Goal: Task Accomplishment & Management: Complete application form

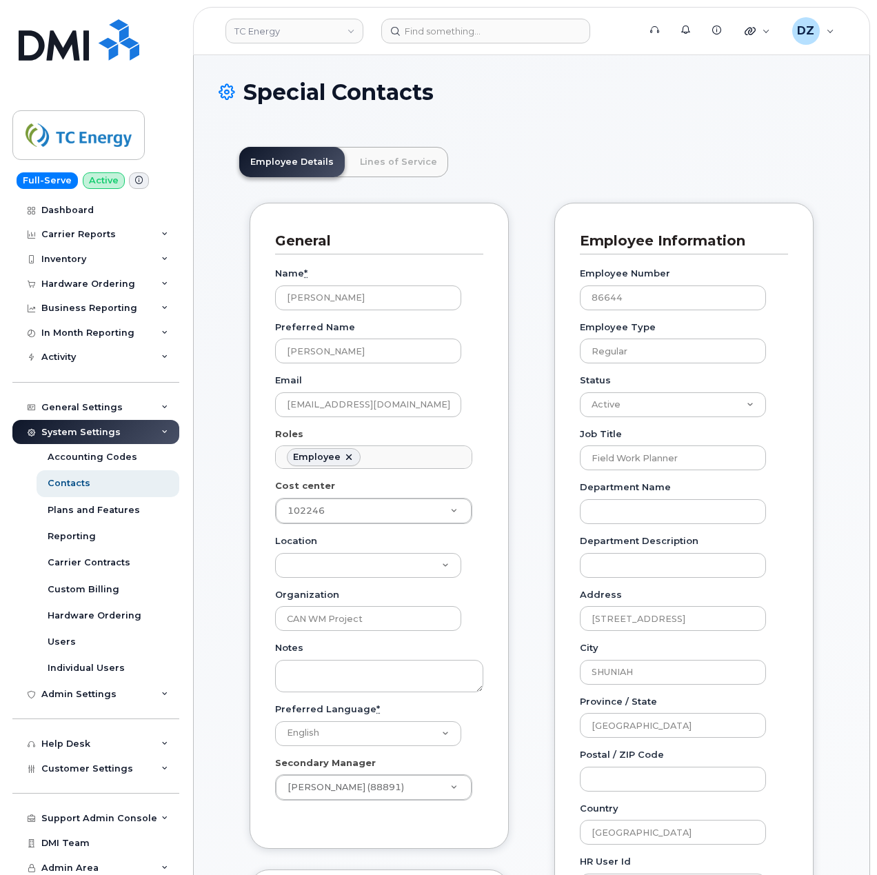
scroll to position [40, 0]
click at [395, 168] on link "Lines of Service" at bounding box center [398, 162] width 99 height 30
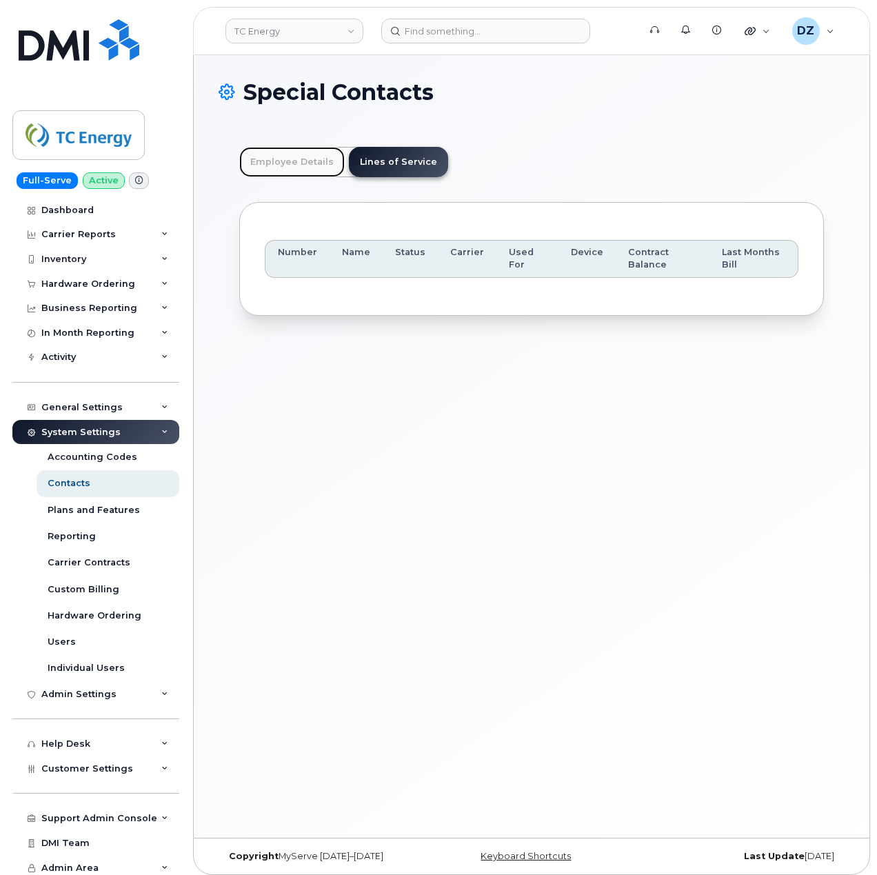
click at [307, 169] on link "Employee Details" at bounding box center [291, 162] width 105 height 30
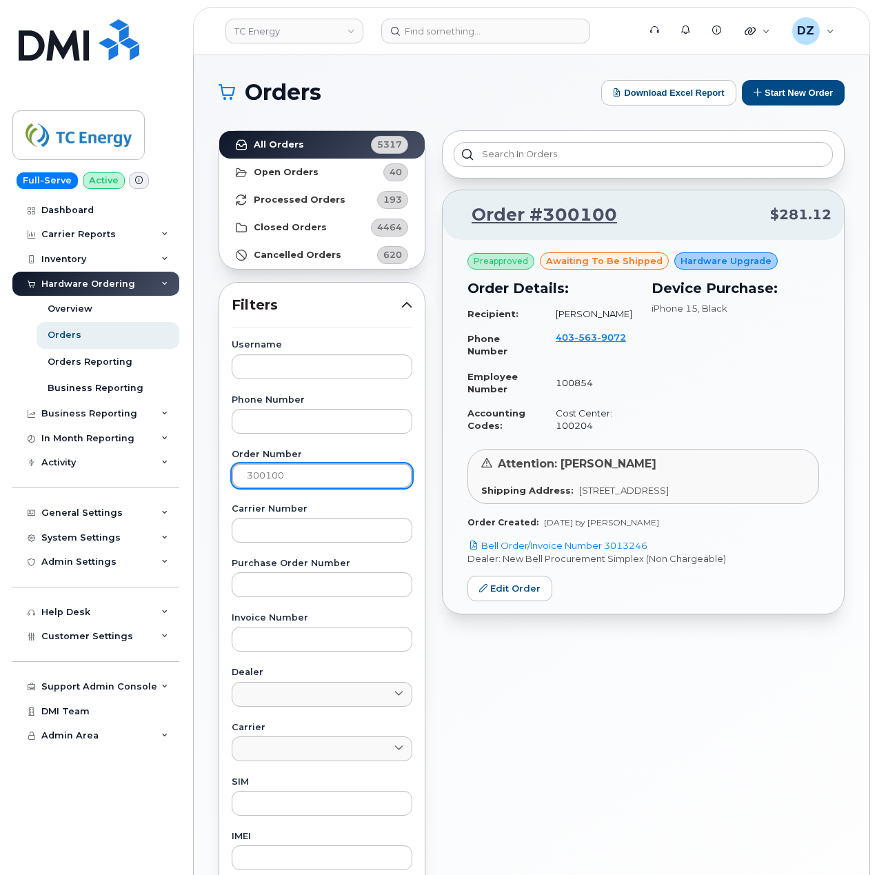
click at [309, 473] on input "300100" at bounding box center [322, 475] width 181 height 25
paste input "25"
click at [293, 134] on link "All Orders 5317" at bounding box center [321, 145] width 205 height 28
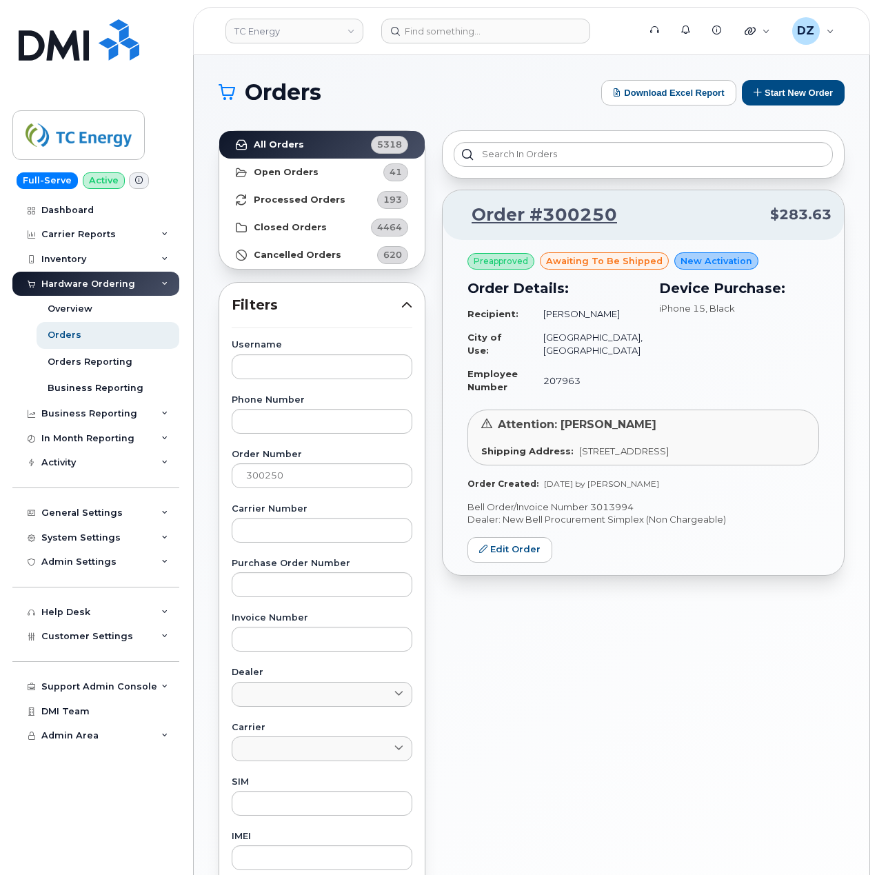
click at [616, 513] on p "Bell Order/Invoice Number 3013994" at bounding box center [643, 506] width 352 height 13
copy p "3013994"
click at [314, 472] on input "300250" at bounding box center [322, 475] width 181 height 25
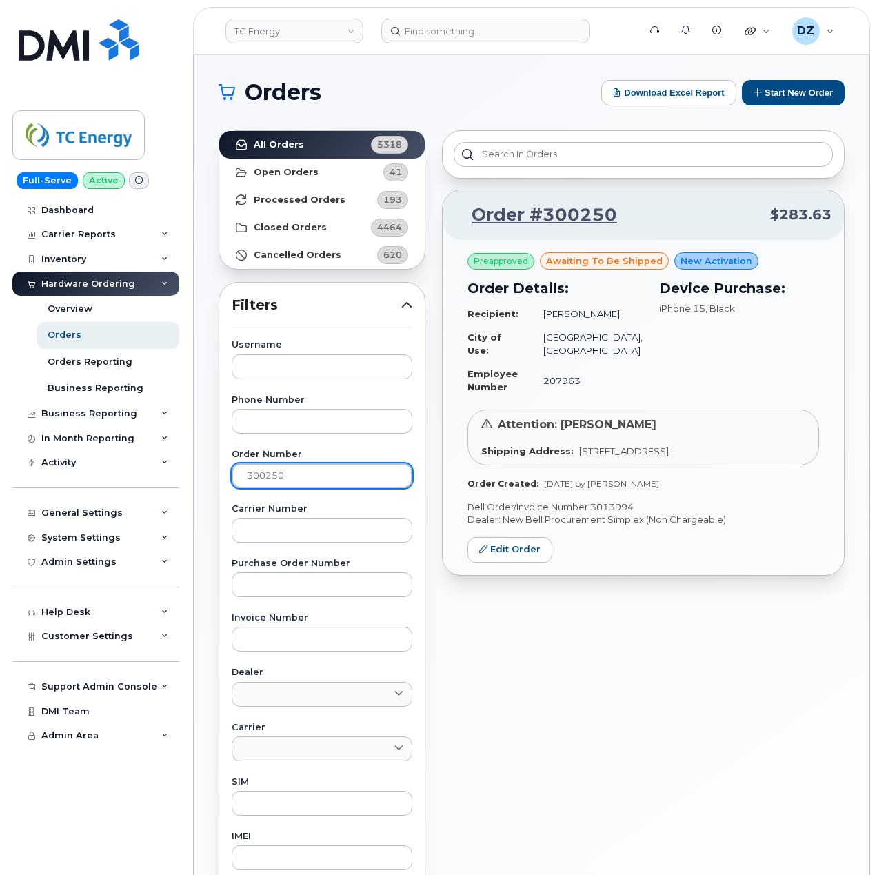
paste input "299877"
click at [334, 143] on link "All Orders 5318" at bounding box center [321, 145] width 205 height 28
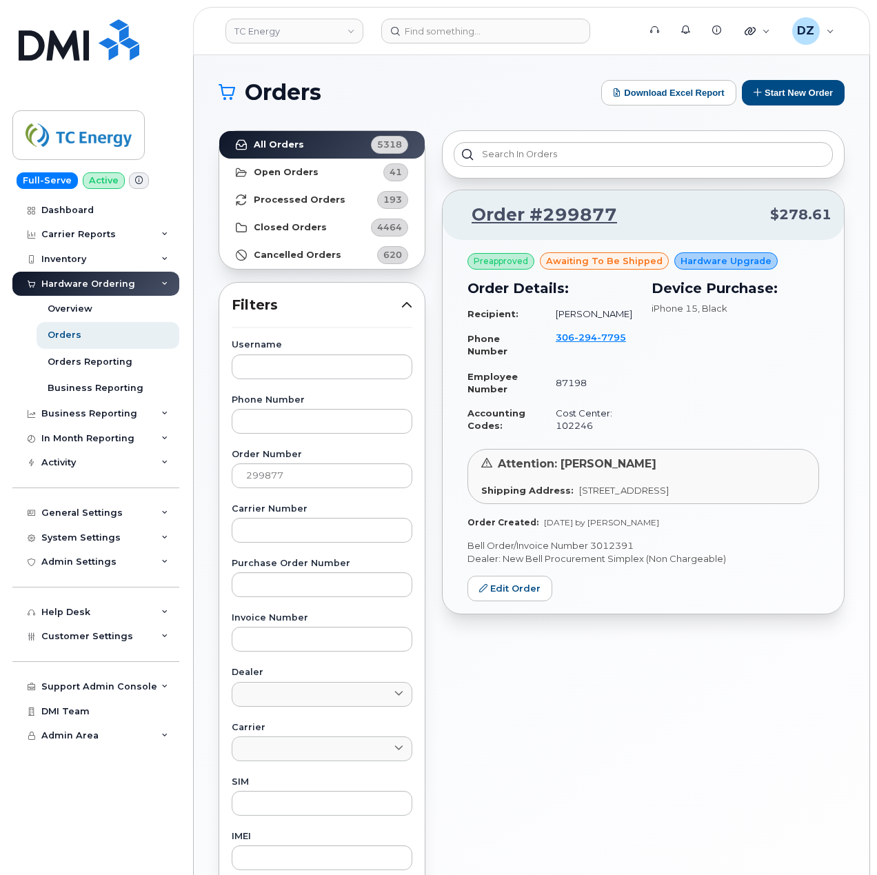
click at [618, 545] on p "Bell Order/Invoice Number 3012391" at bounding box center [643, 545] width 352 height 13
copy p "3012391"
click at [291, 477] on input "299877" at bounding box center [322, 475] width 181 height 25
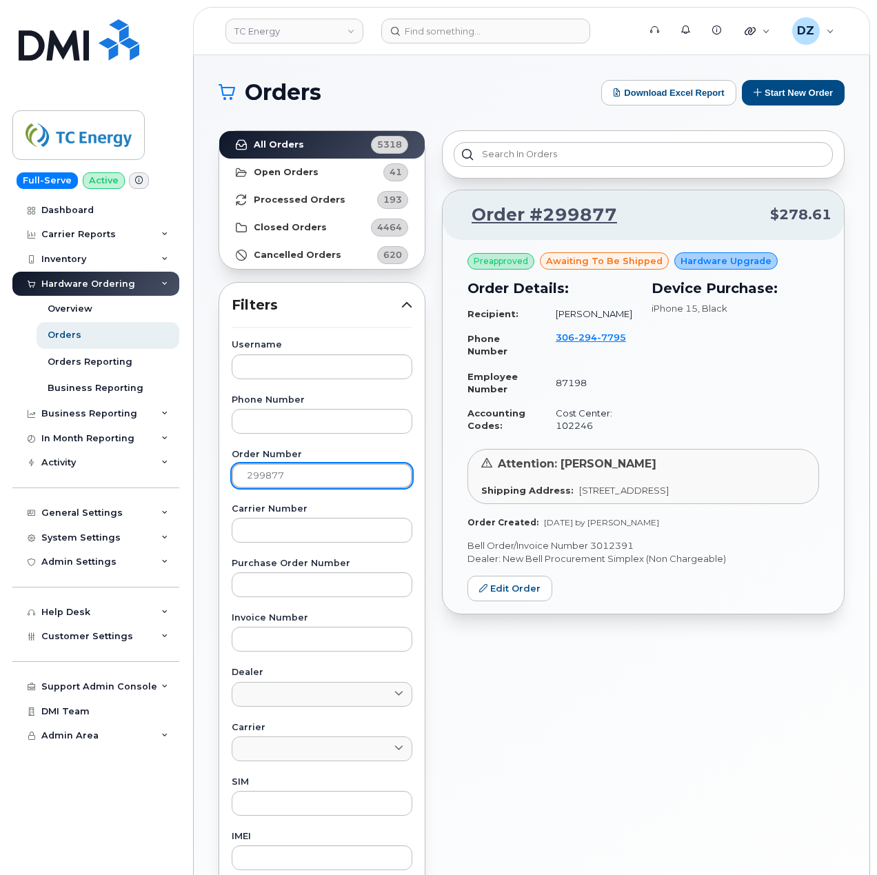
paste input "300283"
click at [320, 141] on link "All Orders 5318" at bounding box center [321, 145] width 205 height 28
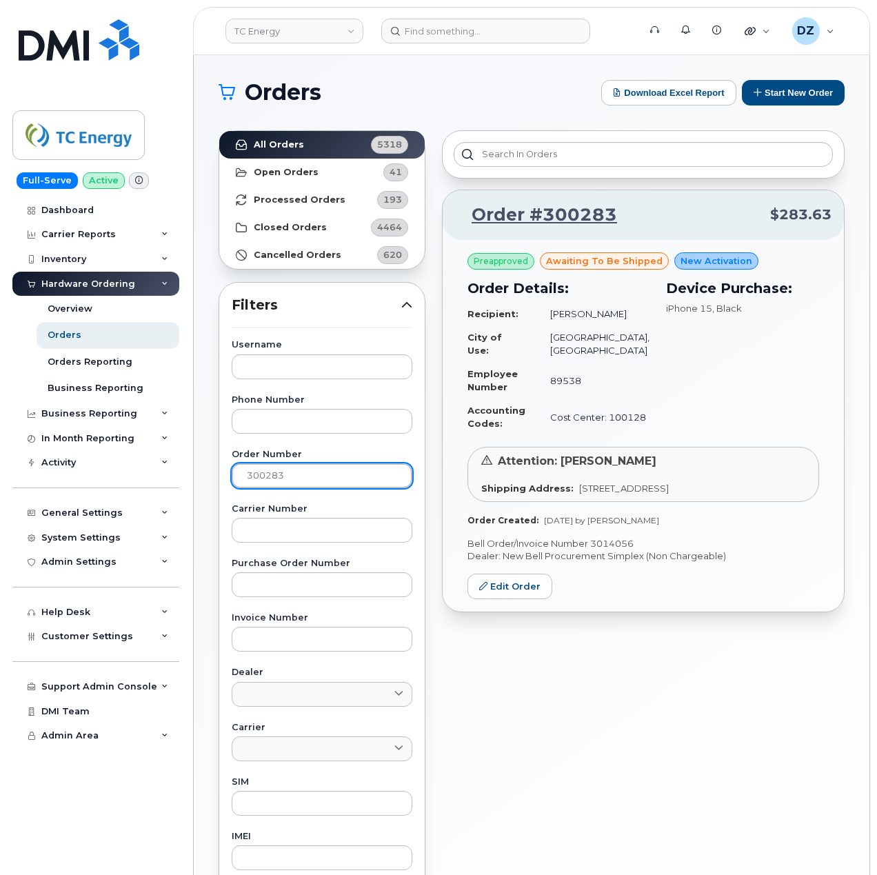
click at [306, 469] on input "300283" at bounding box center [322, 475] width 181 height 25
click at [309, 143] on link "All Orders 5318" at bounding box center [321, 145] width 205 height 28
click at [618, 550] on p "Bell Order/Invoice Number 3014056" at bounding box center [643, 543] width 352 height 13
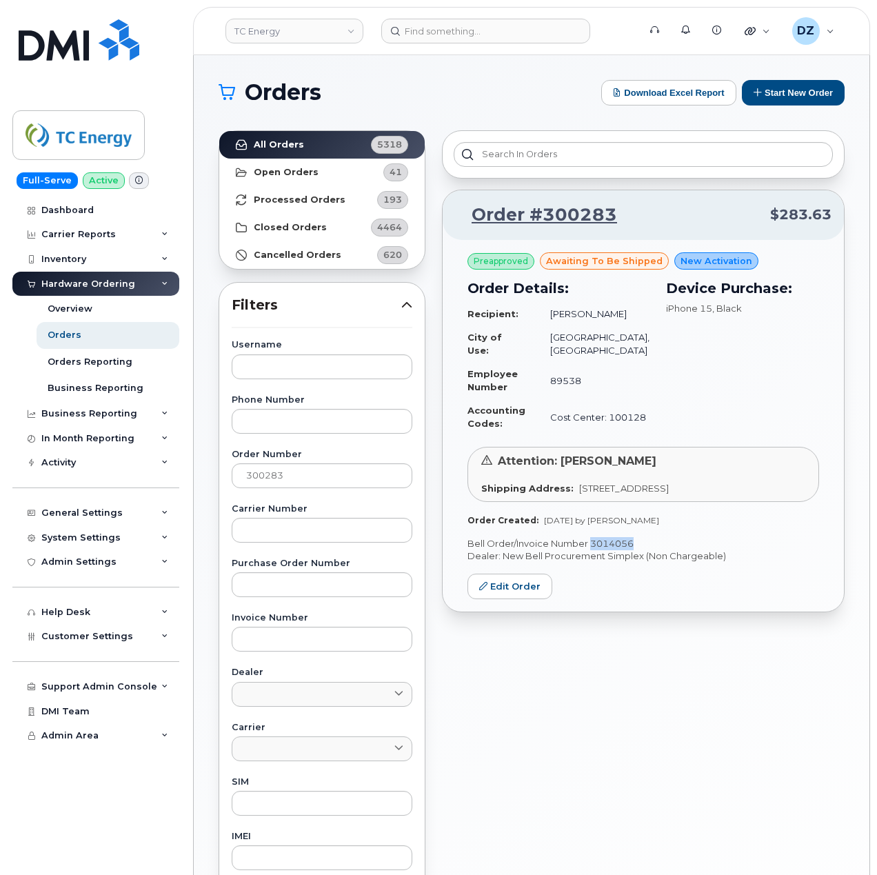
copy p "3014056"
click at [292, 471] on input "300283" at bounding box center [322, 475] width 181 height 25
paste input "299965"
click at [316, 150] on link "All Orders 5318" at bounding box center [321, 145] width 205 height 28
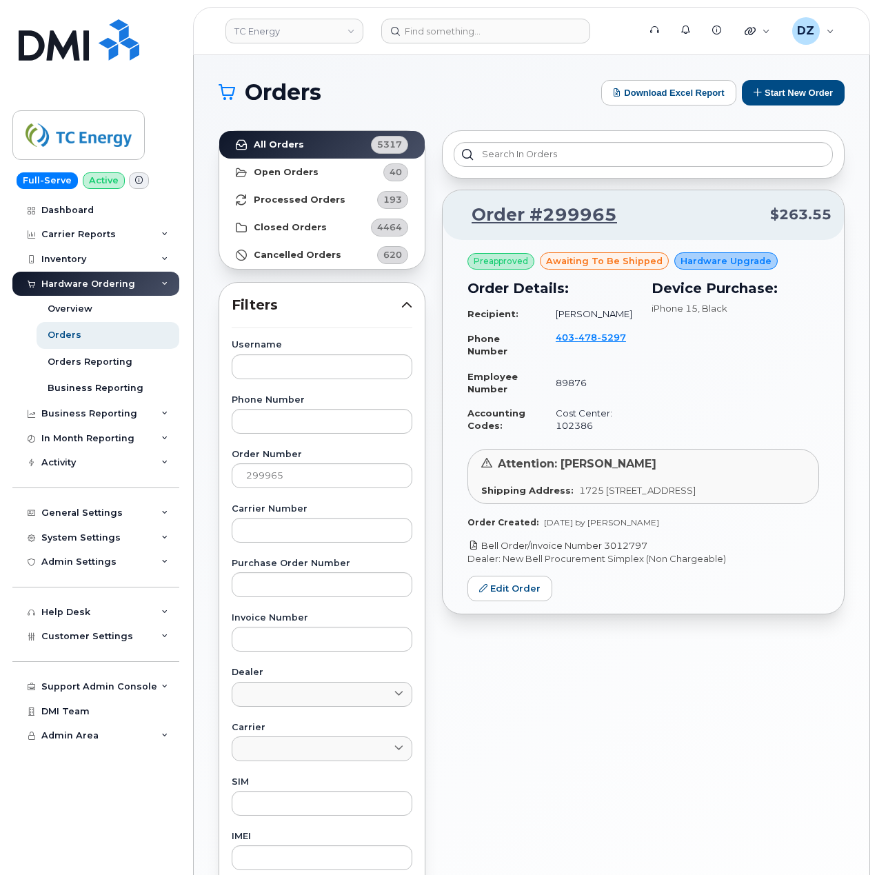
drag, startPoint x: 624, startPoint y: 547, endPoint x: 607, endPoint y: 550, distance: 17.5
click at [607, 550] on p "Bell Order/Invoice Number 3012797" at bounding box center [643, 545] width 352 height 13
copy link "3012797"
click at [288, 473] on input "299965" at bounding box center [322, 475] width 181 height 25
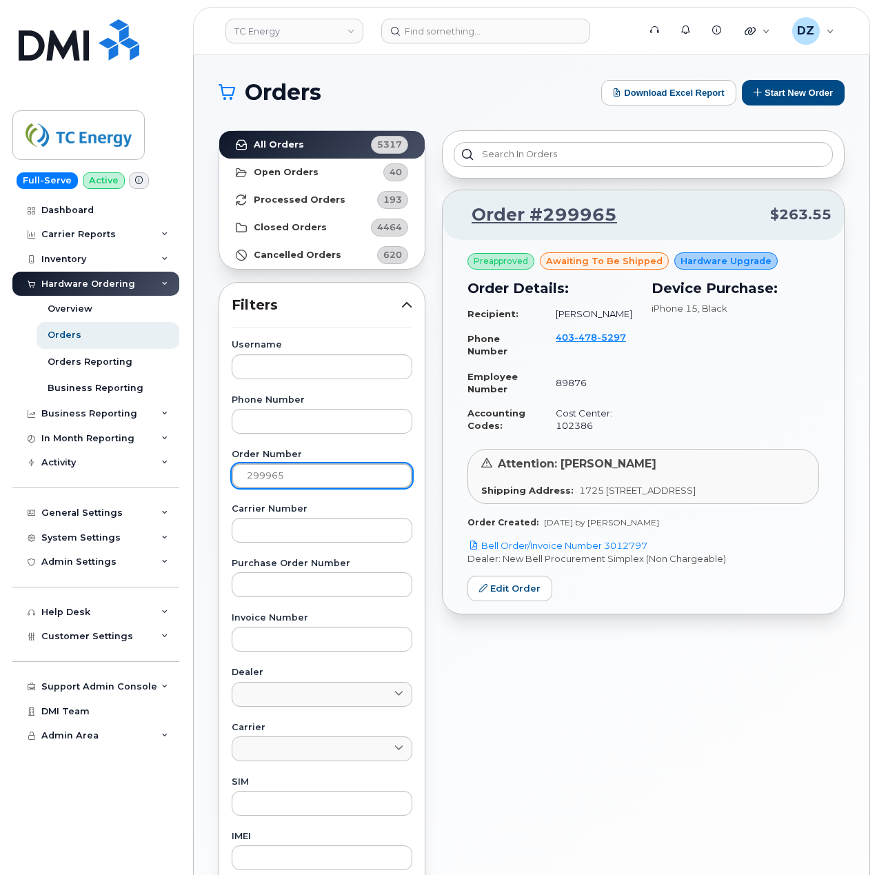
paste input "300011"
click at [261, 136] on link "All Orders 5317" at bounding box center [321, 145] width 205 height 28
drag, startPoint x: 658, startPoint y: 557, endPoint x: 608, endPoint y: 562, distance: 49.9
click at [608, 552] on p "Bell Order/Invoice Number 3012935" at bounding box center [643, 545] width 352 height 13
copy link "3012935"
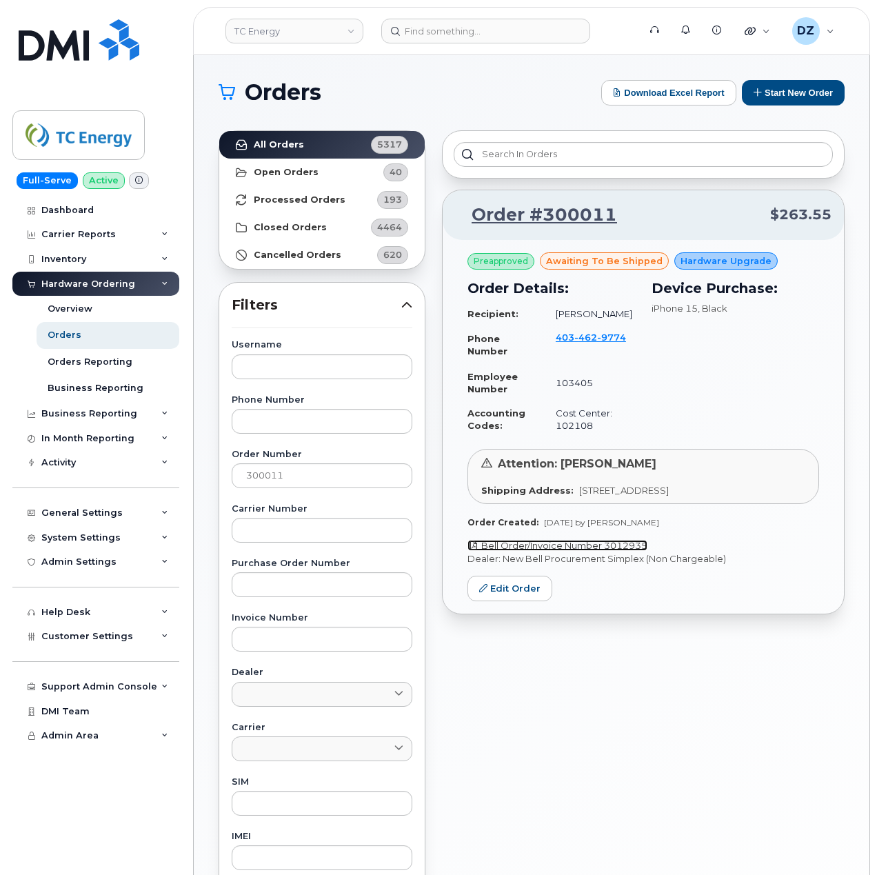
copy link "3012935"
click at [263, 480] on input "300011" at bounding box center [322, 475] width 181 height 25
click at [312, 481] on input "300011" at bounding box center [322, 475] width 181 height 25
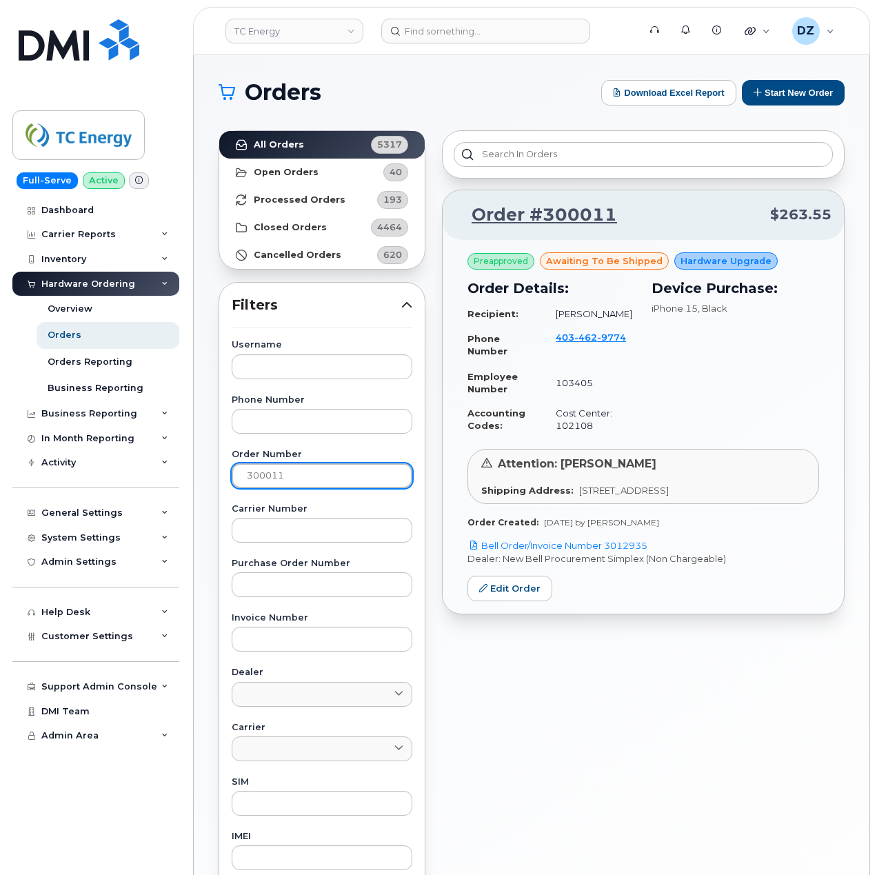
paste input "82"
click at [316, 144] on link "All Orders 5317" at bounding box center [321, 145] width 205 height 28
click at [608, 552] on p "Bell Order/Invoice Number 3013177" at bounding box center [643, 545] width 352 height 13
copy p "3013177"
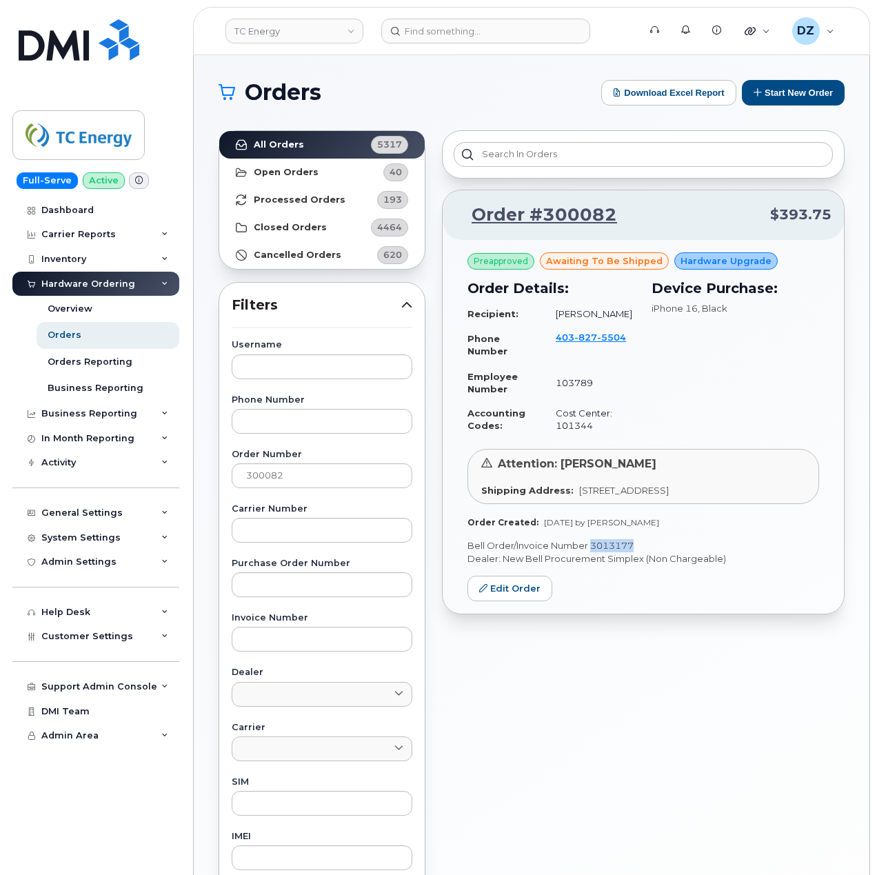
copy p "3013177"
click at [252, 477] on input "300082" at bounding box center [322, 475] width 181 height 25
click at [304, 480] on input "300082" at bounding box center [322, 475] width 181 height 25
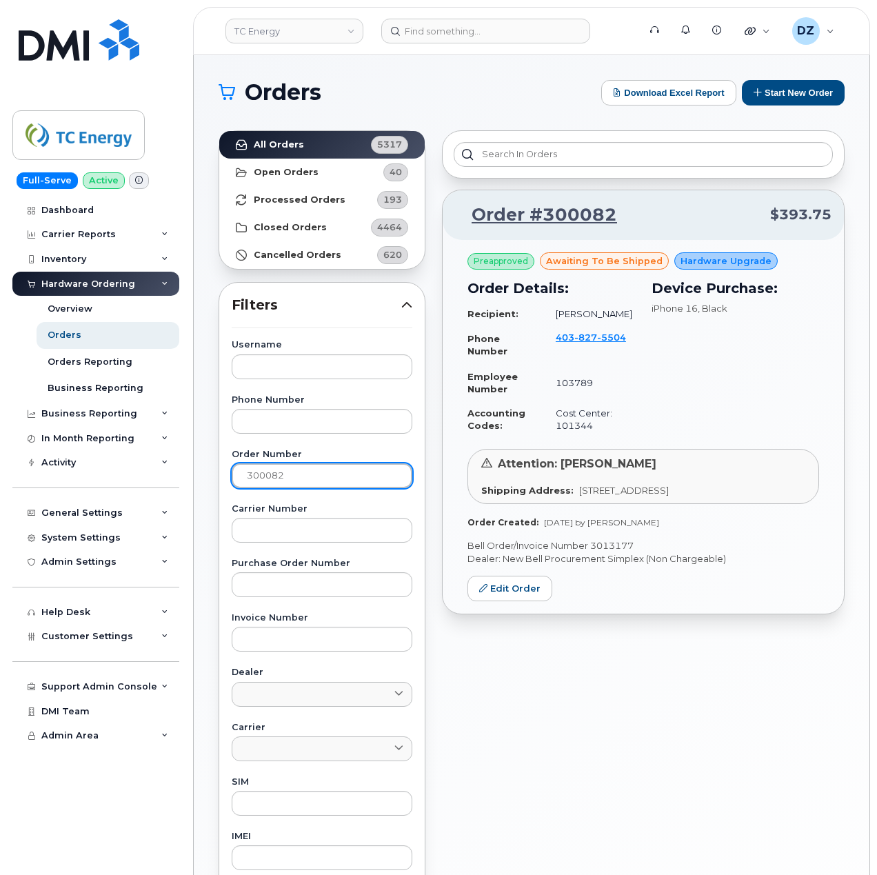
paste input "8"
click at [301, 142] on link "All Orders 5317" at bounding box center [321, 145] width 205 height 28
drag, startPoint x: 662, startPoint y: 558, endPoint x: 608, endPoint y: 564, distance: 54.7
click at [608, 552] on p "Bell Order/Invoice Number 3013199" at bounding box center [643, 545] width 352 height 13
copy link "3013199"
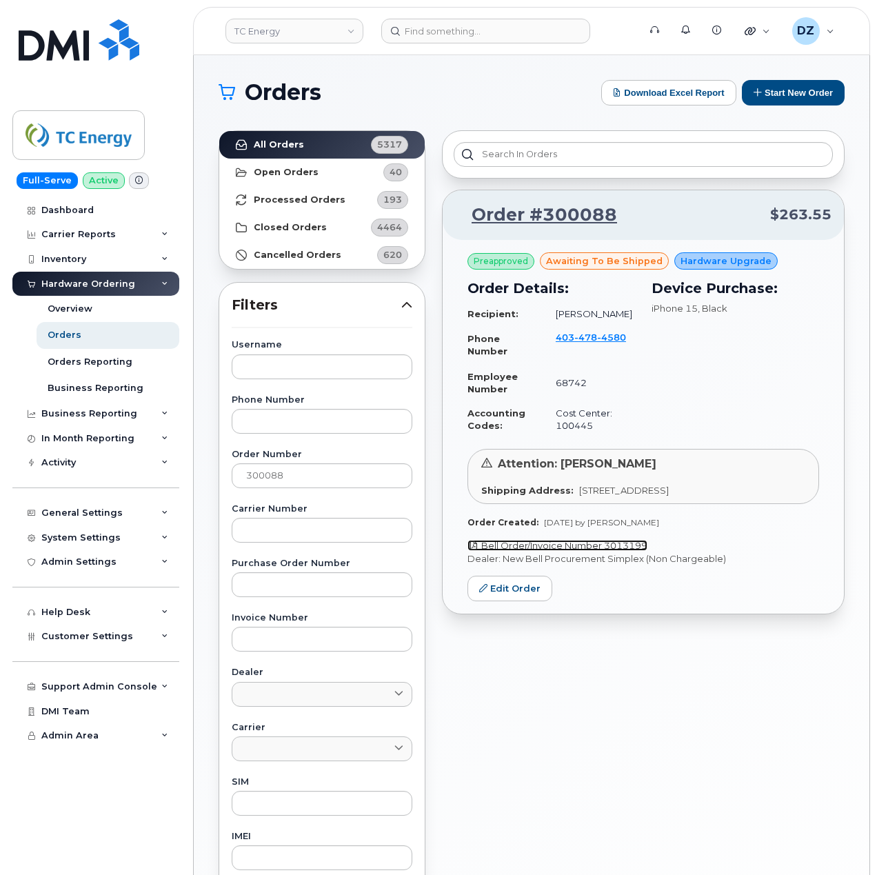
copy link "3013199"
click at [263, 480] on input "300088" at bounding box center [322, 475] width 181 height 25
click at [313, 478] on input "300088" at bounding box center [322, 475] width 181 height 25
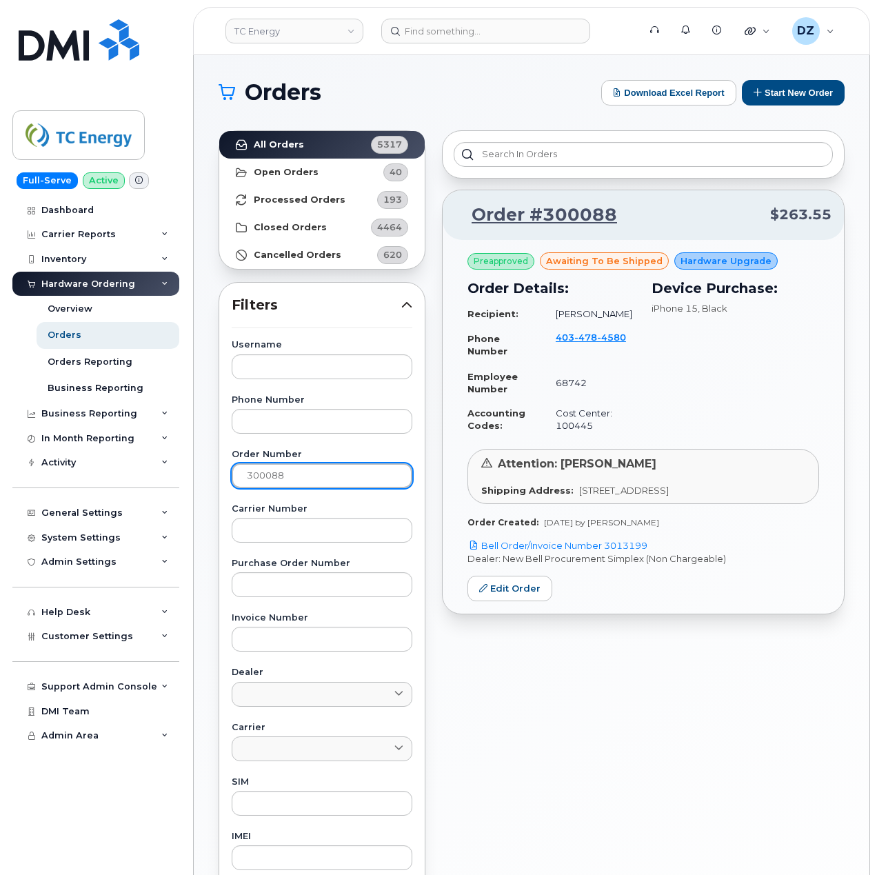
paste input "92"
click at [307, 149] on link "All Orders 5317" at bounding box center [321, 145] width 205 height 28
drag, startPoint x: 655, startPoint y: 575, endPoint x: 608, endPoint y: 573, distance: 46.9
click at [608, 552] on p "Bell Order/Invoice Number 3013213" at bounding box center [643, 545] width 352 height 13
click at [263, 476] on input "300092" at bounding box center [322, 475] width 181 height 25
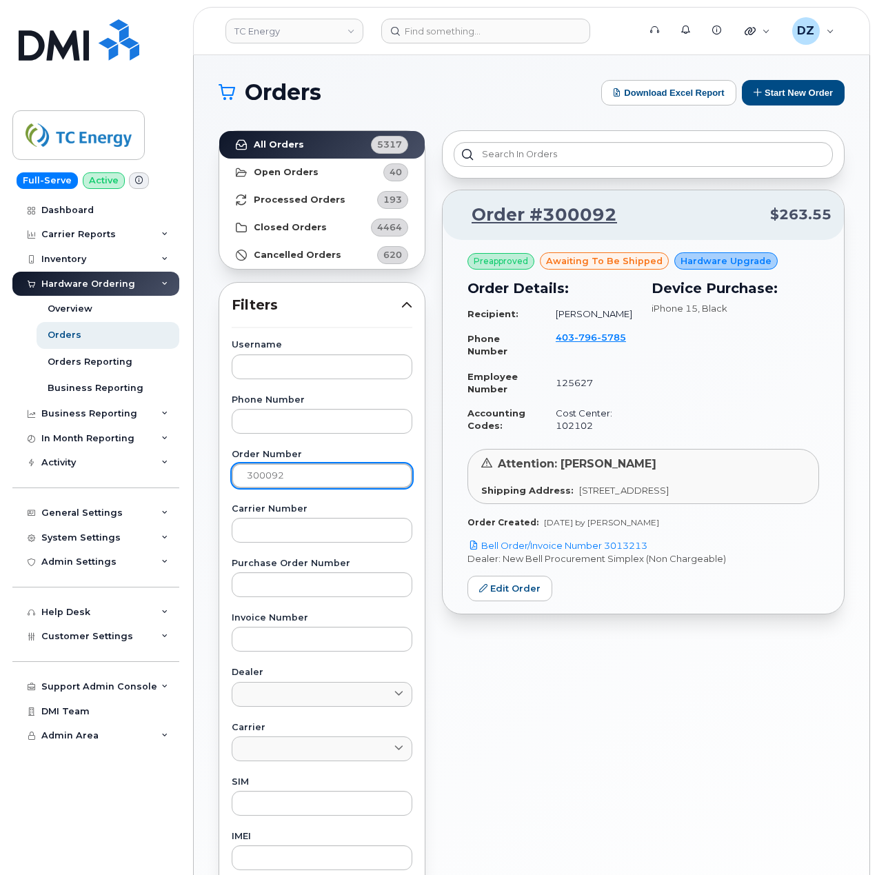
click at [263, 476] on input "300092" at bounding box center [322, 475] width 181 height 25
click at [310, 472] on input "300092" at bounding box center [322, 475] width 181 height 25
paste input "4"
click at [282, 139] on strong "All Orders" at bounding box center [279, 144] width 50 height 11
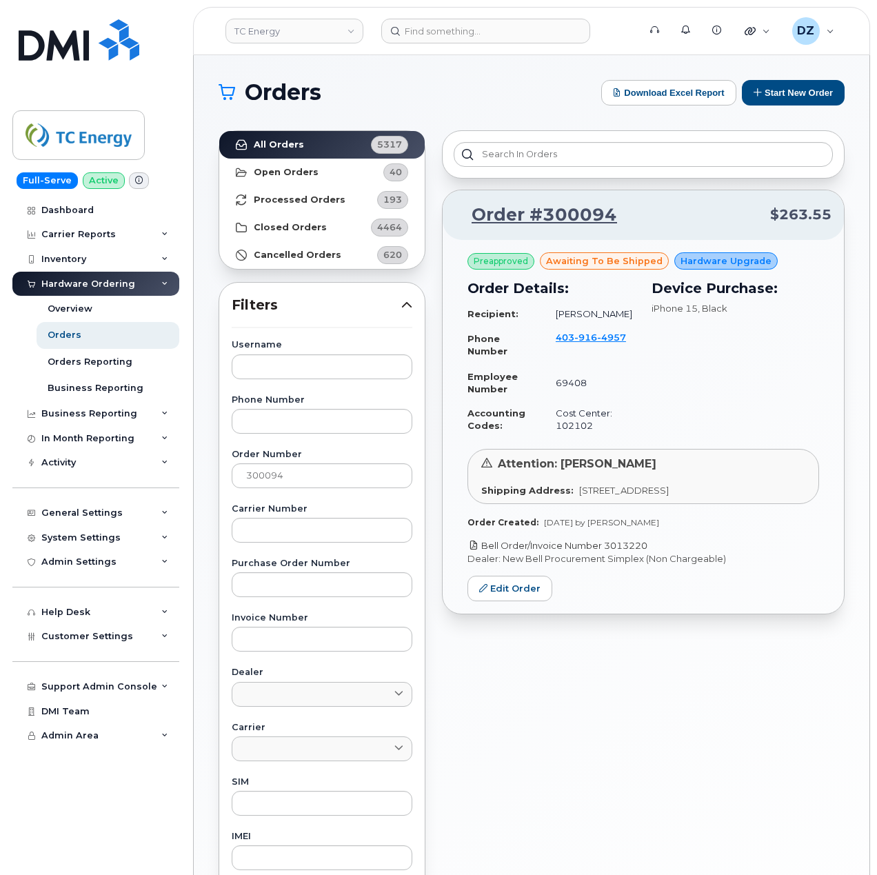
drag, startPoint x: 653, startPoint y: 562, endPoint x: 607, endPoint y: 563, distance: 46.9
click at [607, 552] on p "Bell Order/Invoice Number 3013220" at bounding box center [643, 545] width 352 height 13
click at [252, 472] on input "300094" at bounding box center [322, 475] width 181 height 25
click at [305, 480] on input "300094" at bounding box center [322, 475] width 181 height 25
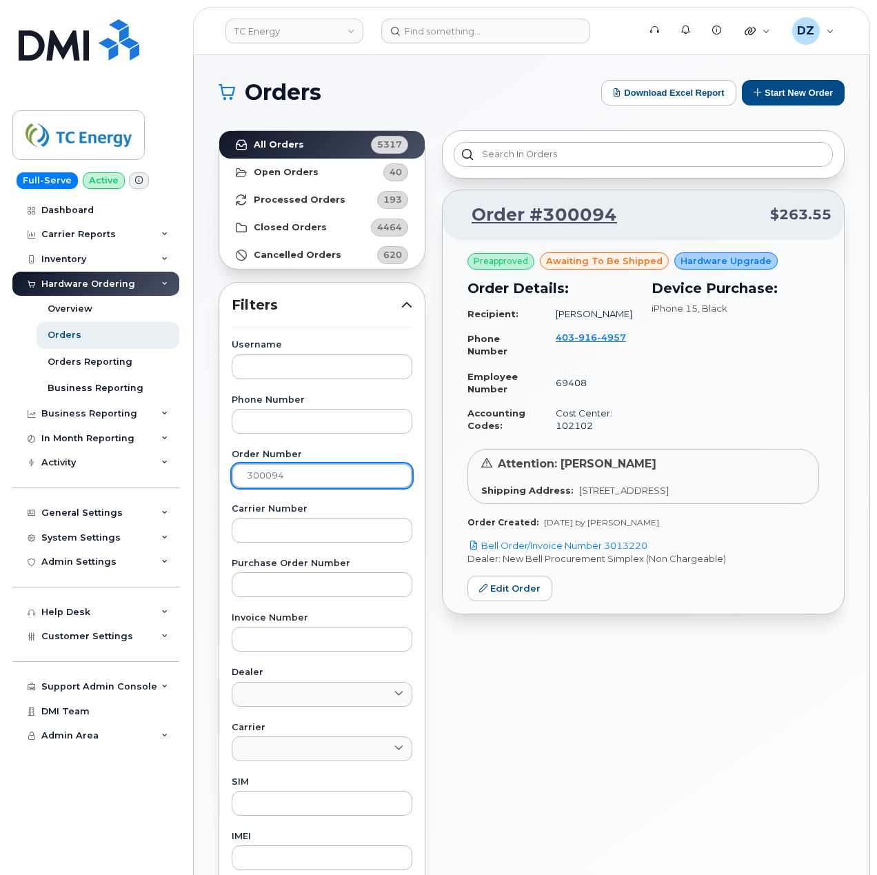
click at [305, 480] on input "300094" at bounding box center [322, 475] width 181 height 25
paste input "5"
click at [323, 144] on link "All Orders 5317" at bounding box center [321, 145] width 205 height 28
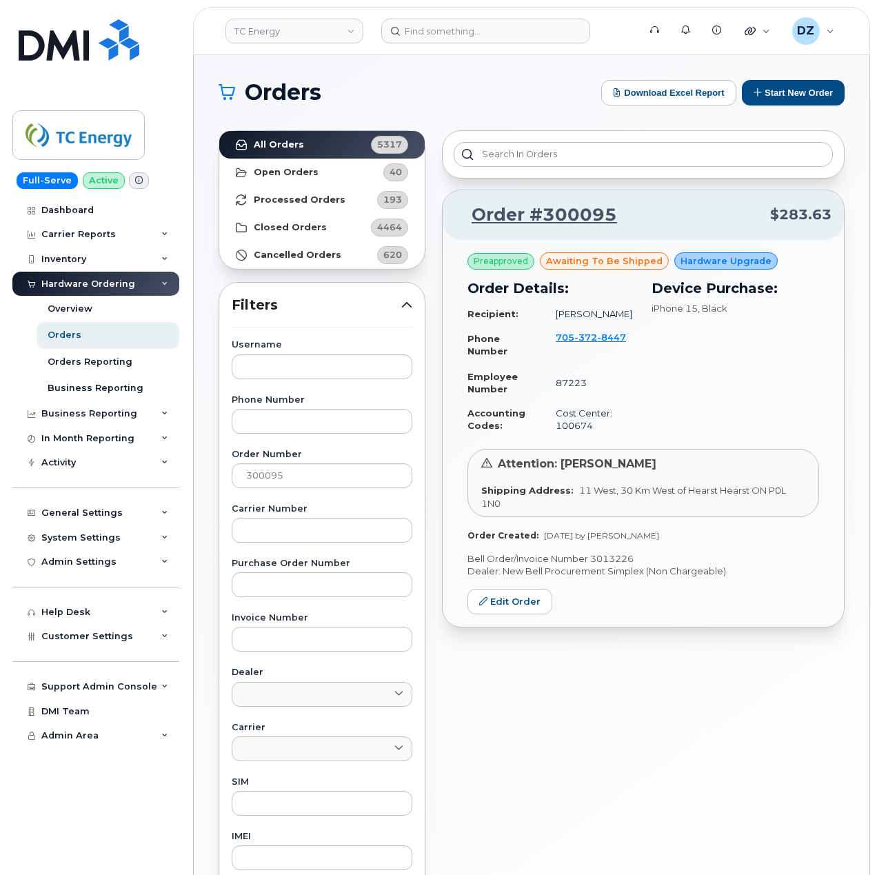
click at [616, 560] on p "Bell Order/Invoice Number 3013226" at bounding box center [643, 558] width 352 height 13
click at [278, 472] on input "300095" at bounding box center [322, 475] width 181 height 25
click at [334, 480] on input "300095" at bounding box center [322, 475] width 181 height 25
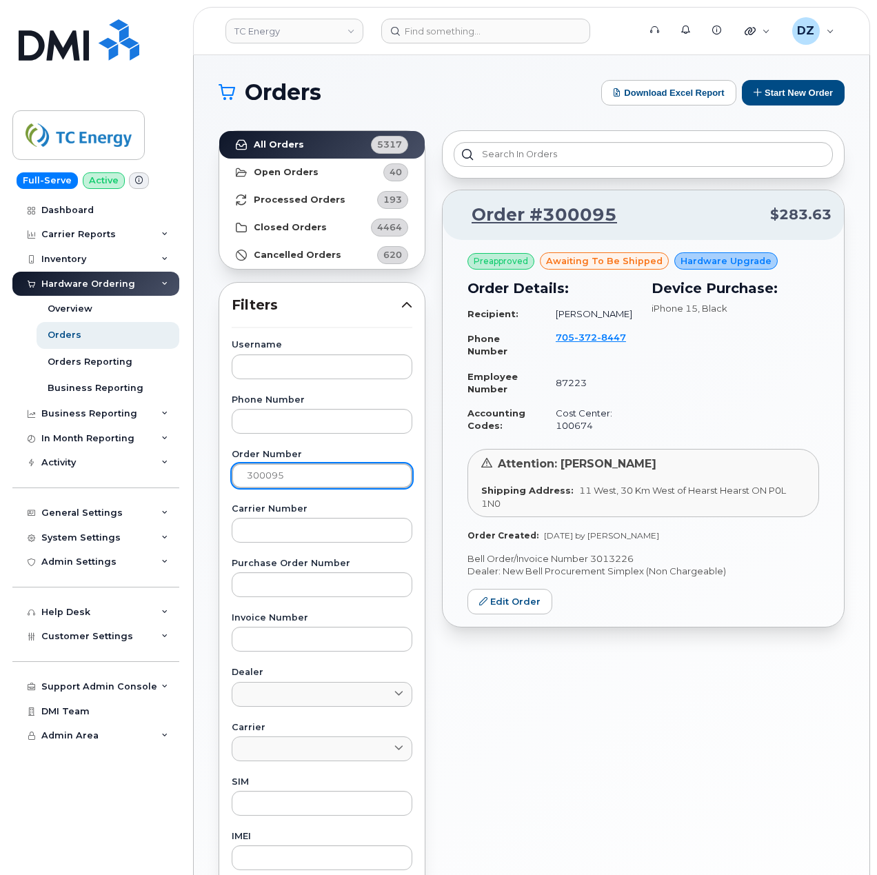
click at [334, 480] on input "300095" at bounding box center [322, 475] width 181 height 25
paste input "7"
click at [307, 144] on link "All Orders 5317" at bounding box center [321, 145] width 205 height 28
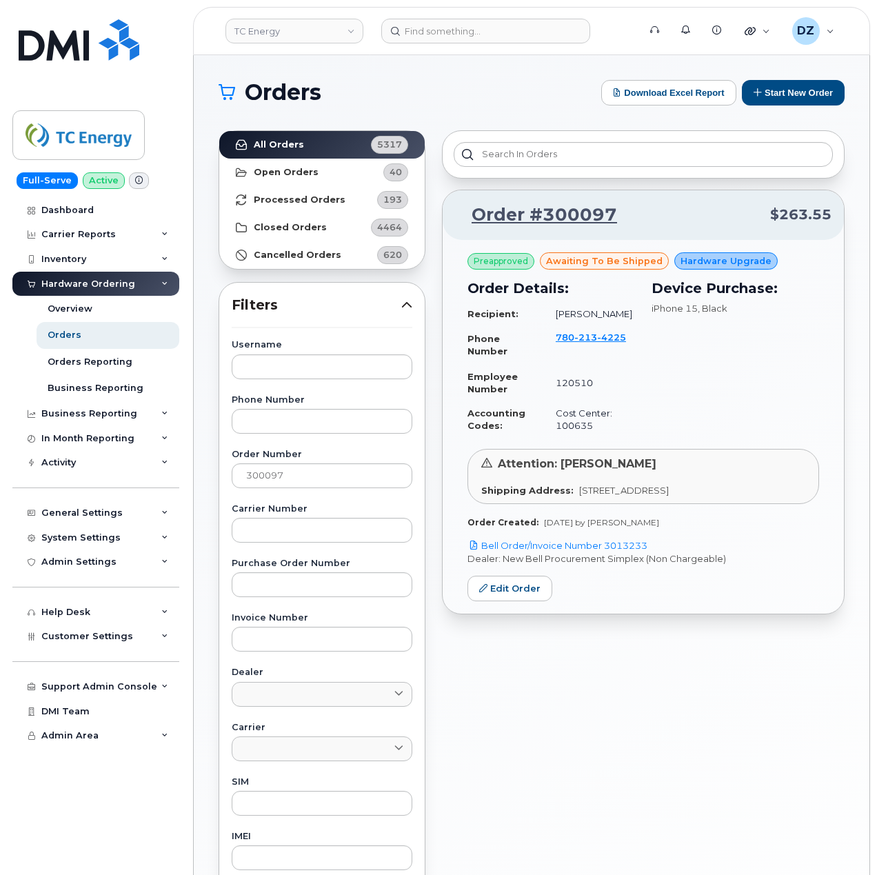
drag, startPoint x: 660, startPoint y: 547, endPoint x: 607, endPoint y: 551, distance: 53.9
click at [607, 551] on p "Bell Order/Invoice Number 3013233" at bounding box center [643, 545] width 352 height 13
click at [271, 480] on input "300097" at bounding box center [322, 475] width 181 height 25
click at [307, 478] on input "300097" at bounding box center [322, 475] width 181 height 25
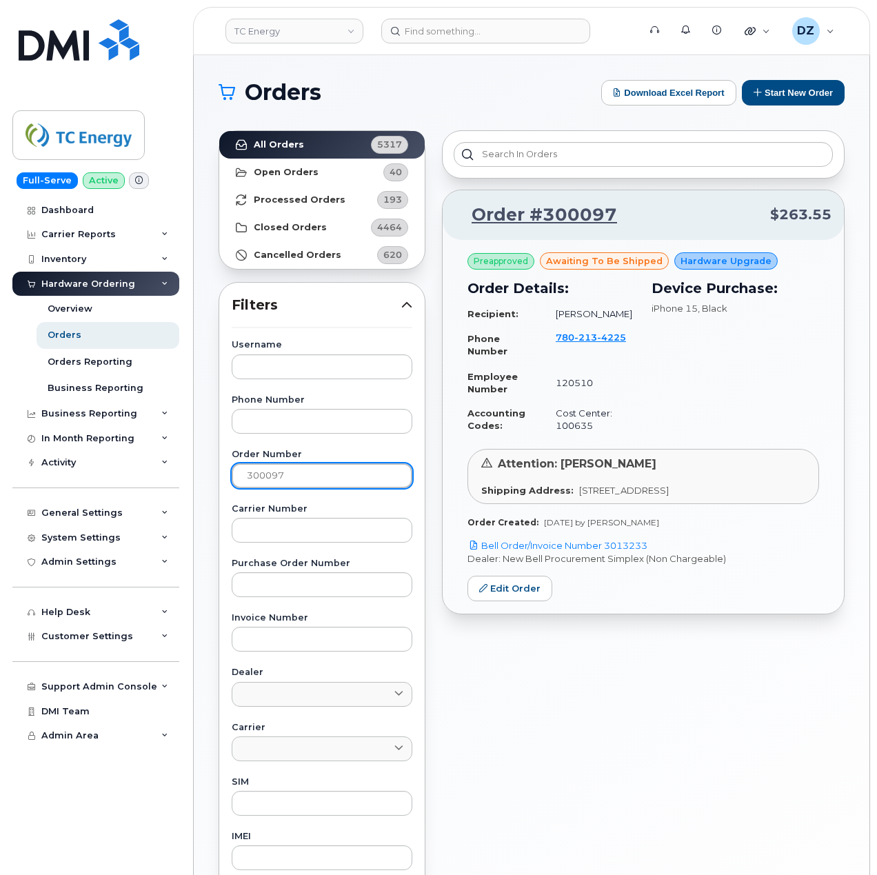
click at [307, 478] on input "300097" at bounding box center [322, 475] width 181 height 25
paste input "13233"
click at [304, 478] on input "3013233" at bounding box center [322, 475] width 181 height 25
paste input "300100"
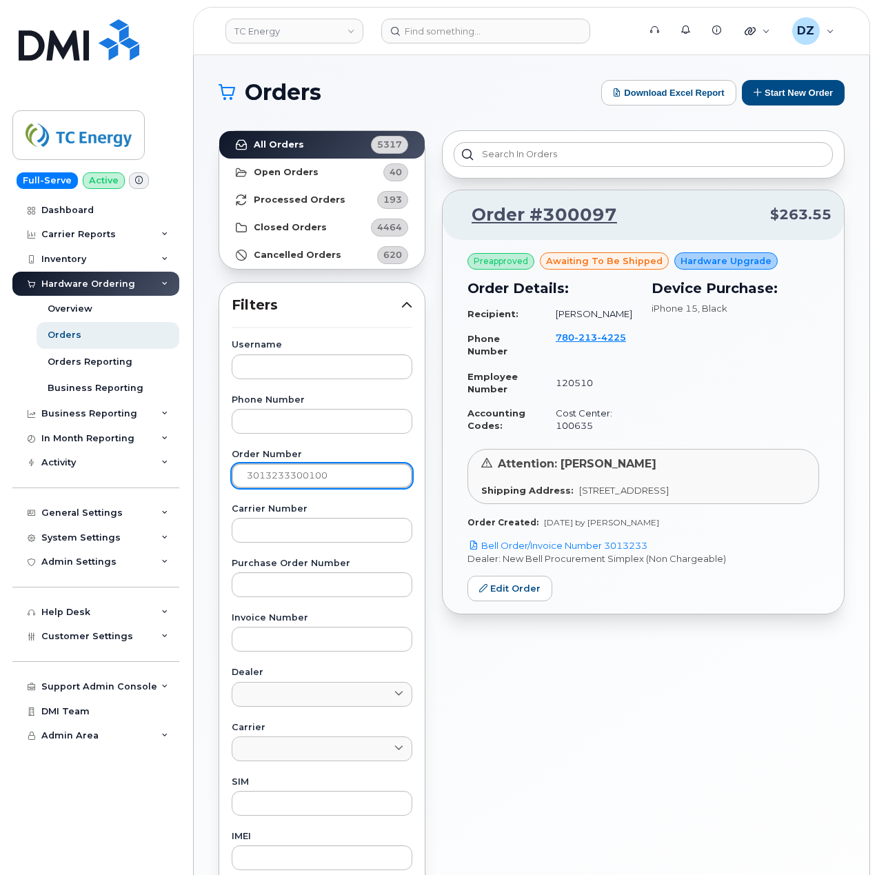
click at [346, 474] on input "3013233300100" at bounding box center [322, 475] width 181 height 25
click at [345, 475] on input "3013233300100" at bounding box center [322, 475] width 181 height 25
paste input "text"
type input "300100"
click at [334, 141] on link "All Orders 5317" at bounding box center [321, 145] width 205 height 28
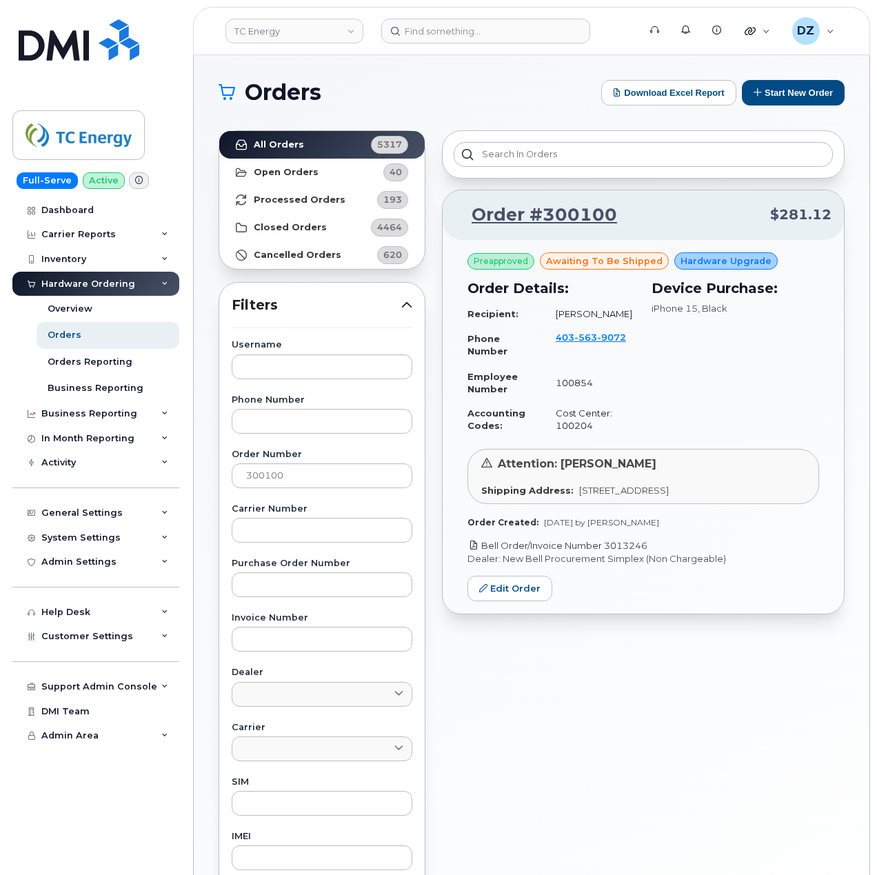
drag, startPoint x: 662, startPoint y: 558, endPoint x: 609, endPoint y: 562, distance: 53.3
click at [609, 552] on p "Bell Order/Invoice Number 3013246" at bounding box center [643, 545] width 352 height 13
click at [301, 475] on input "300100" at bounding box center [322, 475] width 181 height 25
click at [292, 141] on strong "All Orders" at bounding box center [279, 144] width 50 height 11
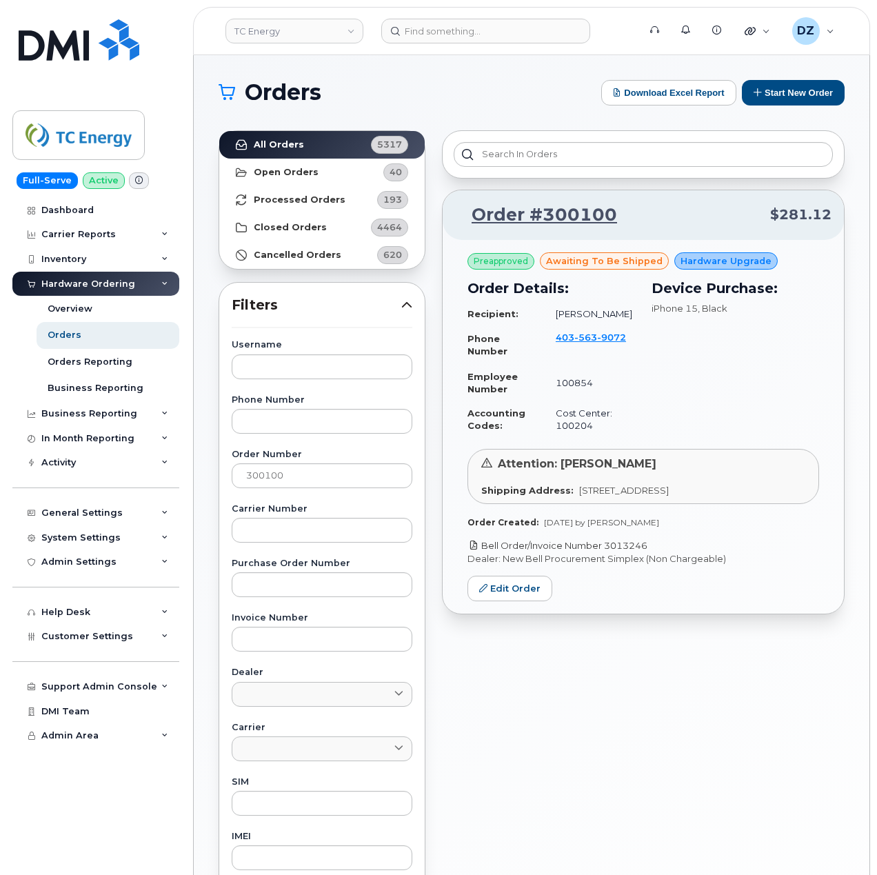
drag, startPoint x: 649, startPoint y: 561, endPoint x: 610, endPoint y: 561, distance: 38.6
click at [610, 552] on p "Bell Order/Invoice Number 3013246" at bounding box center [643, 545] width 352 height 13
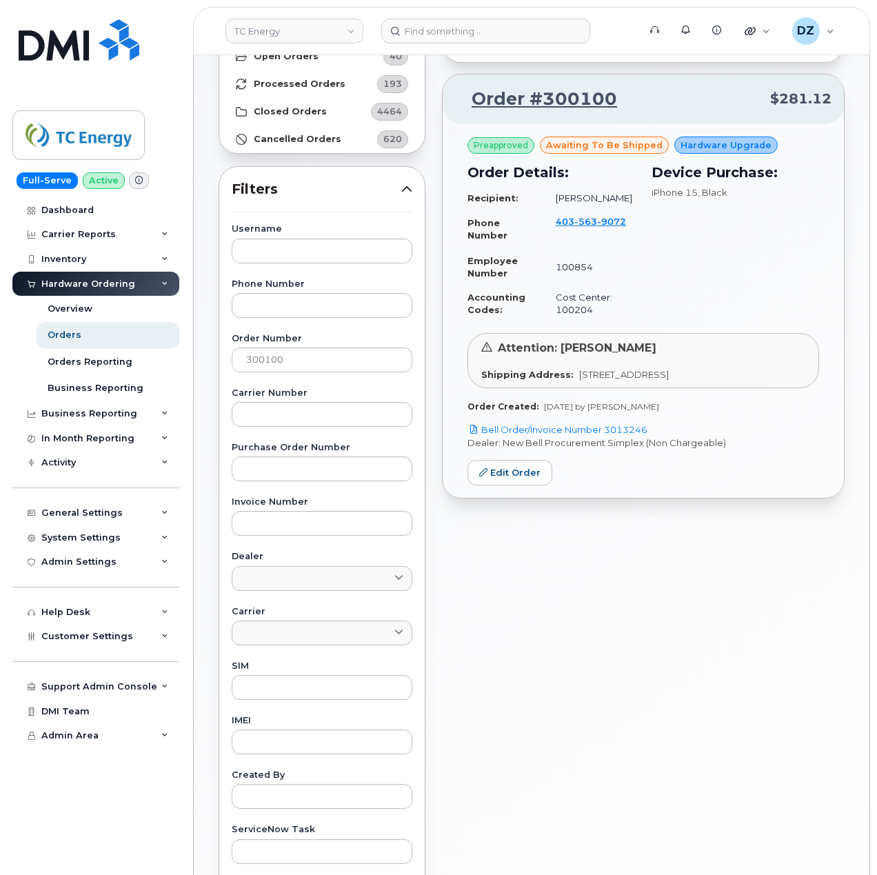
scroll to position [183, 0]
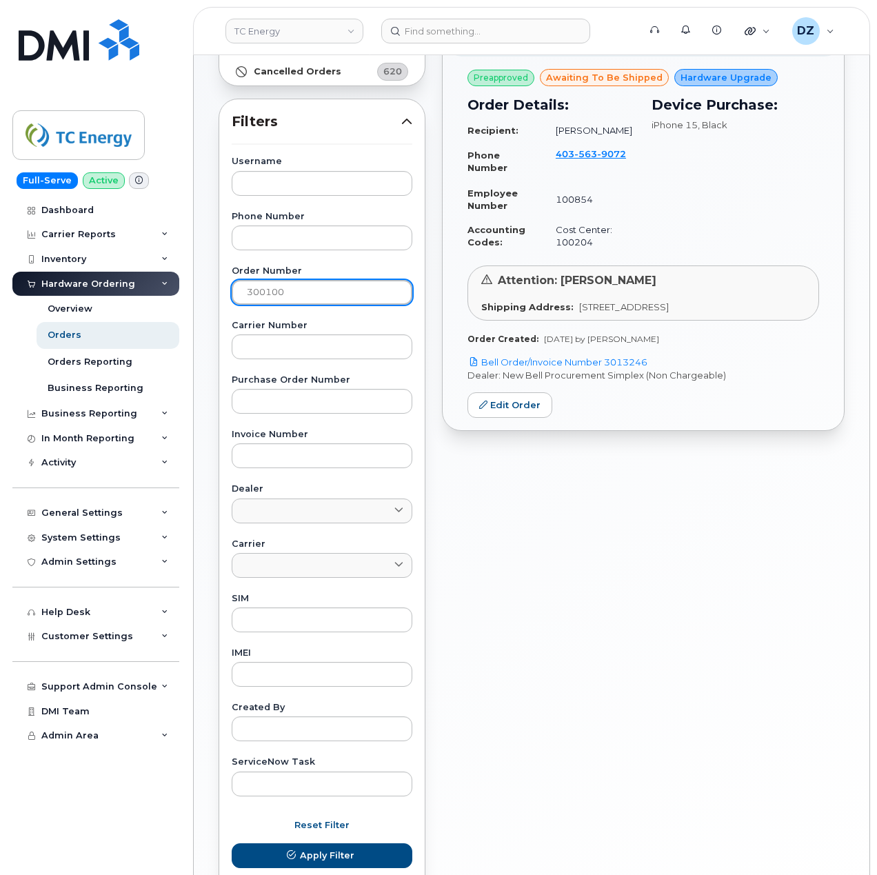
click at [261, 292] on input "300100" at bounding box center [322, 292] width 181 height 25
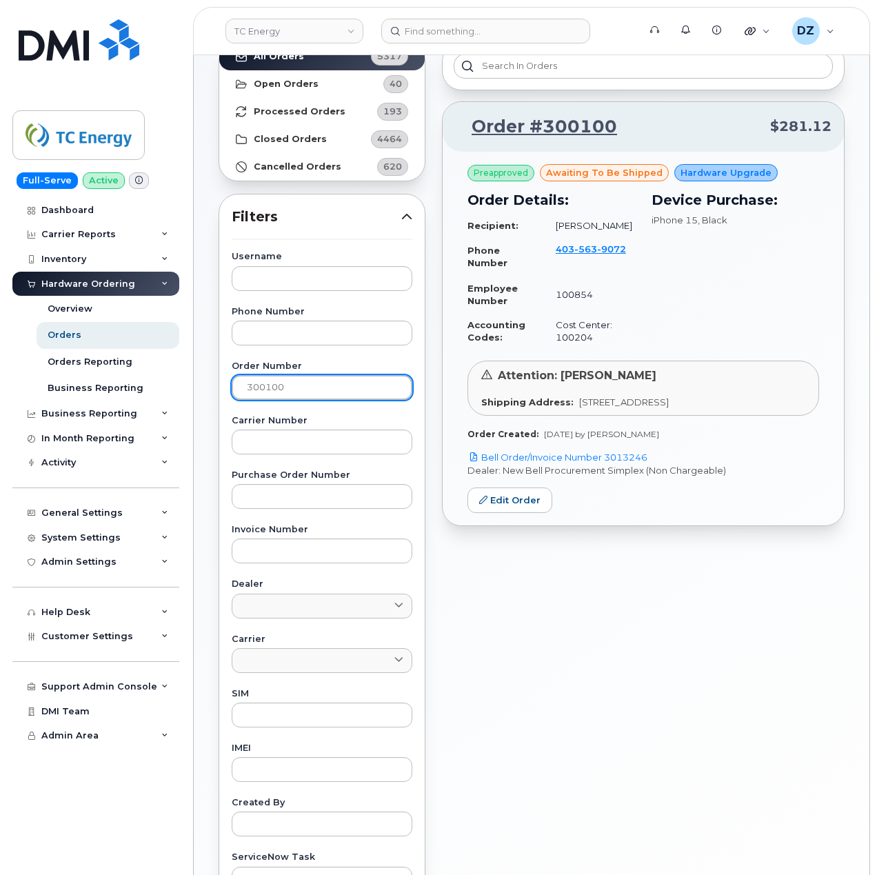
scroll to position [0, 0]
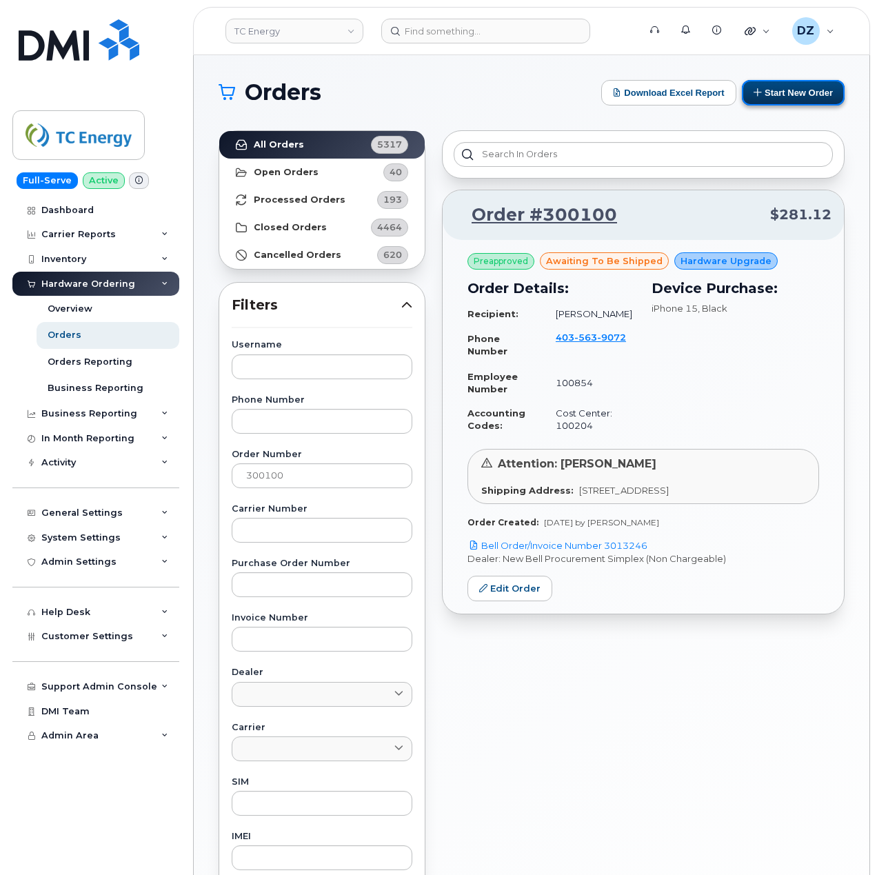
click at [778, 90] on button "Start New Order" at bounding box center [793, 93] width 103 height 26
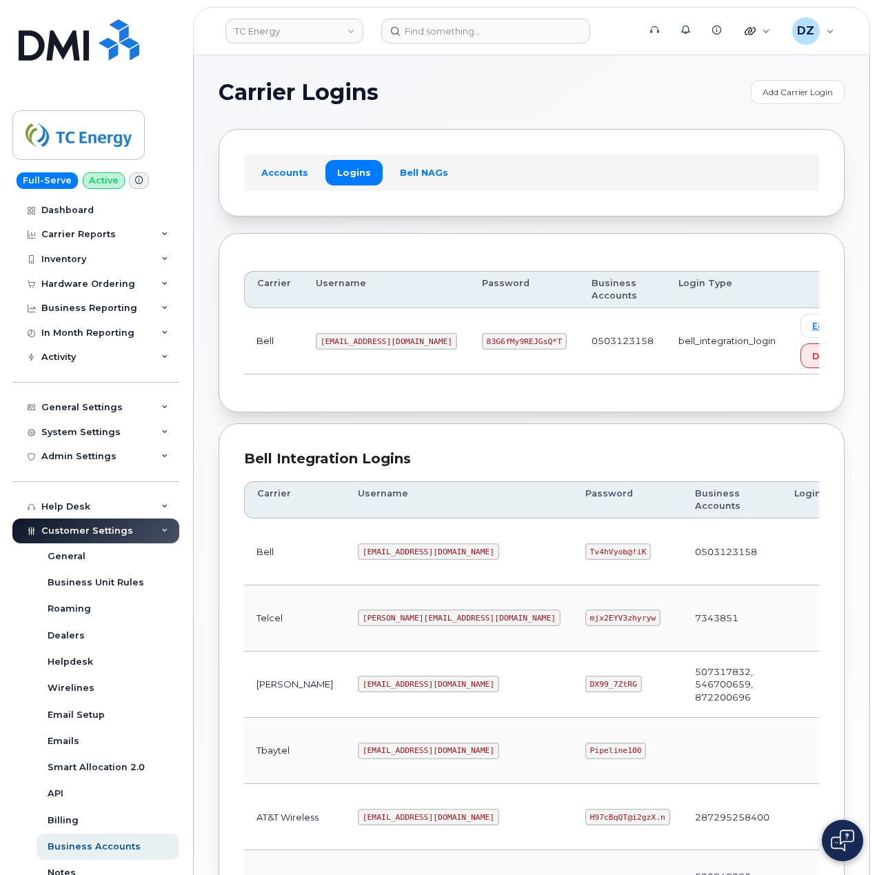
scroll to position [280, 0]
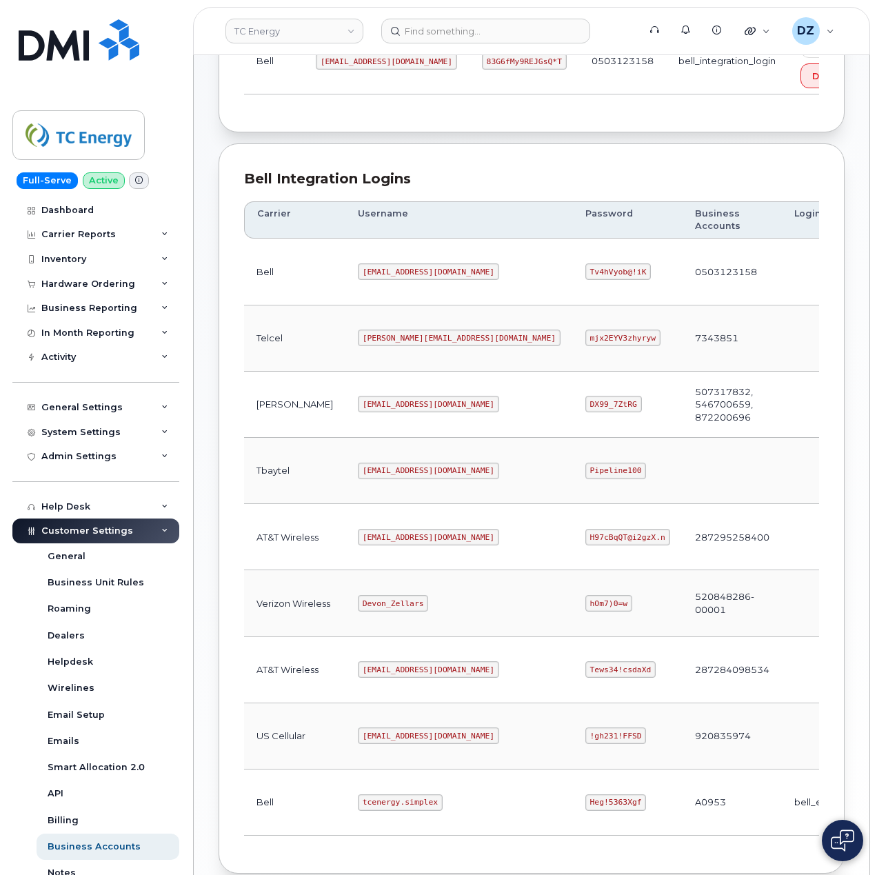
click at [585, 811] on code "Heg!5363Xgf" at bounding box center [615, 802] width 61 height 17
copy code "Heg!5363Xgf"
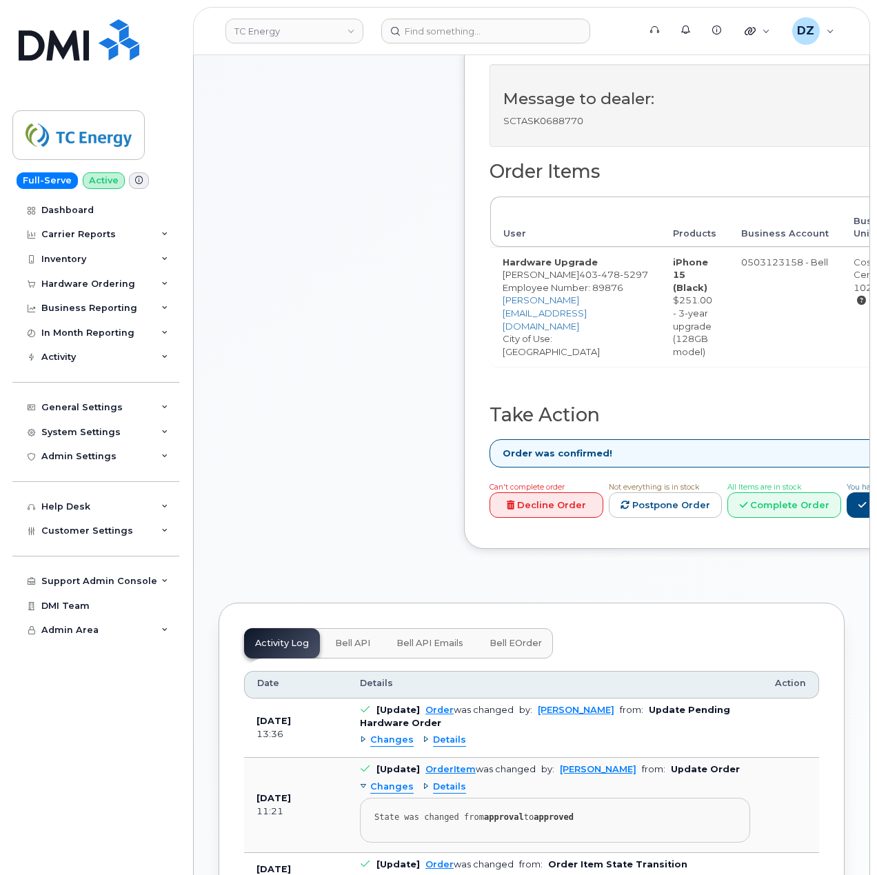
scroll to position [459, 0]
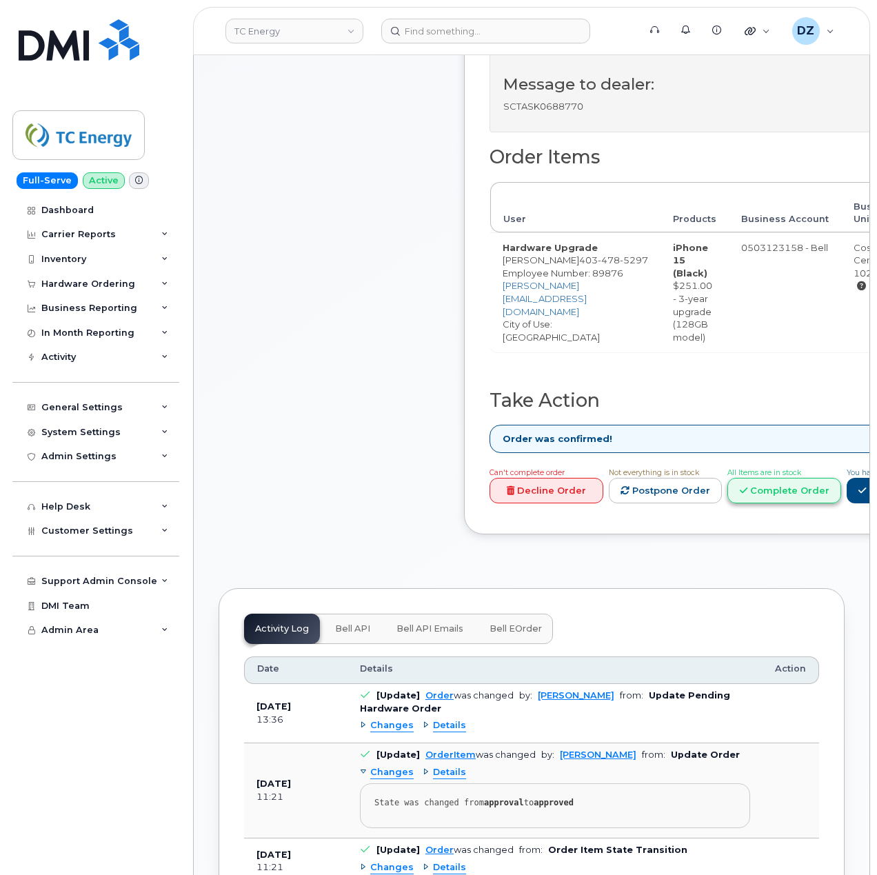
click at [798, 497] on link "Complete Order" at bounding box center [784, 491] width 114 height 26
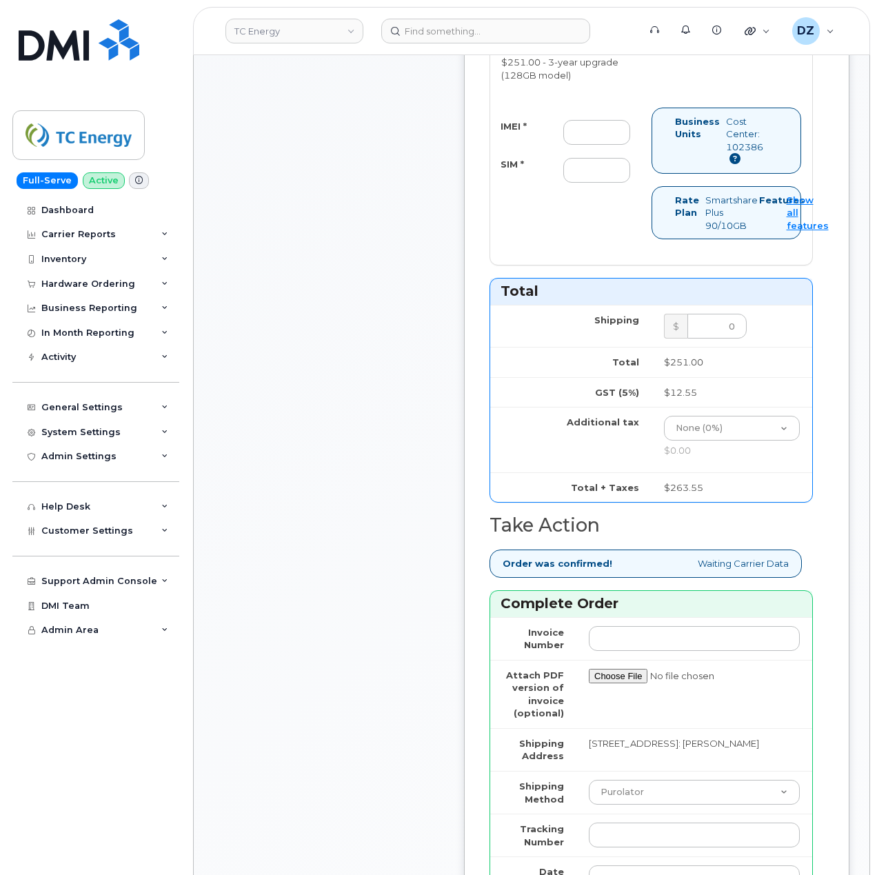
scroll to position [827, 0]
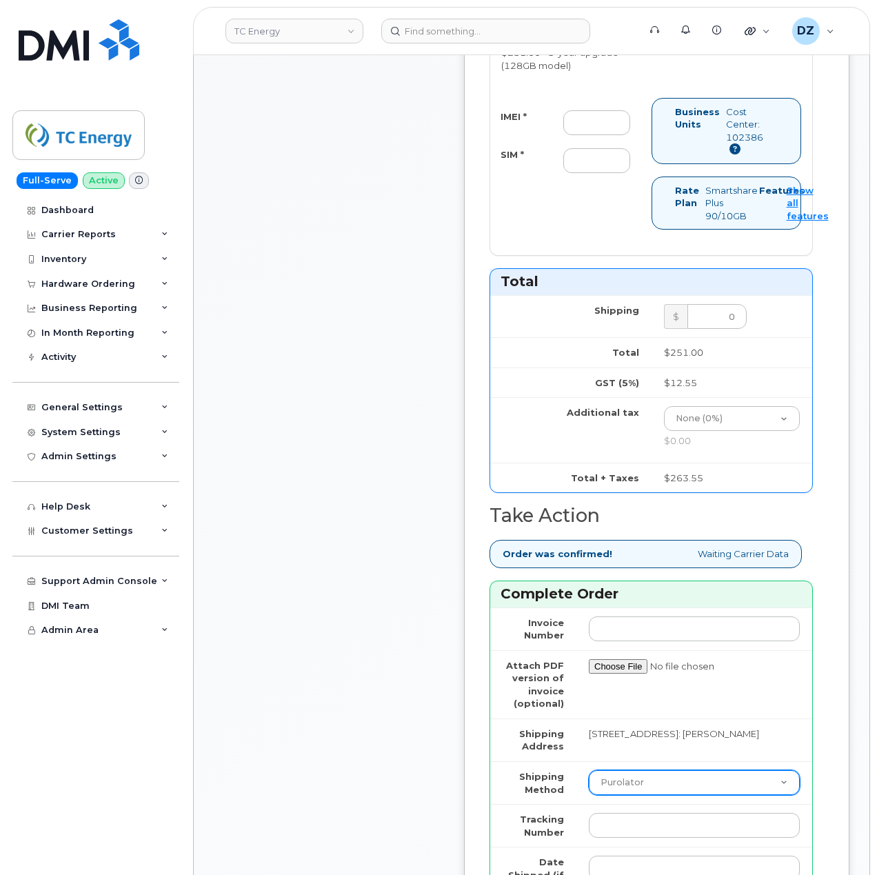
click at [632, 770] on select "Purolator UPS FedEx Canada Post Courier Other Drop Off Pick Up" at bounding box center [694, 782] width 211 height 25
select select "FedEx"
click at [589, 770] on select "Purolator UPS FedEx Canada Post Courier Other Drop Off Pick Up" at bounding box center [694, 782] width 211 height 25
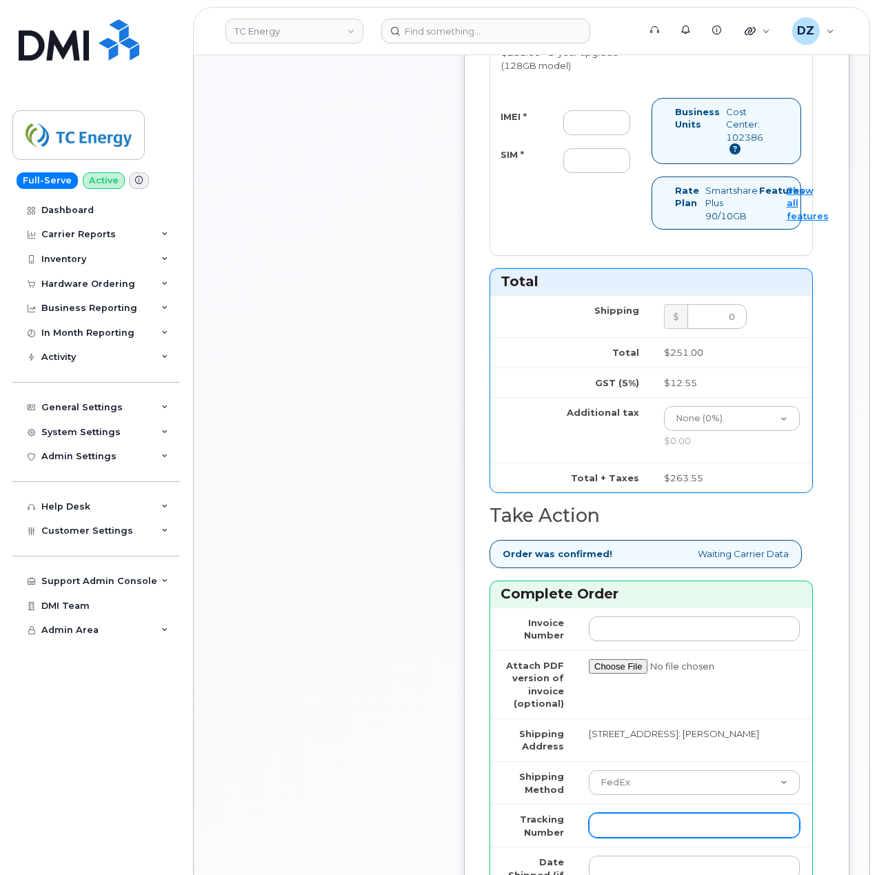
click at [616, 813] on input "Tracking Number" at bounding box center [694, 825] width 211 height 25
paste input "476423836445"
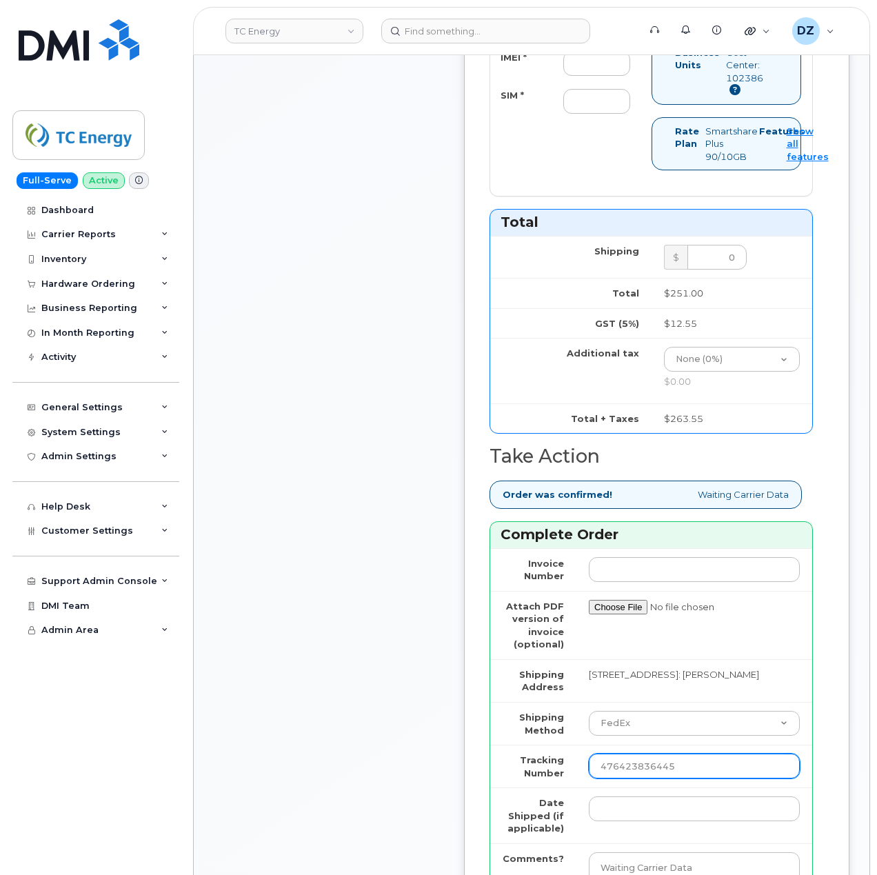
scroll to position [919, 0]
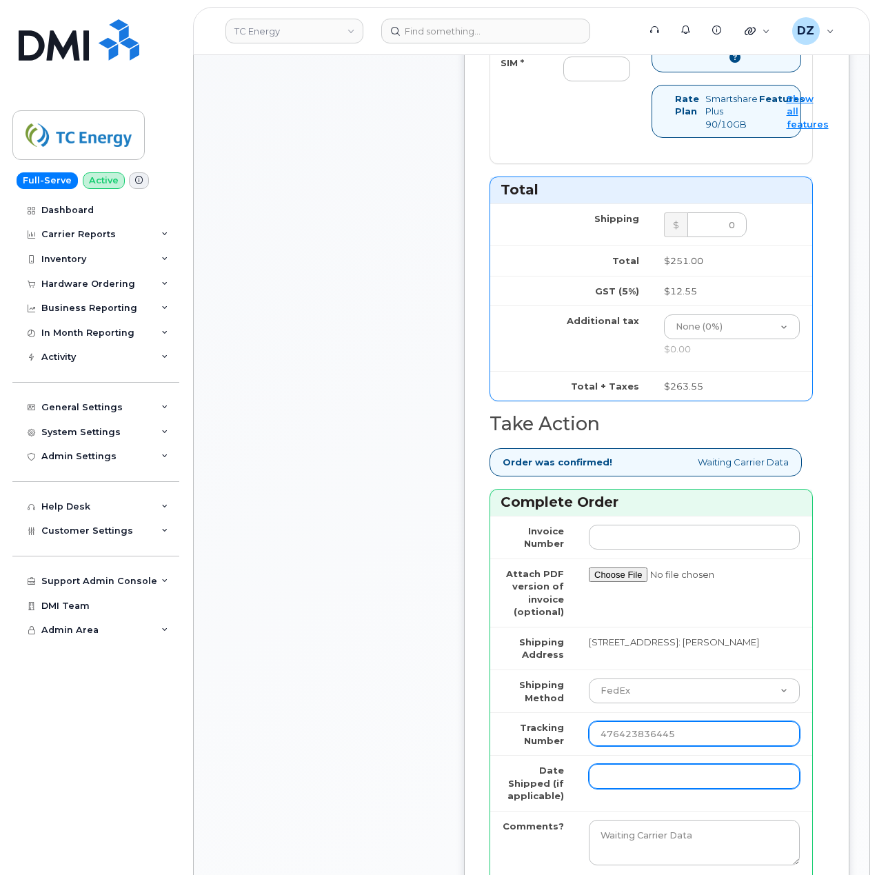
type input "476423836445"
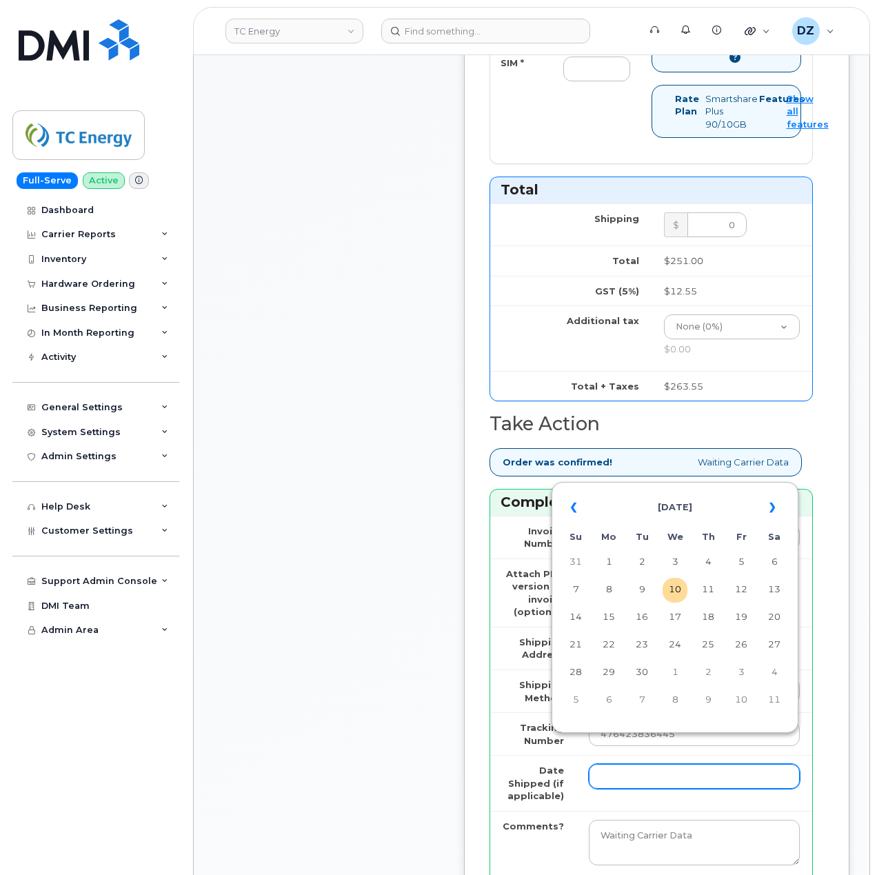
click at [604, 764] on input "Date Shipped (if applicable)" at bounding box center [694, 776] width 211 height 25
click at [613, 586] on td "8" at bounding box center [608, 590] width 25 height 25
type input "2025-09-08"
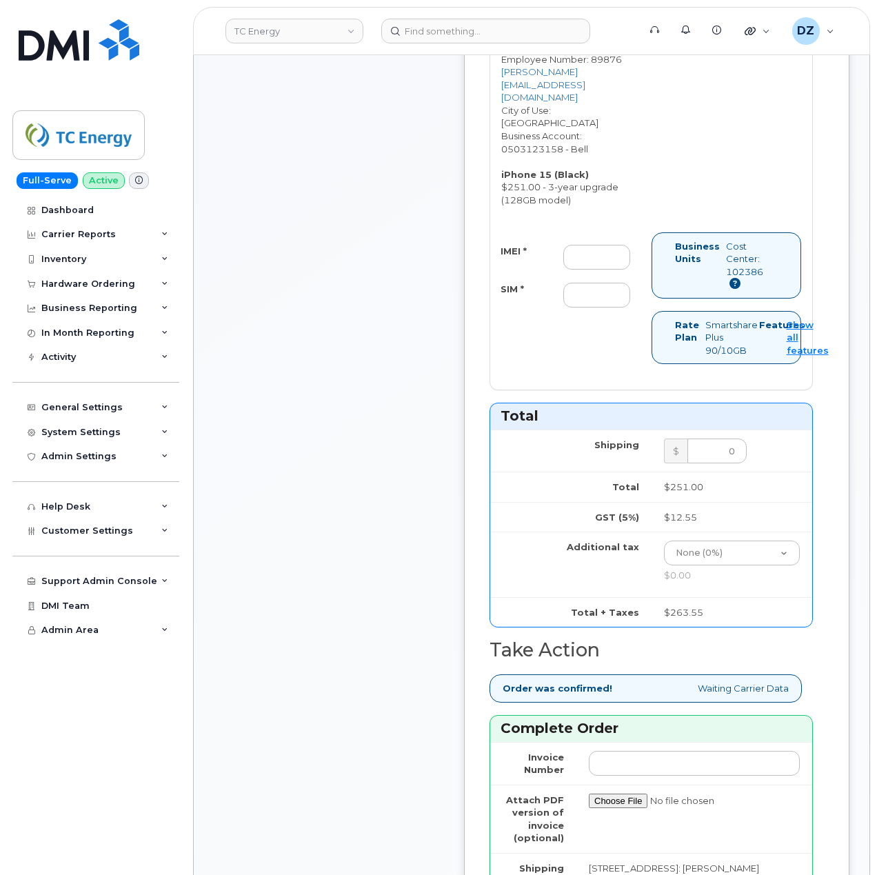
scroll to position [643, 0]
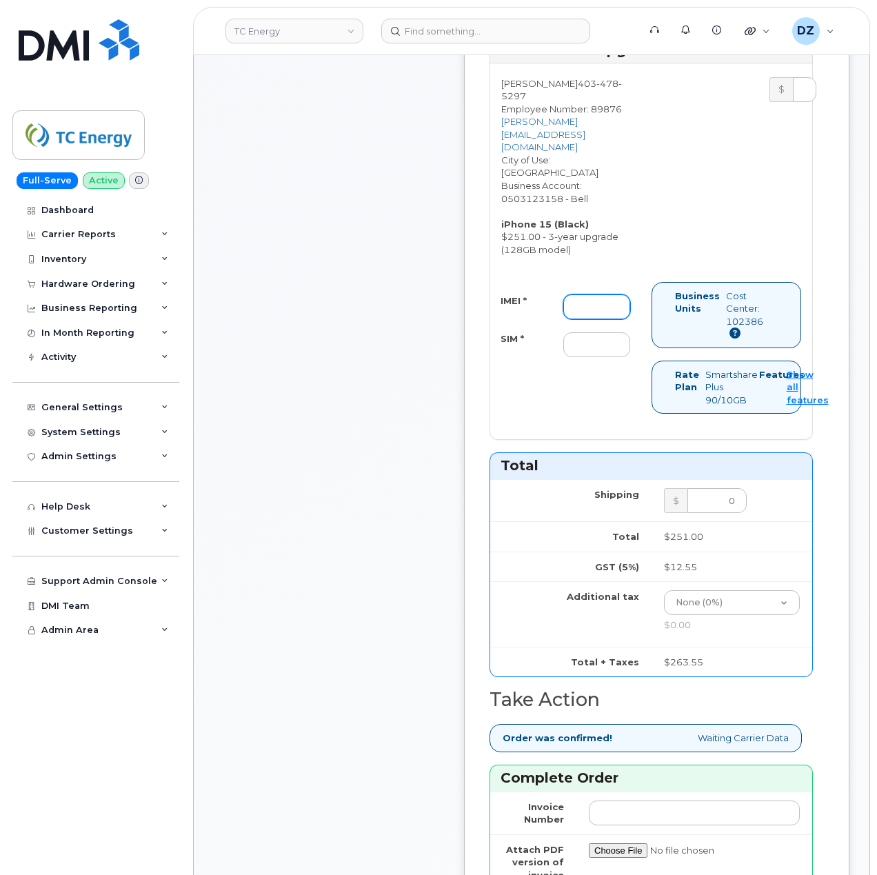
drag, startPoint x: 596, startPoint y: 270, endPoint x: 591, endPoint y: 281, distance: 11.8
click at [596, 294] on input "IMEI *" at bounding box center [596, 306] width 67 height 25
paste input "357670565933750"
type input "357670565933750"
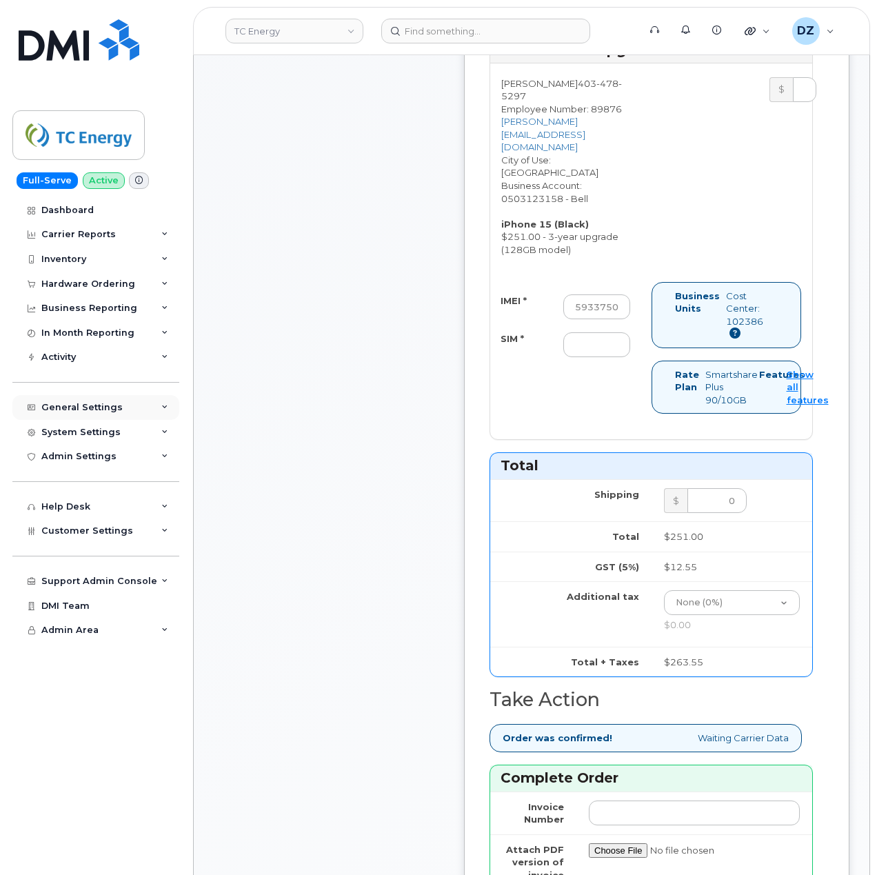
scroll to position [0, 0]
click at [600, 332] on input "SIM *" at bounding box center [596, 344] width 67 height 25
type input "-"
click at [420, 429] on div "Comments Leave Comment" at bounding box center [328, 413] width 221 height 1693
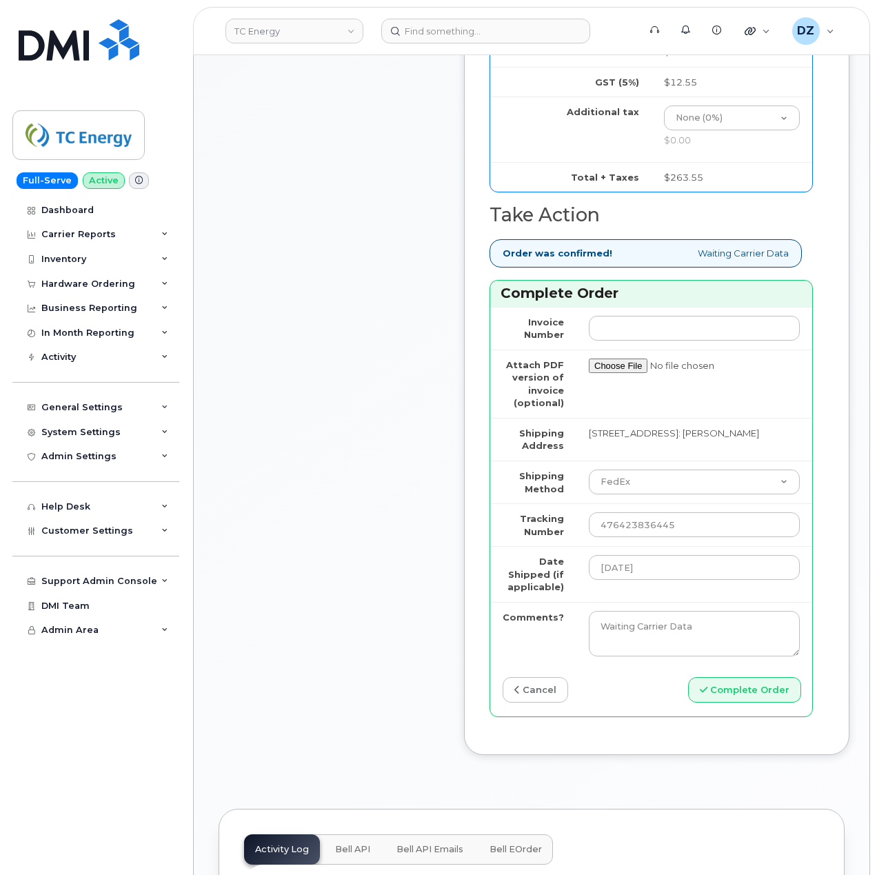
scroll to position [1286, 0]
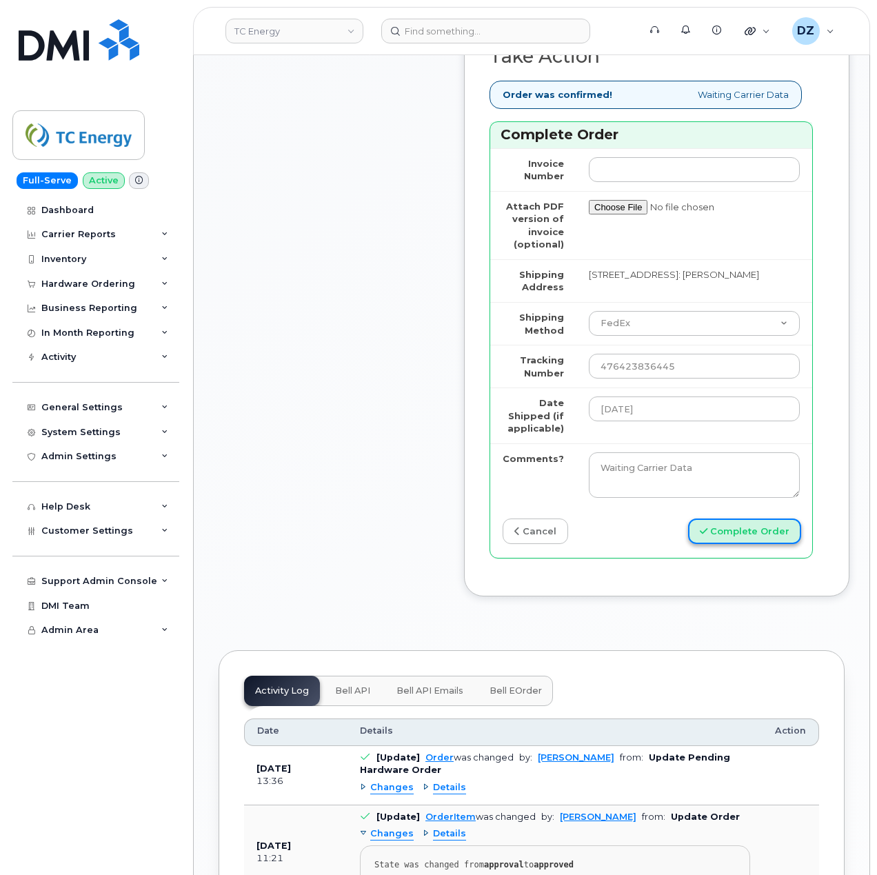
click at [753, 518] on button "Complete Order" at bounding box center [744, 531] width 113 height 26
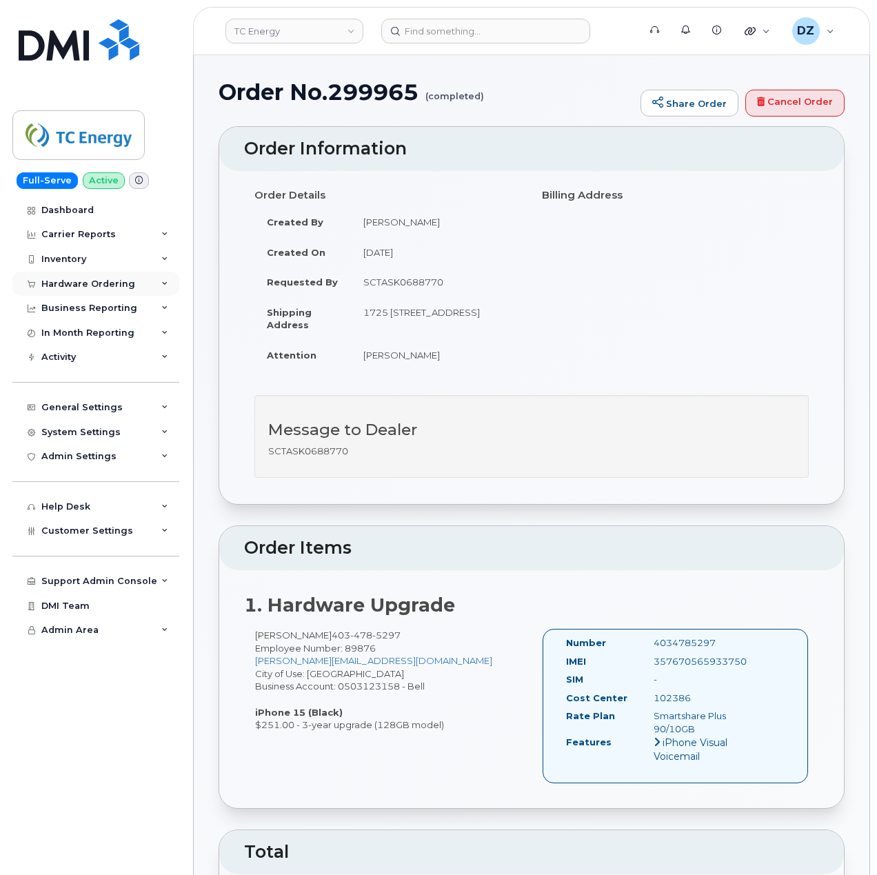
click at [113, 285] on div "Hardware Ordering" at bounding box center [88, 283] width 94 height 11
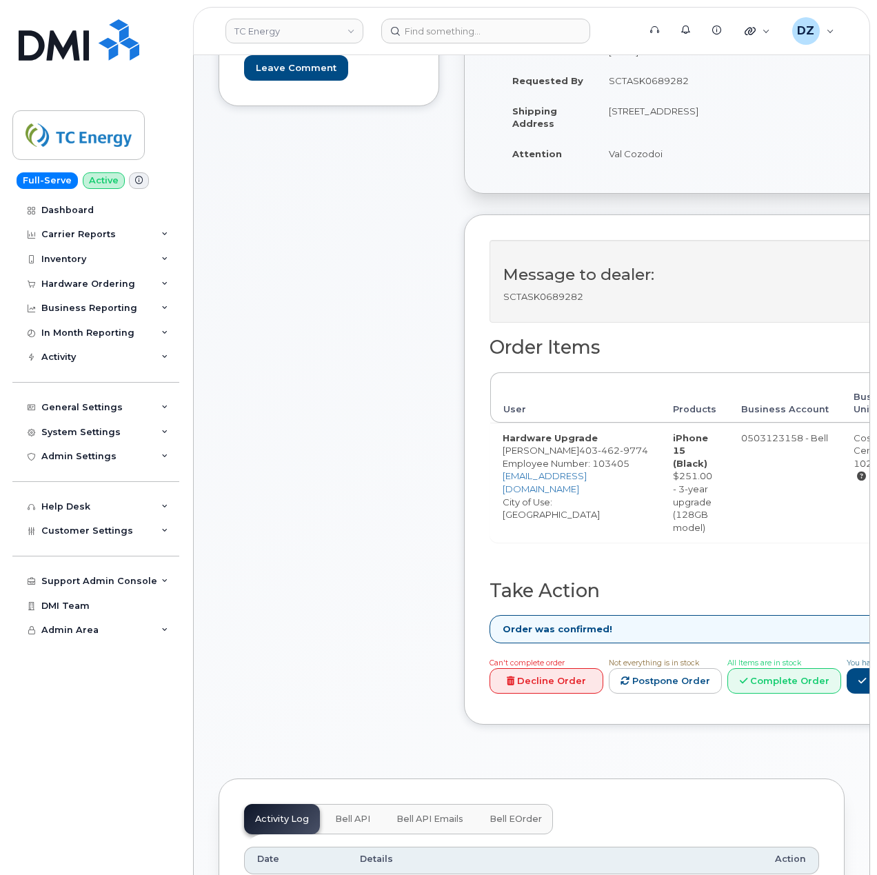
scroll to position [459, 0]
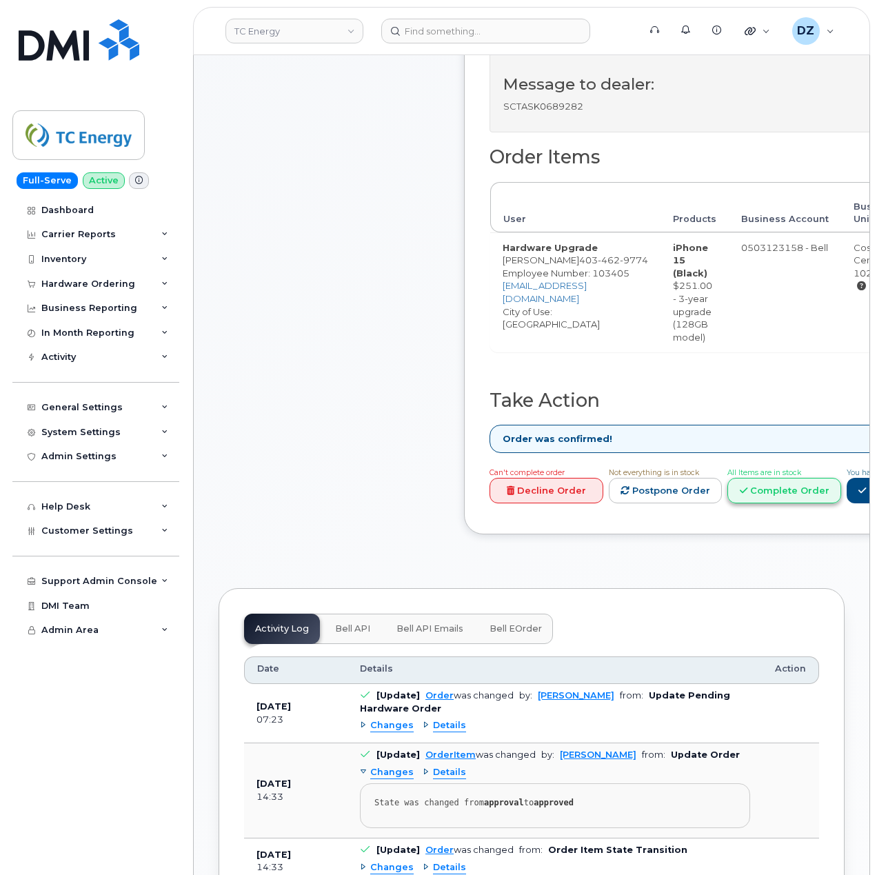
click at [828, 503] on link "Complete Order" at bounding box center [784, 491] width 114 height 26
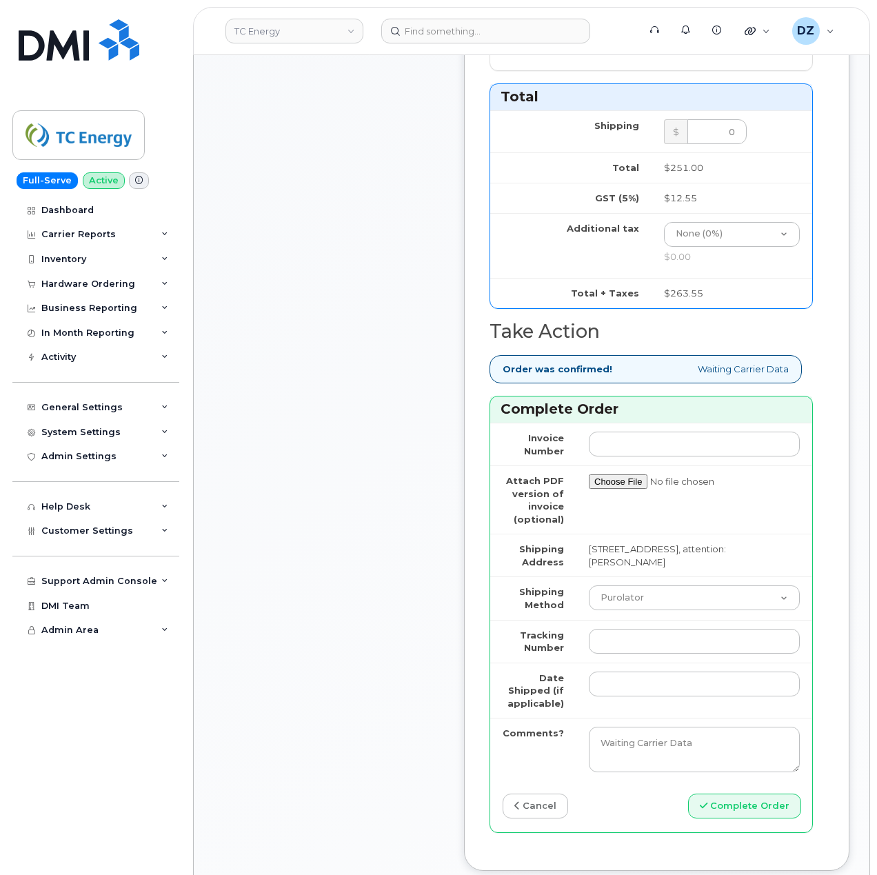
scroll to position [1103, 0]
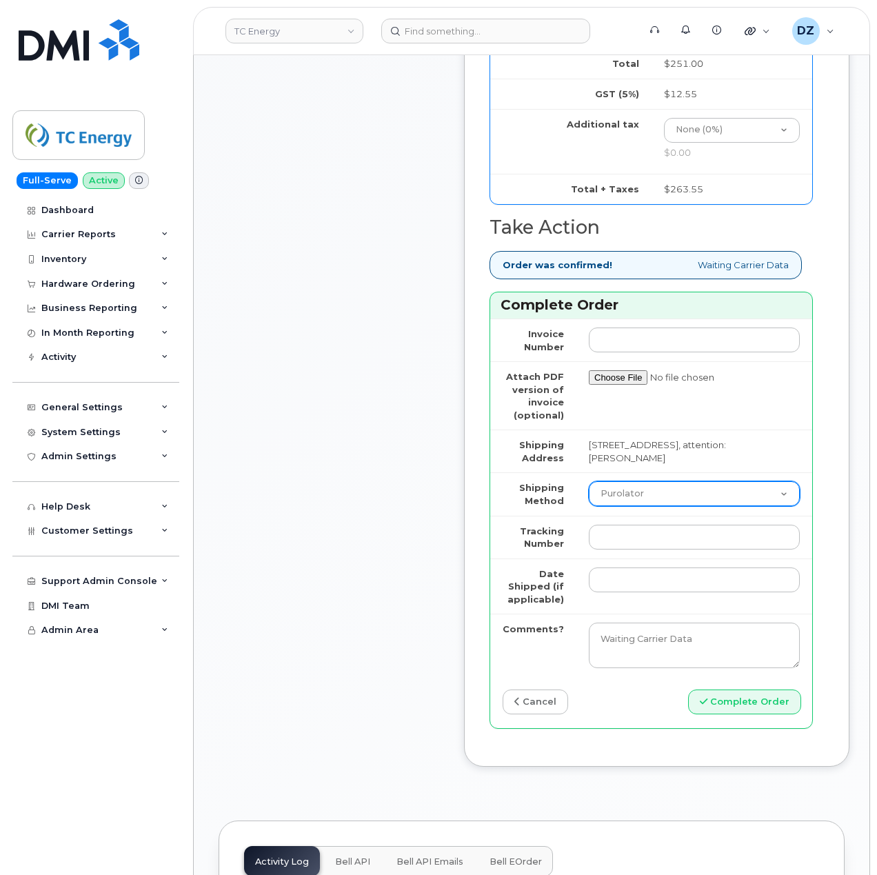
click at [649, 494] on select "Purolator UPS FedEx Canada Post Courier Other Drop Off Pick Up" at bounding box center [694, 493] width 211 height 25
select select "FedEx"
click at [589, 481] on select "Purolator UPS FedEx Canada Post Courier Other Drop Off Pick Up" at bounding box center [694, 493] width 211 height 25
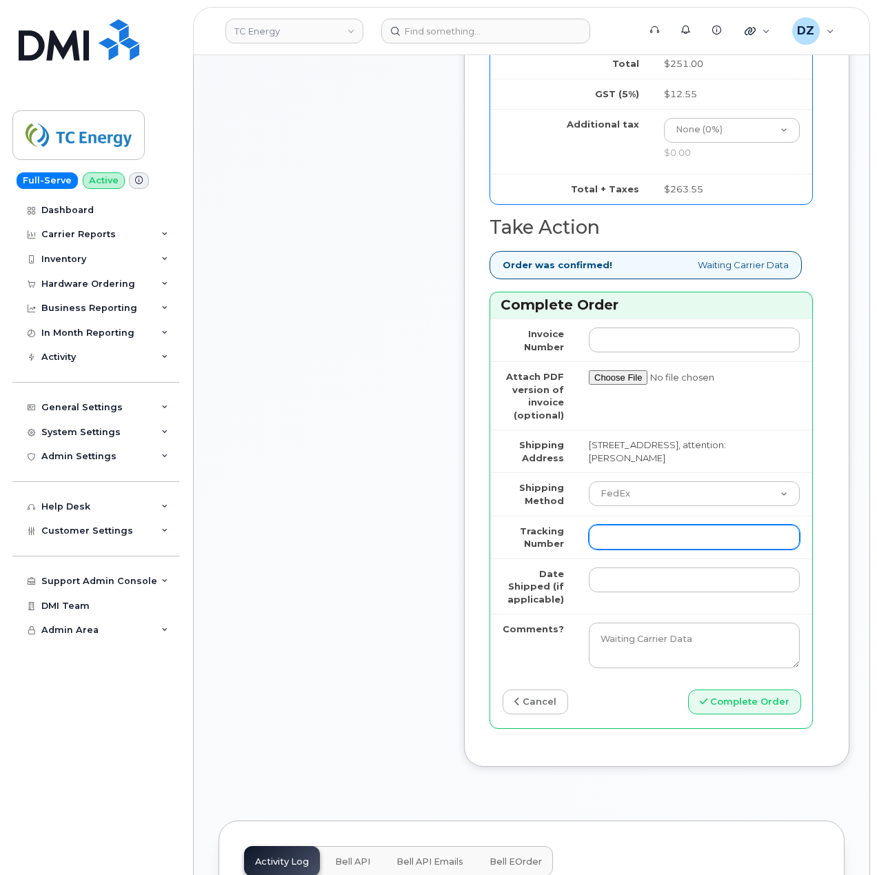
click at [635, 530] on input "Tracking Number" at bounding box center [694, 537] width 211 height 25
paste input "476423836342"
type input "476423836342"
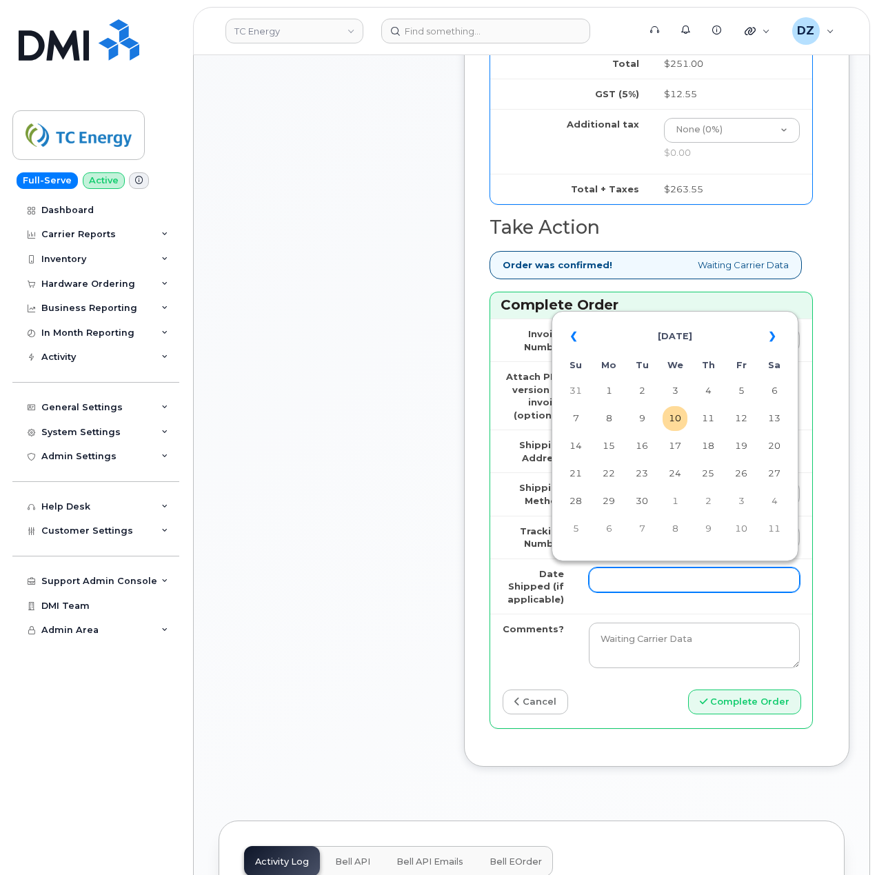
click at [622, 577] on input "Date Shipped (if applicable)" at bounding box center [694, 579] width 211 height 25
click at [616, 422] on td "8" at bounding box center [608, 418] width 25 height 25
type input "2025-09-08"
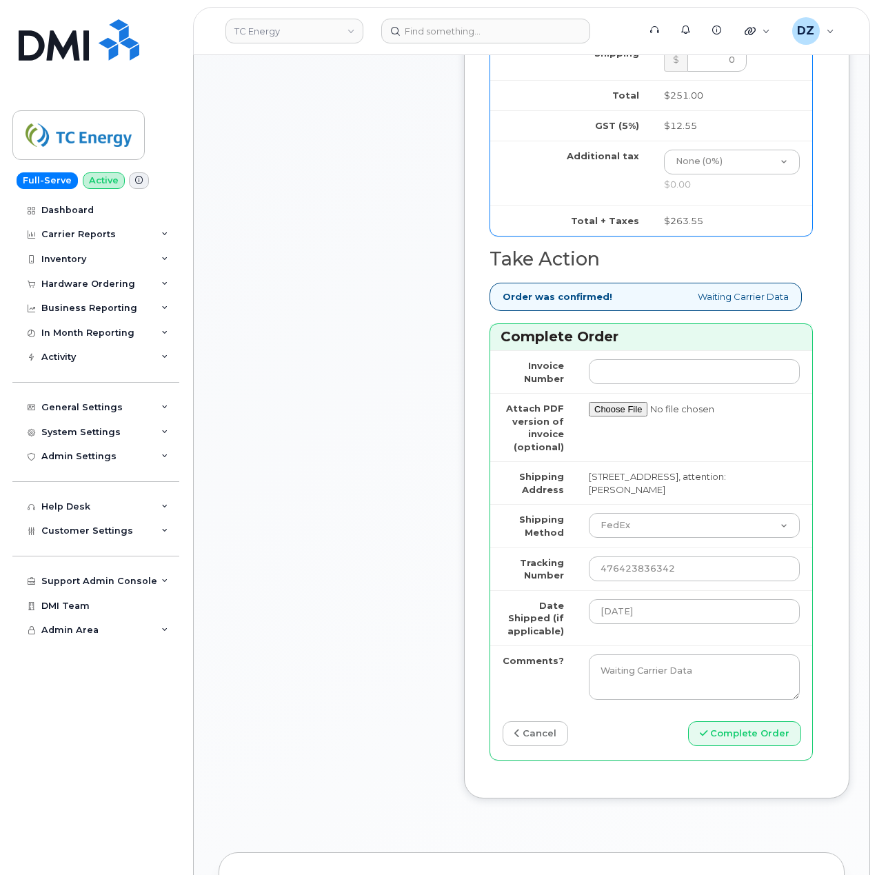
scroll to position [643, 0]
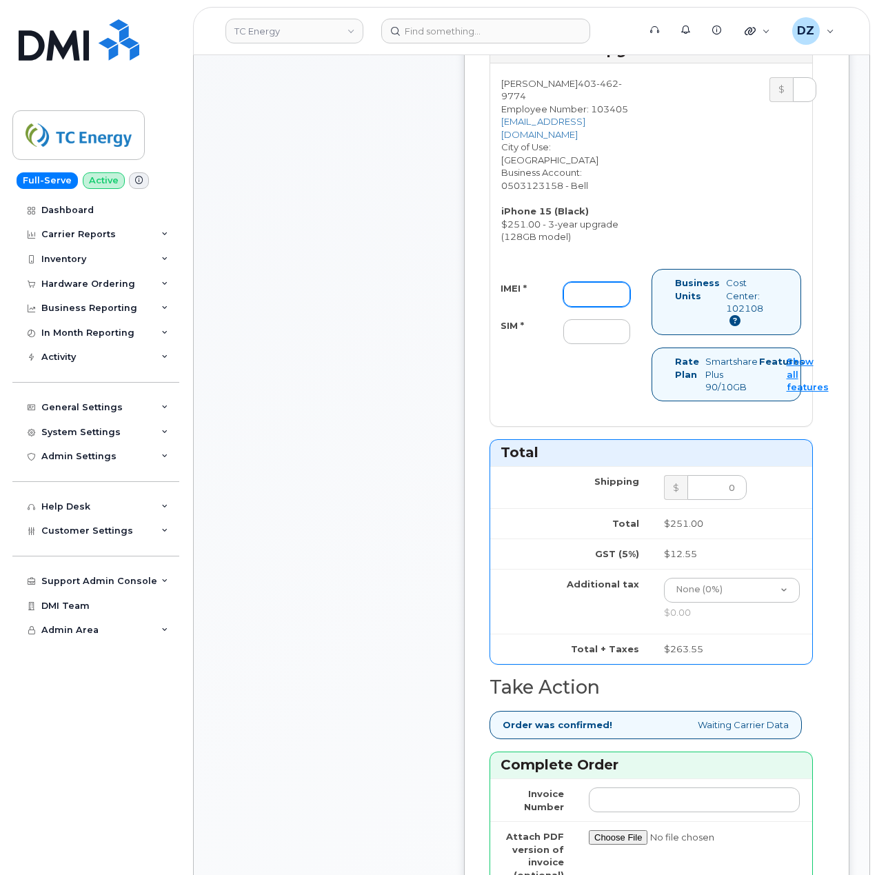
click at [615, 292] on input "IMEI *" at bounding box center [596, 294] width 67 height 25
paste input "355800726014073"
type input "355800726014073"
click at [582, 329] on input "SIM *" at bounding box center [596, 331] width 67 height 25
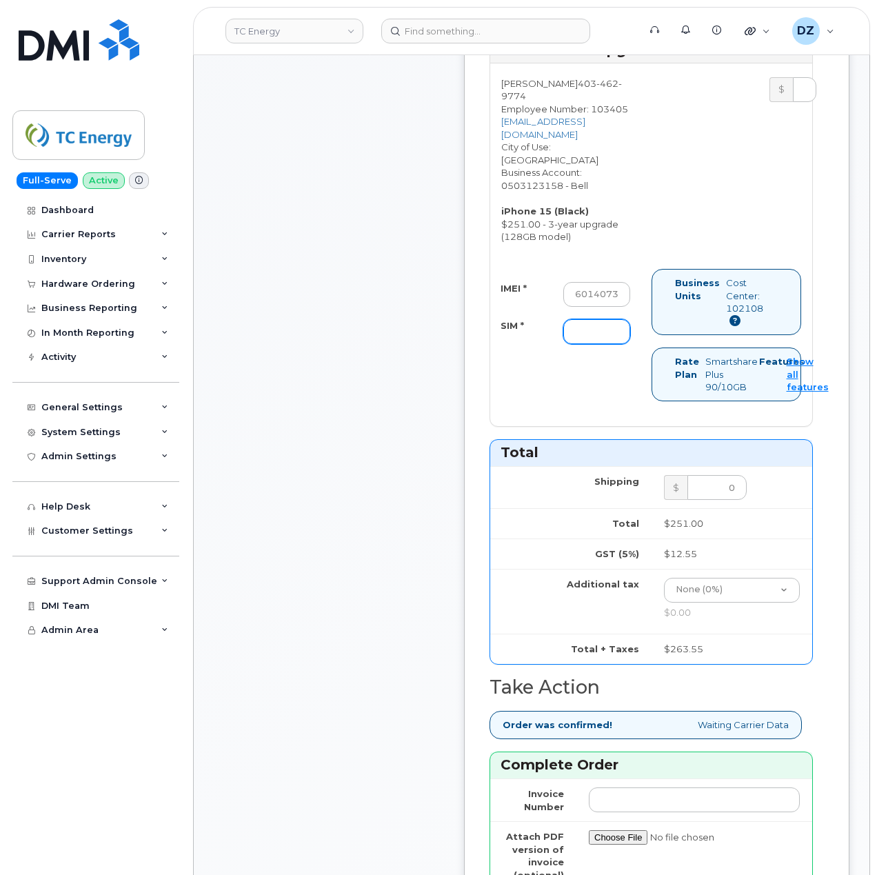
scroll to position [0, 0]
type input "-"
click at [511, 373] on div "IMEI * 355800726014073 SIM * - Business Units Cost Center: 102108 Rate Plan Sma…" at bounding box center [651, 341] width 322 height 145
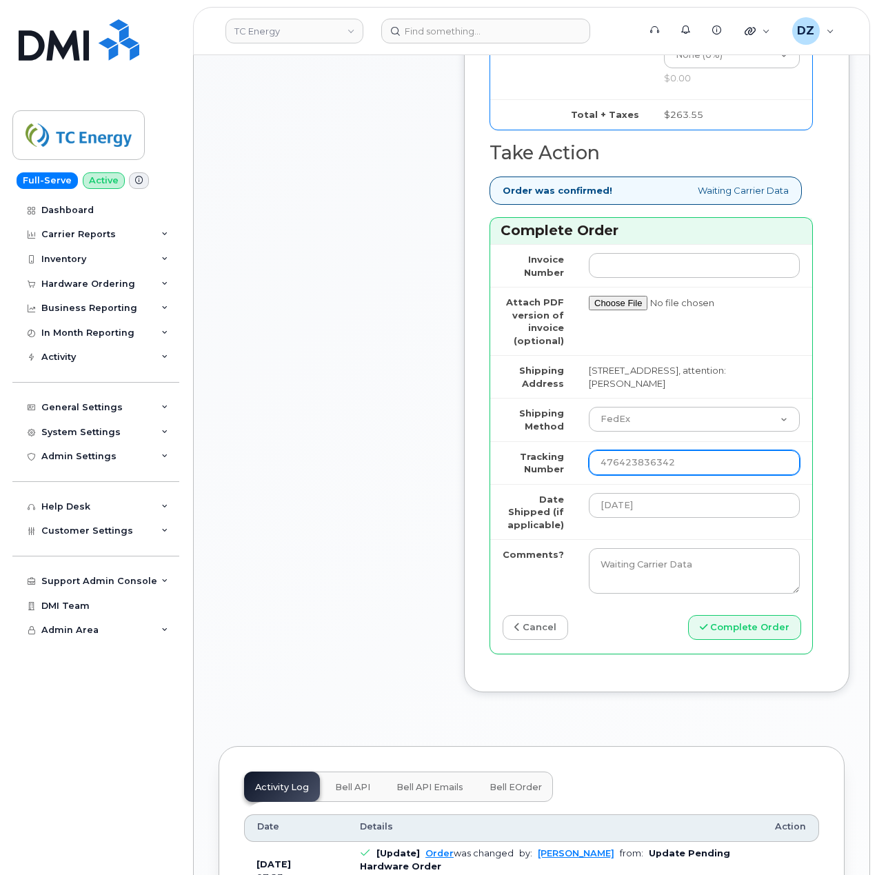
scroll to position [1194, 0]
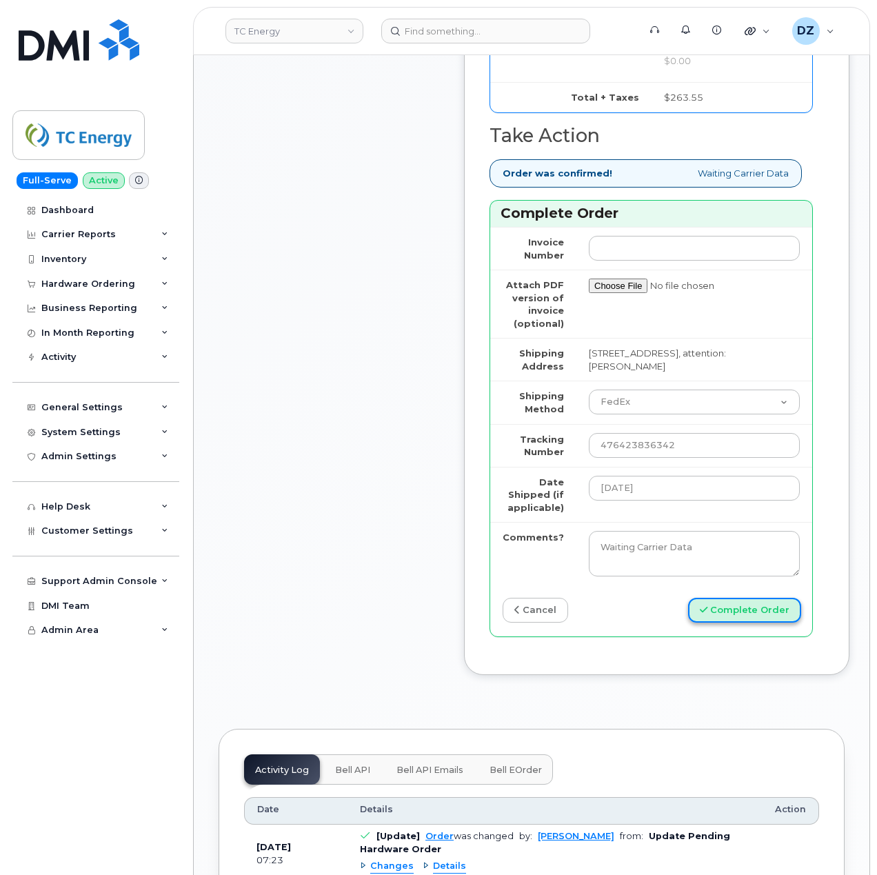
click at [726, 602] on button "Complete Order" at bounding box center [744, 611] width 113 height 26
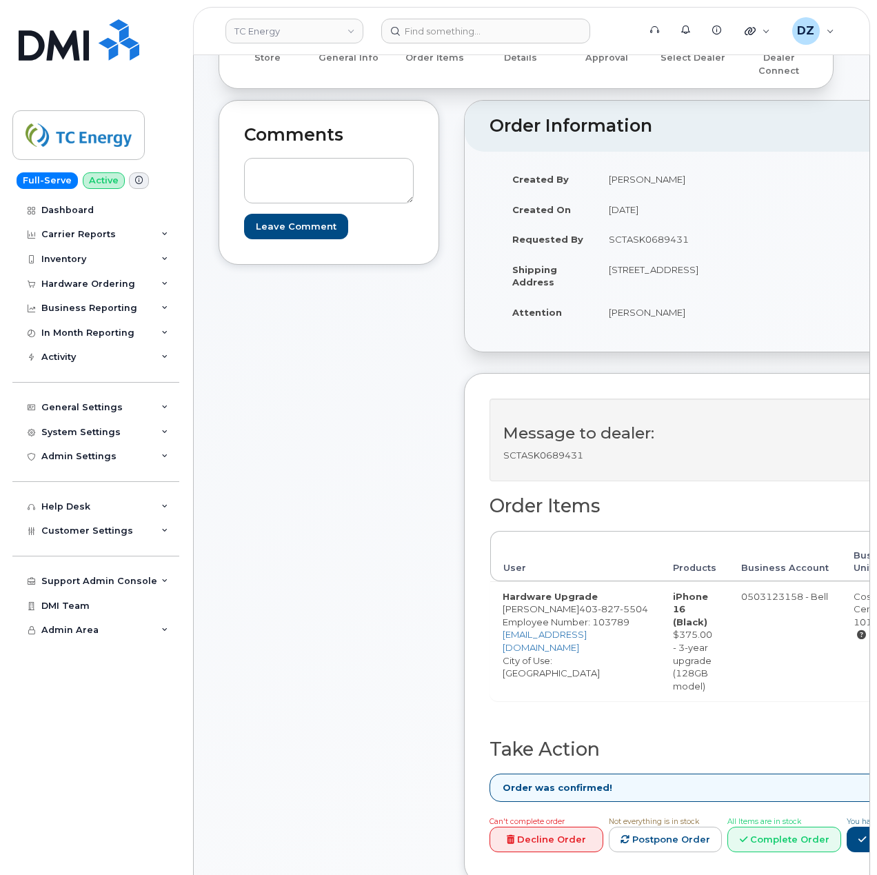
scroll to position [367, 0]
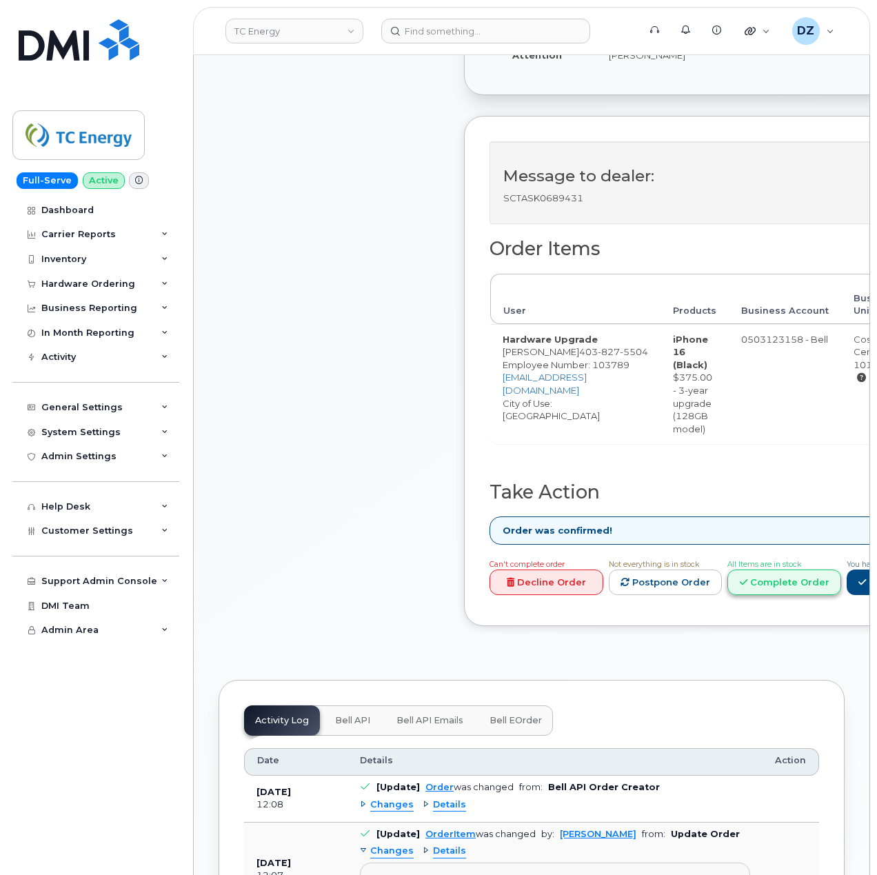
click at [817, 573] on link "Complete Order" at bounding box center [784, 582] width 114 height 26
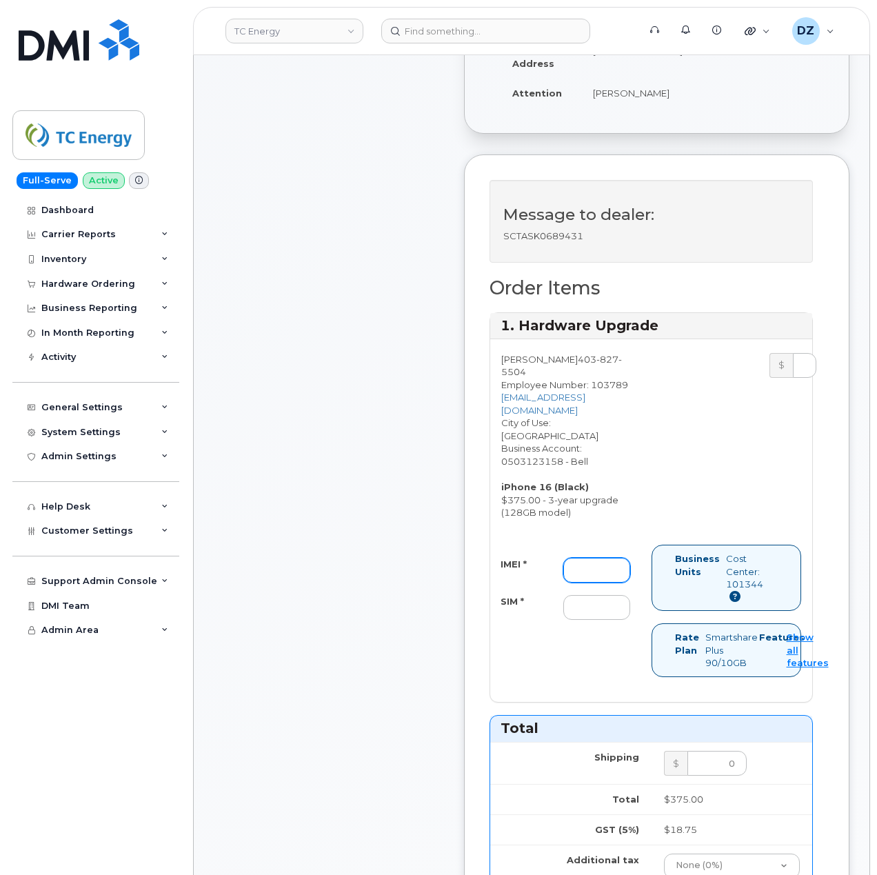
click at [604, 582] on input "IMEI *" at bounding box center [596, 570] width 67 height 25
paste input "351388899545093"
type input "351388899545093"
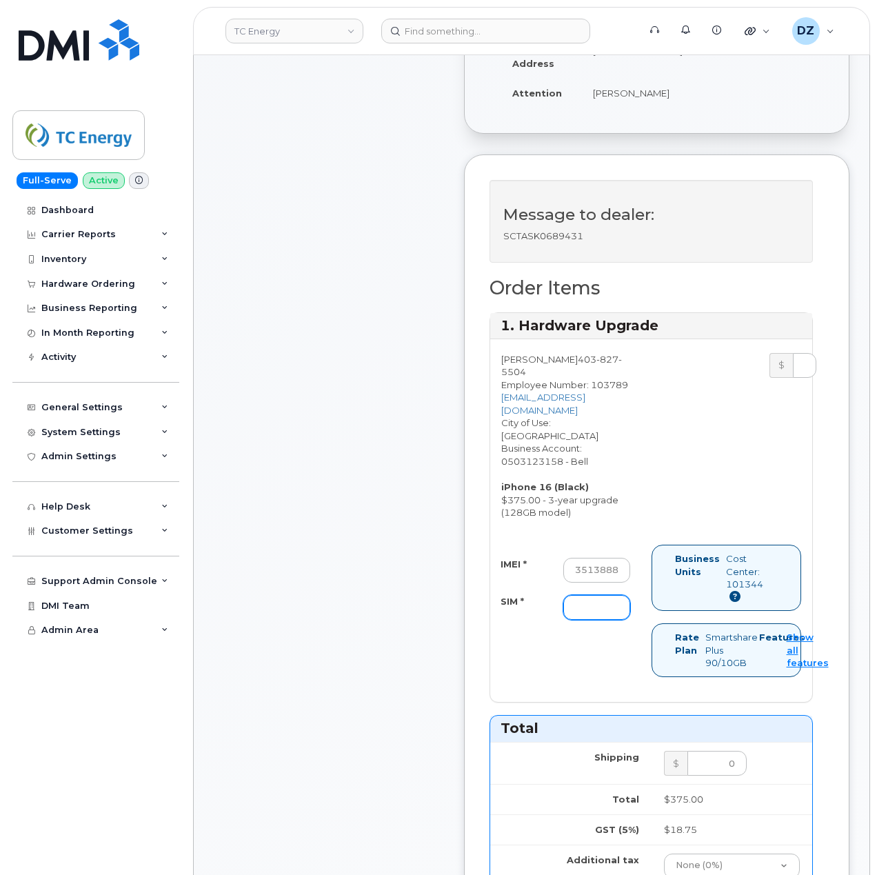
click at [588, 609] on input "SIM *" at bounding box center [596, 607] width 67 height 25
paste input "89302610207733089574"
type input "89302610207733089574"
click at [397, 638] on div "Comments Leave Comment" at bounding box center [328, 683] width 221 height 1680
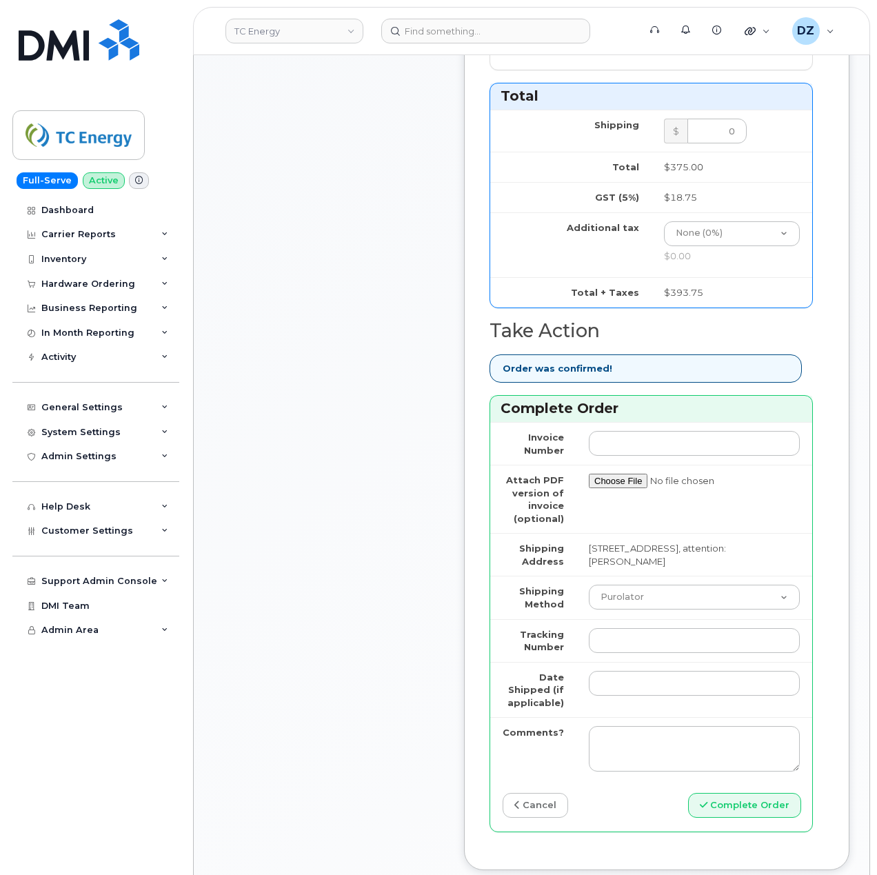
scroll to position [1103, 0]
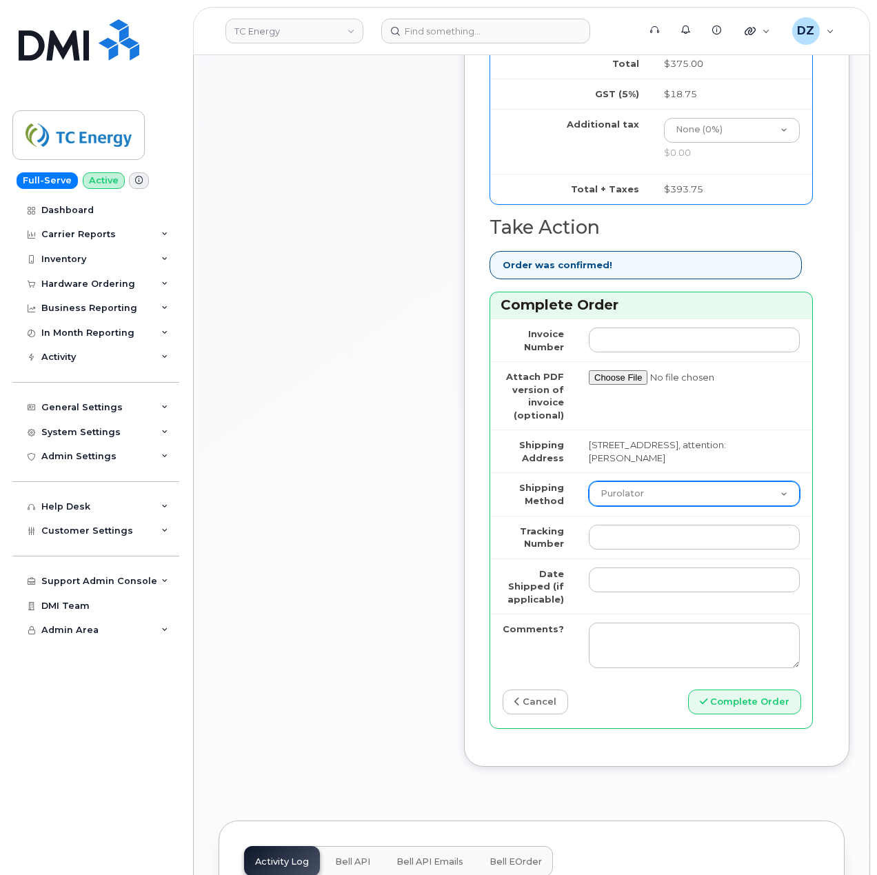
click at [686, 506] on select "Purolator UPS FedEx Canada Post Courier Other Drop Off Pick Up" at bounding box center [694, 493] width 211 height 25
select select "FedEx"
click at [589, 489] on select "Purolator UPS FedEx Canada Post Courier Other Drop Off Pick Up" at bounding box center [694, 493] width 211 height 25
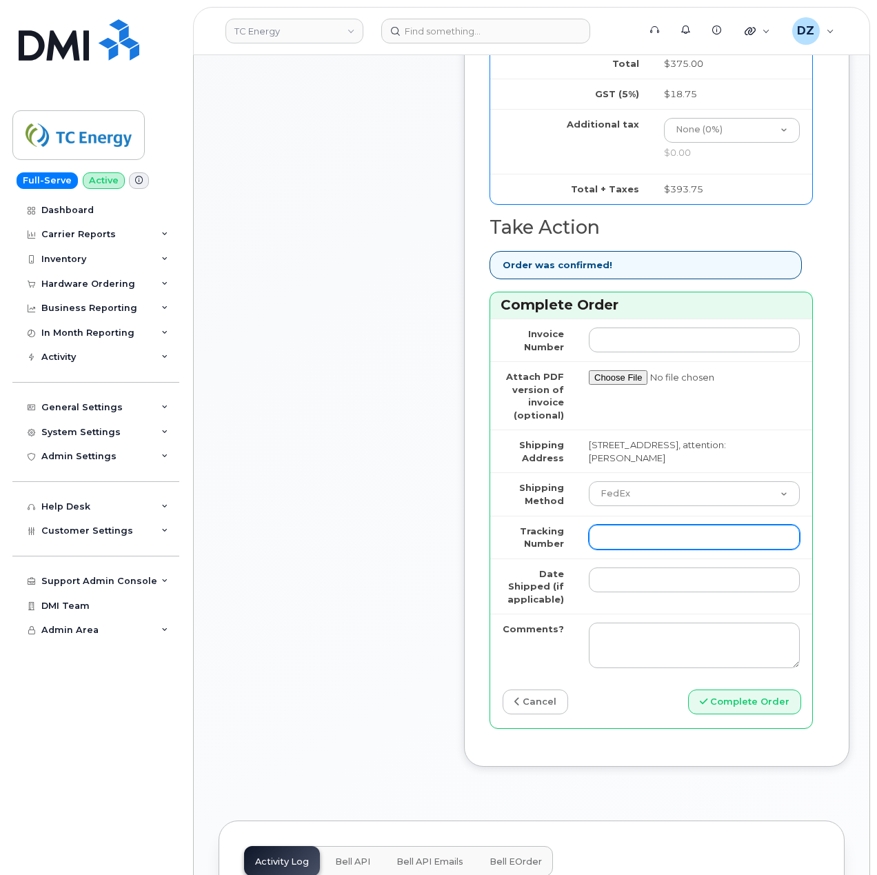
click at [647, 542] on input "Tracking Number" at bounding box center [694, 537] width 211 height 25
paste input "476423837420"
type input "476423837420"
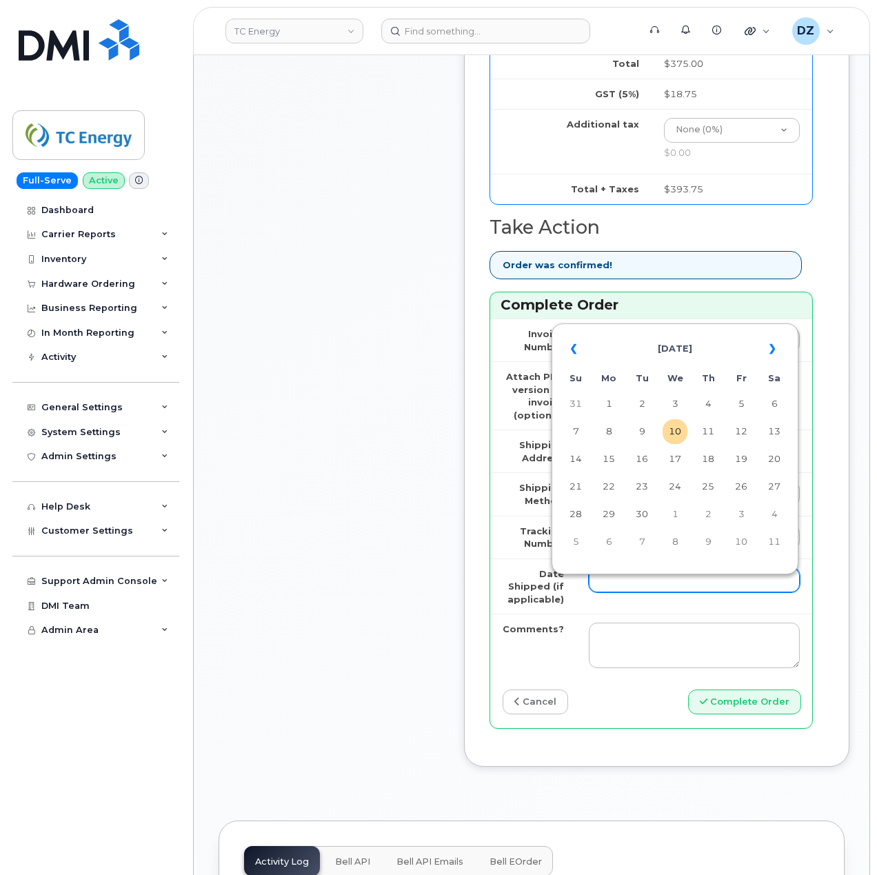
click at [618, 591] on input "Date Shipped (if applicable)" at bounding box center [694, 579] width 211 height 25
click at [640, 436] on td "9" at bounding box center [641, 431] width 25 height 25
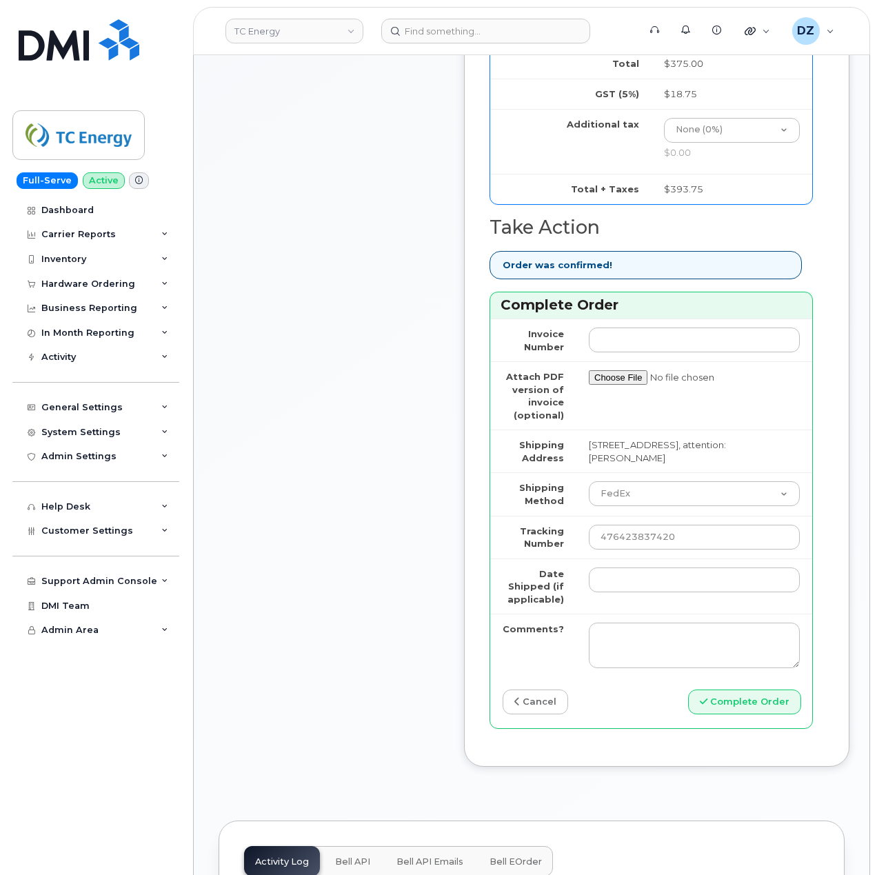
type input "2025-09-09"
click at [749, 714] on button "Complete Order" at bounding box center [744, 702] width 113 height 26
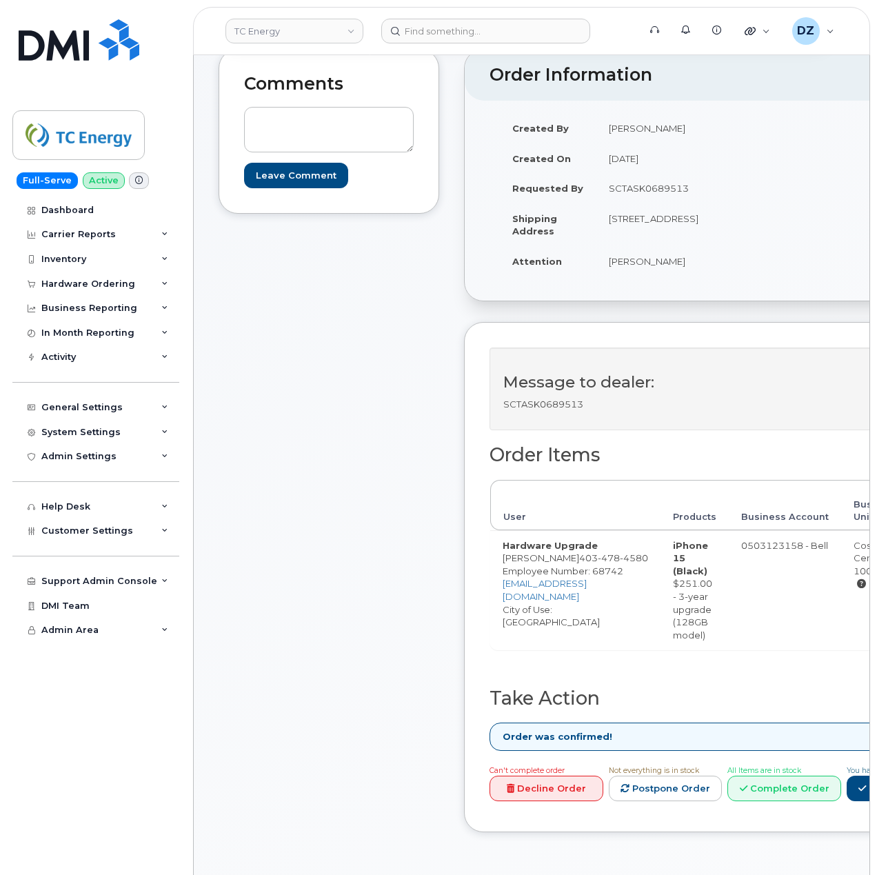
scroll to position [367, 0]
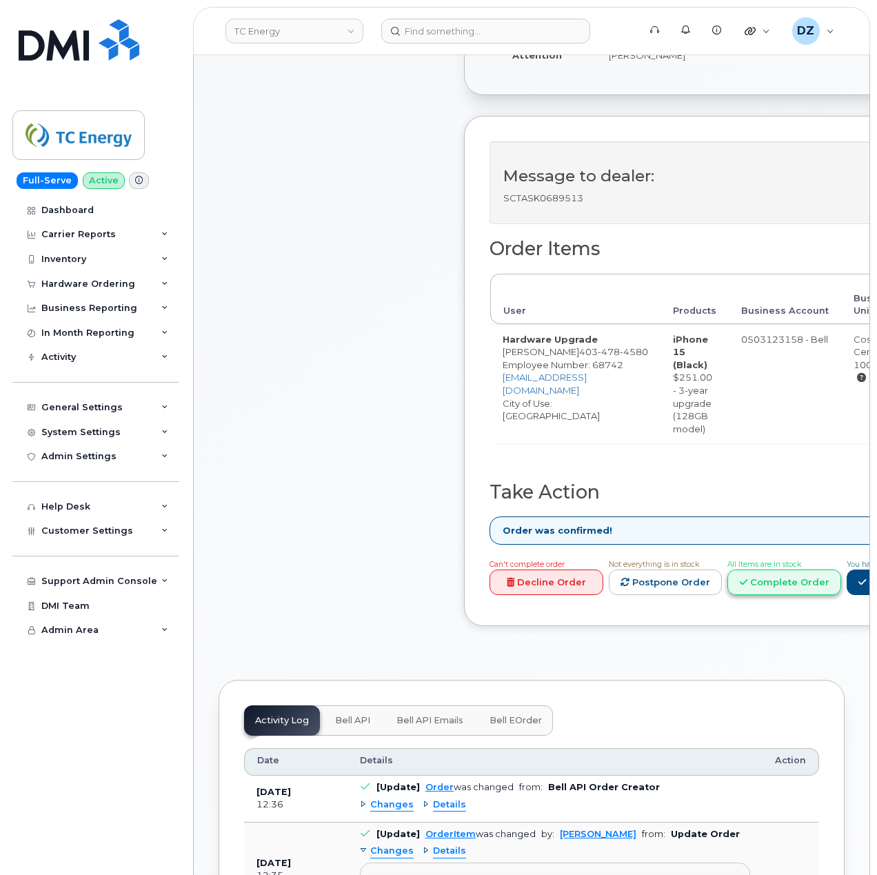
click at [820, 587] on link "Complete Order" at bounding box center [784, 582] width 114 height 26
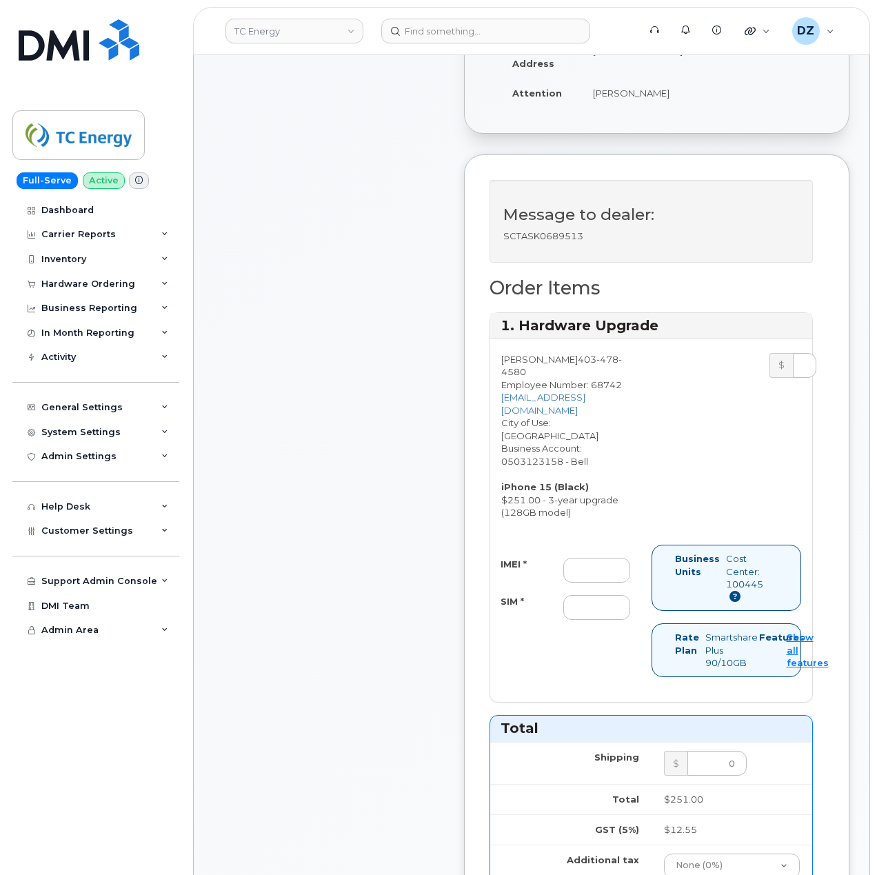
click at [584, 545] on div "IMEI * SIM *" at bounding box center [570, 589] width 161 height 88
click at [589, 558] on input "IMEI *" at bounding box center [596, 570] width 67 height 25
paste input "357136146199782"
type input "357136146199782"
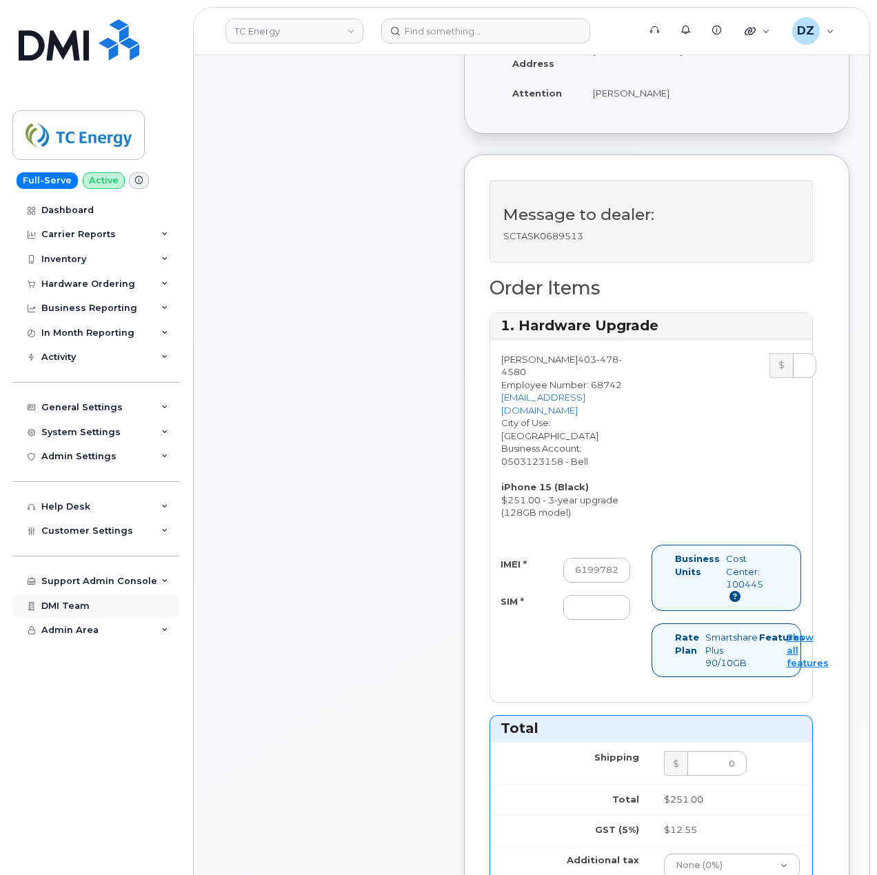
scroll to position [0, 0]
click at [584, 595] on input "SIM *" at bounding box center [596, 607] width 67 height 25
paste input "89302610207734669721"
type input "89302610207734669721"
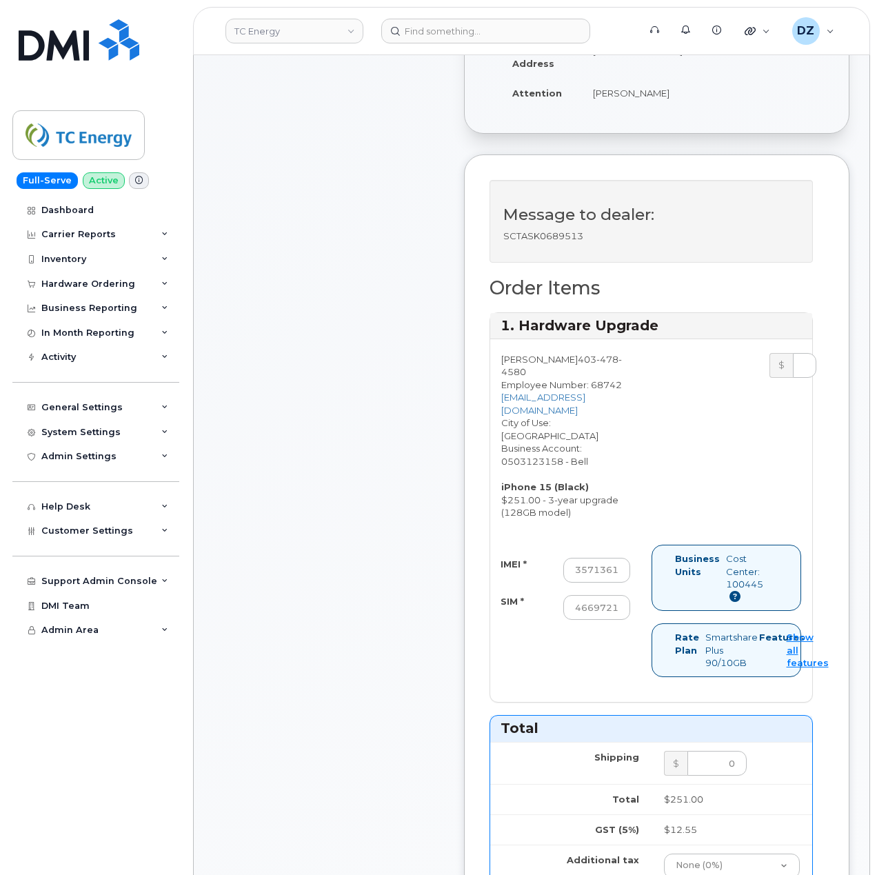
click at [495, 616] on div "IMEI * 357136146199782 SIM * 89302610207734669721 Business Units Cost Center: 1…" at bounding box center [651, 617] width 322 height 145
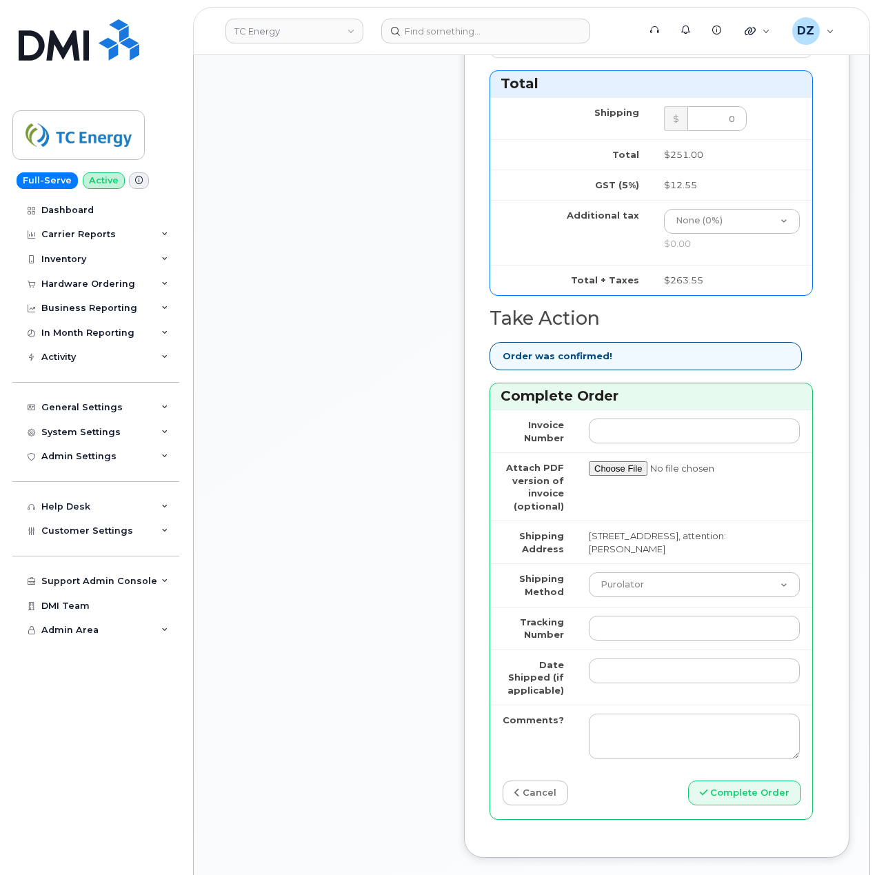
scroll to position [1194, 0]
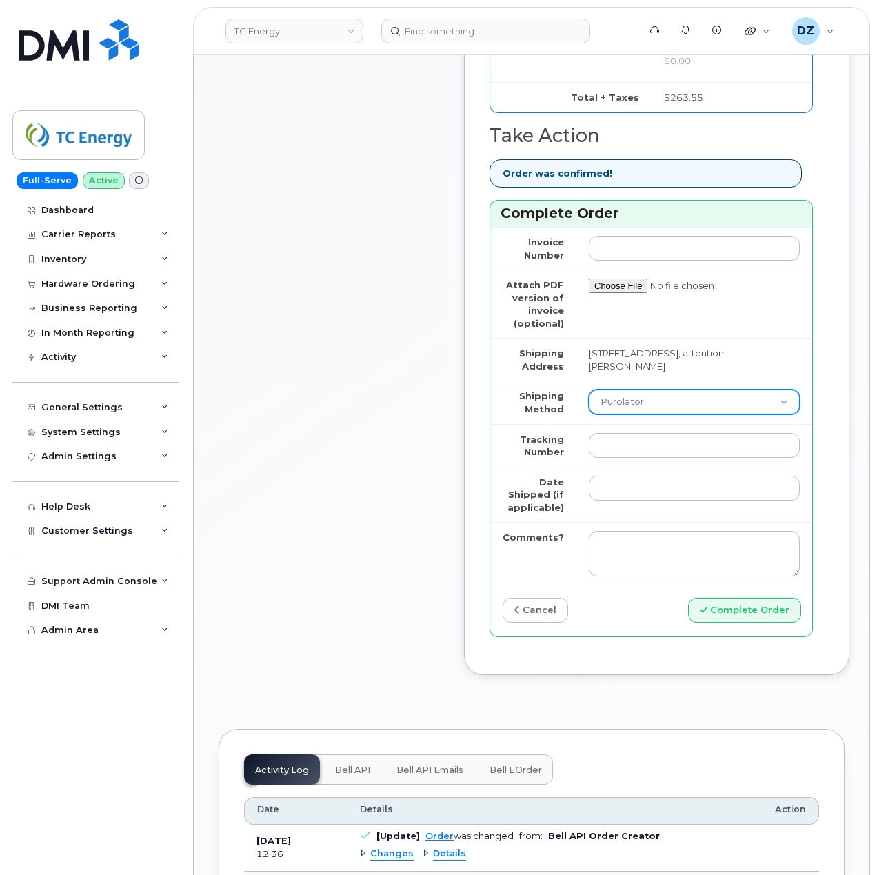
click at [649, 389] on select "Purolator UPS FedEx Canada Post Courier Other Drop Off Pick Up" at bounding box center [694, 401] width 211 height 25
select select "FedEx"
click at [589, 389] on select "Purolator UPS FedEx Canada Post Courier Other Drop Off Pick Up" at bounding box center [694, 401] width 211 height 25
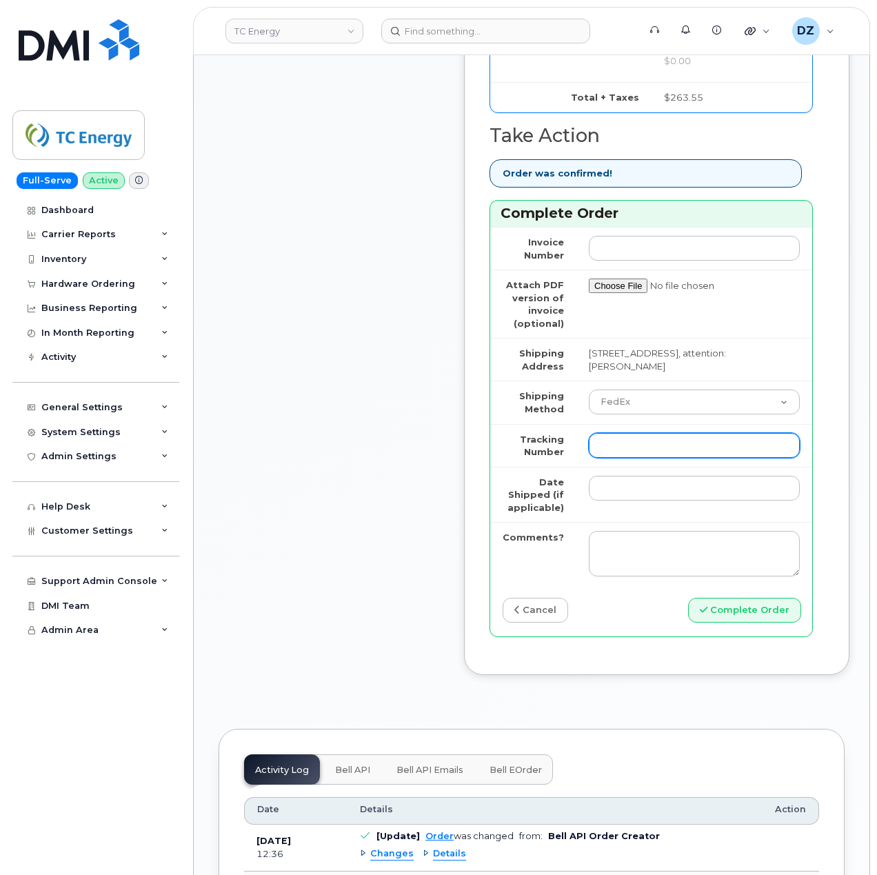
click at [671, 433] on input "Tracking Number" at bounding box center [694, 445] width 211 height 25
paste input "475744924812"
type input "475744924812"
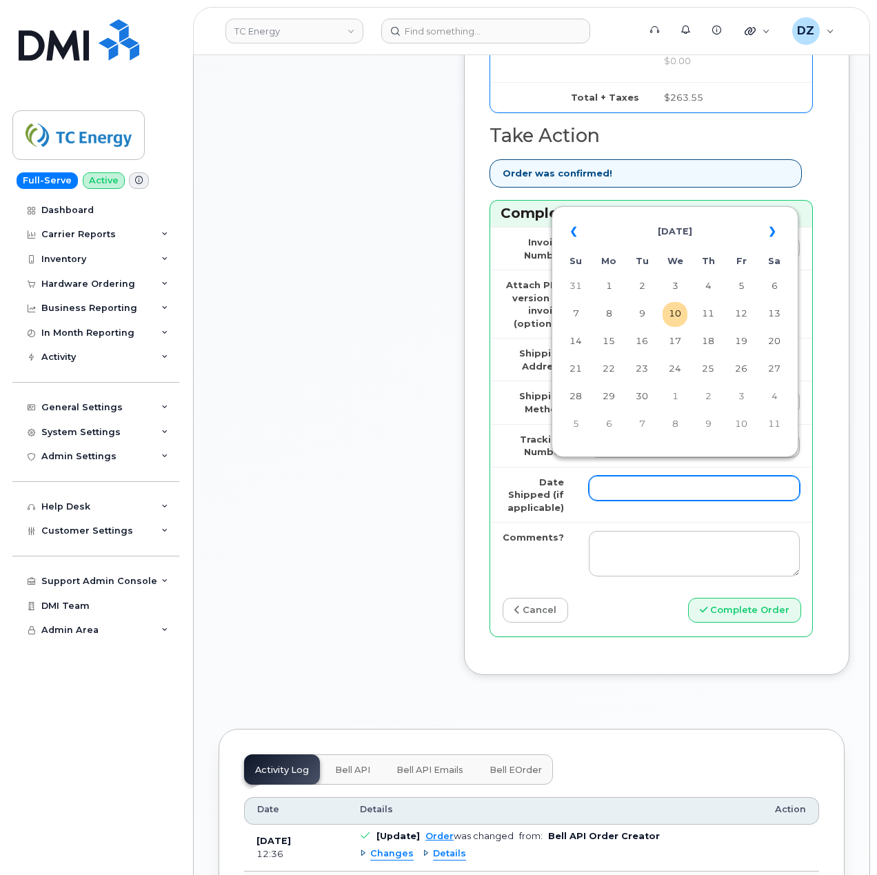
click at [605, 476] on input "Date Shipped (if applicable)" at bounding box center [694, 488] width 211 height 25
click at [616, 310] on td "8" at bounding box center [608, 314] width 25 height 25
type input "[DATE]"
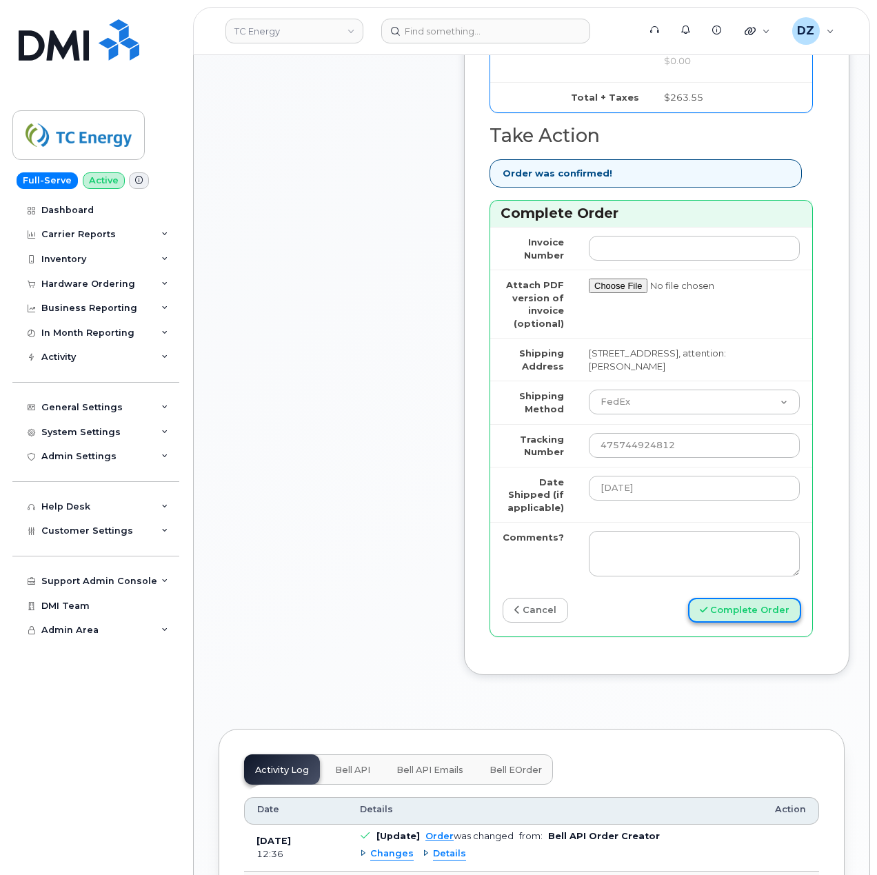
click at [756, 598] on button "Complete Order" at bounding box center [744, 611] width 113 height 26
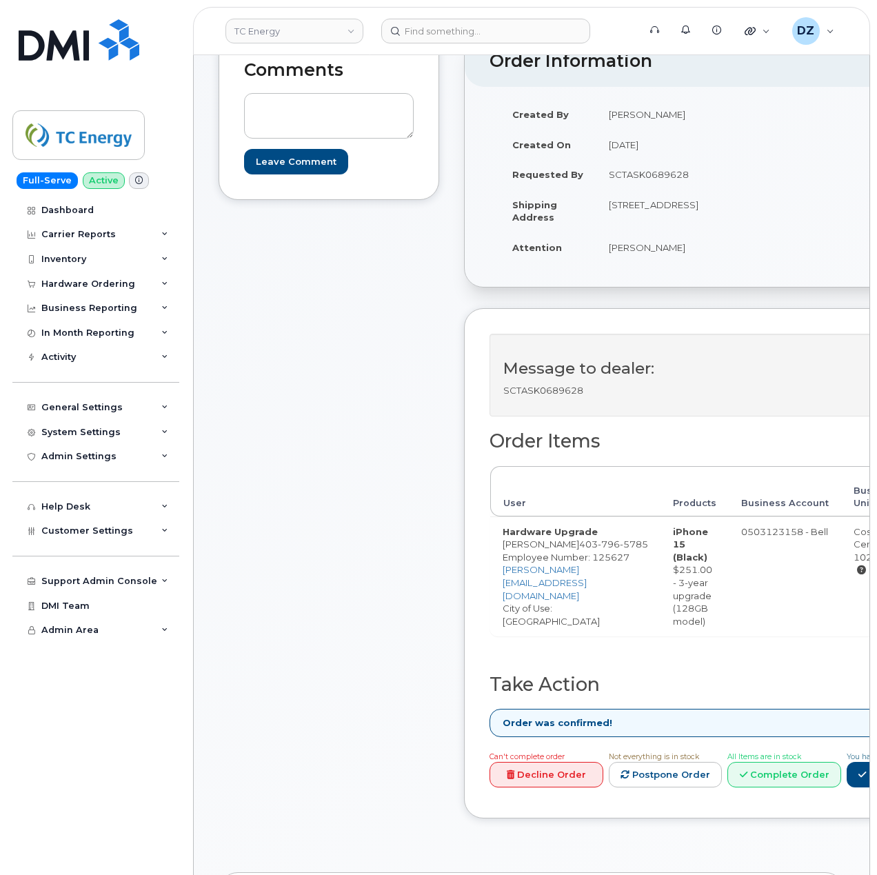
scroll to position [276, 0]
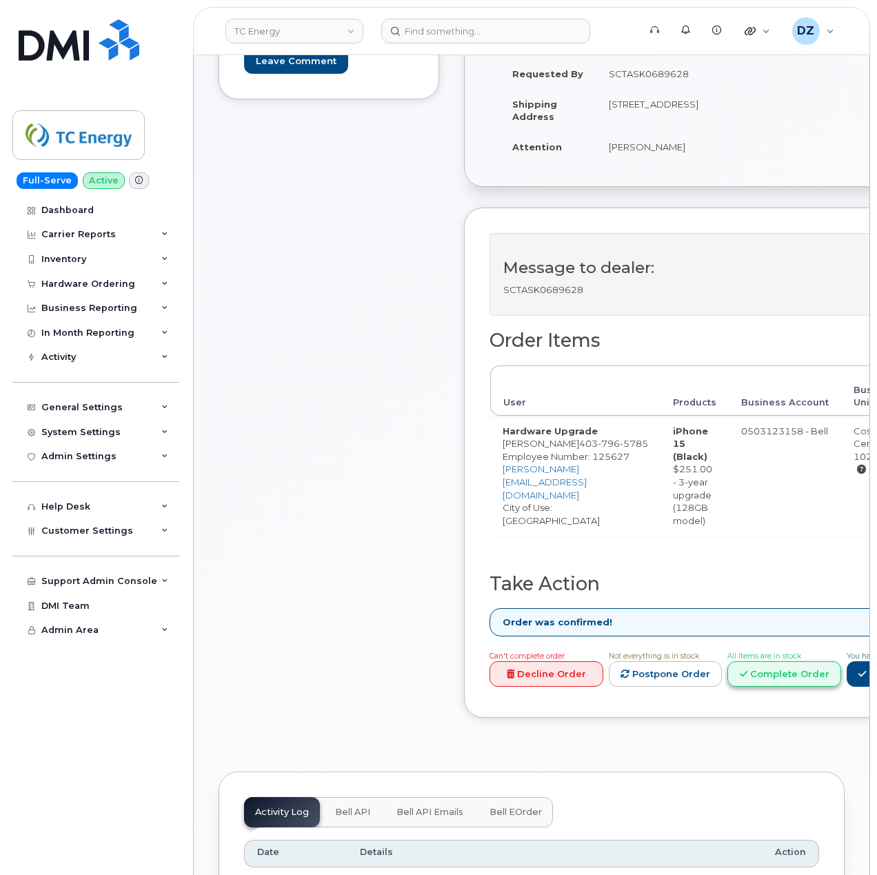
click at [786, 676] on link "Complete Order" at bounding box center [784, 674] width 114 height 26
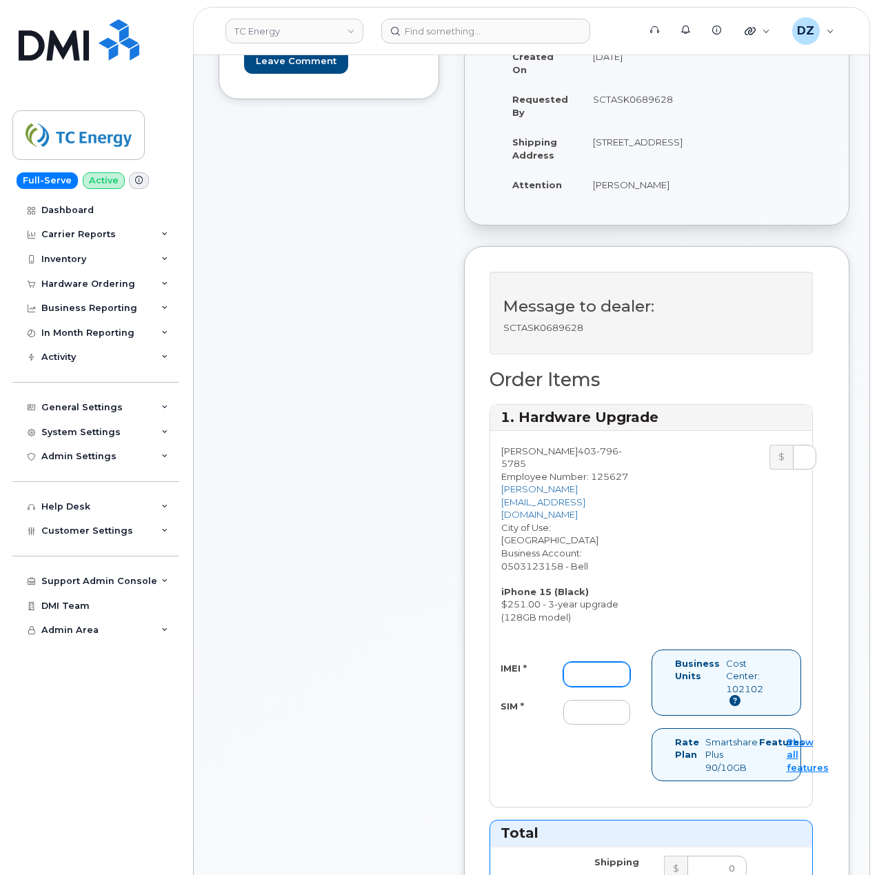
click at [601, 662] on input "IMEI *" at bounding box center [596, 674] width 67 height 25
paste input "356052197574628"
type input "356052197574628"
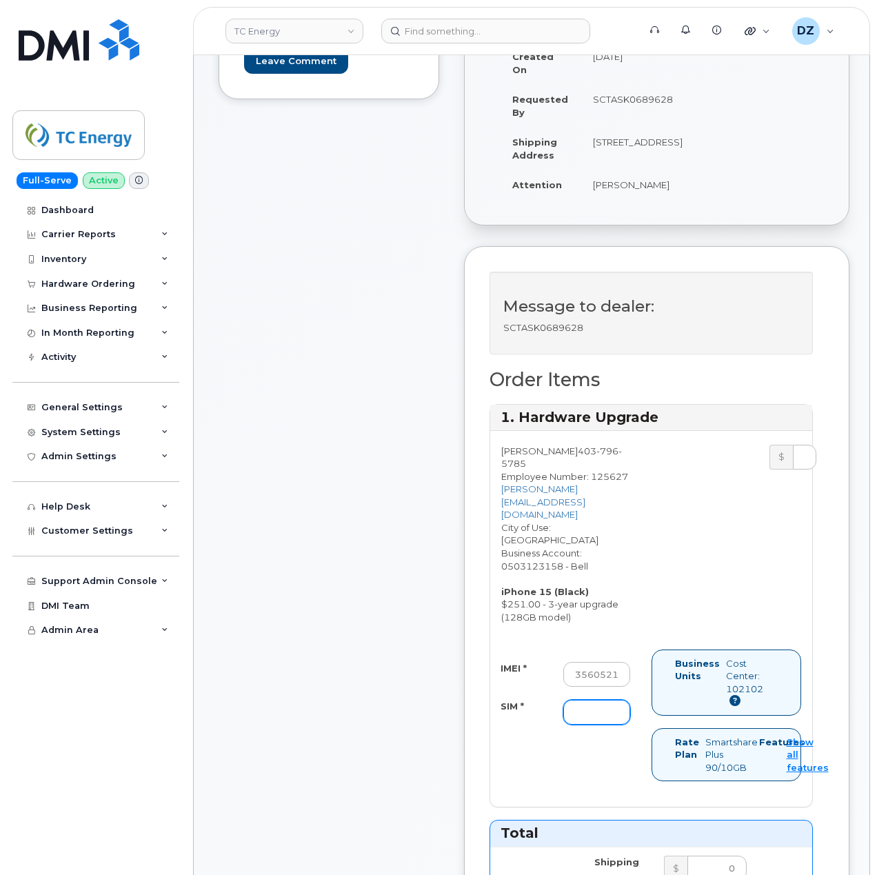
click at [598, 700] on input "SIM *" at bounding box center [596, 712] width 67 height 25
paste input "89302610207734669754"
type input "89302610207734669754"
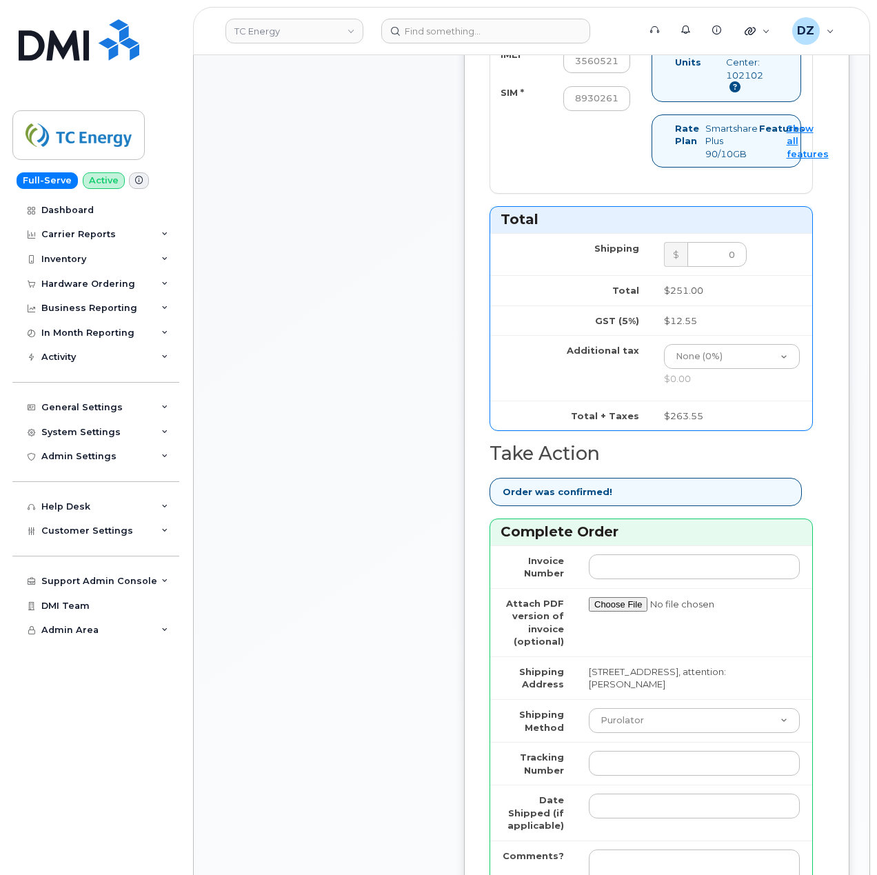
scroll to position [919, 0]
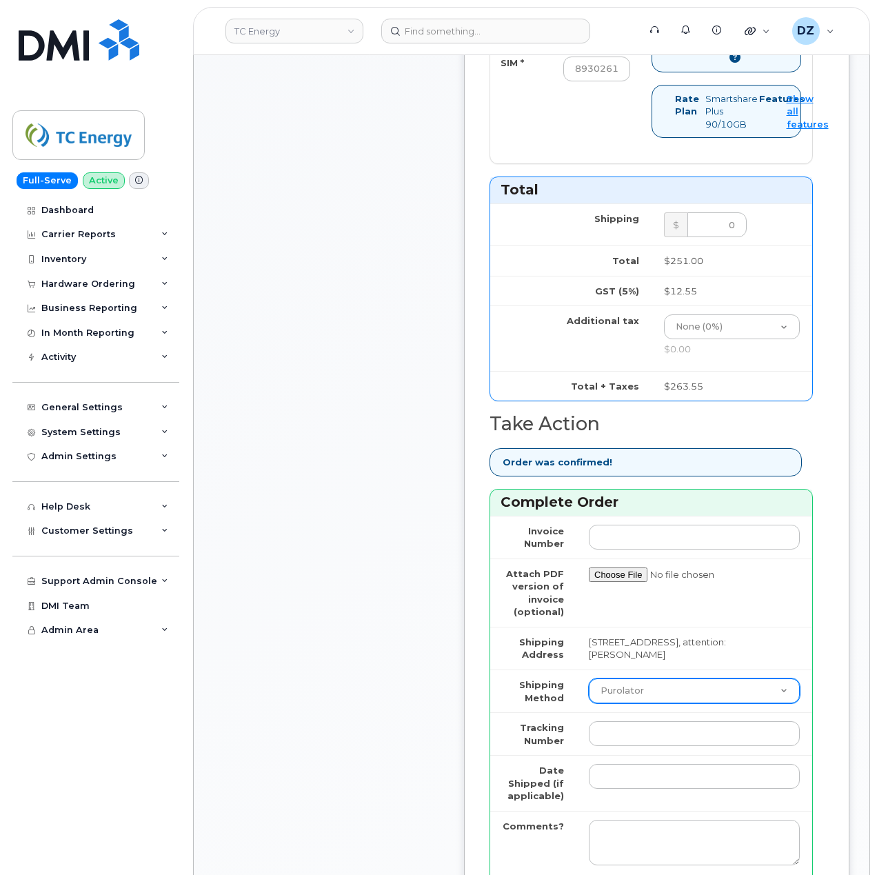
click at [649, 678] on select "Purolator UPS FedEx Canada Post Courier Other Drop Off Pick Up" at bounding box center [694, 690] width 211 height 25
select select "FedEx"
click at [589, 678] on select "Purolator UPS FedEx Canada Post Courier Other Drop Off Pick Up" at bounding box center [694, 690] width 211 height 25
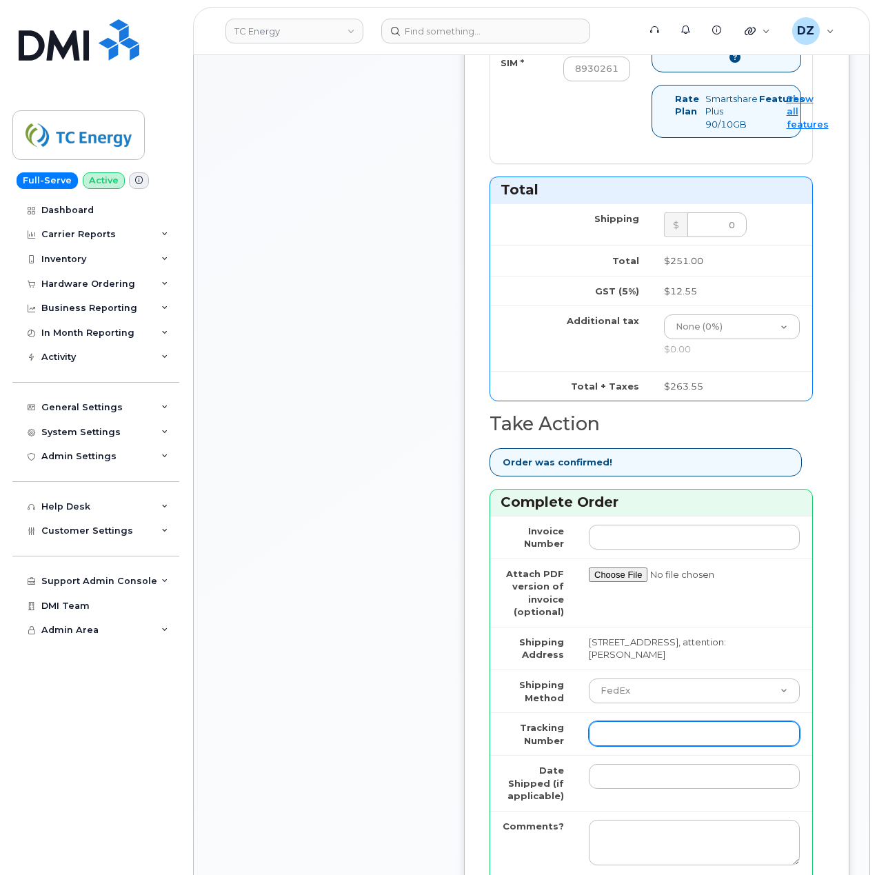
click at [640, 721] on input "Tracking Number" at bounding box center [694, 733] width 211 height 25
paste input "476303066831"
type input "476303066831"
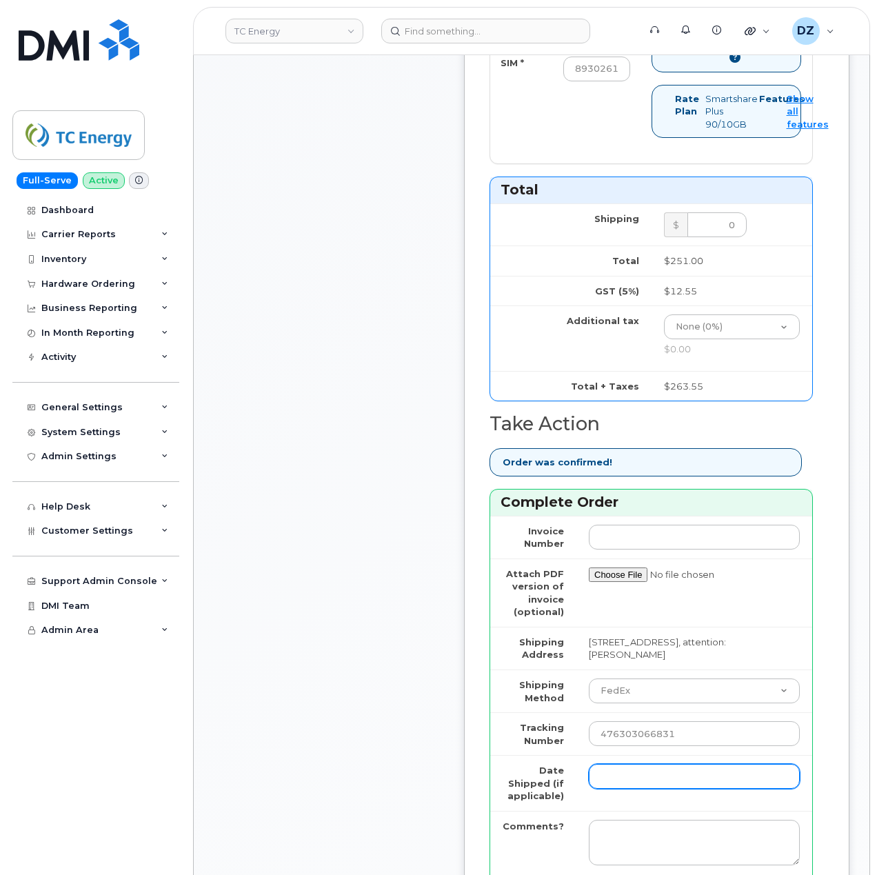
click at [626, 764] on input "Date Shipped (if applicable)" at bounding box center [694, 776] width 211 height 25
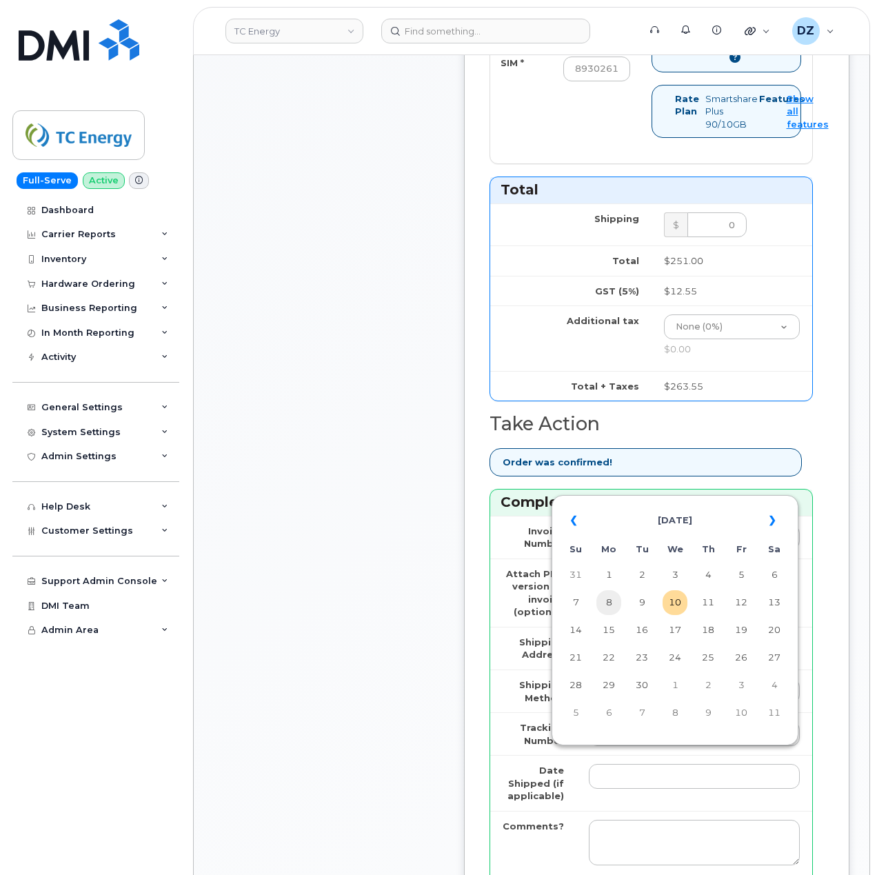
click at [613, 604] on td "8" at bounding box center [608, 602] width 25 height 25
type input "[DATE]"
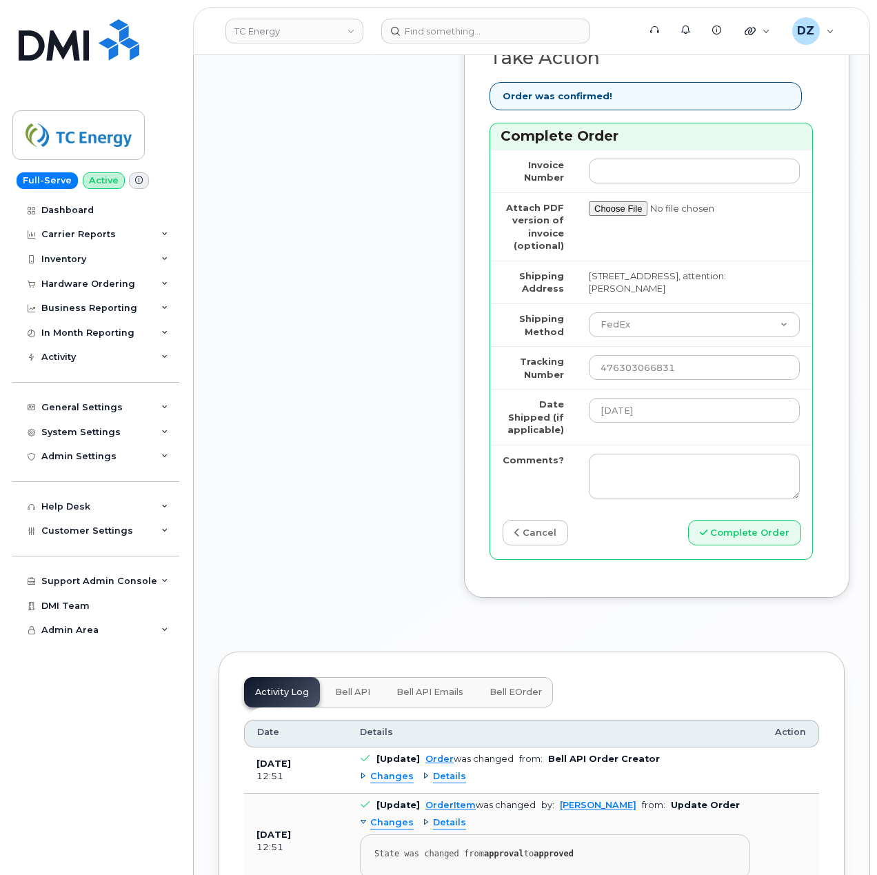
scroll to position [1286, 0]
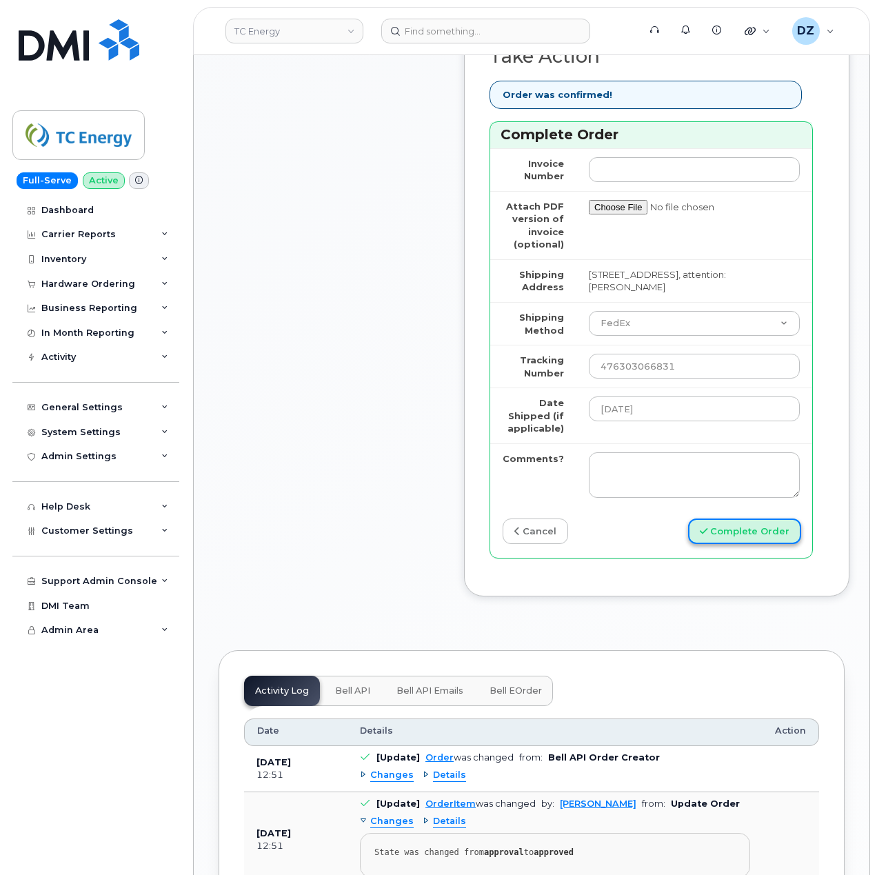
click at [740, 525] on button "Complete Order" at bounding box center [744, 531] width 113 height 26
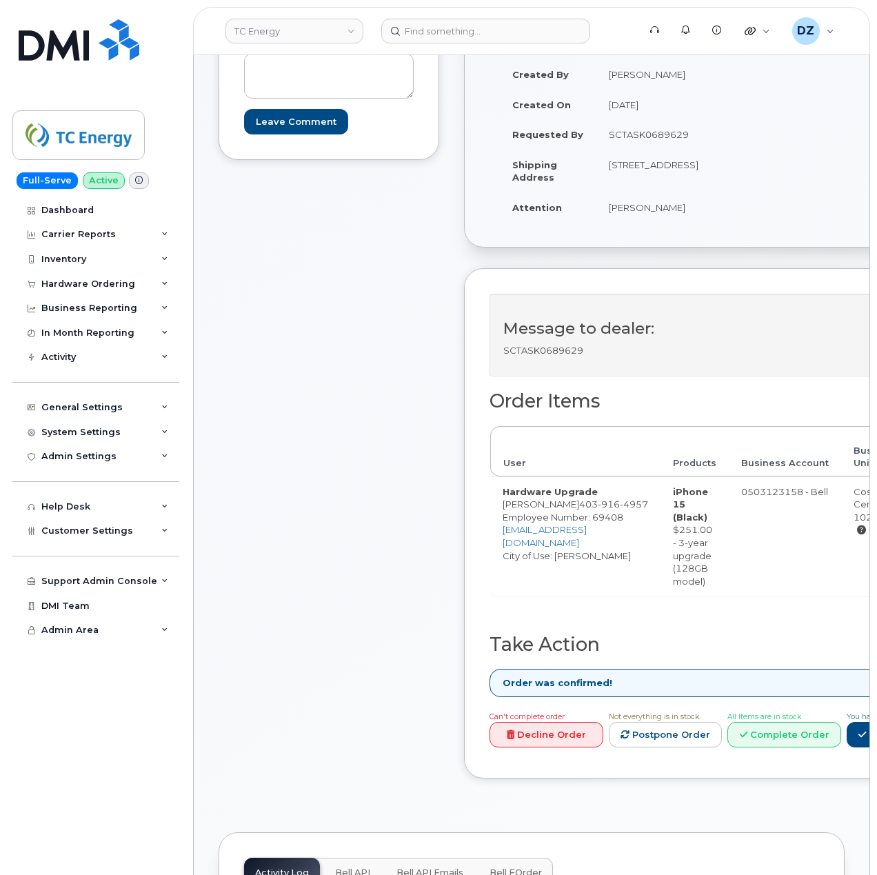
scroll to position [367, 0]
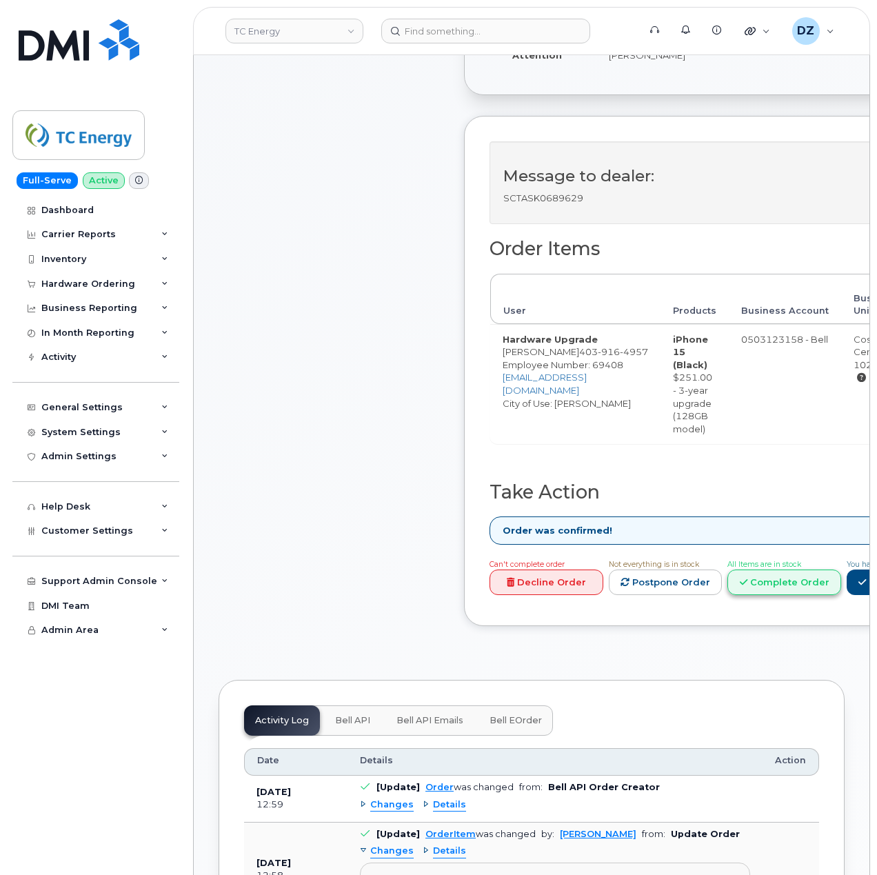
click at [773, 590] on link "Complete Order" at bounding box center [784, 582] width 114 height 26
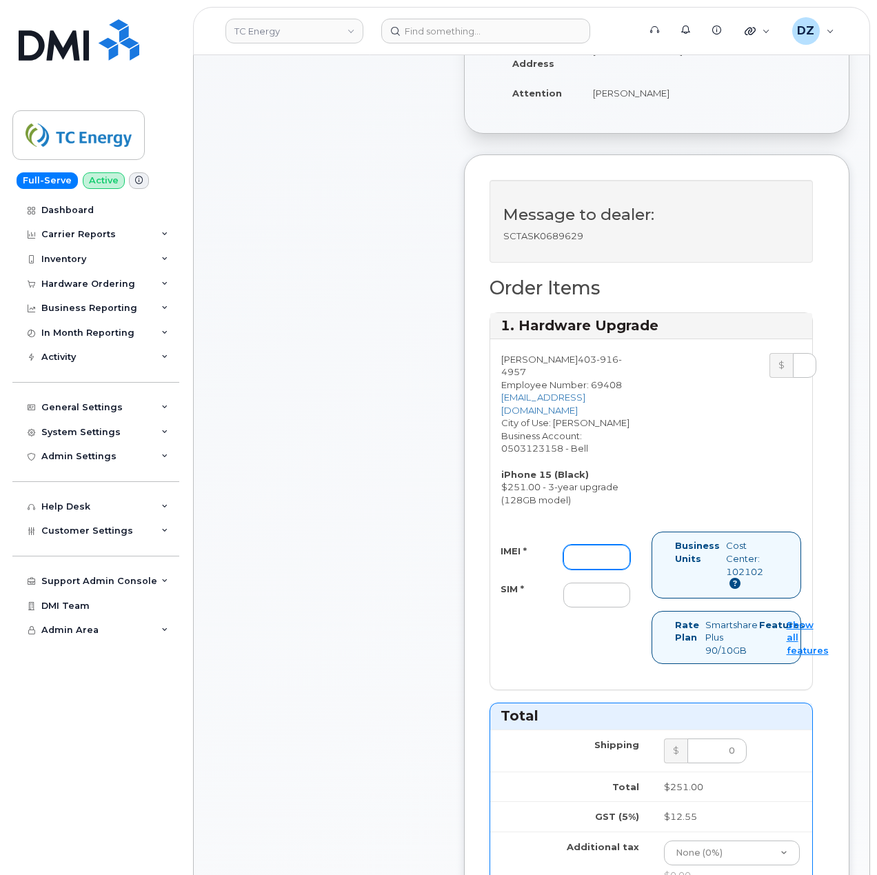
click at [602, 568] on input "IMEI *" at bounding box center [596, 557] width 67 height 25
paste input "357069350156927"
type input "357069350156927"
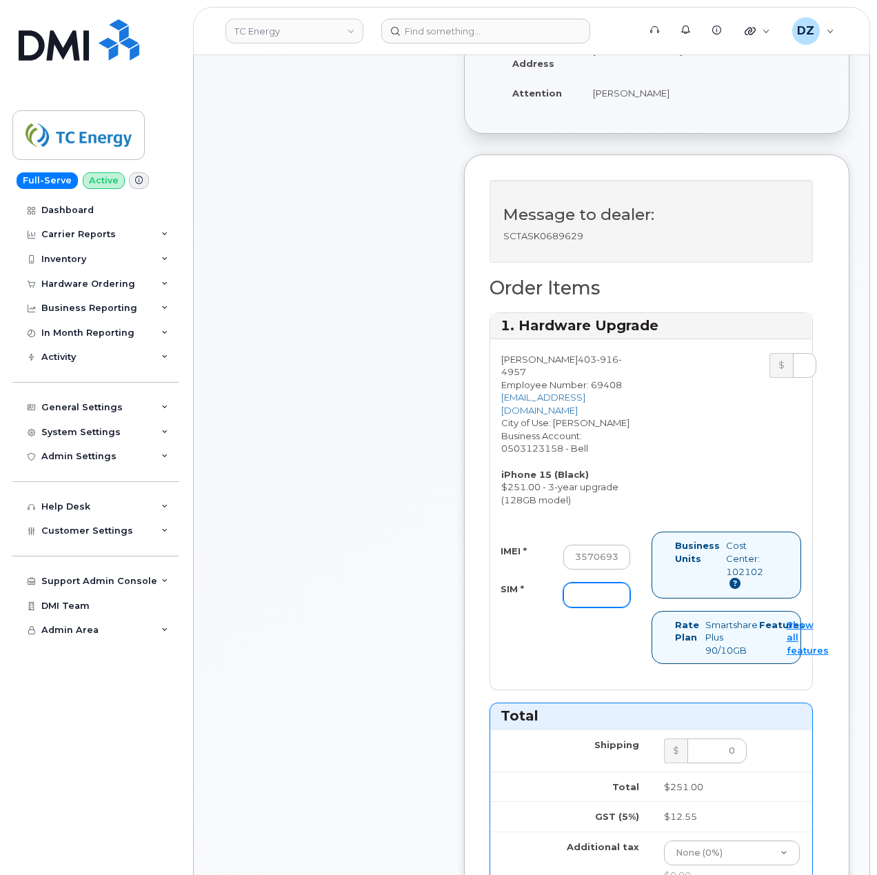
drag, startPoint x: 594, startPoint y: 598, endPoint x: 580, endPoint y: 598, distance: 14.5
click at [594, 598] on input "SIM *" at bounding box center [596, 594] width 67 height 25
paste input "89302610207734669739"
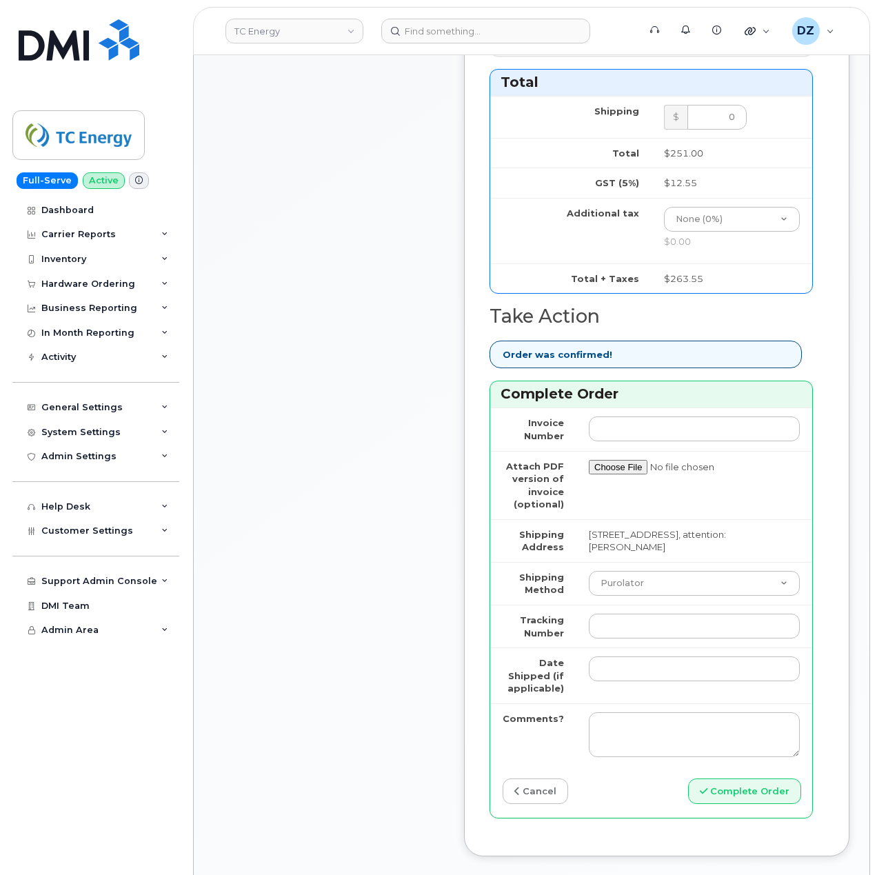
scroll to position [1010, 0]
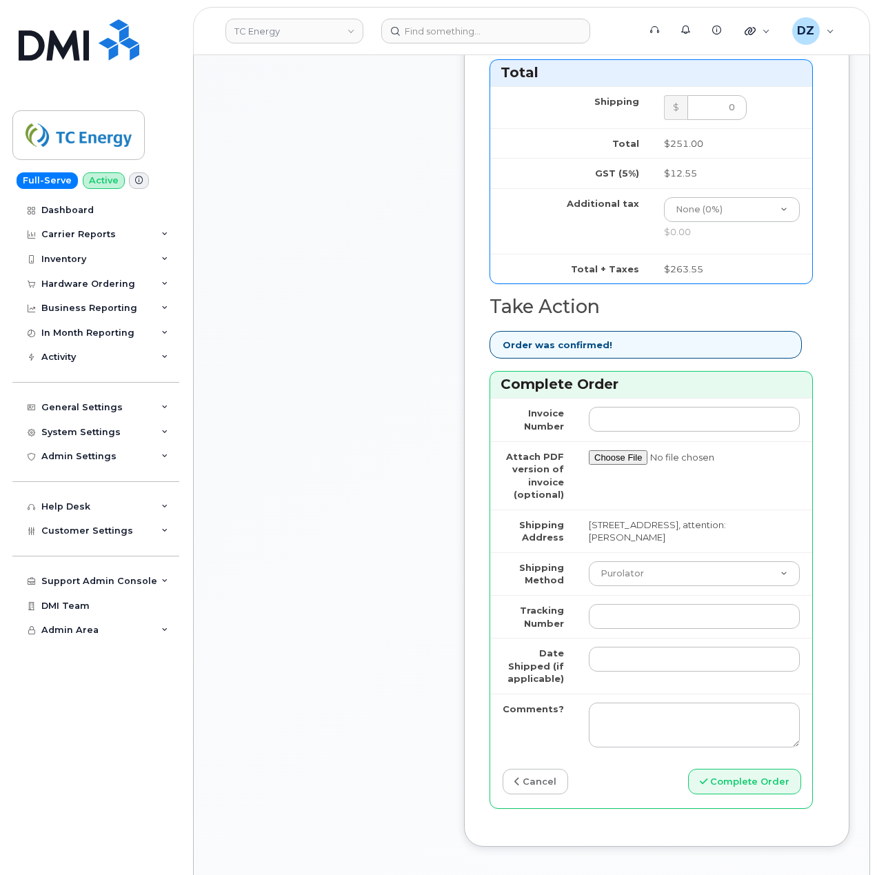
type input "89302610207734669739"
click at [649, 576] on select "Purolator UPS FedEx Canada Post Courier Other Drop Off Pick Up" at bounding box center [694, 573] width 211 height 25
select select "FedEx"
click at [589, 569] on select "Purolator UPS FedEx Canada Post Courier Other Drop Off Pick Up" at bounding box center [694, 573] width 211 height 25
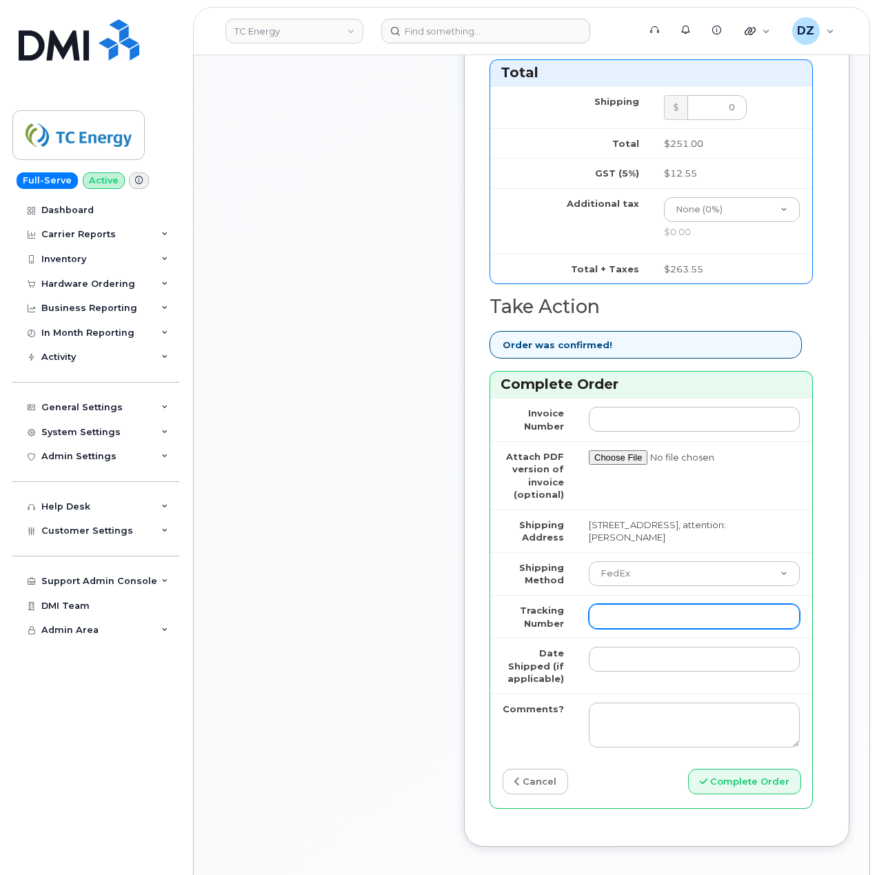
click at [635, 620] on input "Tracking Number" at bounding box center [694, 616] width 211 height 25
paste input "476303066842"
drag, startPoint x: 618, startPoint y: 624, endPoint x: 742, endPoint y: 643, distance: 125.6
click at [619, 623] on input "476303066842" at bounding box center [694, 616] width 211 height 25
type input "476303066842"
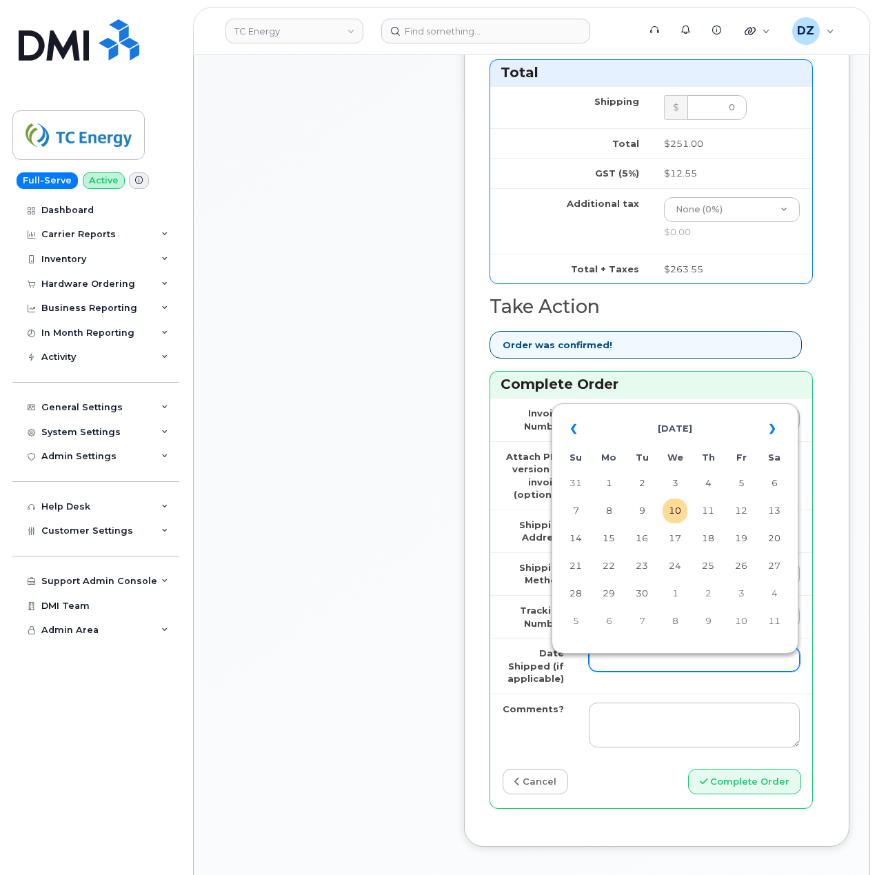
click at [662, 670] on input "Date Shipped (if applicable)" at bounding box center [694, 659] width 211 height 25
click at [602, 516] on td "8" at bounding box center [608, 510] width 25 height 25
type input "2025-09-08"
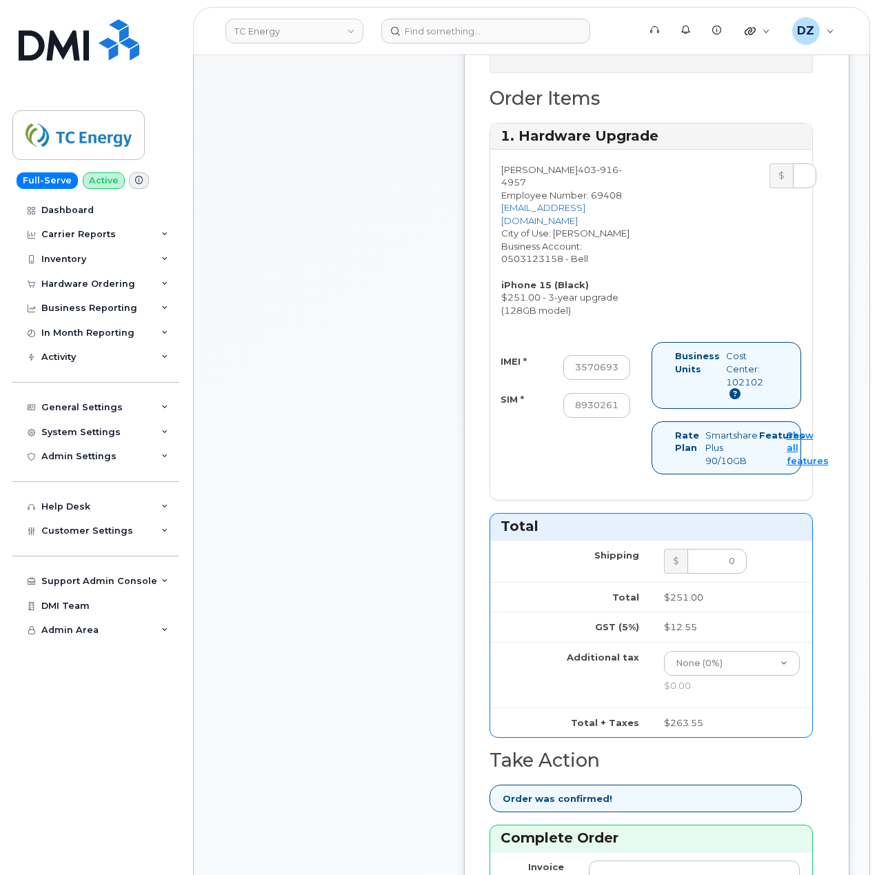
scroll to position [1194, 0]
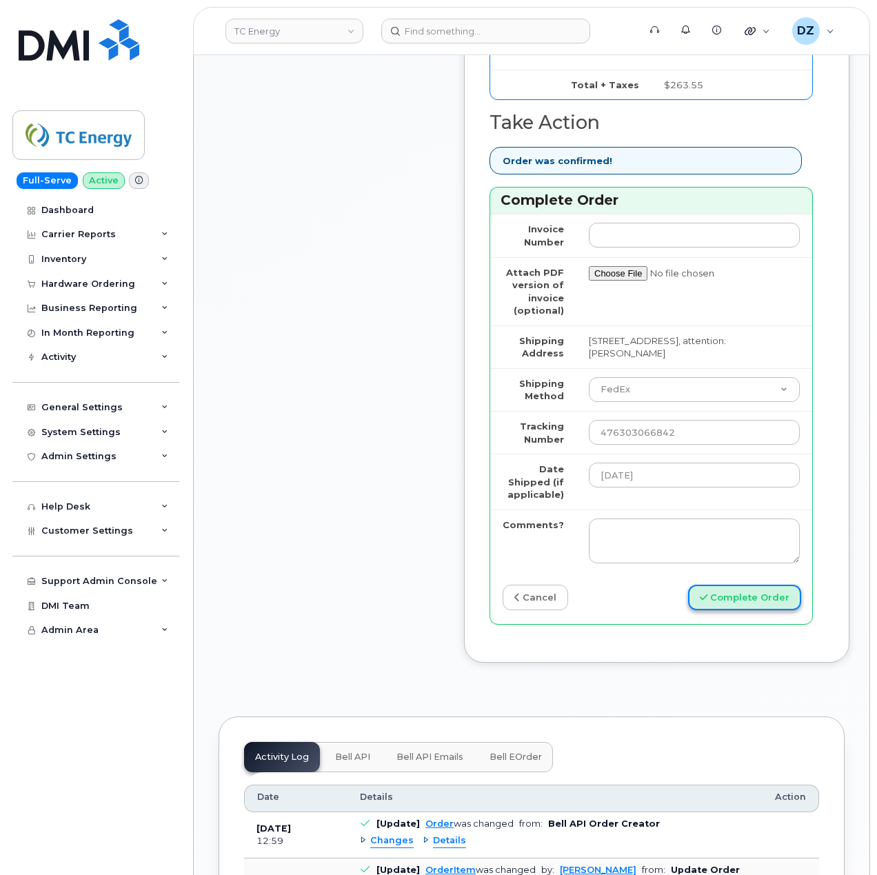
click at [762, 610] on button "Complete Order" at bounding box center [744, 597] width 113 height 26
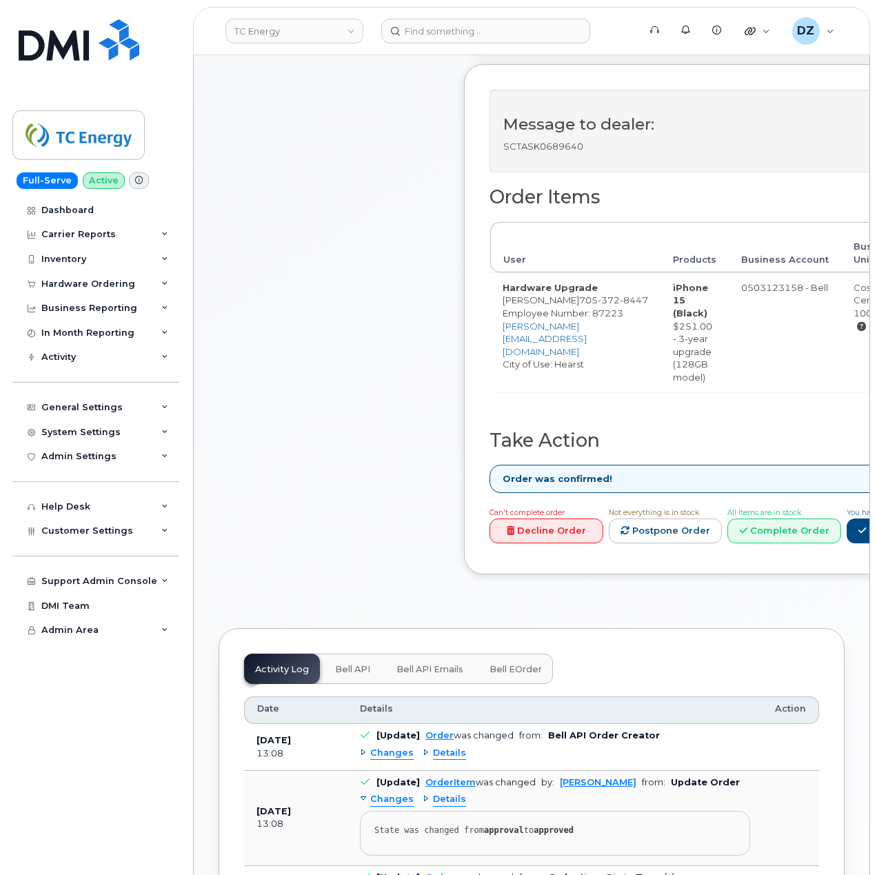
scroll to position [551, 0]
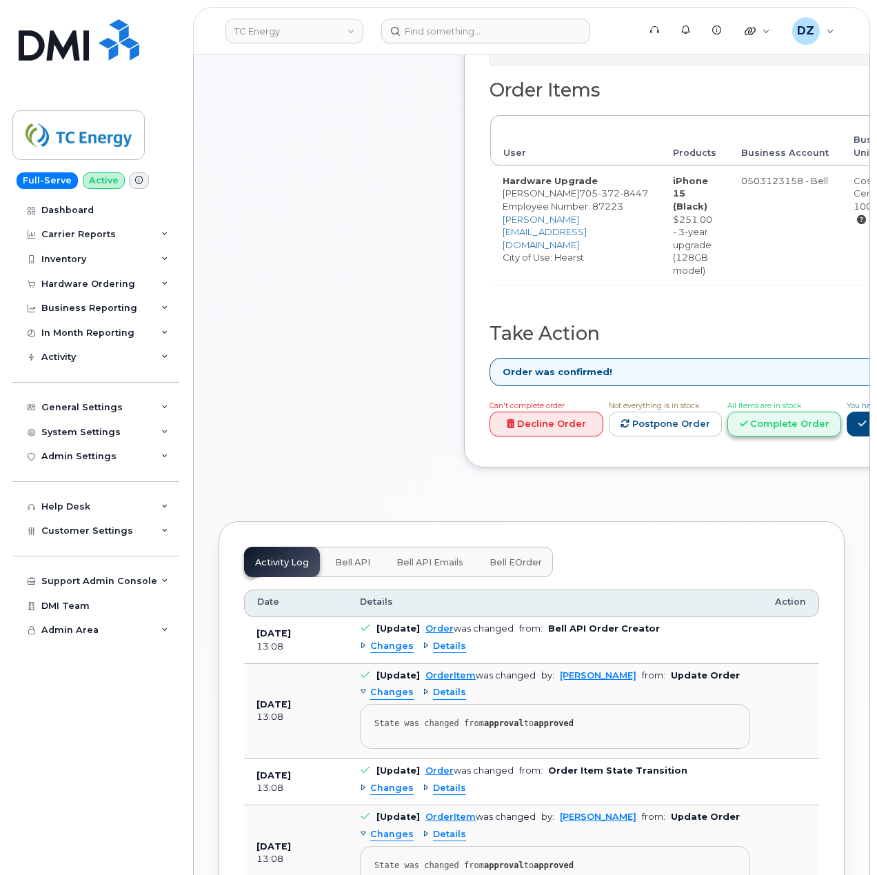
click at [776, 417] on link "Complete Order" at bounding box center [784, 424] width 114 height 26
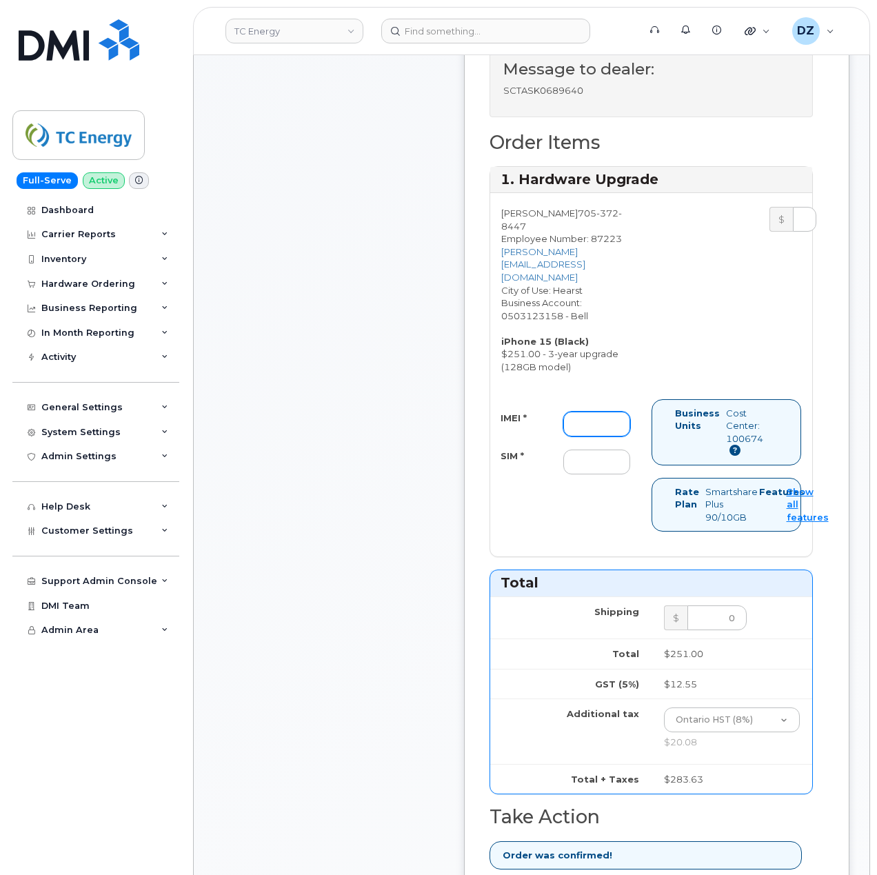
click at [602, 414] on input "IMEI *" at bounding box center [596, 423] width 67 height 25
paste input "357069350490045"
type input "357069350490045"
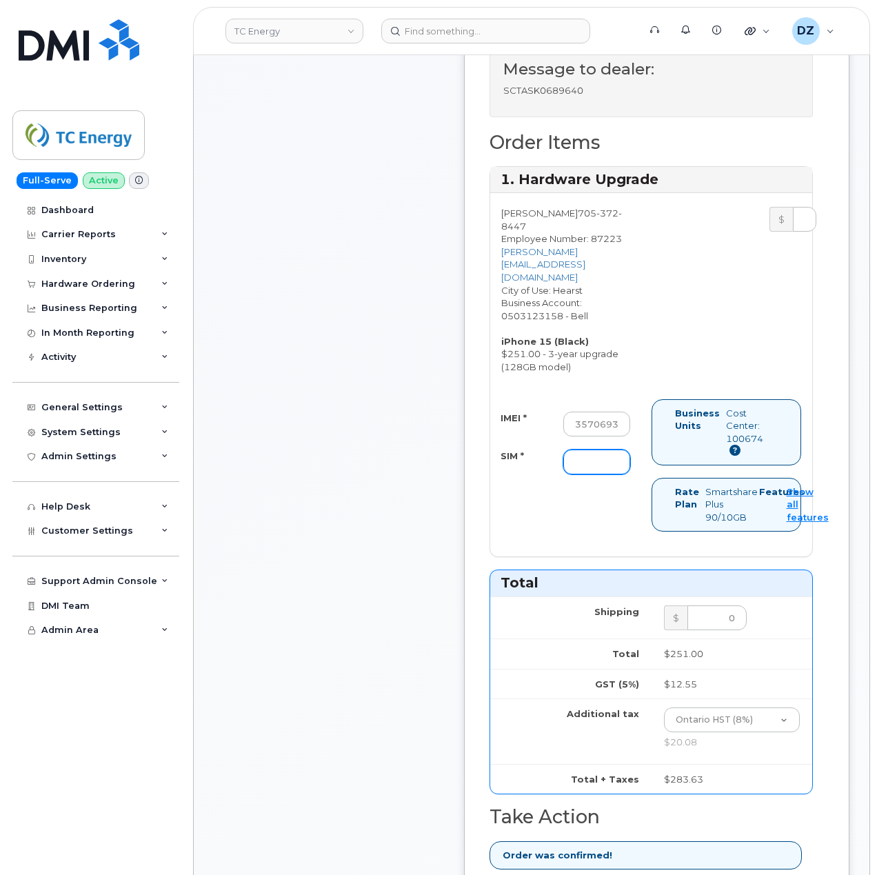
click at [594, 449] on input "SIM *" at bounding box center [596, 461] width 67 height 25
paste input "89302610207415005625"
type input "89302610207415005625"
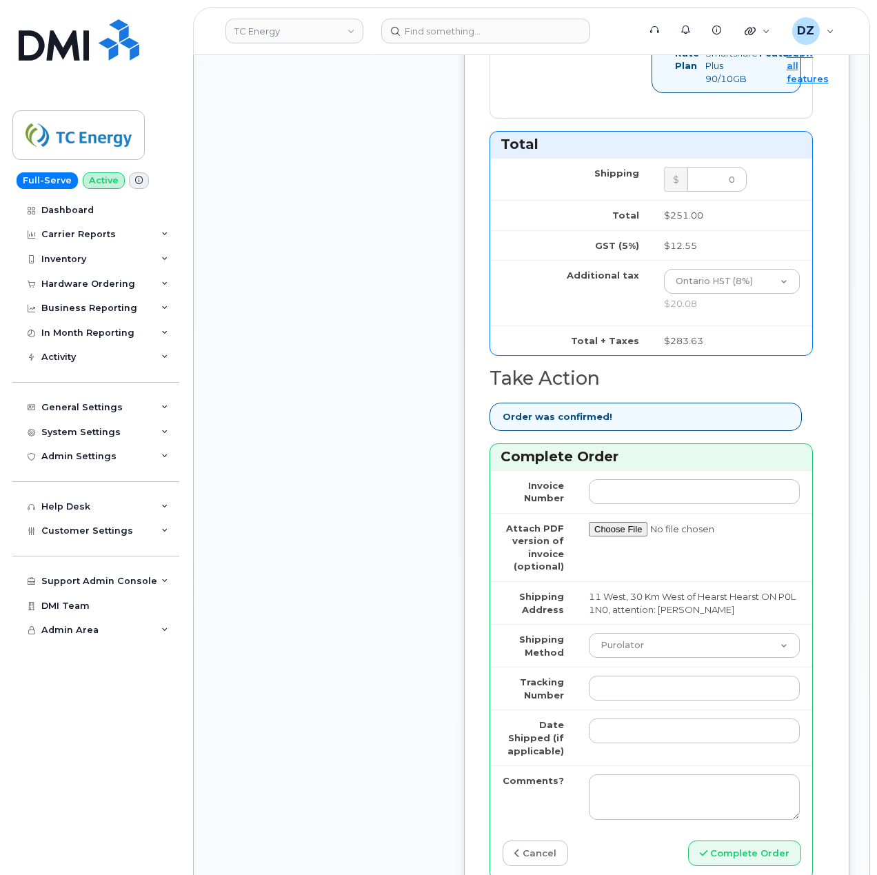
scroll to position [1194, 0]
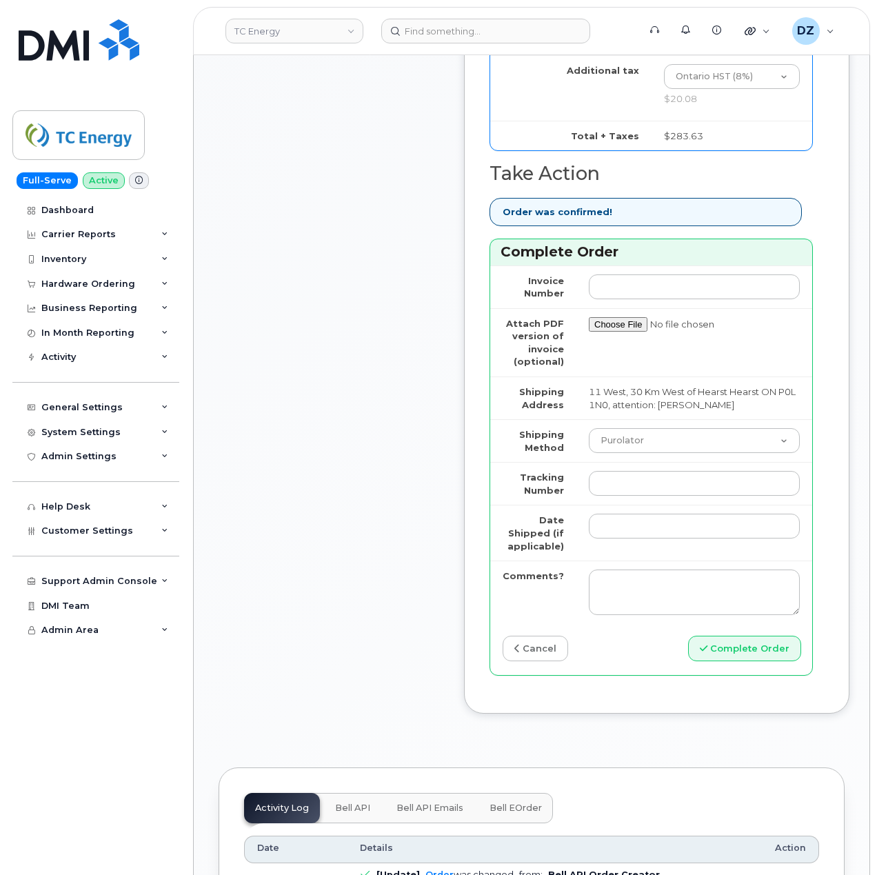
click at [655, 492] on td at bounding box center [694, 483] width 236 height 43
click at [651, 480] on input "Tracking Number" at bounding box center [694, 483] width 211 height 25
paste input "520044926795"
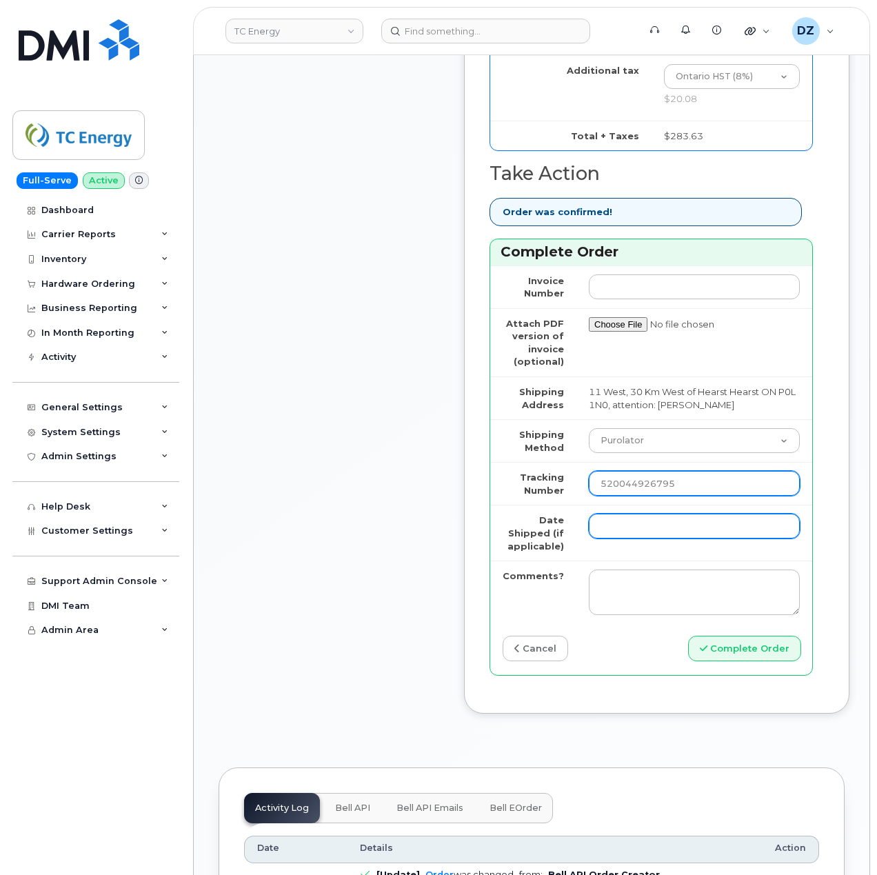
type input "520044926795"
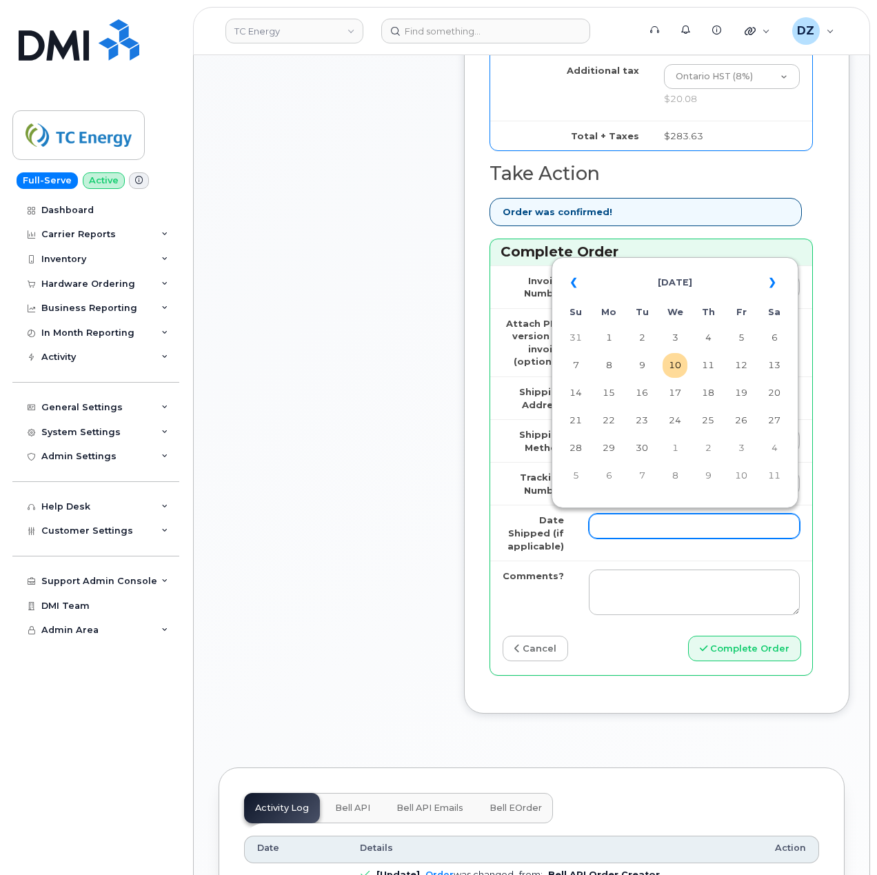
click at [629, 525] on input "Date Shipped (if applicable)" at bounding box center [694, 525] width 211 height 25
click at [613, 362] on td "8" at bounding box center [608, 365] width 25 height 25
type input "[DATE]"
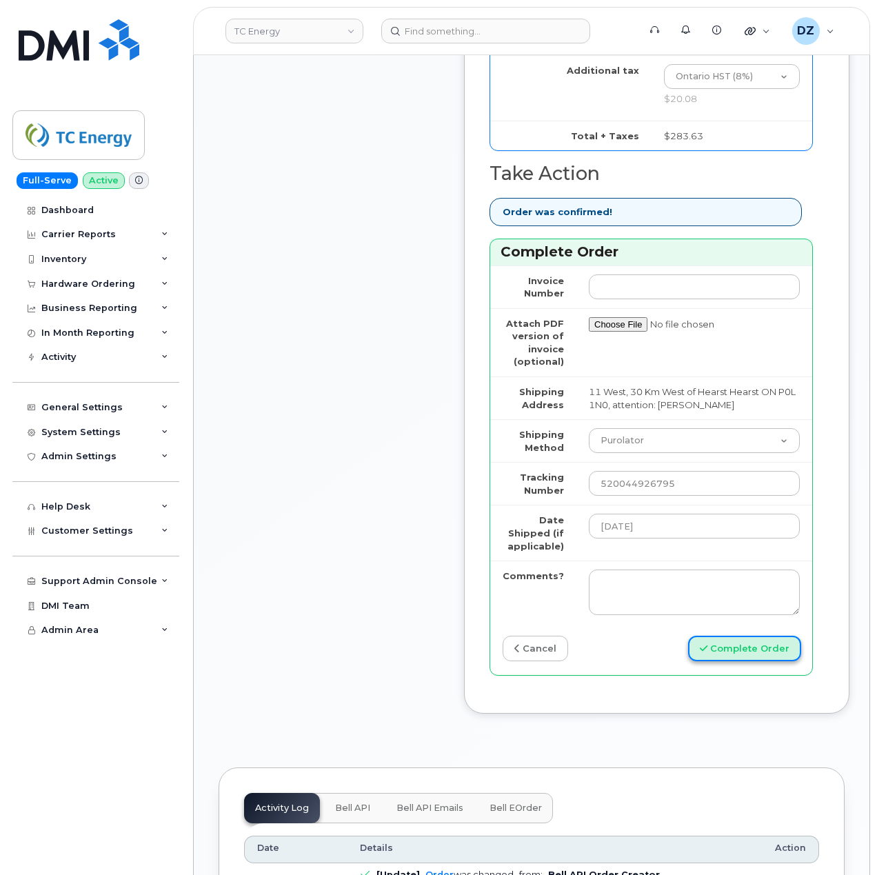
click at [739, 649] on button "Complete Order" at bounding box center [744, 648] width 113 height 26
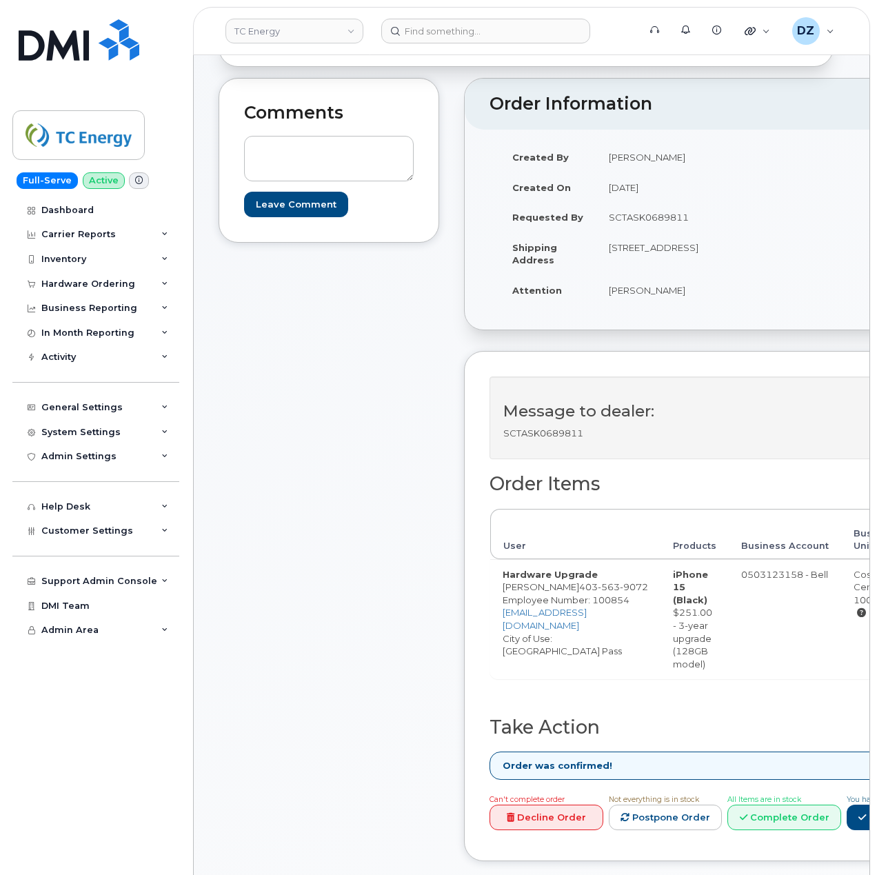
scroll to position [276, 0]
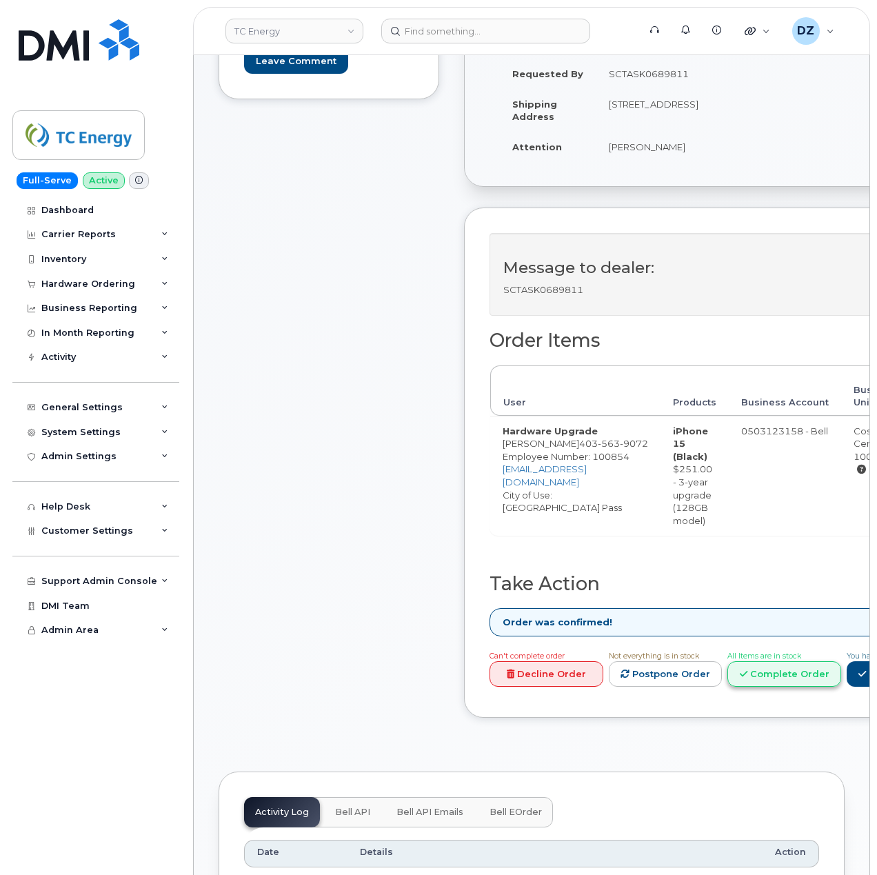
click at [822, 679] on link "Complete Order" at bounding box center [784, 674] width 114 height 26
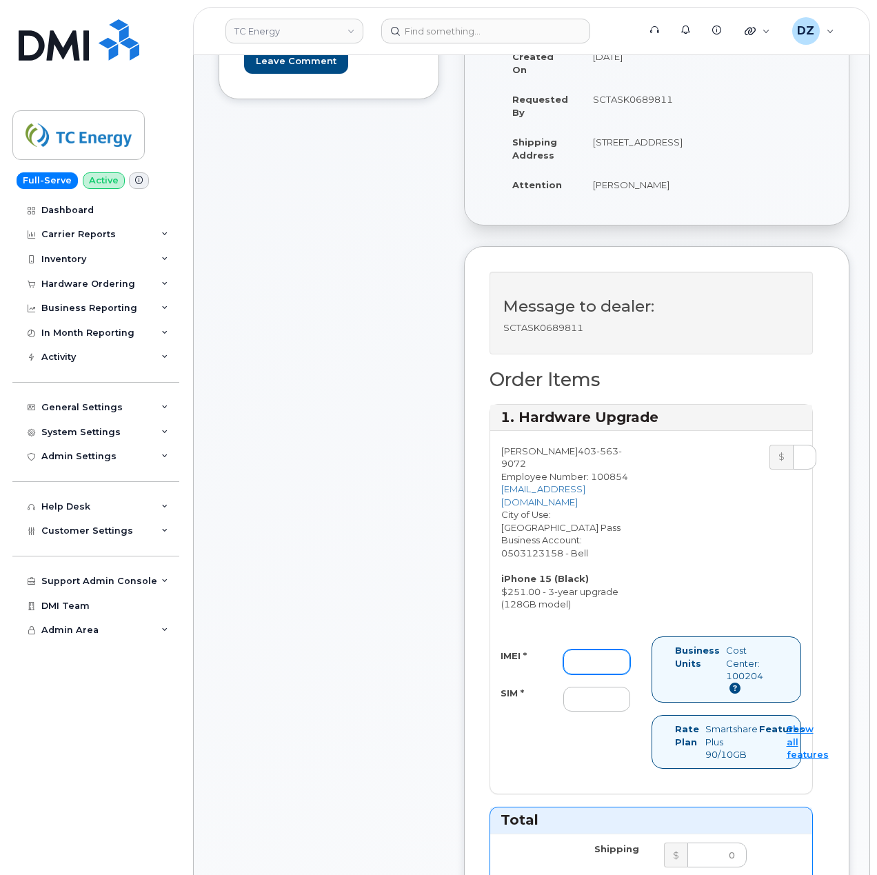
click at [572, 649] on input "IMEI *" at bounding box center [596, 661] width 67 height 25
paste input "354485251968405"
type input "354485251968405"
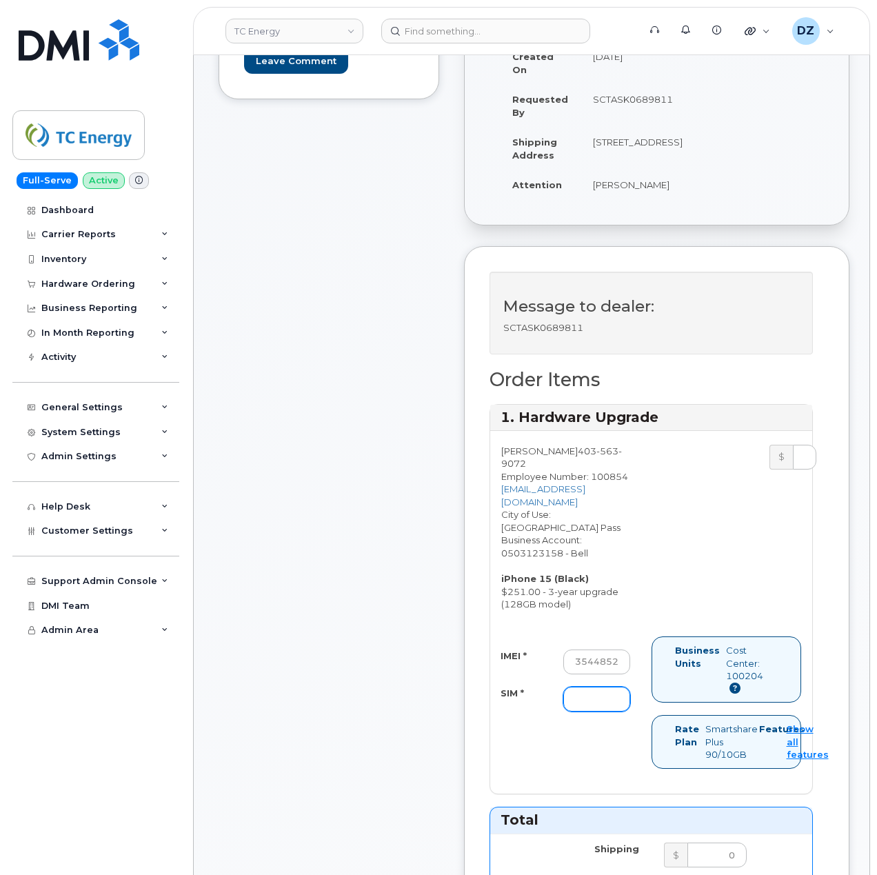
click at [580, 686] on input "SIM *" at bounding box center [596, 698] width 67 height 25
paste input "89302610207734669713"
type input "89302610207734669713"
click at [306, 657] on div "Comments Leave Comment" at bounding box center [328, 775] width 221 height 1680
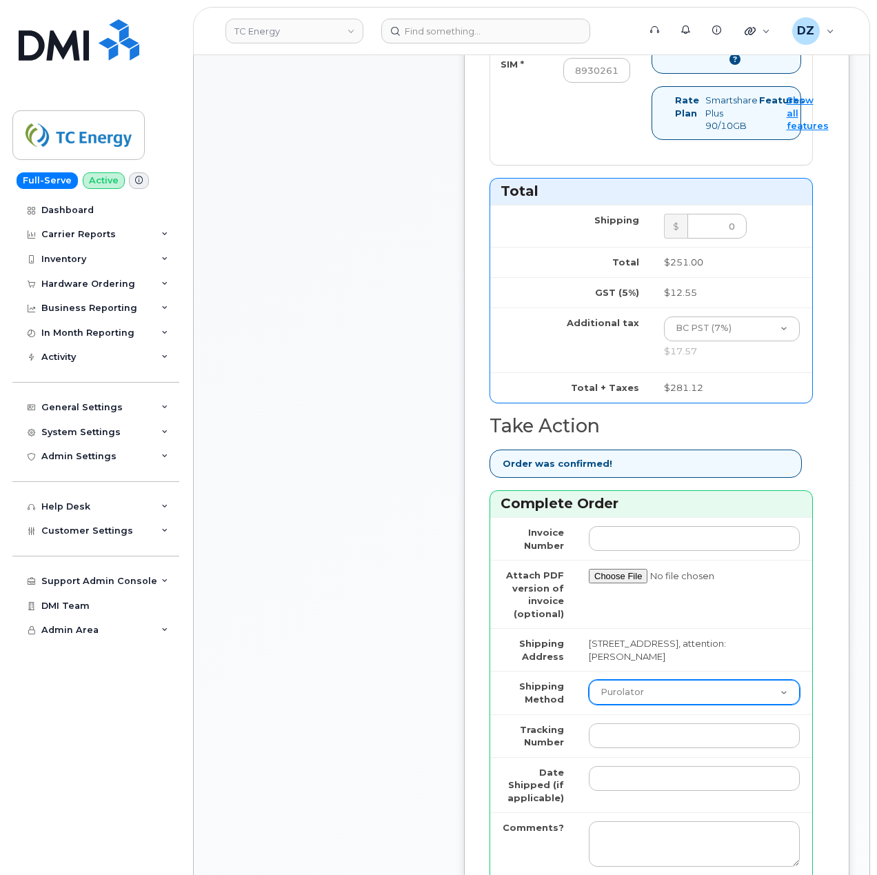
scroll to position [1010, 0]
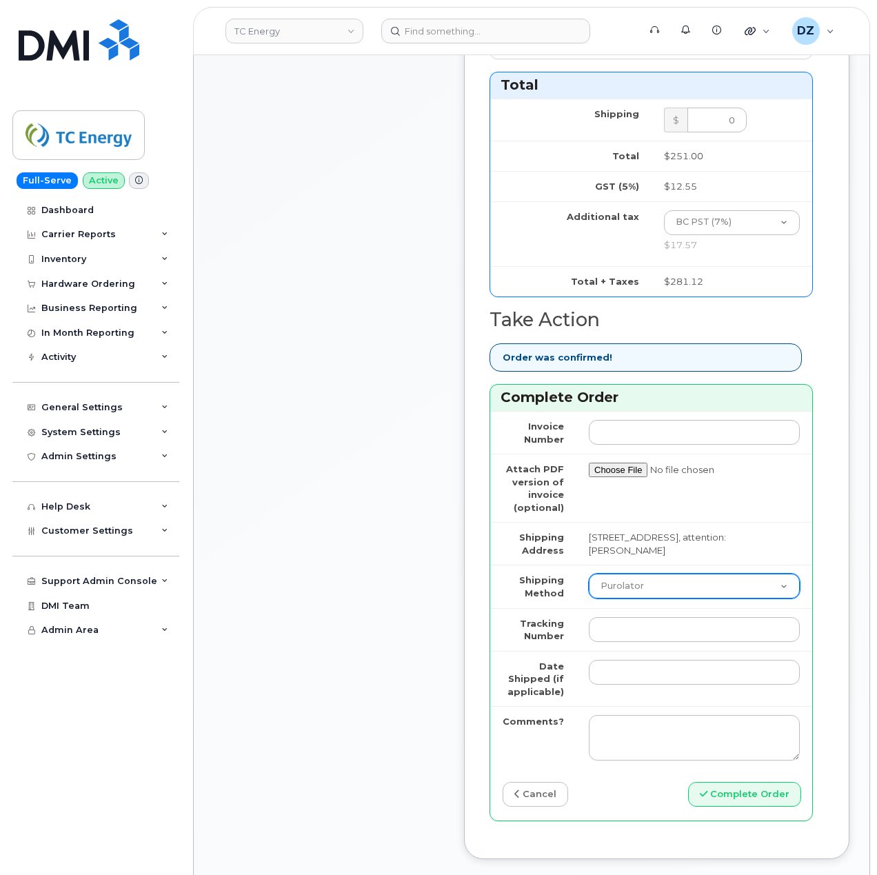
click at [655, 573] on select "Purolator UPS FedEx Canada Post Courier Other Drop Off Pick Up" at bounding box center [694, 585] width 211 height 25
select select "FedEx"
click at [589, 573] on select "Purolator UPS FedEx Canada Post Courier Other Drop Off Pick Up" at bounding box center [694, 585] width 211 height 25
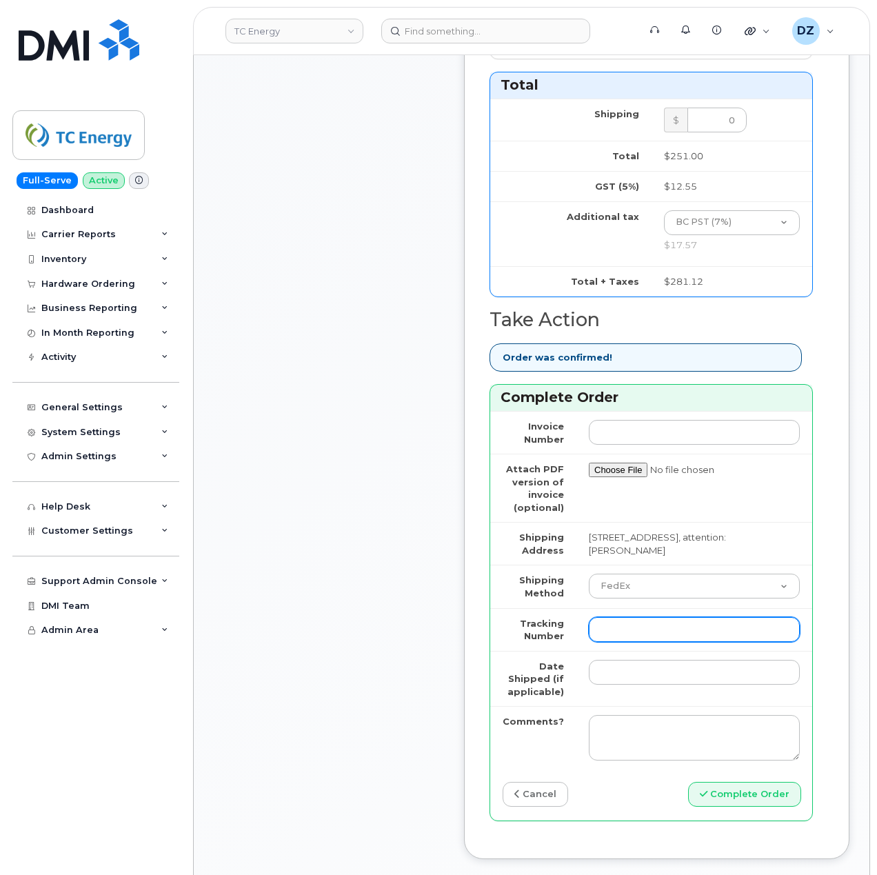
click at [638, 620] on input "Tracking Number" at bounding box center [694, 629] width 211 height 25
paste input "476423836239"
type input "476423836239"
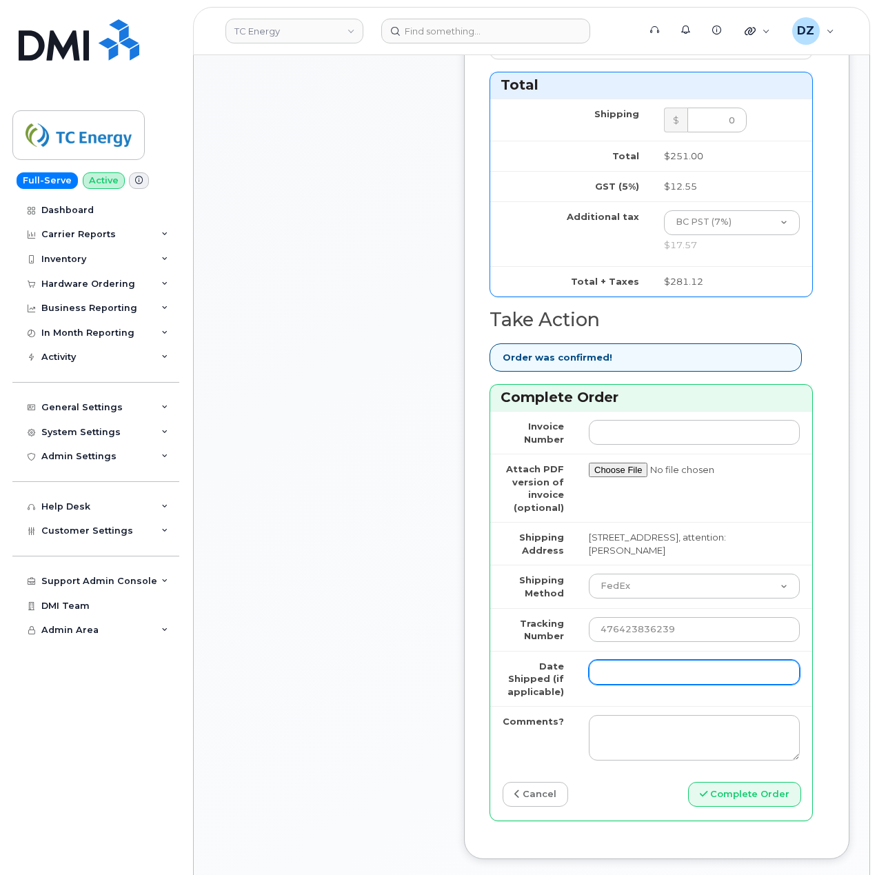
click at [629, 664] on input "Date Shipped (if applicable)" at bounding box center [694, 672] width 211 height 25
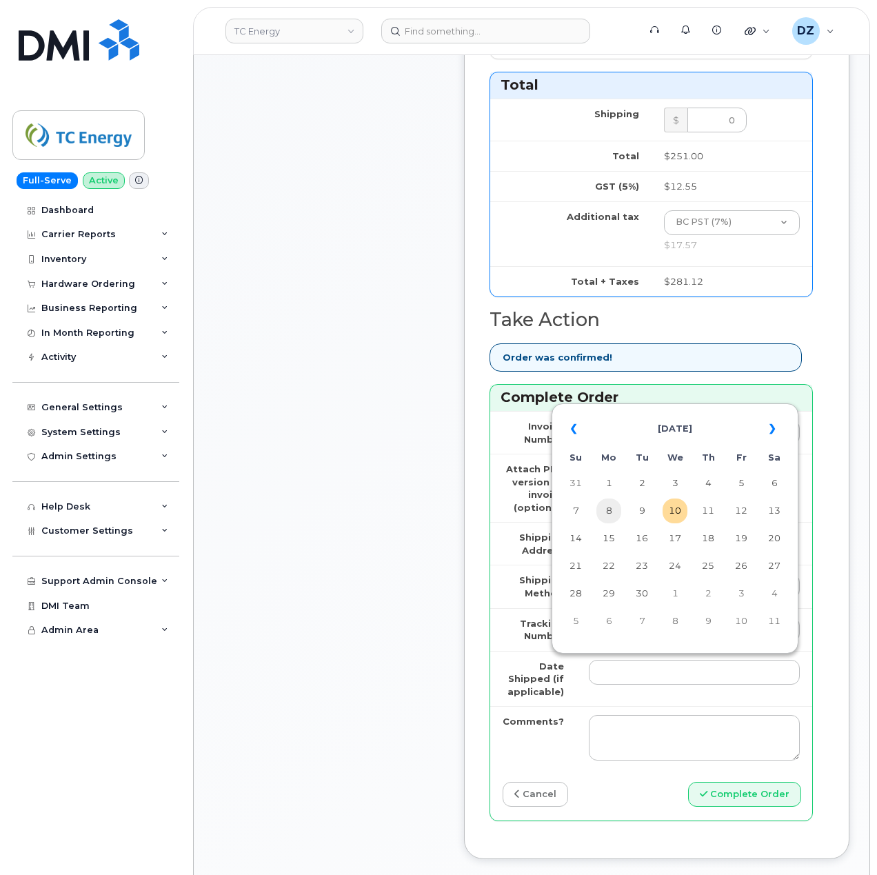
click at [611, 506] on td "8" at bounding box center [608, 510] width 25 height 25
type input "[DATE]"
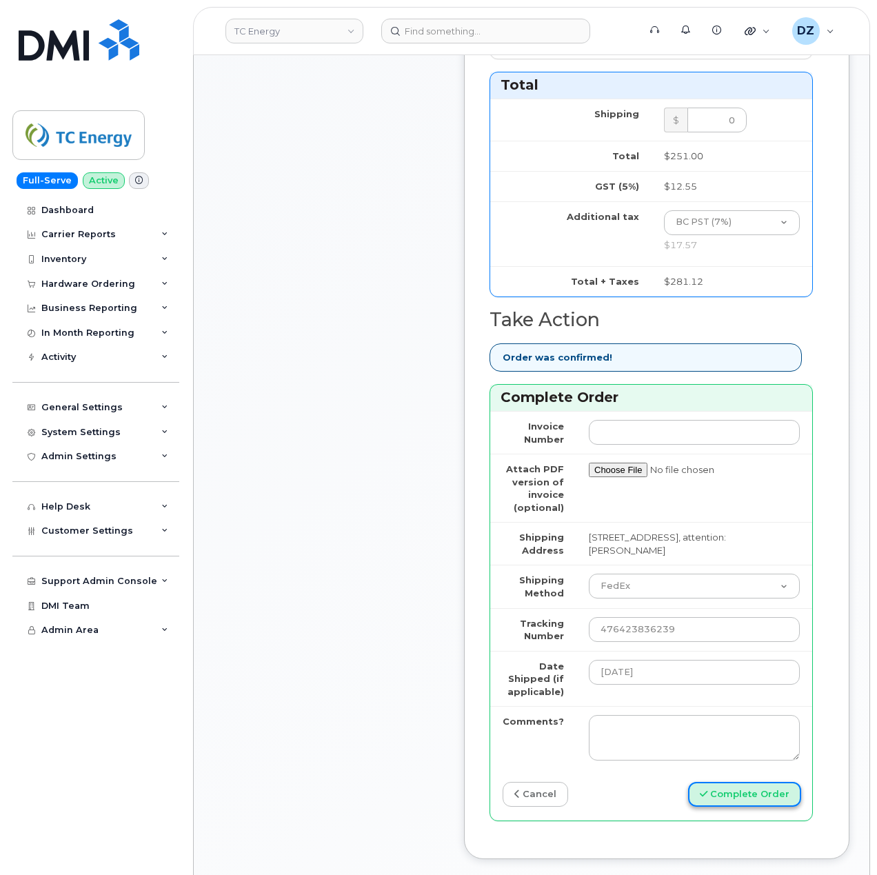
click at [723, 782] on button "Complete Order" at bounding box center [744, 795] width 113 height 26
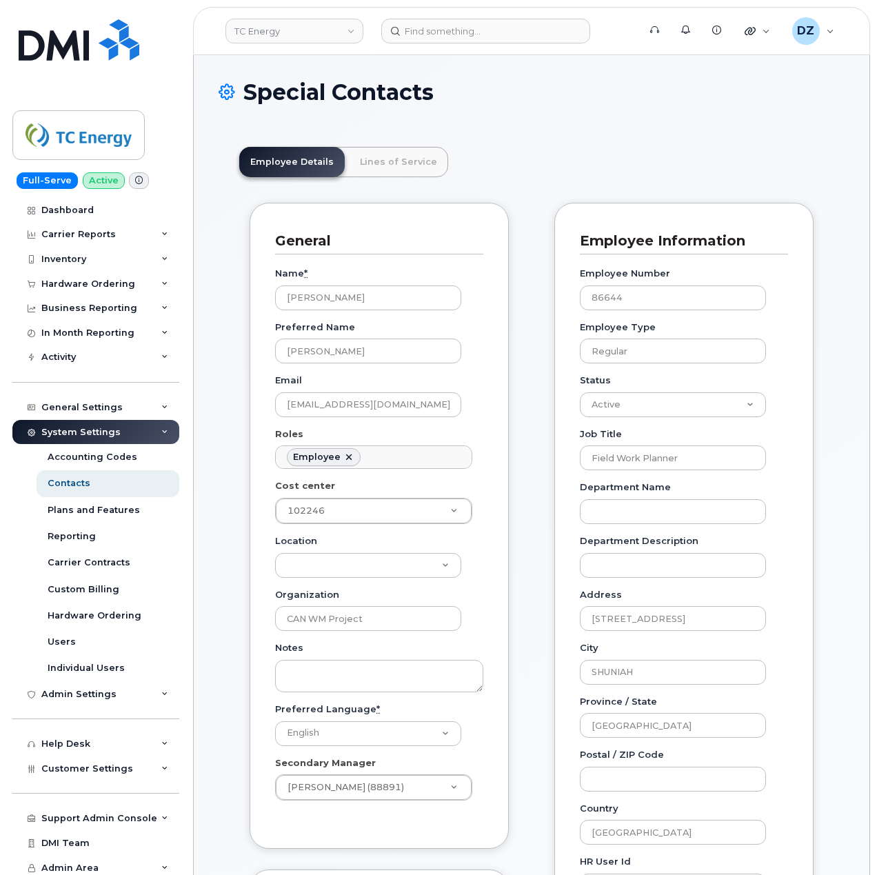
scroll to position [40, 0]
click at [486, 30] on input at bounding box center [485, 31] width 209 height 25
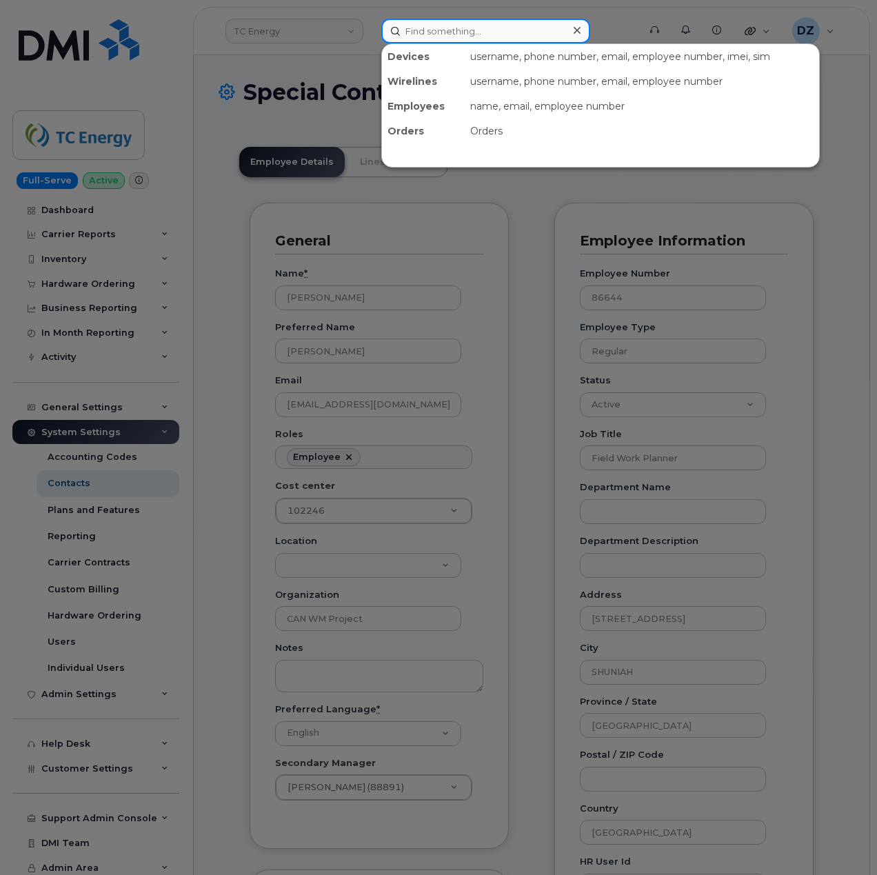
paste input "4038361793"
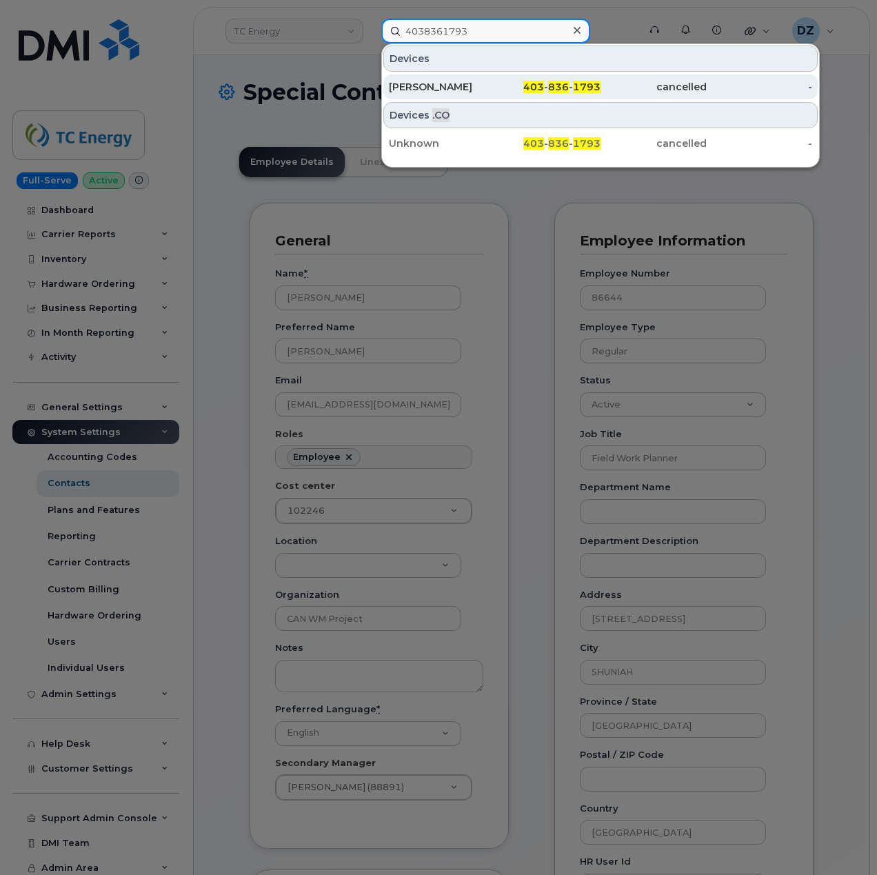
type input "4038361793"
click at [467, 88] on div "[PERSON_NAME]" at bounding box center [442, 87] width 106 height 14
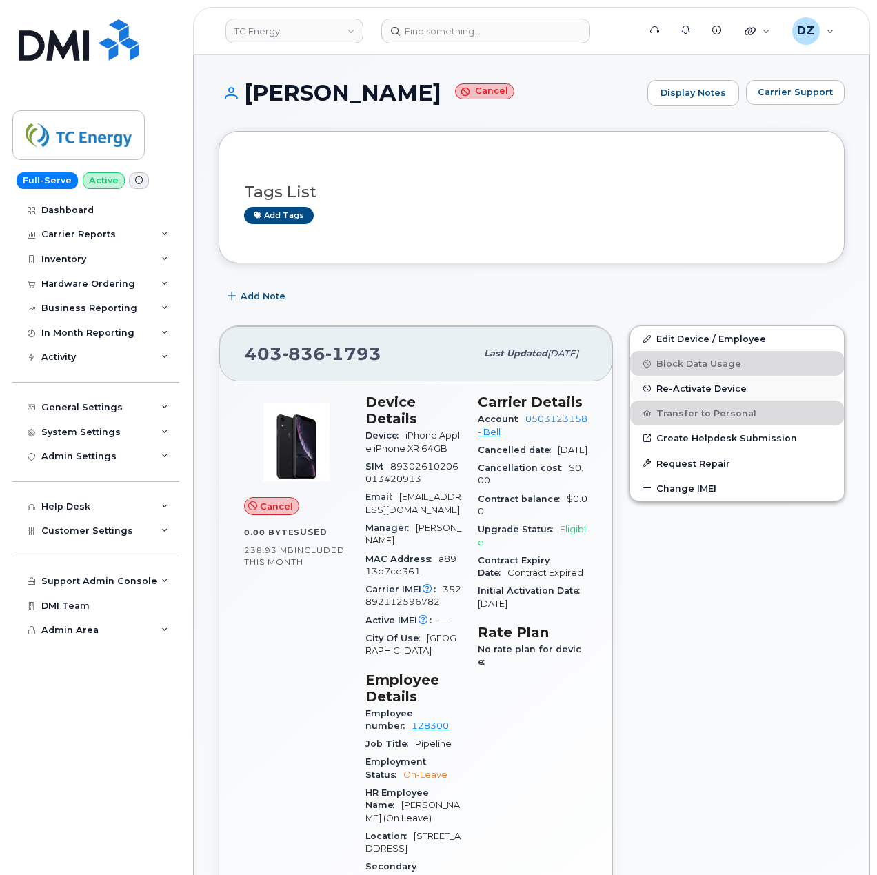
click at [693, 390] on span "Re-Activate Device" at bounding box center [701, 388] width 90 height 10
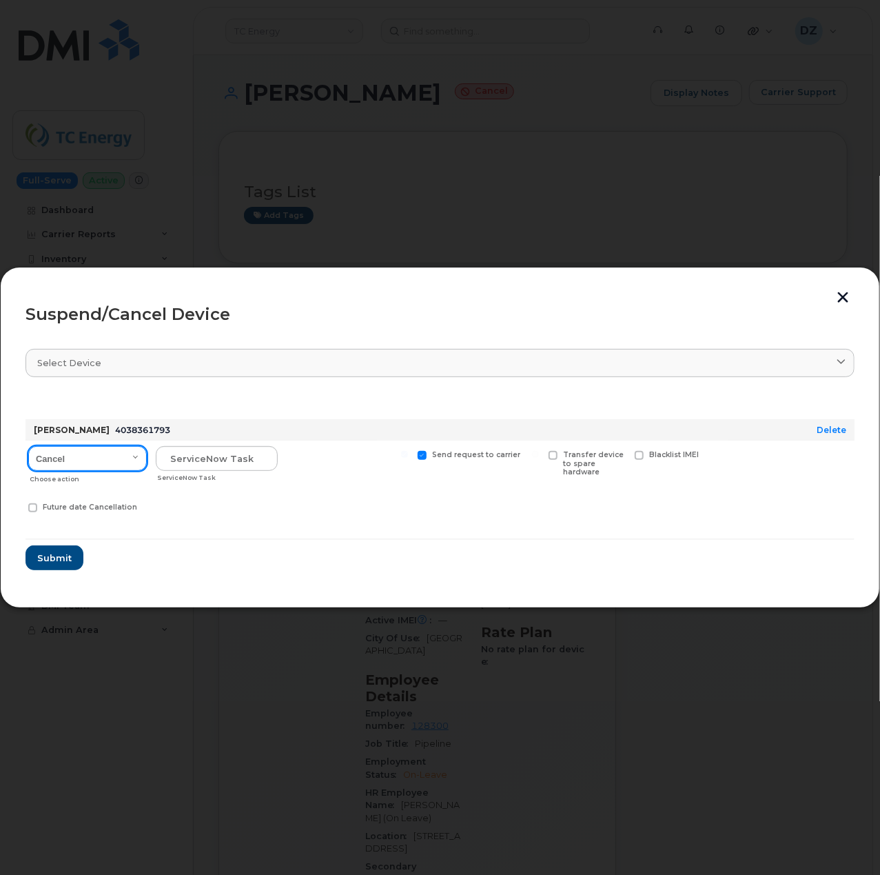
click at [128, 465] on select "Cancel Suspend - Extend Suspension Suspend - Reduced Rate Suspend - Full Rate S…" at bounding box center [87, 458] width 119 height 25
select select "[object Object]"
click at [28, 446] on select "Cancel Suspend - Extend Suspension Suspend - Reduced Rate Suspend - Full Rate S…" at bounding box center [87, 458] width 119 height 25
click input "text"
paste input "SCTASK0691059"
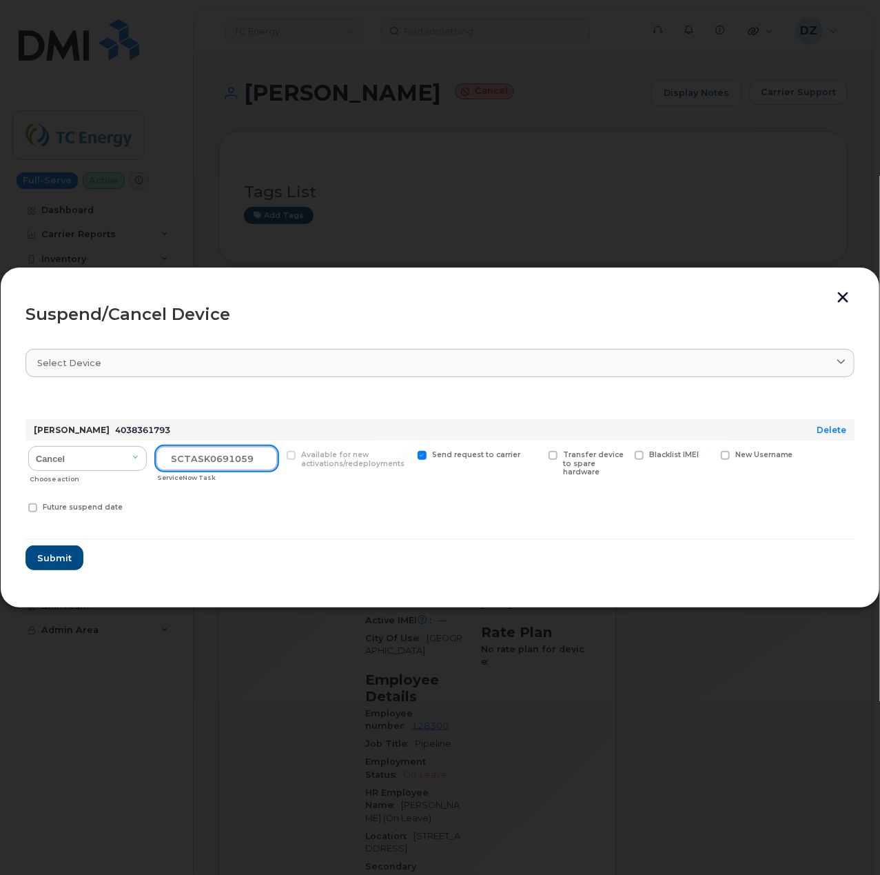
type input "SCTASK0691059"
click div "Cancel Suspend - Extend Suspension Suspend - Reduced Rate Suspend - Full Rate S…"
click span "Submit"
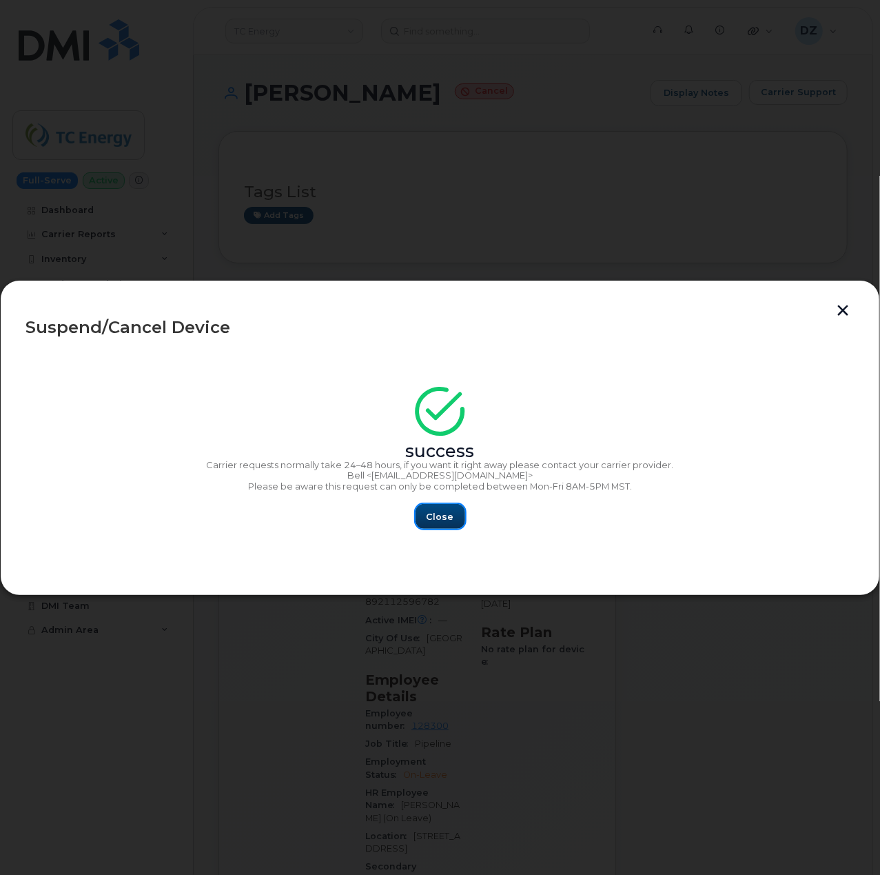
click span "Close"
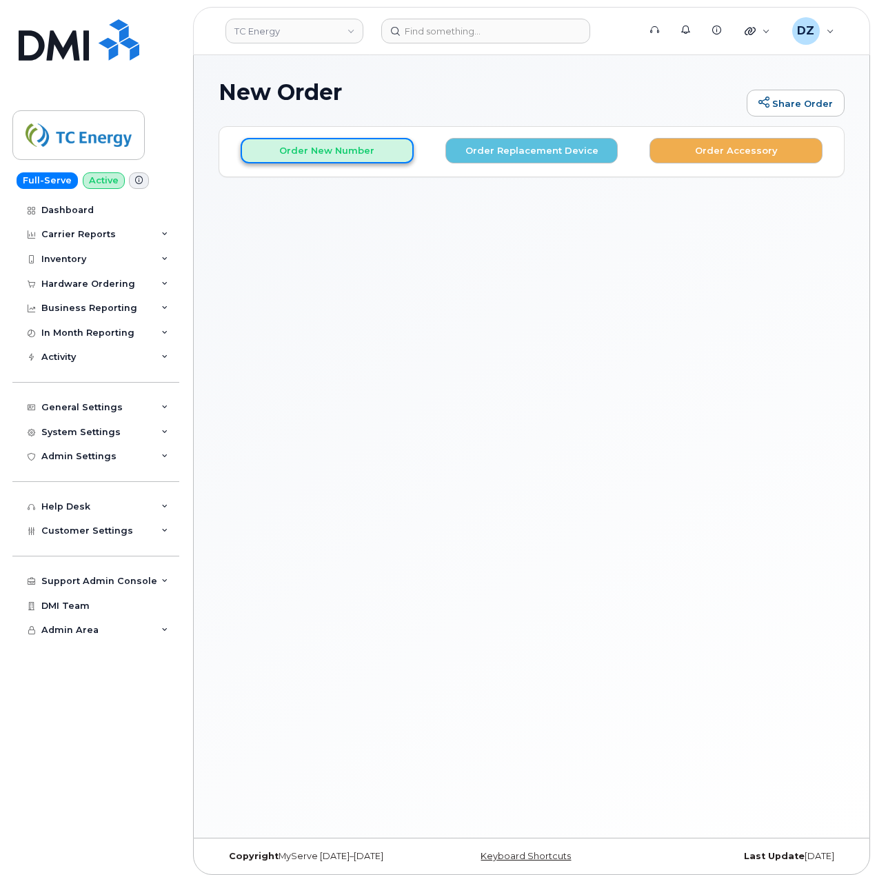
click at [349, 150] on button "Order New Number" at bounding box center [327, 151] width 173 height 26
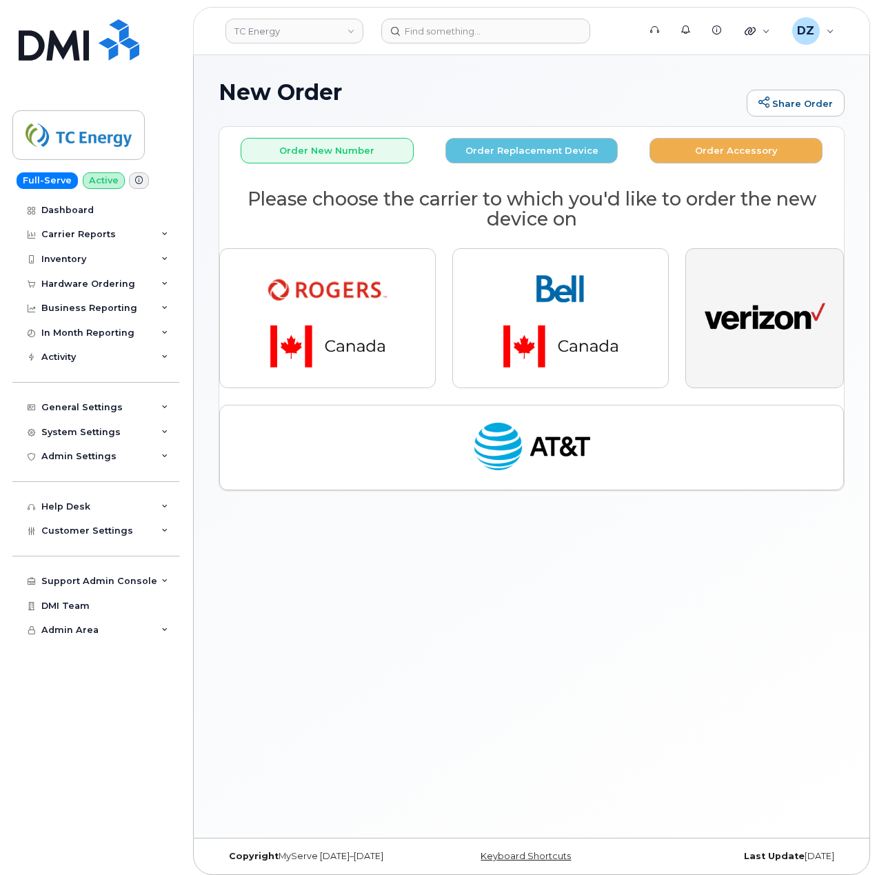
click at [704, 334] on img "button" at bounding box center [764, 318] width 121 height 62
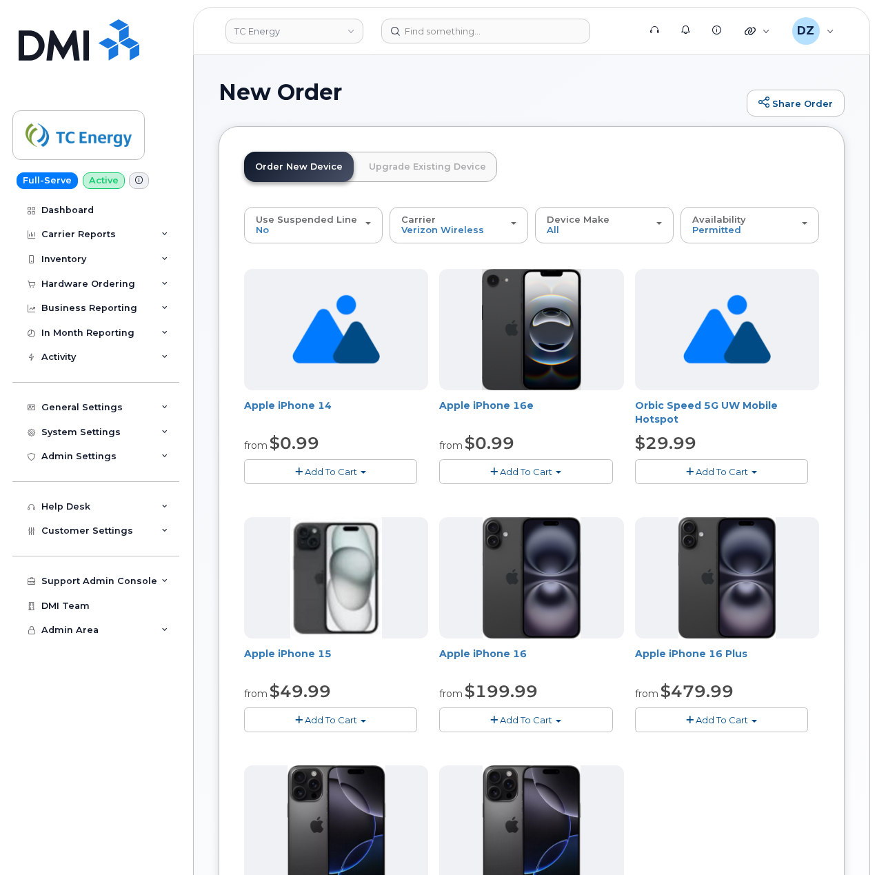
click at [325, 715] on button "Add To Cart" at bounding box center [330, 719] width 173 height 24
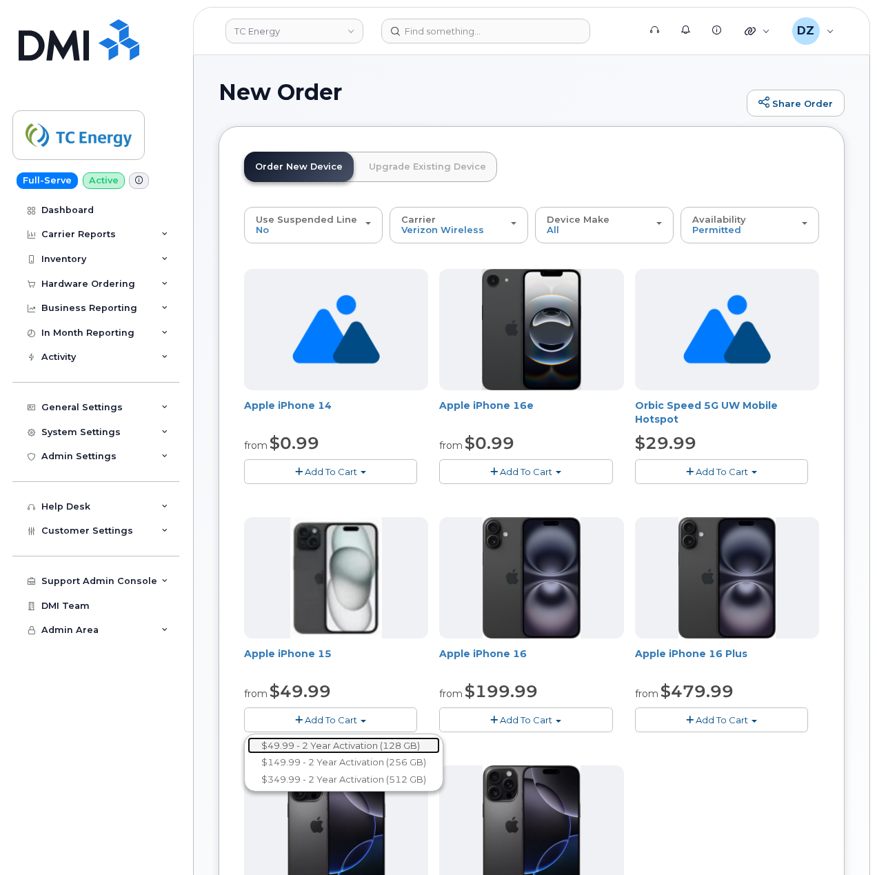
click at [358, 748] on link "$49.99 - 2 Year Activation (128 GB)" at bounding box center [343, 745] width 192 height 17
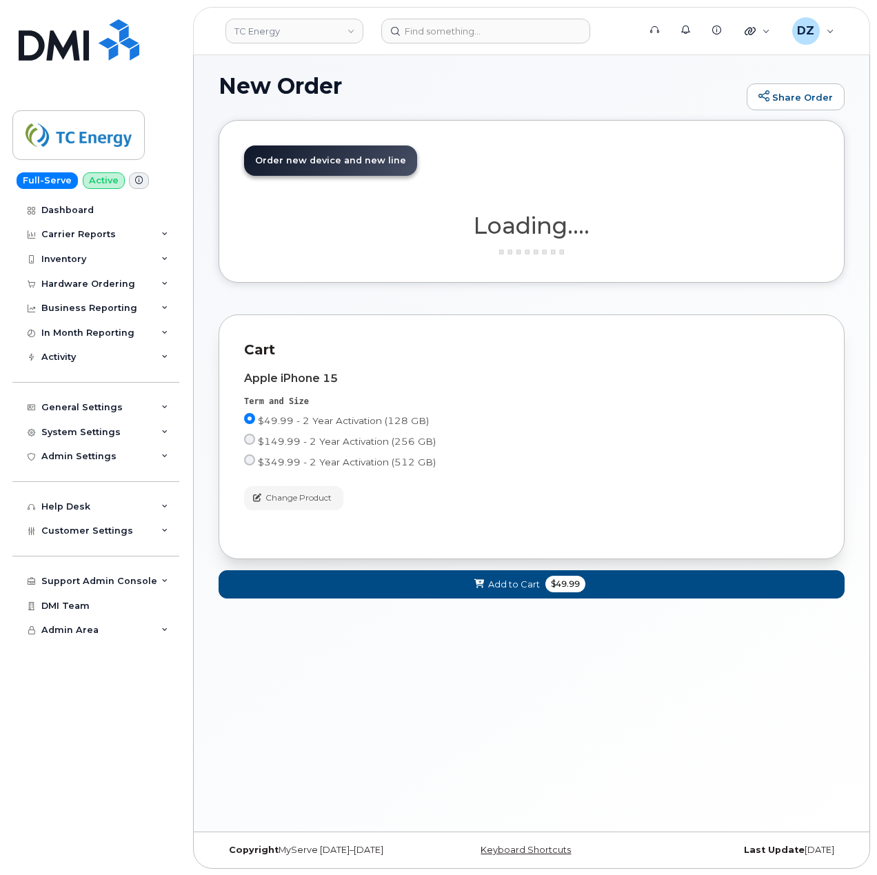
scroll to position [7, 0]
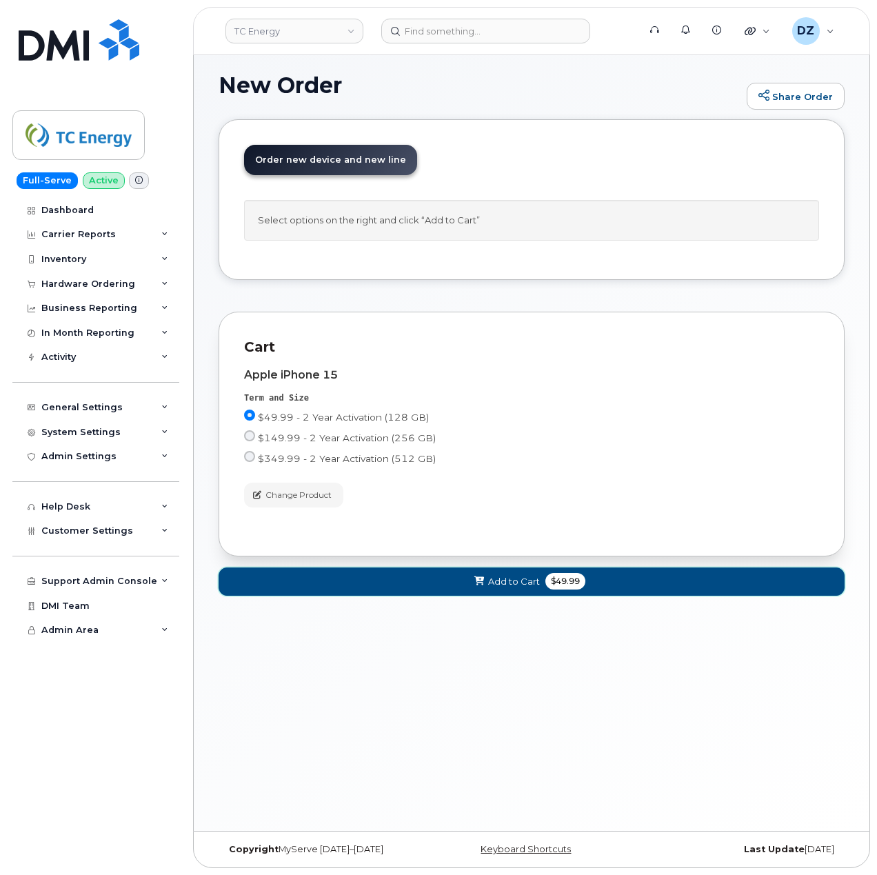
click at [525, 580] on span "Add to Cart" at bounding box center [514, 581] width 52 height 13
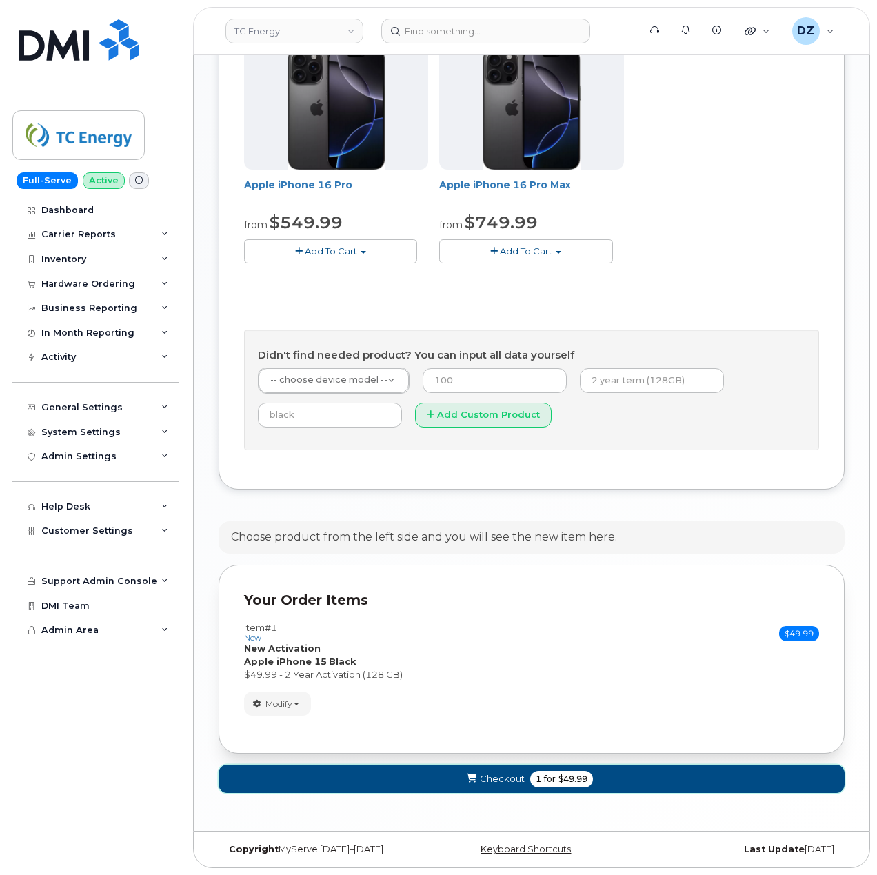
click at [502, 779] on span "Checkout" at bounding box center [502, 778] width 45 height 13
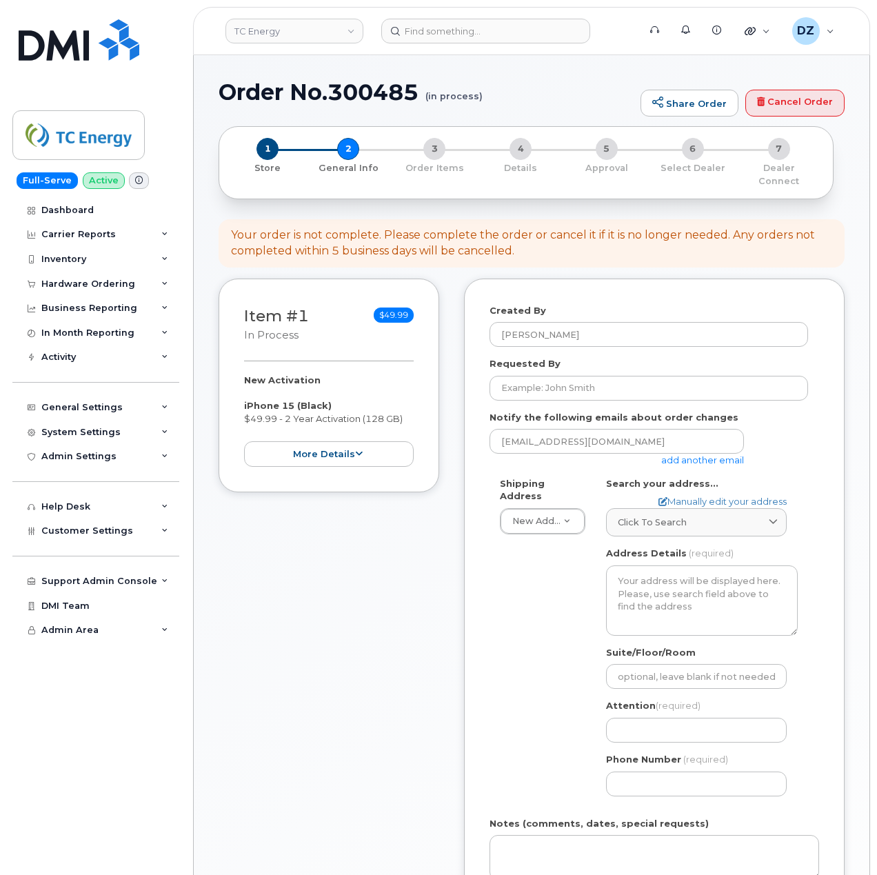
select select
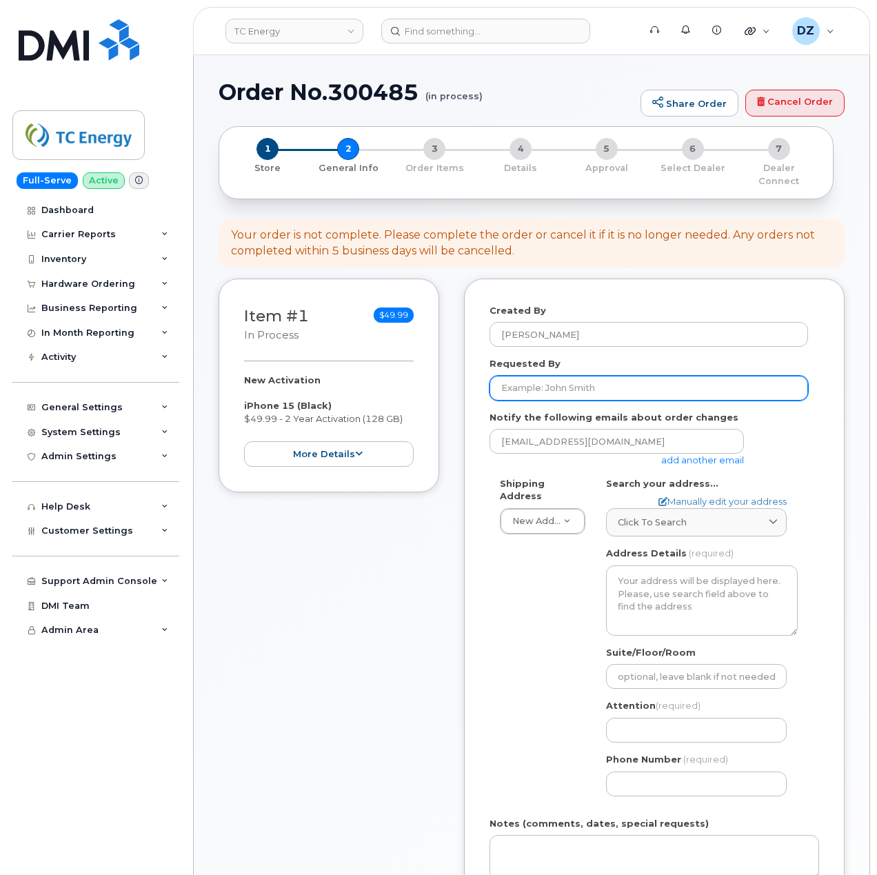
click at [583, 376] on input "Requested By" at bounding box center [648, 388] width 318 height 25
paste input "SCTASK0691215"
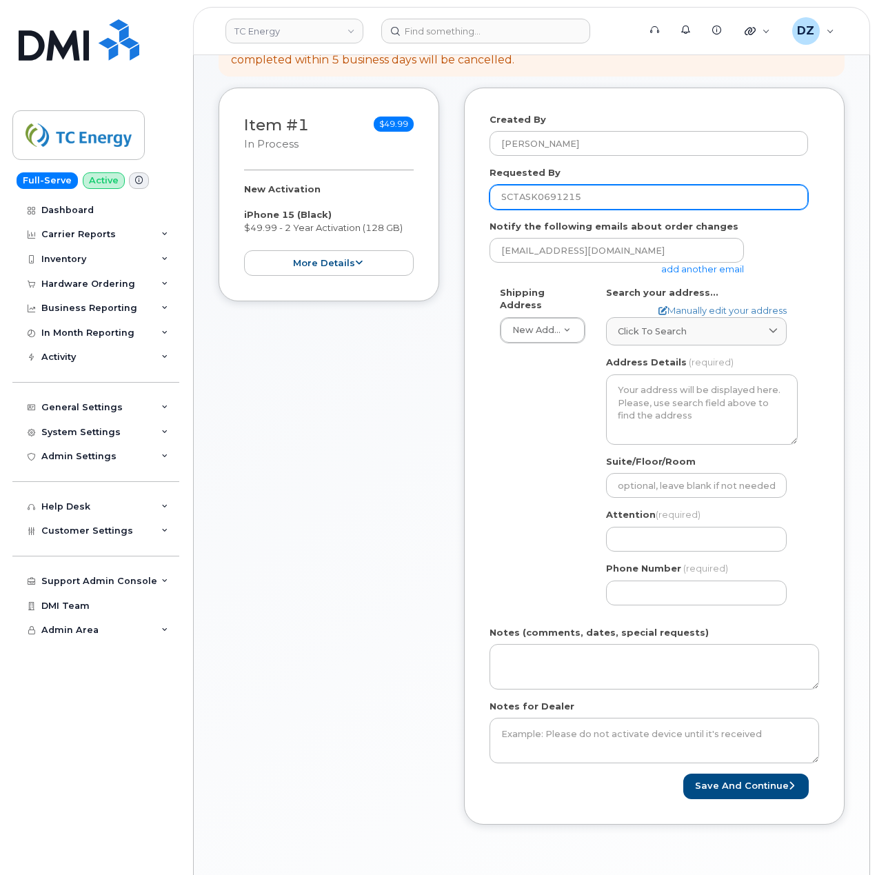
scroll to position [276, 0]
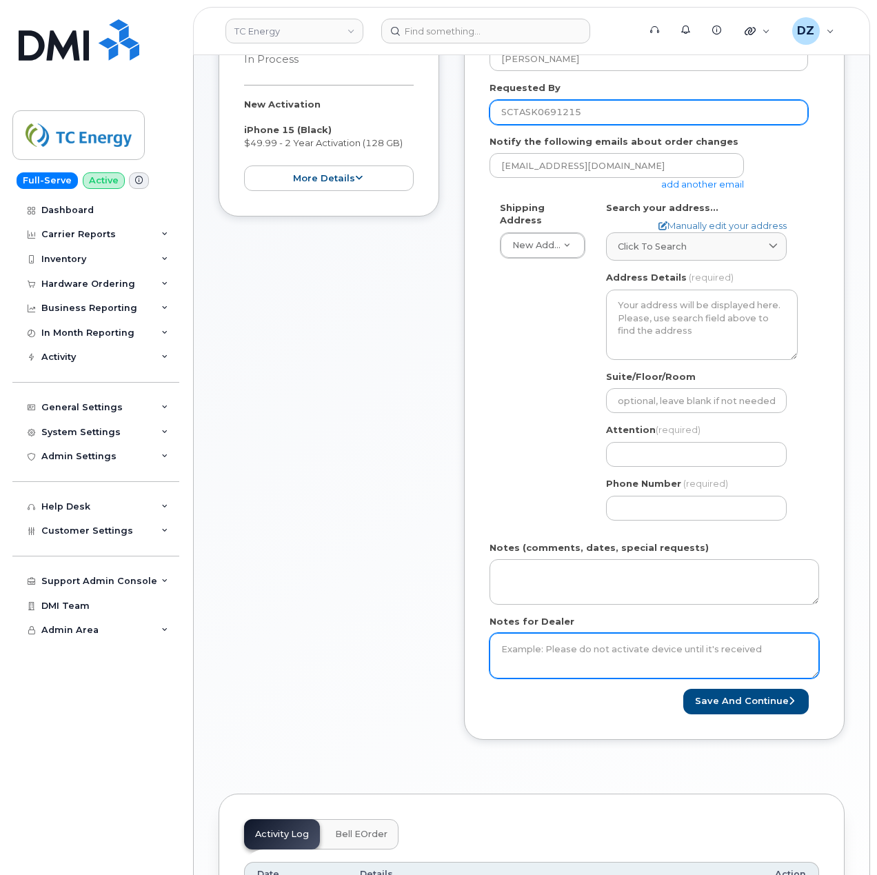
type input "SCTASK0691215"
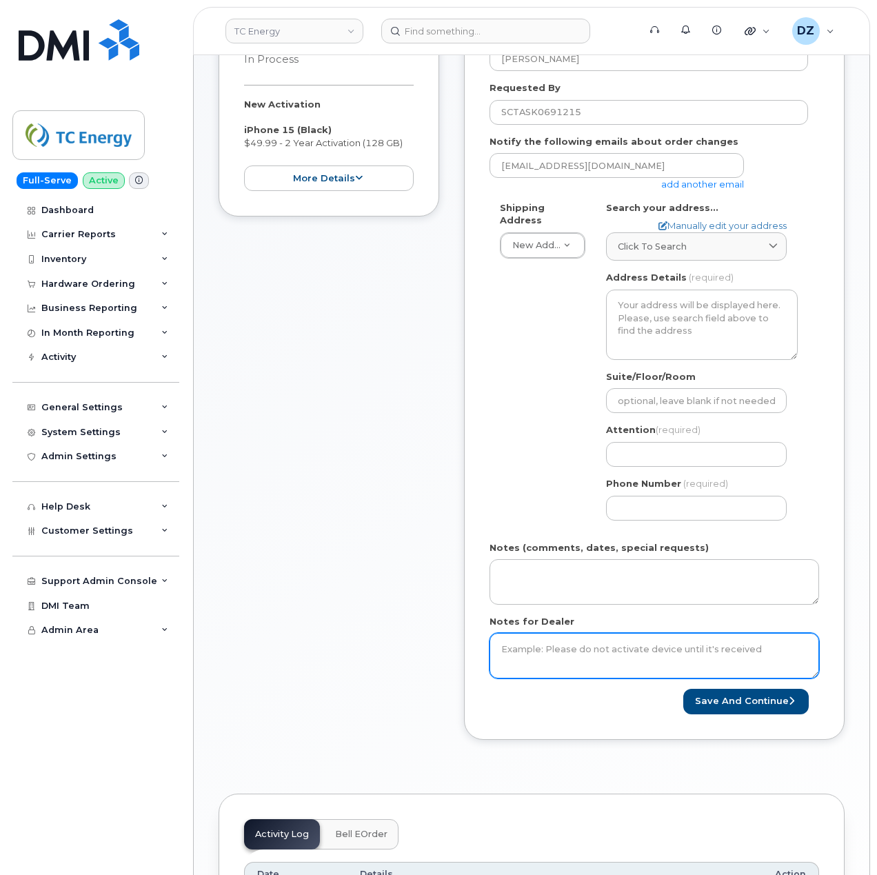
click at [574, 633] on textarea "Notes for Dealer" at bounding box center [653, 655] width 329 height 45
paste textarea "SCTASK0691215"
type textarea "SCTASK0691215"
click at [704, 179] on link "add another email" at bounding box center [702, 184] width 83 height 11
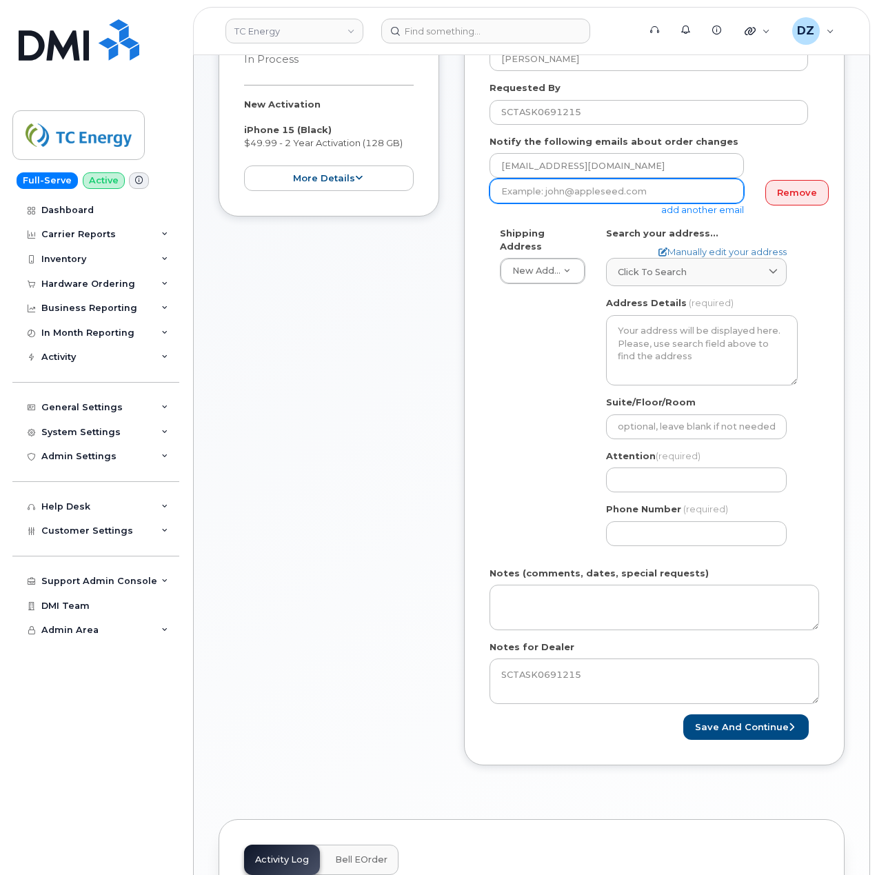
click at [584, 185] on input "email" at bounding box center [616, 191] width 254 height 25
paste input "[PERSON_NAME][EMAIL_ADDRESS][DOMAIN_NAME]"
type input "[PERSON_NAME][EMAIL_ADDRESS][DOMAIN_NAME]"
click at [369, 456] on div "Item #1 in process $49.99 New Activation iPhone 15 (Black) $49.99 - 2 Year Acti…" at bounding box center [328, 394] width 221 height 783
click at [664, 265] on span "Click to search" at bounding box center [652, 271] width 69 height 13
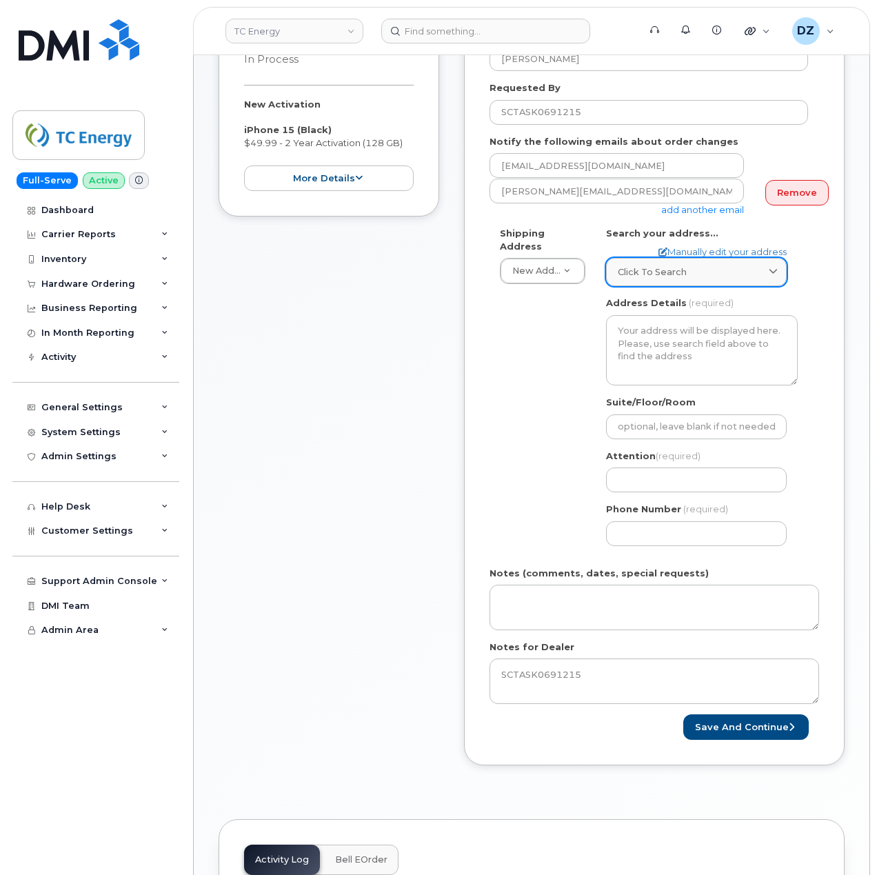
paste input "[STREET_ADDRESS][US_STATE]"
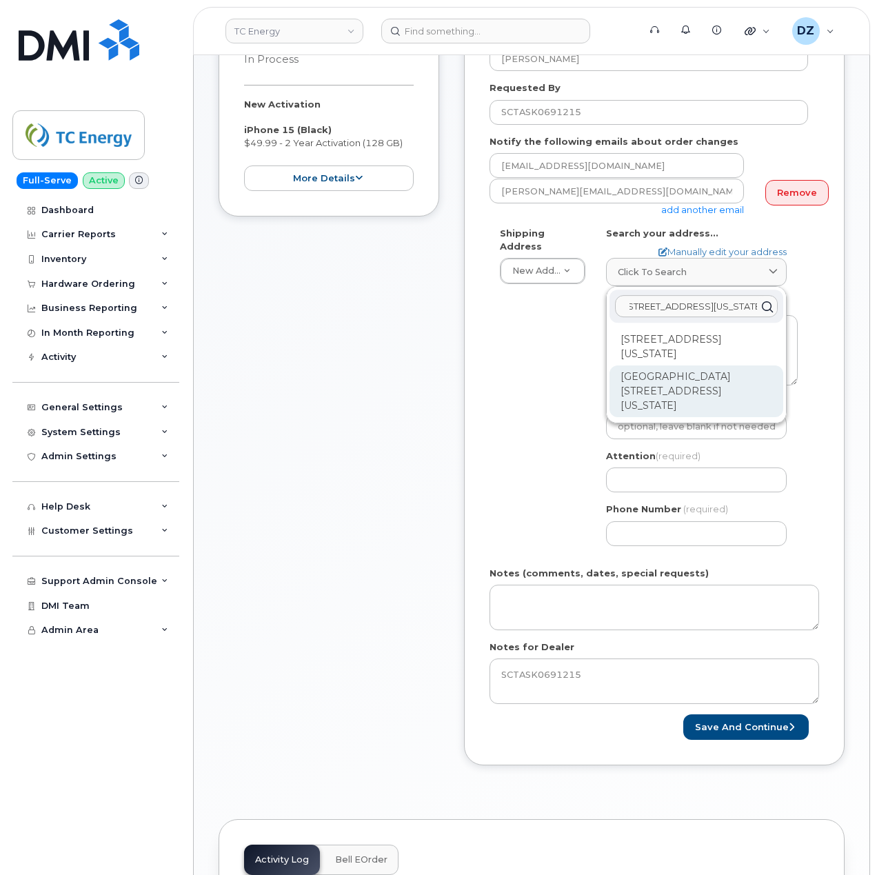
type input "[STREET_ADDRESS][US_STATE]"
click at [665, 365] on div "[GEOGRAPHIC_DATA][STREET_ADDRESS][US_STATE]" at bounding box center [696, 391] width 174 height 52
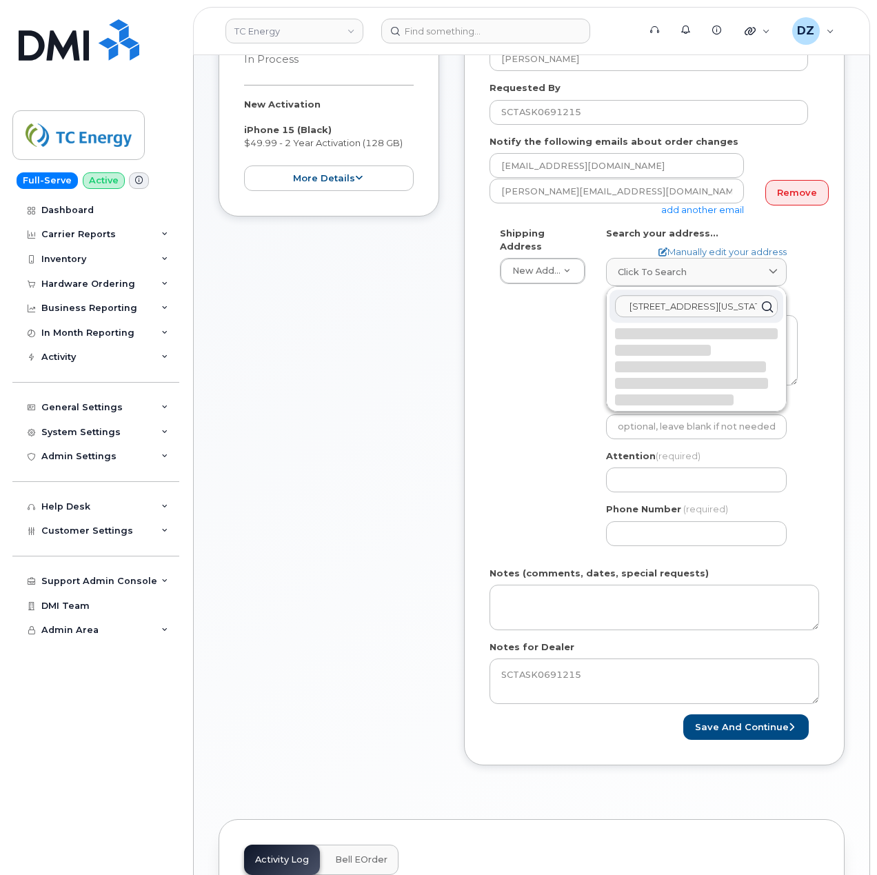
select select
type textarea "Ncnb Center 700 Louisiana St HOUSTON TX 77002-2700 UNITED STATES"
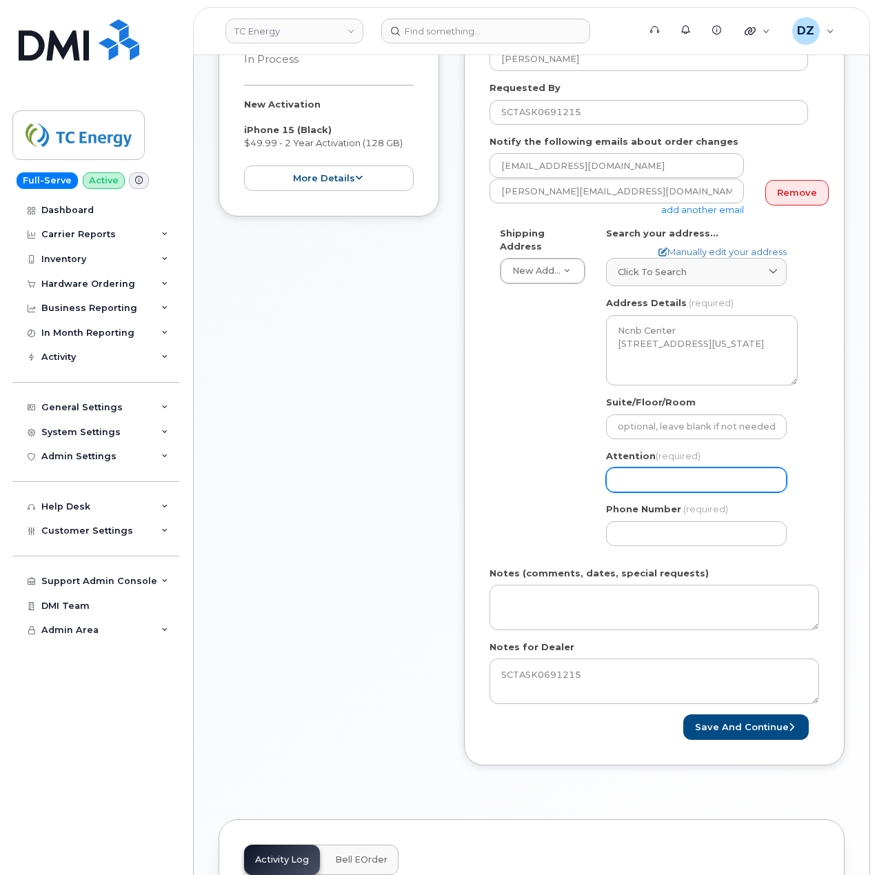
click at [690, 472] on input "Attention (required)" at bounding box center [696, 479] width 181 height 25
paste input "[PERSON_NAME]"
select select
type input "[PERSON_NAME]"
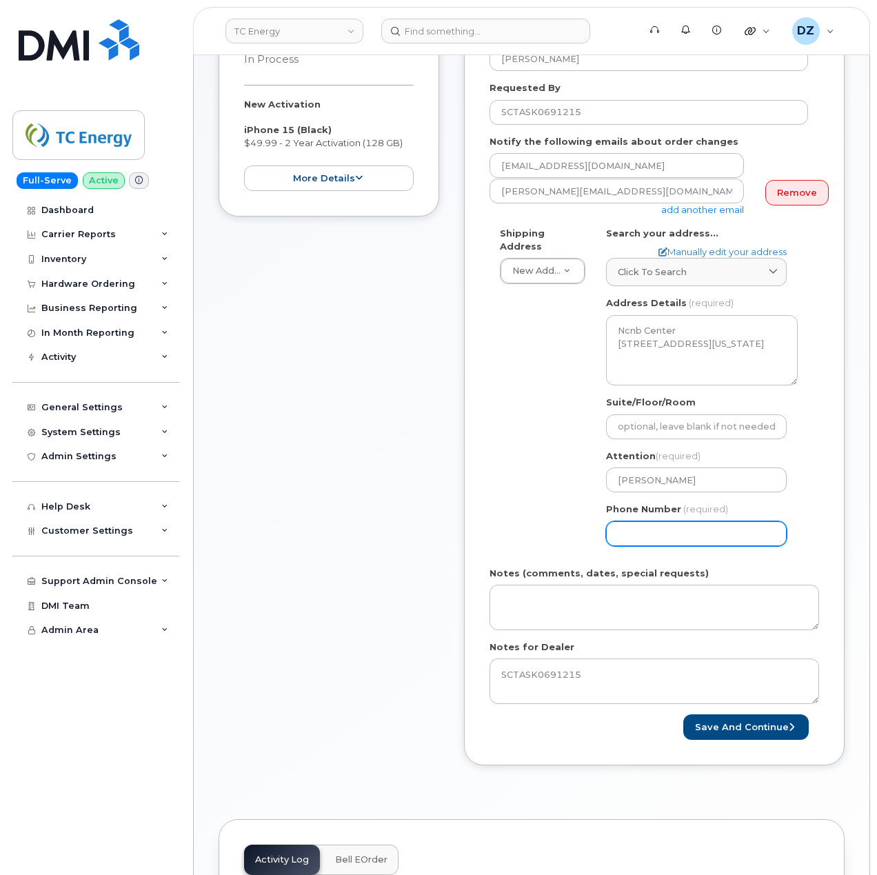
click at [635, 530] on input "Phone Number" at bounding box center [696, 533] width 181 height 25
type input "5133541153"
select select
type input "5133541153"
click at [521, 433] on div "Shipping Address New Address New Address 10255 S Washington Ave 117 Kohen Dr 18…" at bounding box center [648, 391] width 318 height 329
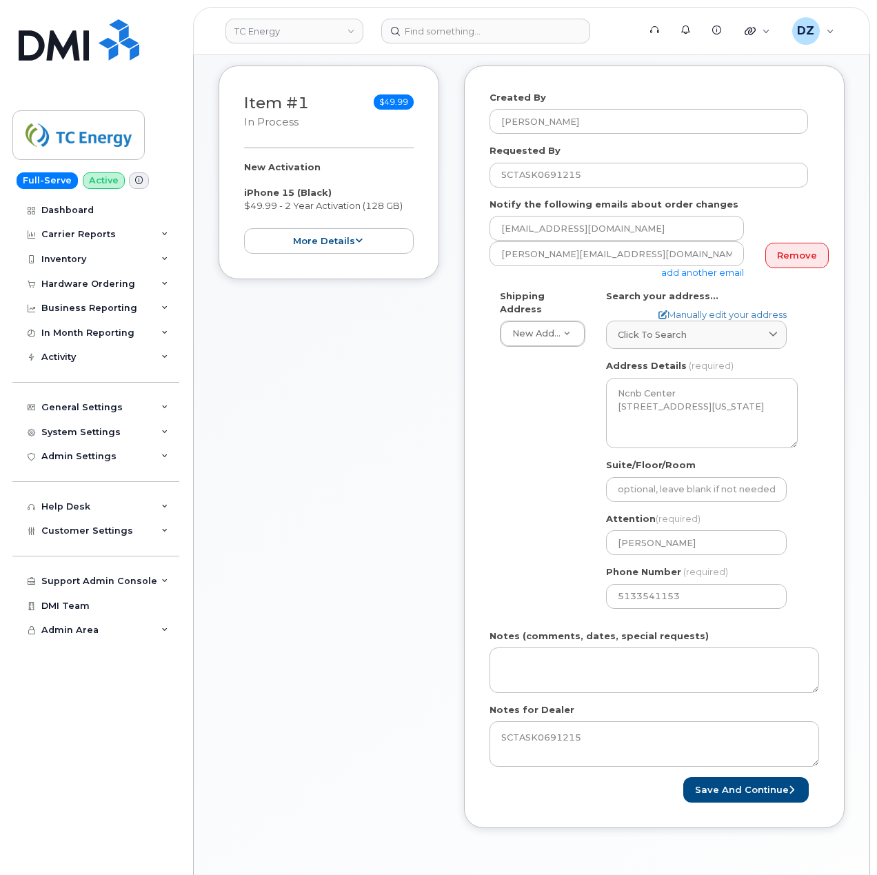
scroll to position [183, 0]
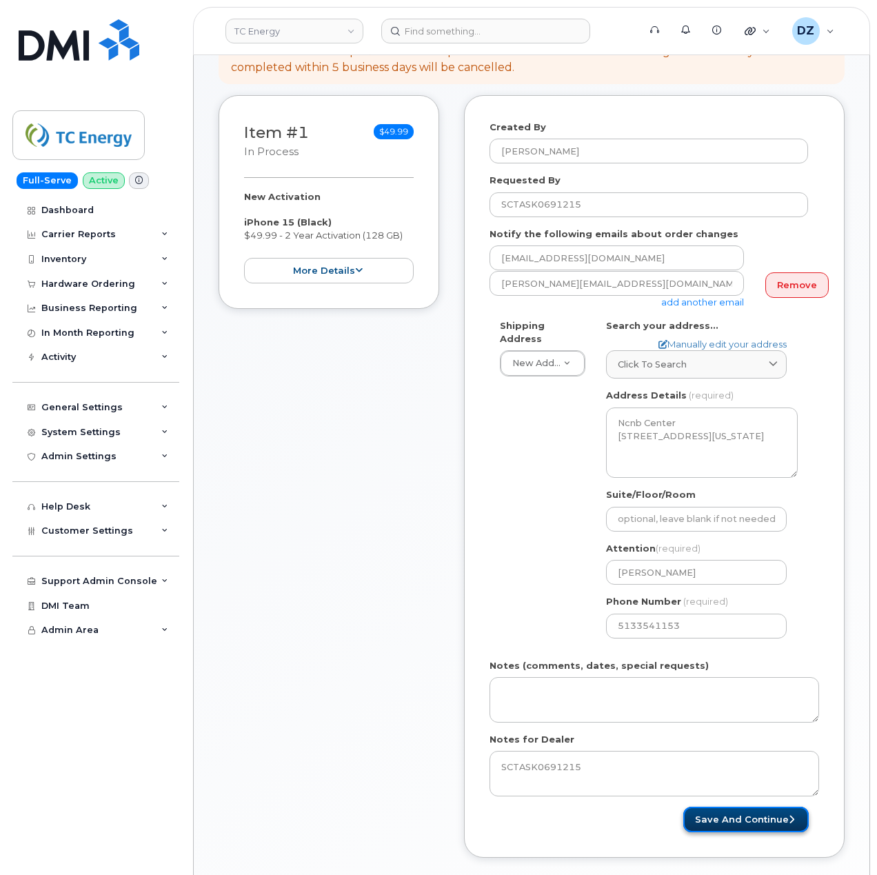
click at [731, 806] on button "Save and Continue" at bounding box center [745, 819] width 125 height 26
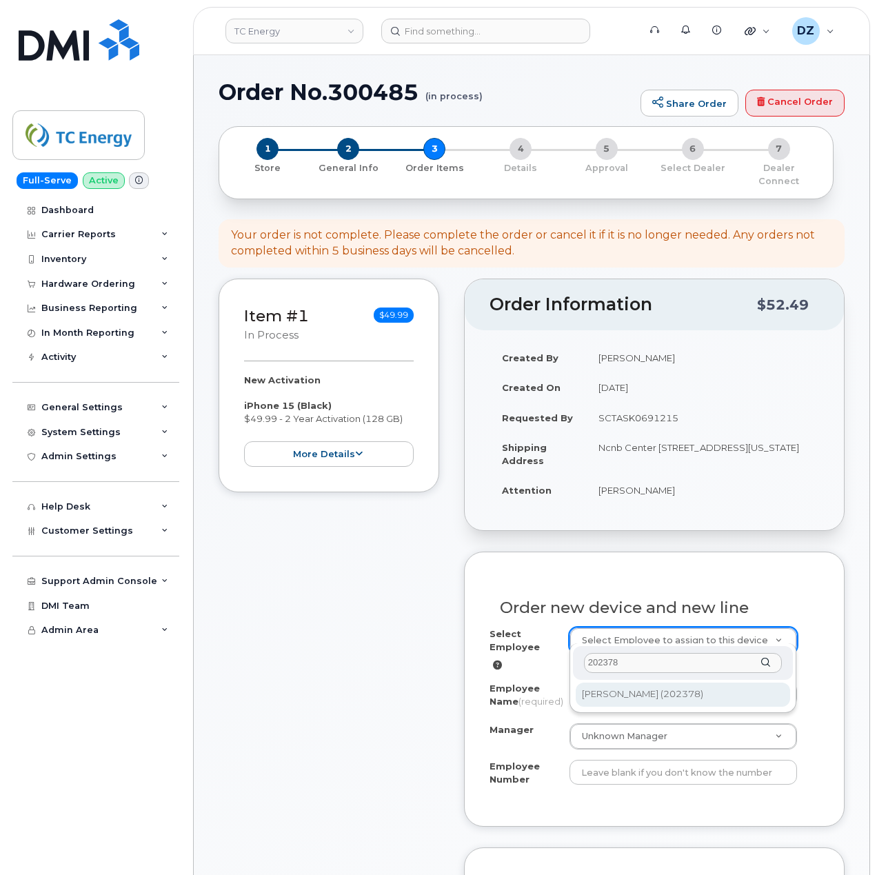
type input "202378"
type input "1664471"
type input "[PERSON_NAME]"
type input "202378"
type input "[STREET_ADDRESS][US_STATE]"
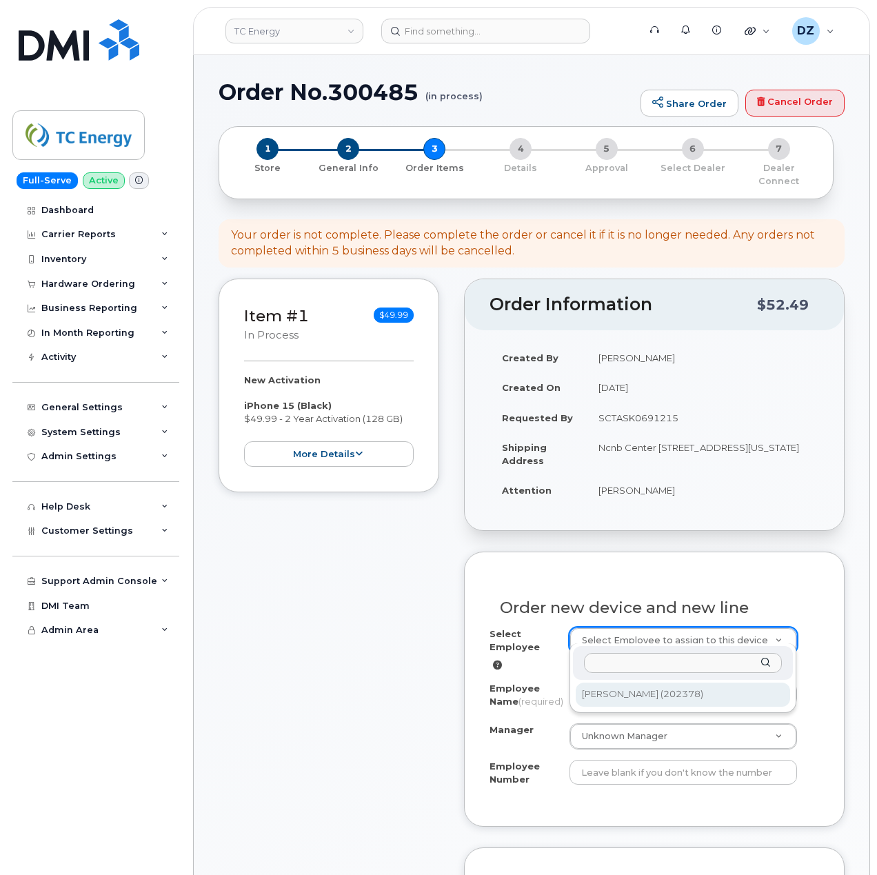
type input "300372"
select select "1399622"
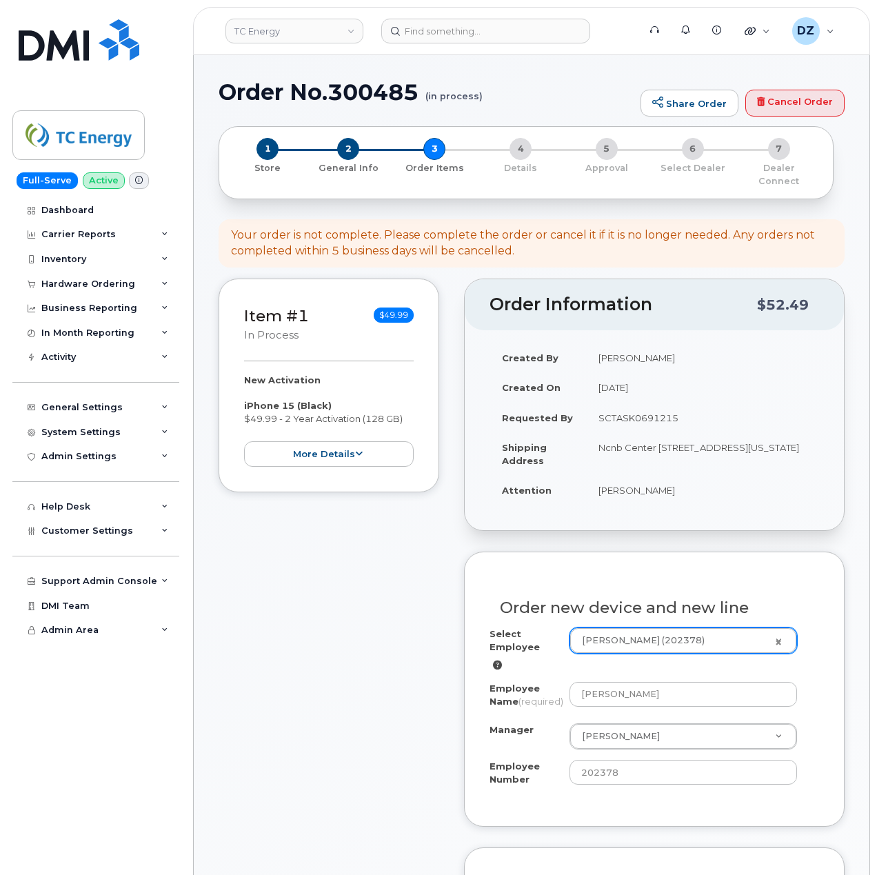
click at [609, 480] on td "[PERSON_NAME]" at bounding box center [702, 490] width 233 height 30
click at [649, 478] on td "[PERSON_NAME]" at bounding box center [702, 490] width 233 height 30
copy td "[PERSON_NAME]"
click at [660, 436] on td "Ncnb Center [STREET_ADDRESS][US_STATE]" at bounding box center [702, 453] width 233 height 43
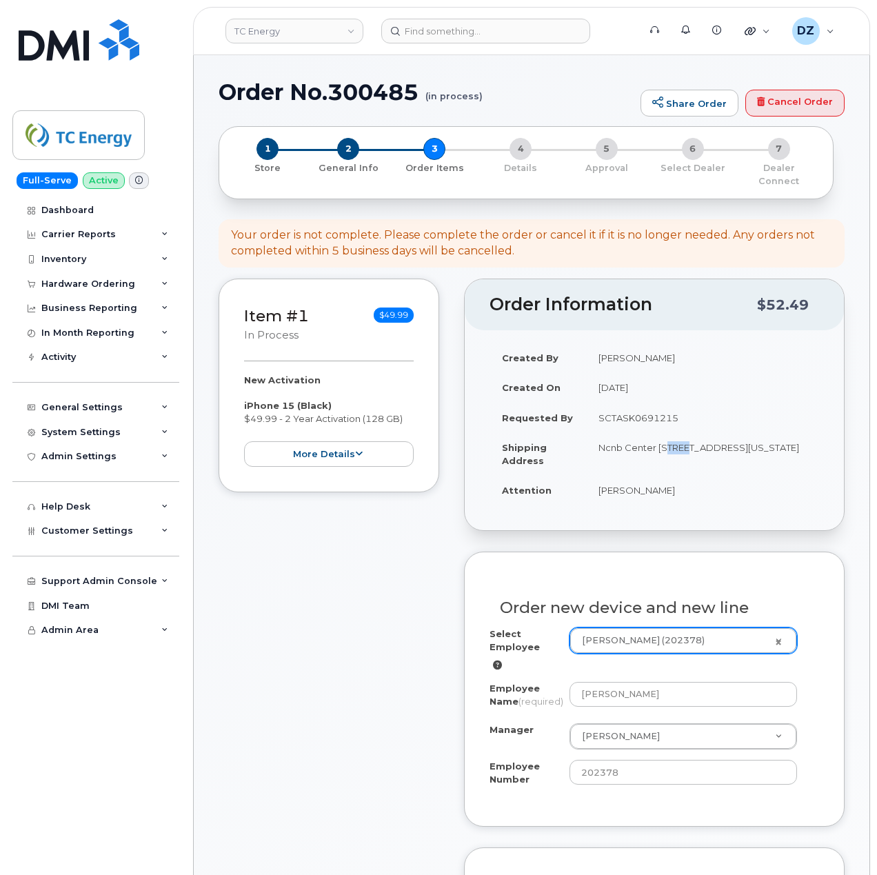
click at [660, 436] on td "Ncnb Center [STREET_ADDRESS][US_STATE]" at bounding box center [702, 453] width 233 height 43
click at [613, 451] on td "Ncnb Center [STREET_ADDRESS][US_STATE]" at bounding box center [702, 453] width 233 height 43
copy td "[STREET_ADDRESS][US_STATE]"
click at [611, 450] on td "Ncnb Center [STREET_ADDRESS][US_STATE]" at bounding box center [702, 453] width 233 height 43
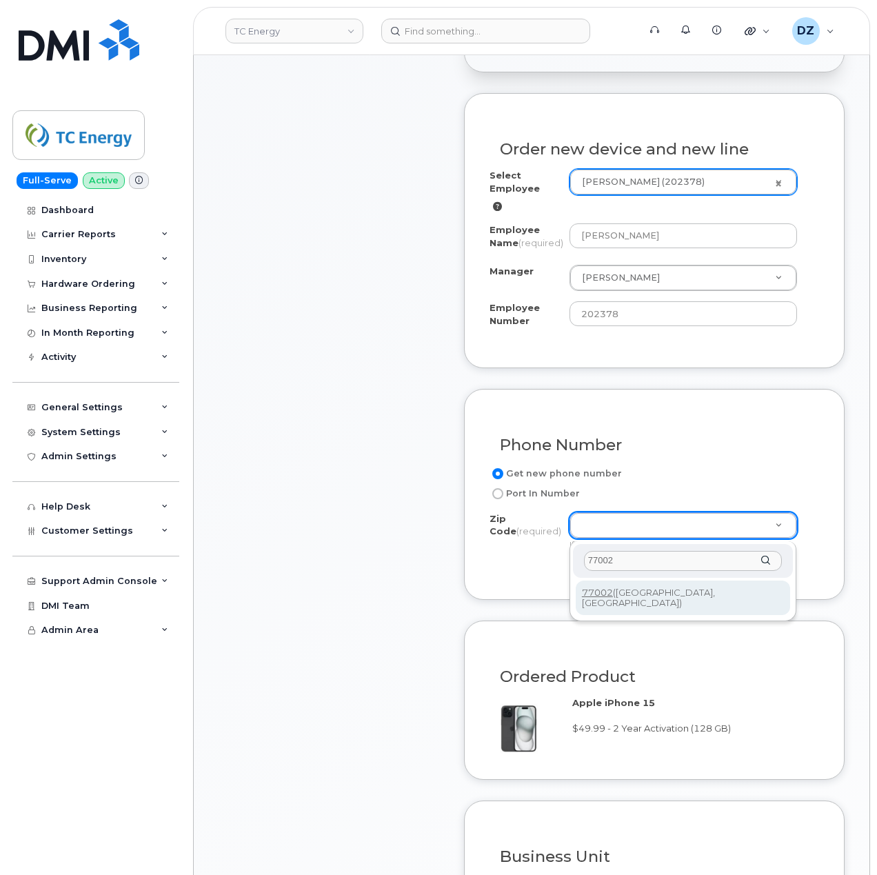
scroll to position [643, 0]
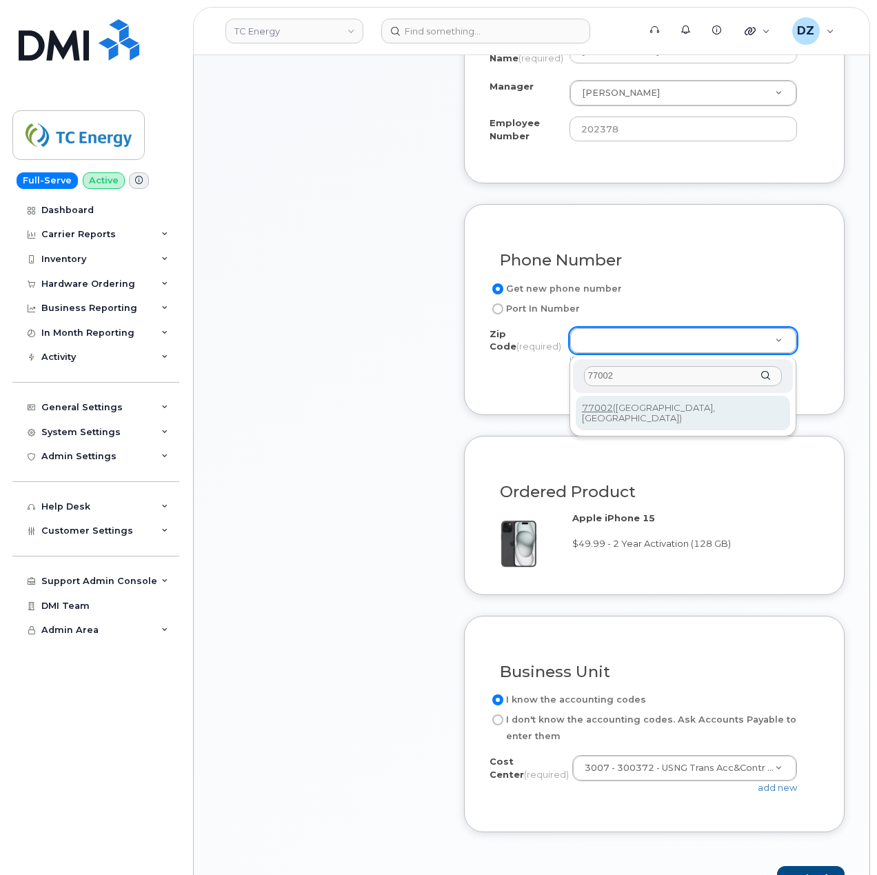
type input "77002"
type input "77002 (Houston, TX)"
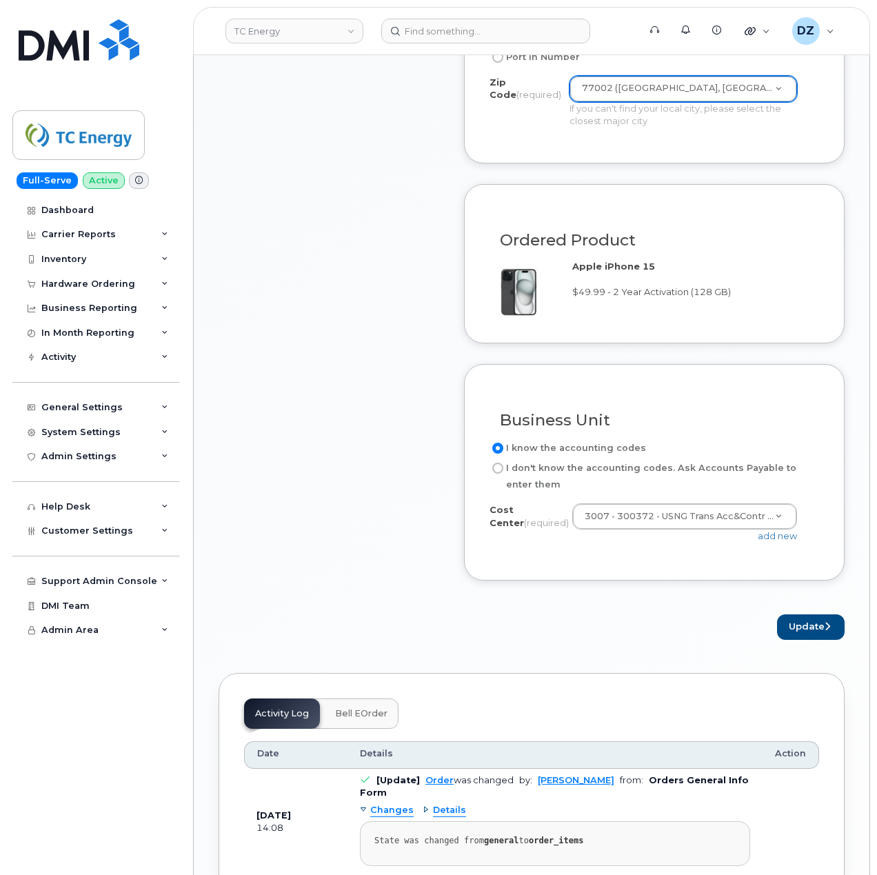
scroll to position [919, 0]
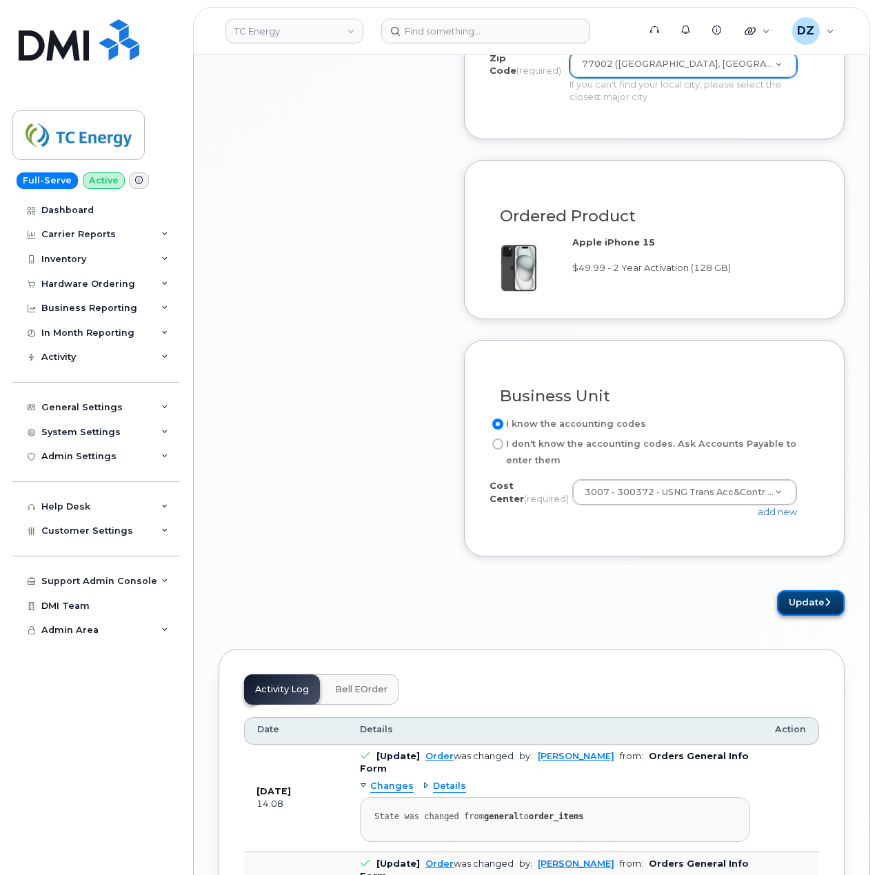
click at [817, 604] on button "Update" at bounding box center [811, 603] width 68 height 26
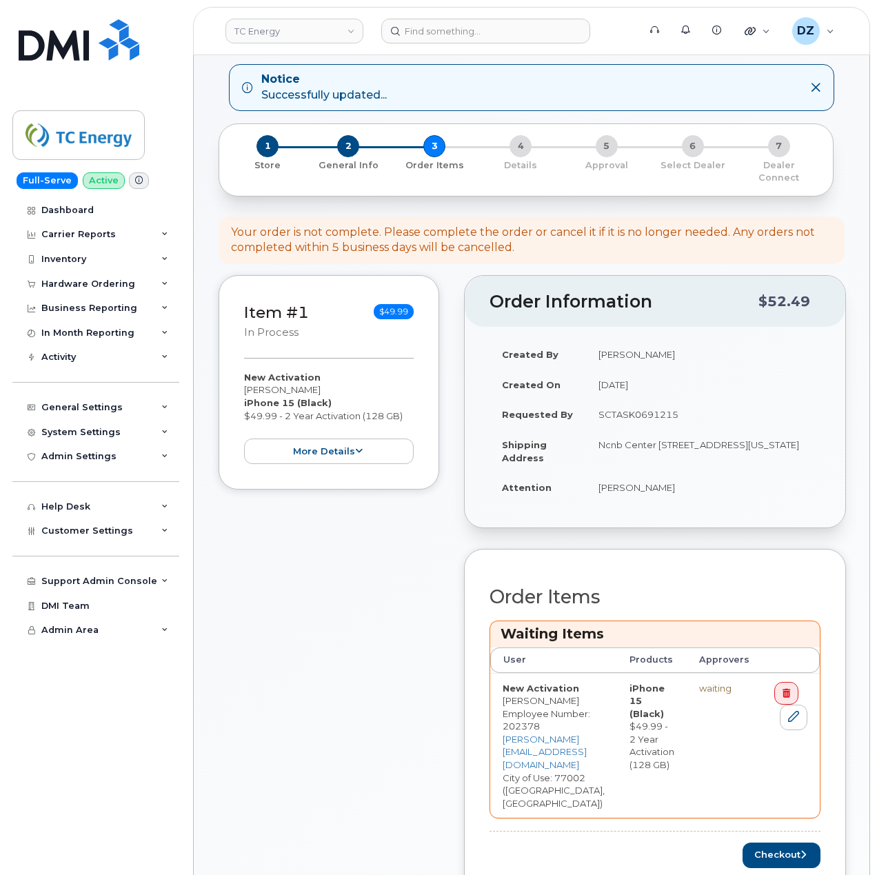
scroll to position [92, 0]
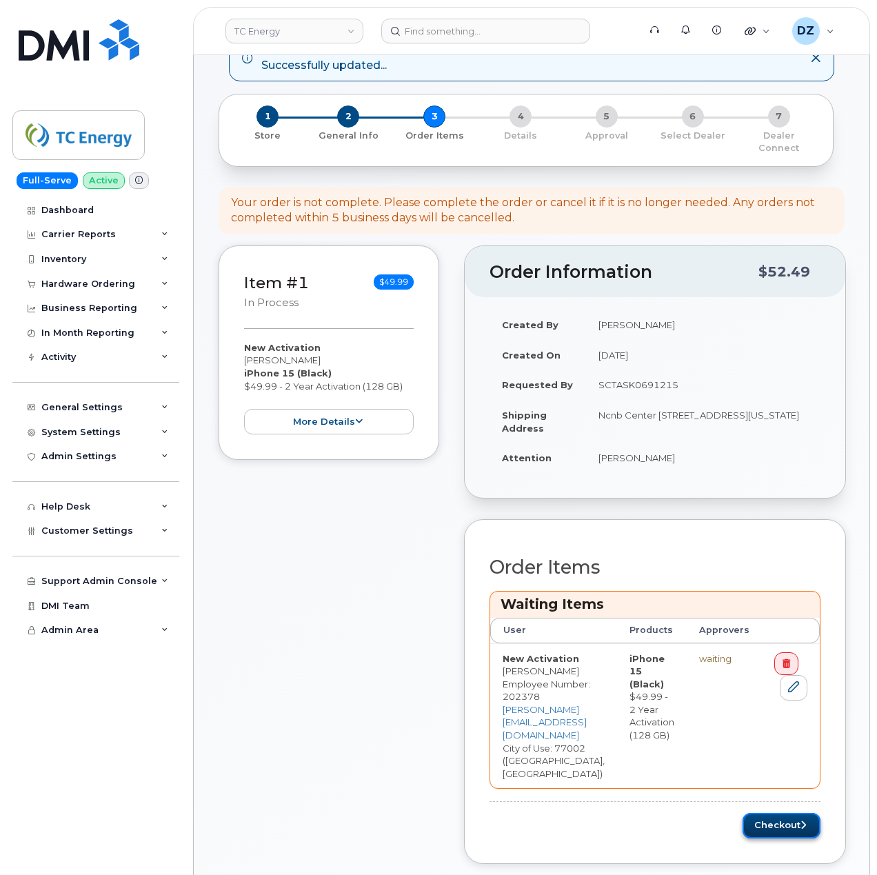
click at [817, 813] on button "Checkout" at bounding box center [781, 826] width 78 height 26
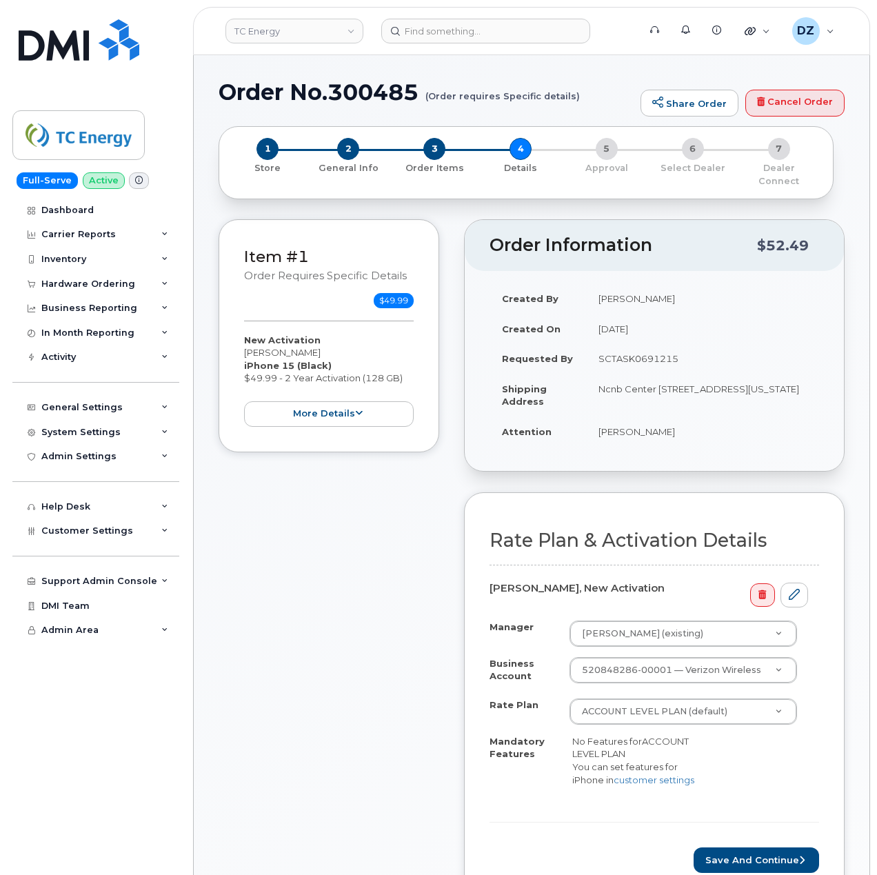
click at [607, 423] on td "[PERSON_NAME]" at bounding box center [702, 431] width 233 height 30
click at [649, 425] on td "[PERSON_NAME]" at bounding box center [702, 431] width 233 height 30
copy td "[PERSON_NAME]"
click at [662, 378] on td "Ncnb Center [STREET_ADDRESS][US_STATE]" at bounding box center [702, 395] width 233 height 43
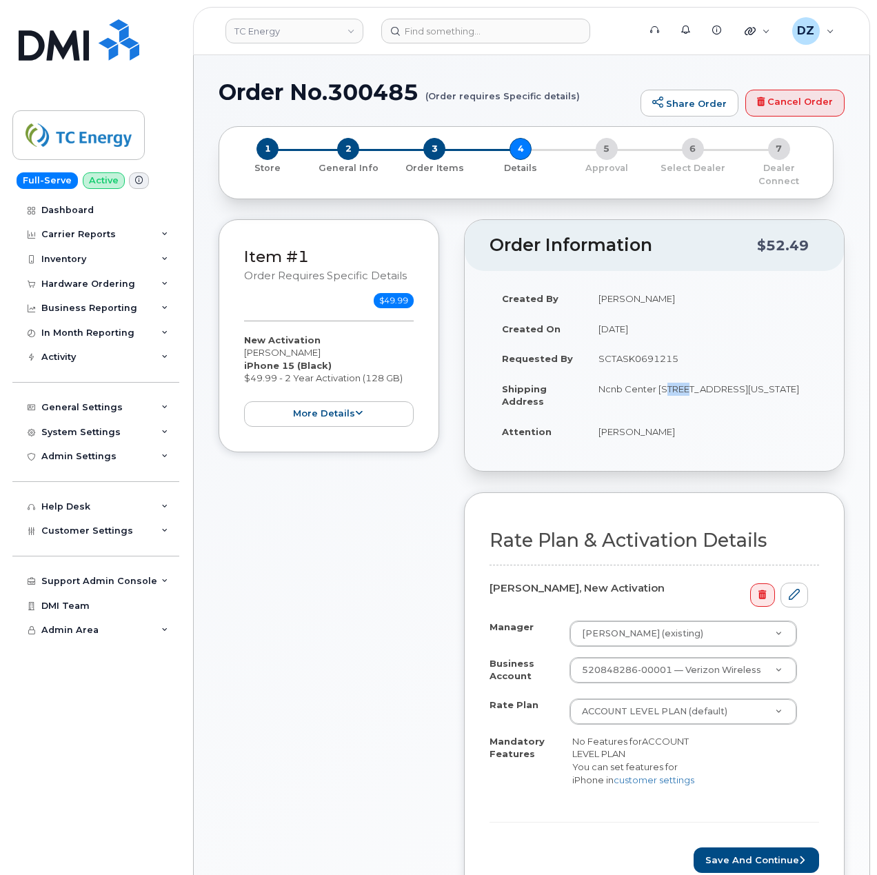
click at [662, 378] on td "Ncnb Center [STREET_ADDRESS][US_STATE]" at bounding box center [702, 395] width 233 height 43
click at [613, 394] on td "Ncnb Center [STREET_ADDRESS][US_STATE]" at bounding box center [702, 395] width 233 height 43
copy td "[STREET_ADDRESS][US_STATE]"
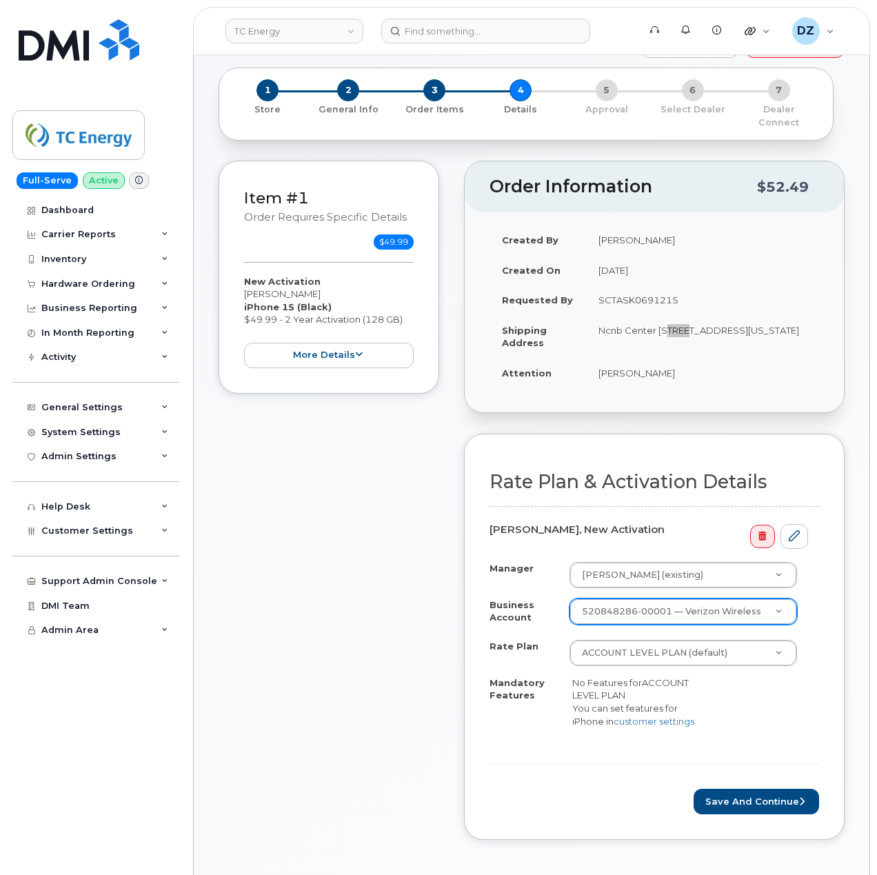
scroll to position [92, 0]
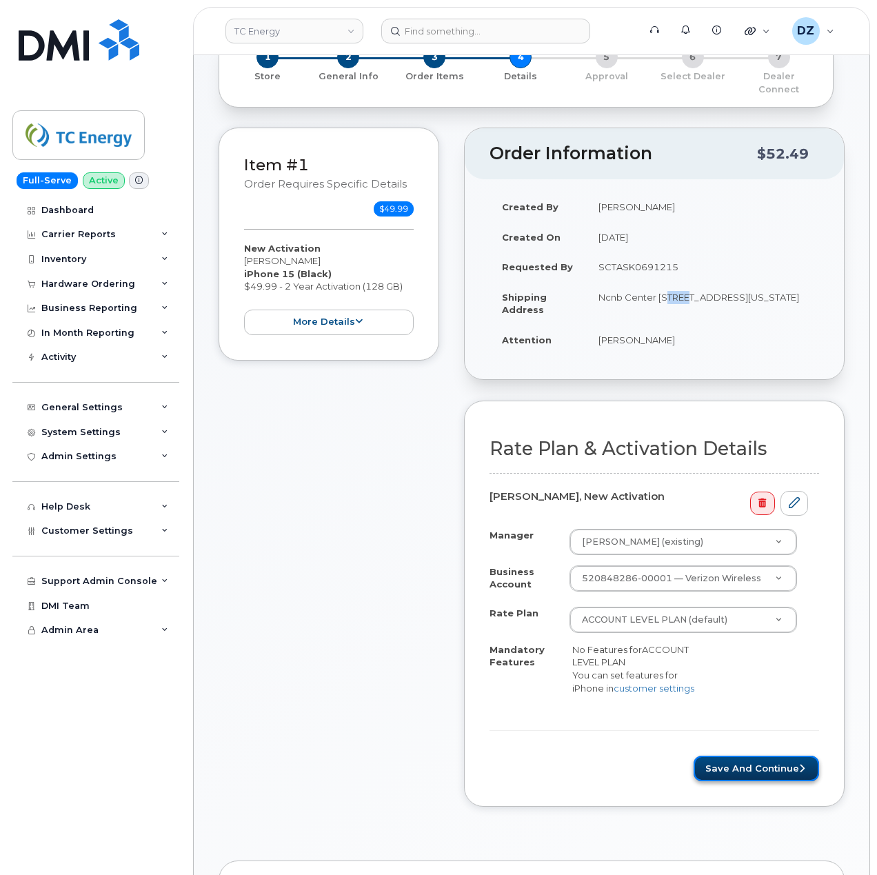
click at [759, 767] on button "Save and Continue" at bounding box center [755, 768] width 125 height 26
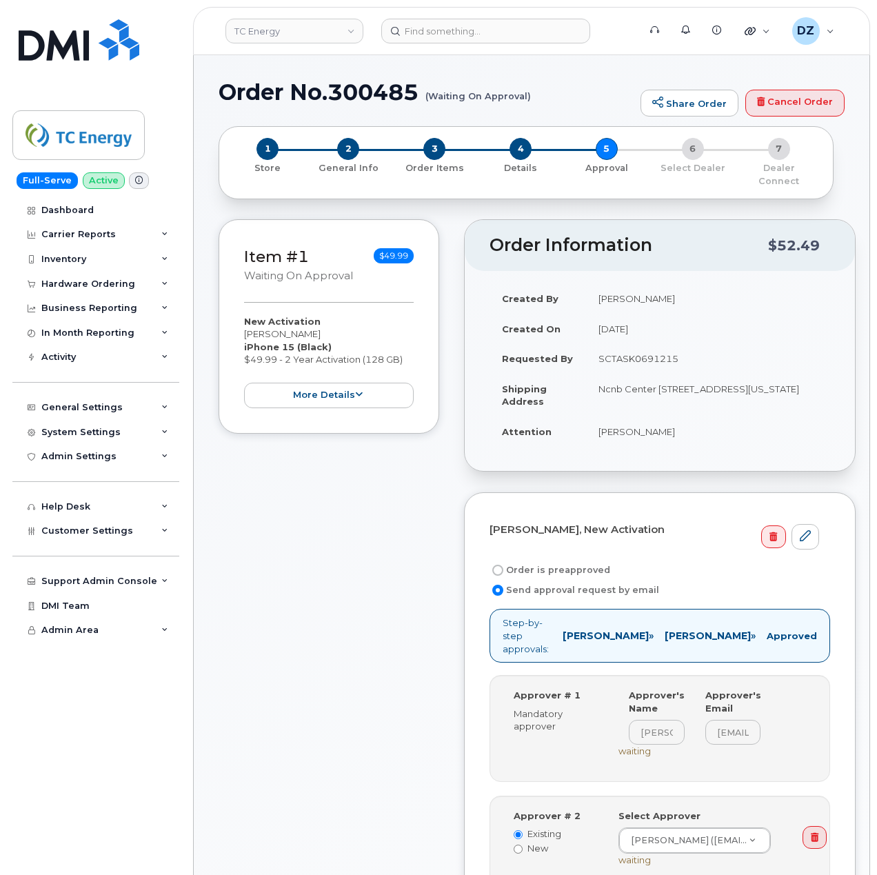
click at [586, 562] on label "Order is preapproved" at bounding box center [549, 570] width 121 height 17
click at [503, 564] on input "Order is preapproved" at bounding box center [497, 569] width 11 height 11
radio input "true"
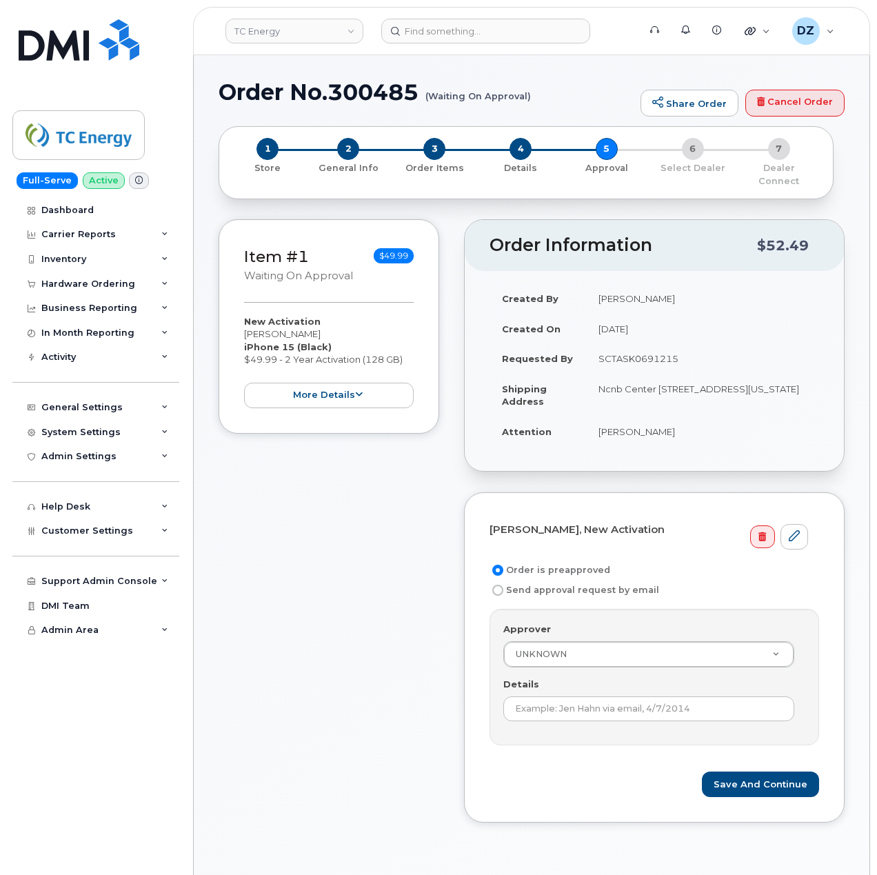
click at [634, 343] on td "SCTASK0691215" at bounding box center [702, 358] width 233 height 30
copy td "SCTASK0691215"
click at [547, 698] on input "Details" at bounding box center [648, 708] width 291 height 25
paste input "SCTASK0691215"
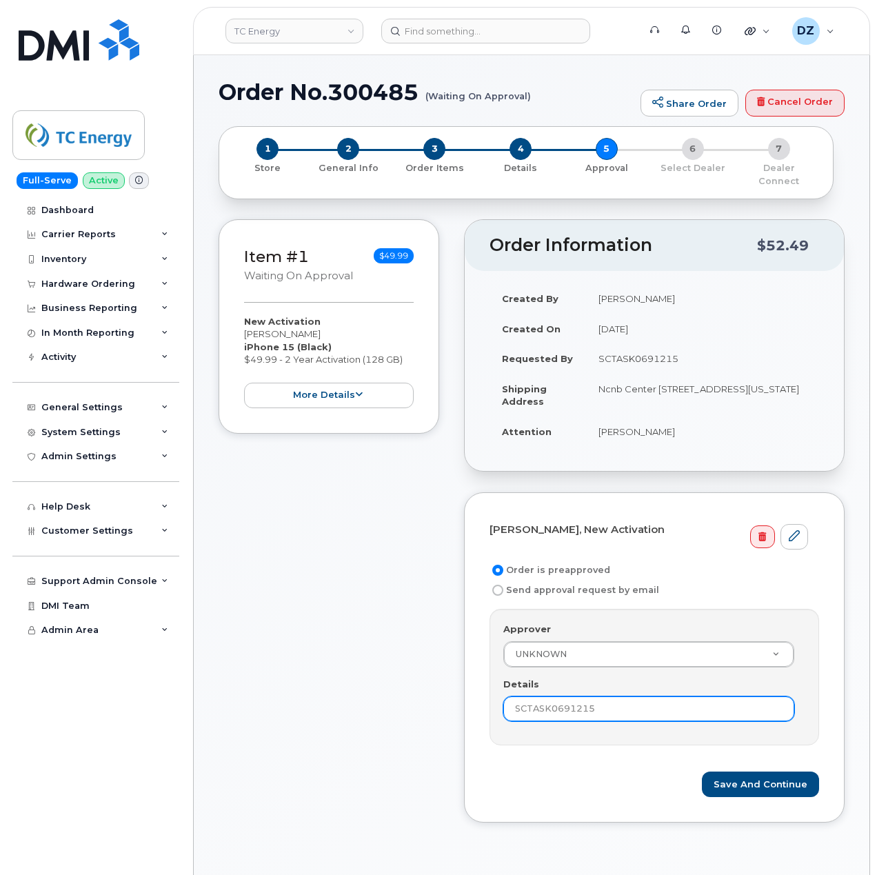
type input "SCTASK0691215"
click at [477, 769] on div "Paige Davison, New Activation Order is preapproved Send approval request by ema…" at bounding box center [654, 657] width 380 height 330
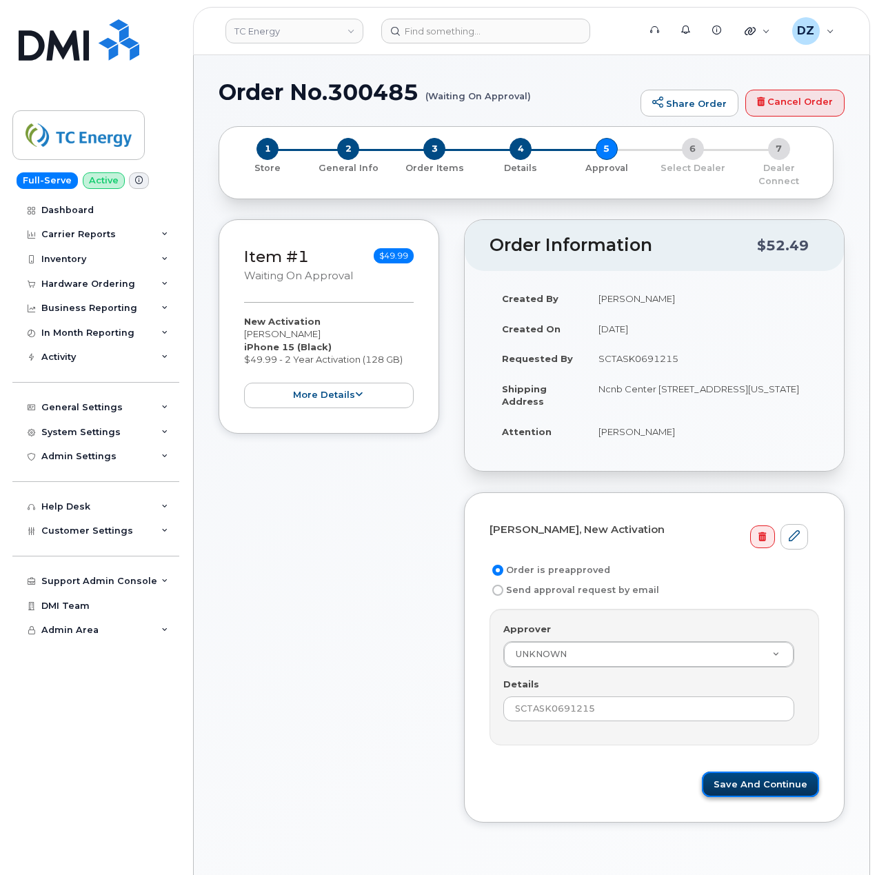
click at [749, 772] on button "Save and Continue" at bounding box center [760, 784] width 117 height 26
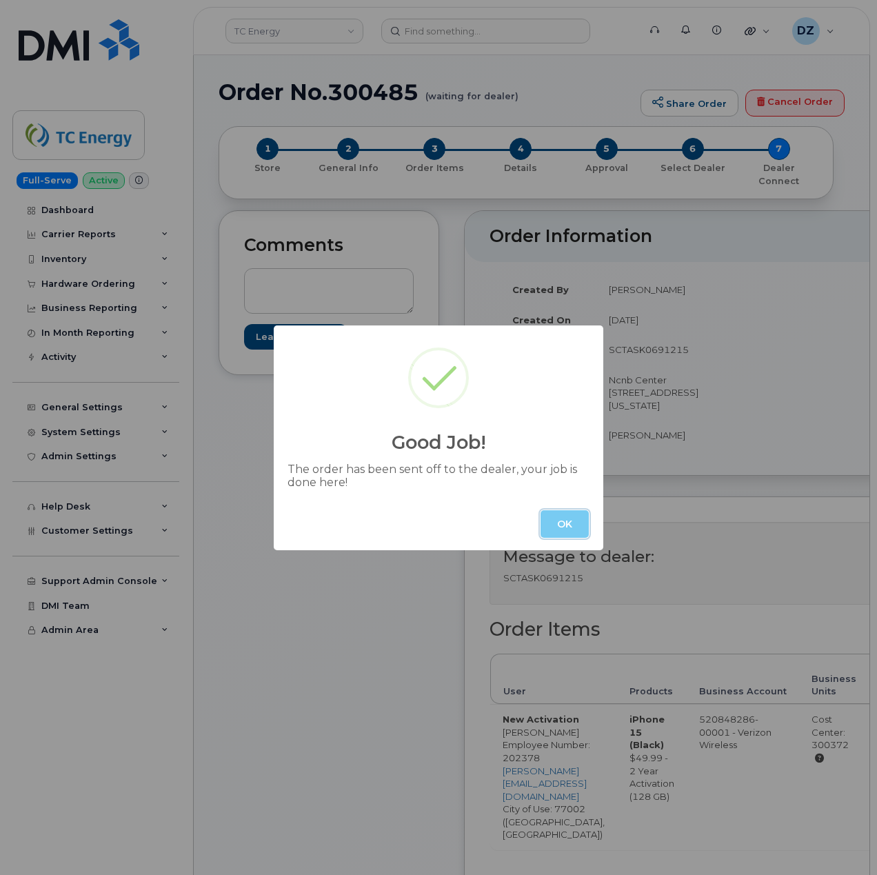
click at [565, 522] on button "OK" at bounding box center [564, 524] width 48 height 28
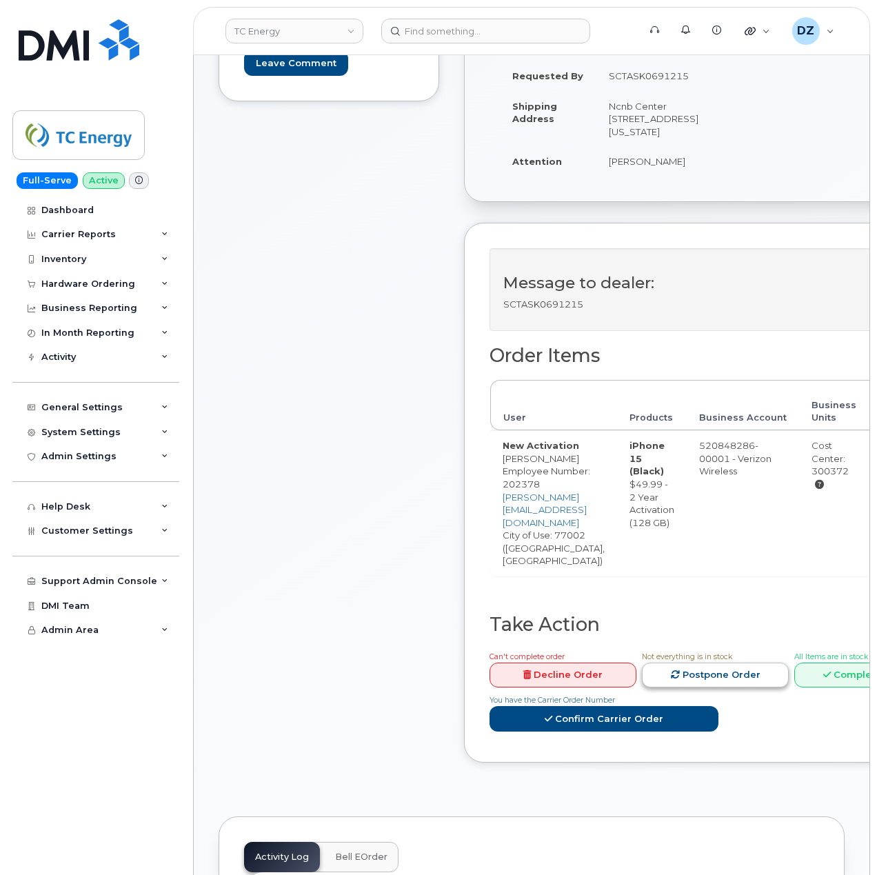
scroll to position [276, 0]
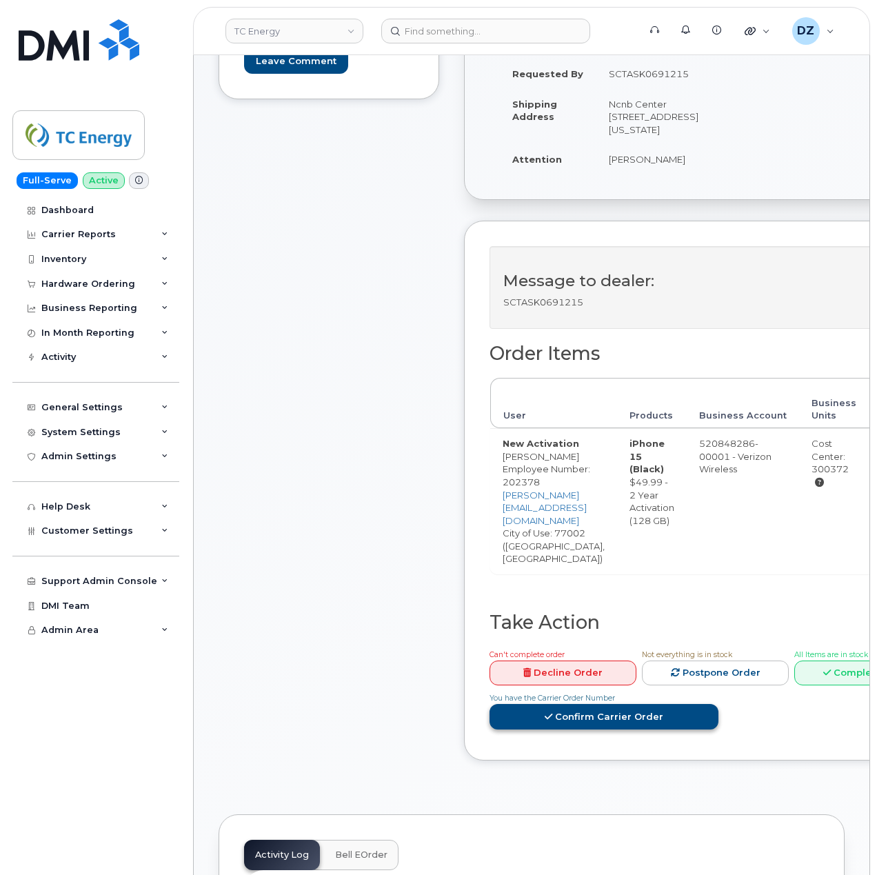
click at [593, 704] on link "Confirm Carrier Order" at bounding box center [603, 717] width 229 height 26
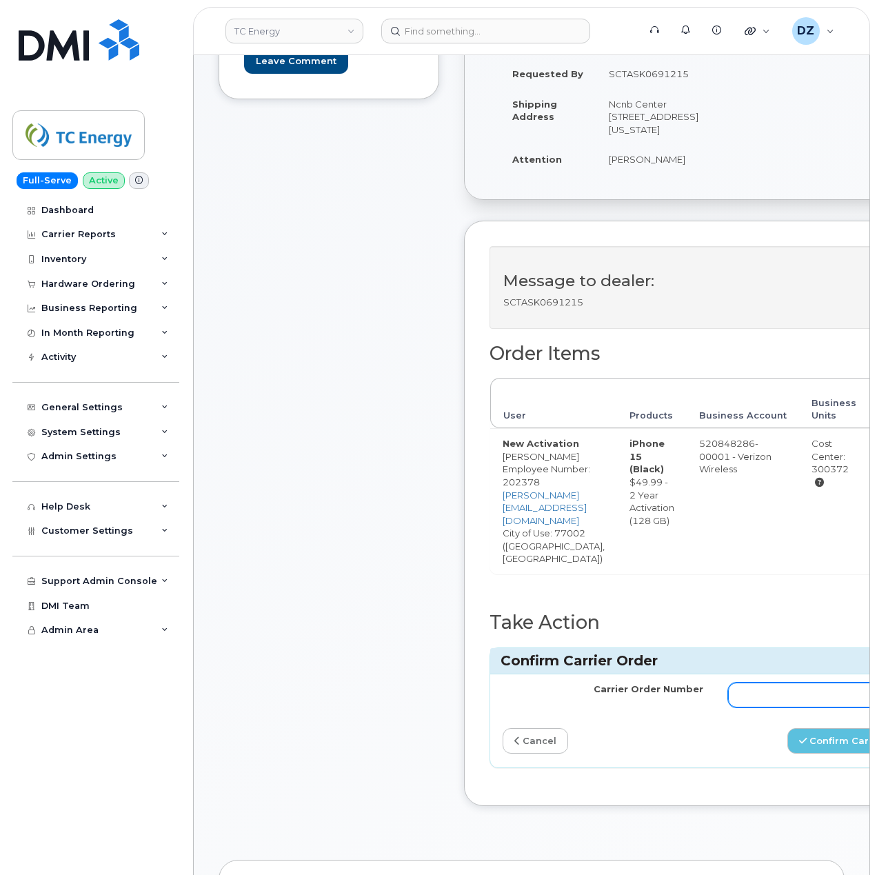
click at [762, 682] on input "Carrier Order Number" at bounding box center [828, 694] width 201 height 25
paste input "MB3000593084293"
type input "MB3000593084293"
click at [844, 728] on button "Confirm Carrier Order" at bounding box center [858, 741] width 142 height 26
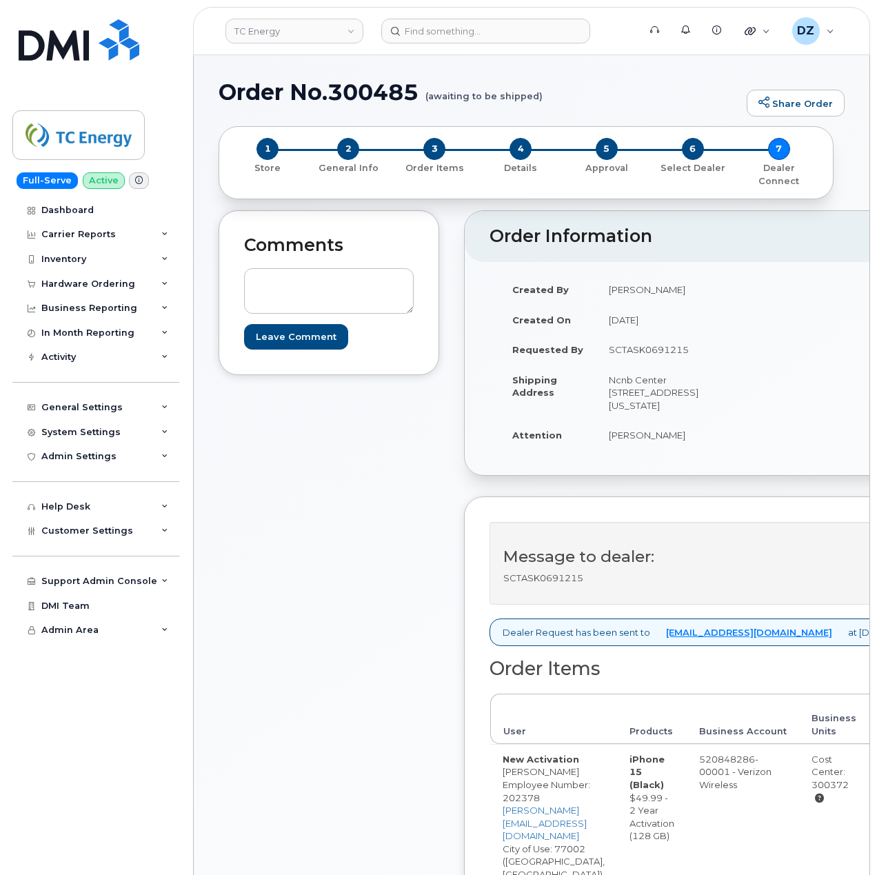
click at [251, 80] on h1 "Order No.300485 (awaiting to be shipped)" at bounding box center [478, 92] width 521 height 24
click at [370, 87] on h1 "Order No.300485 (awaiting to be shipped)" at bounding box center [478, 92] width 521 height 24
copy h1 "Order No.300485"
click at [271, 487] on div "Comments Leave Comment" at bounding box center [328, 673] width 221 height 926
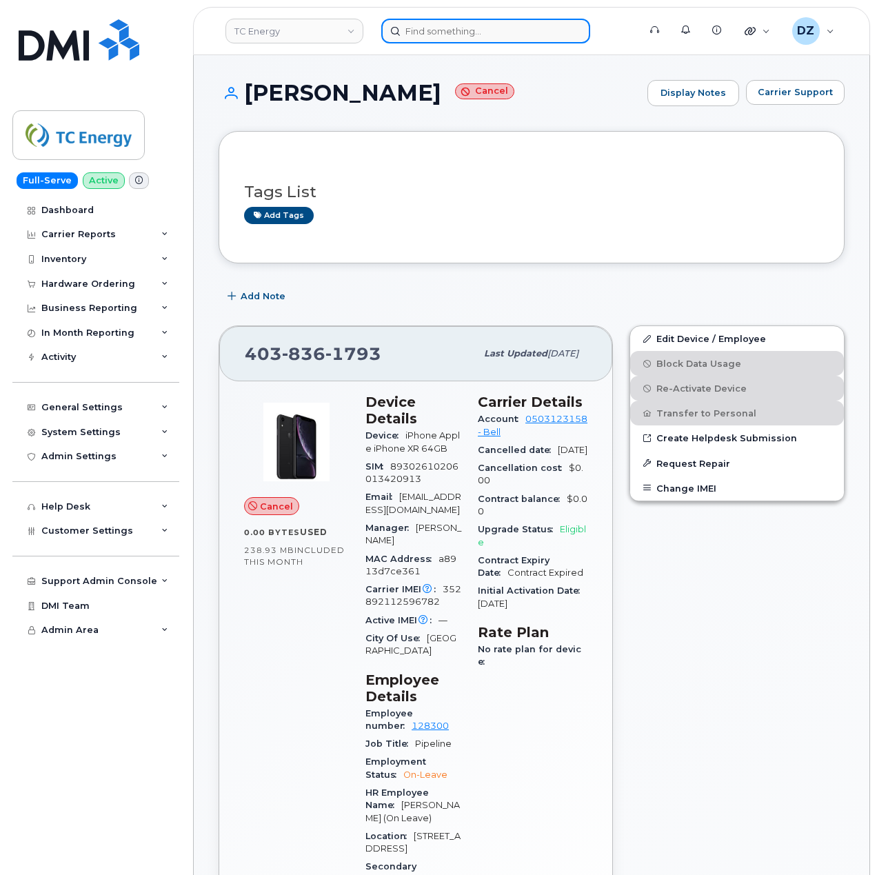
click at [434, 29] on input at bounding box center [485, 31] width 209 height 25
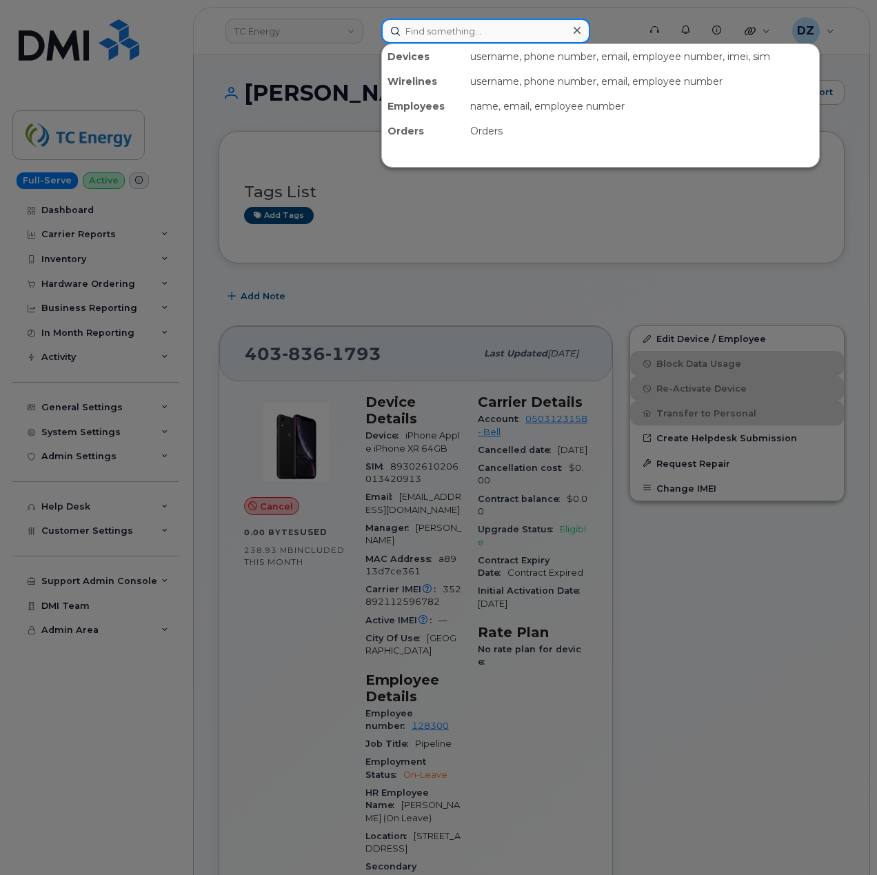
paste input "8327026963"
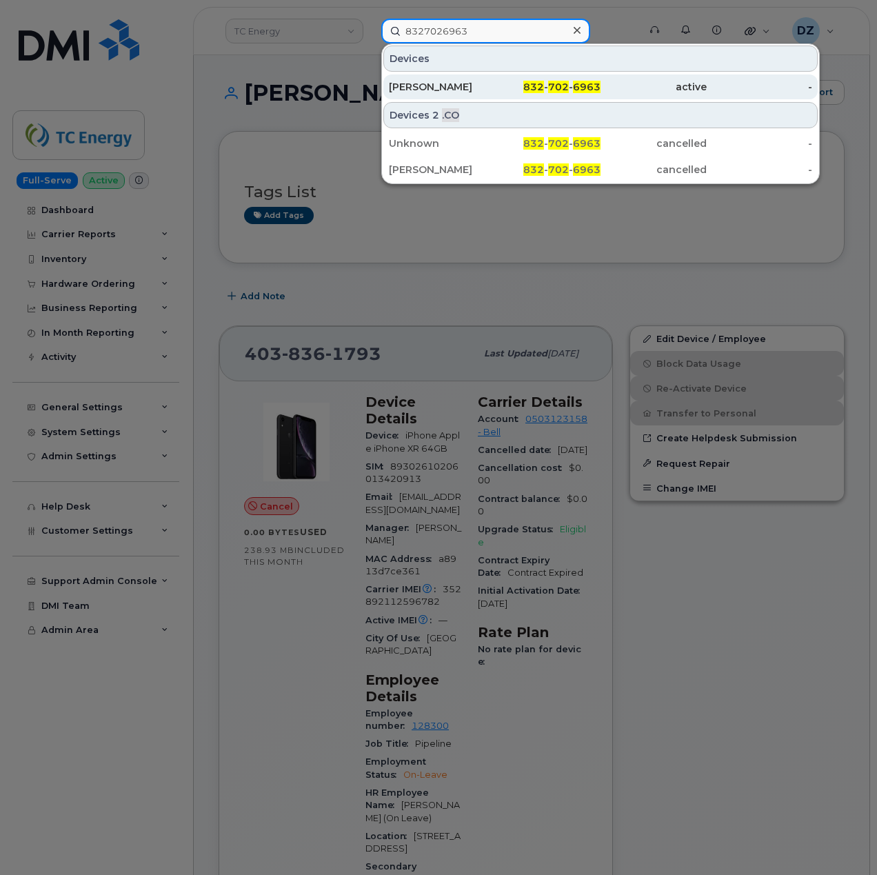
type input "8327026963"
click at [481, 92] on div "[PERSON_NAME]" at bounding box center [442, 87] width 106 height 14
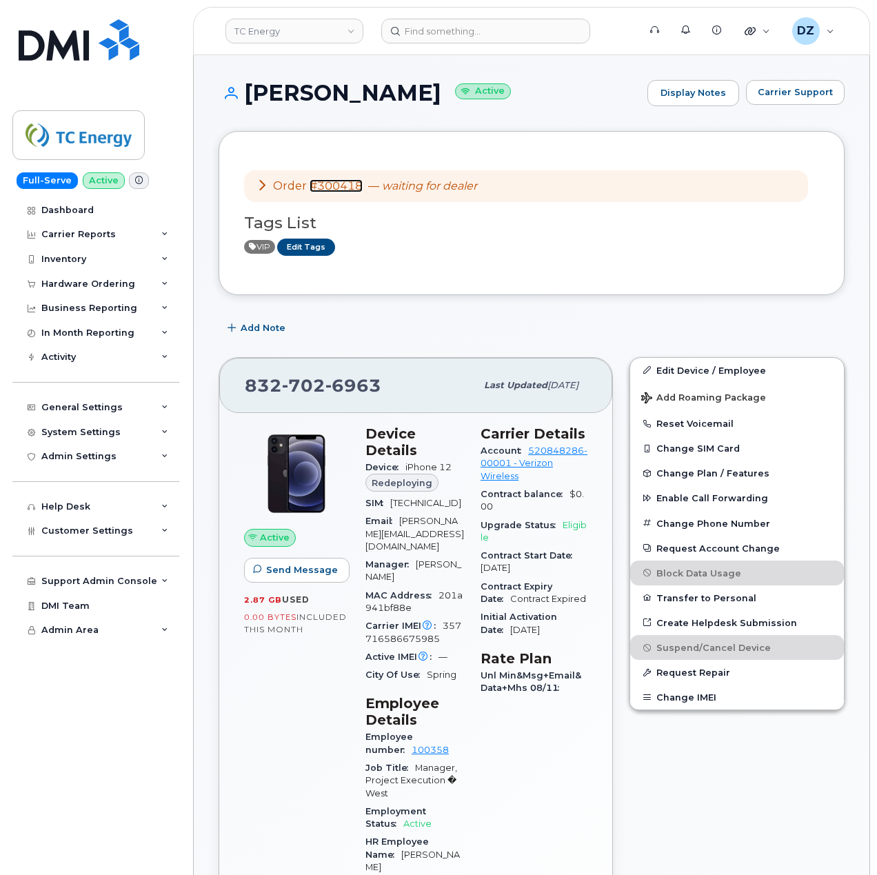
click at [346, 189] on link "#300418" at bounding box center [335, 185] width 53 height 13
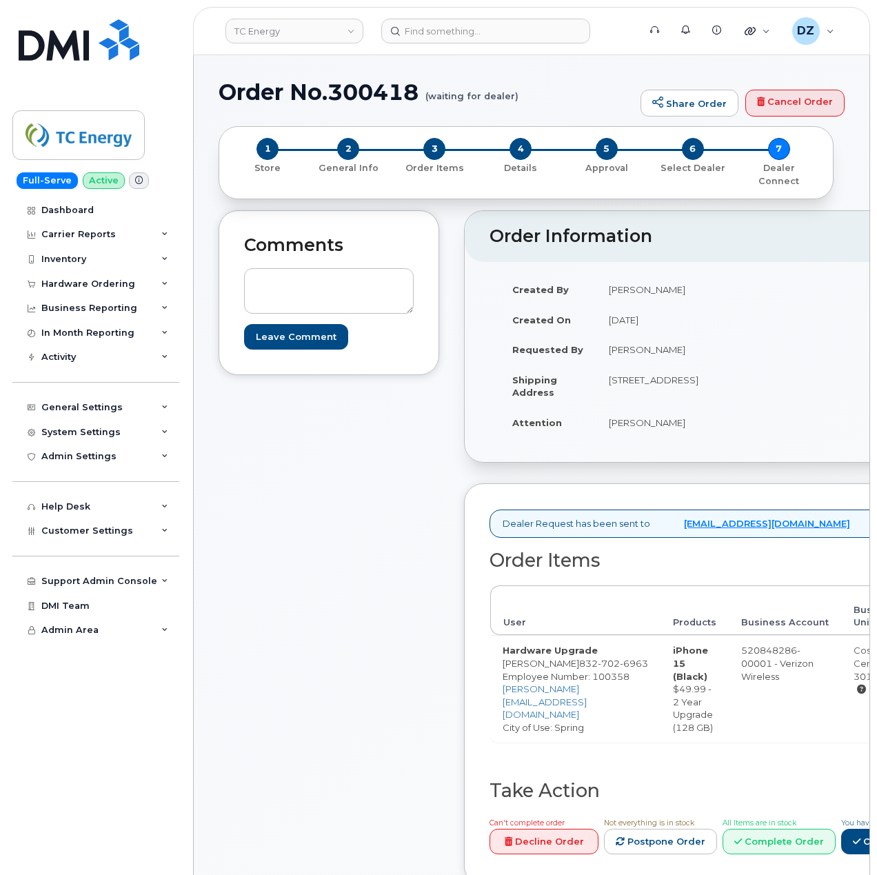
scroll to position [367, 0]
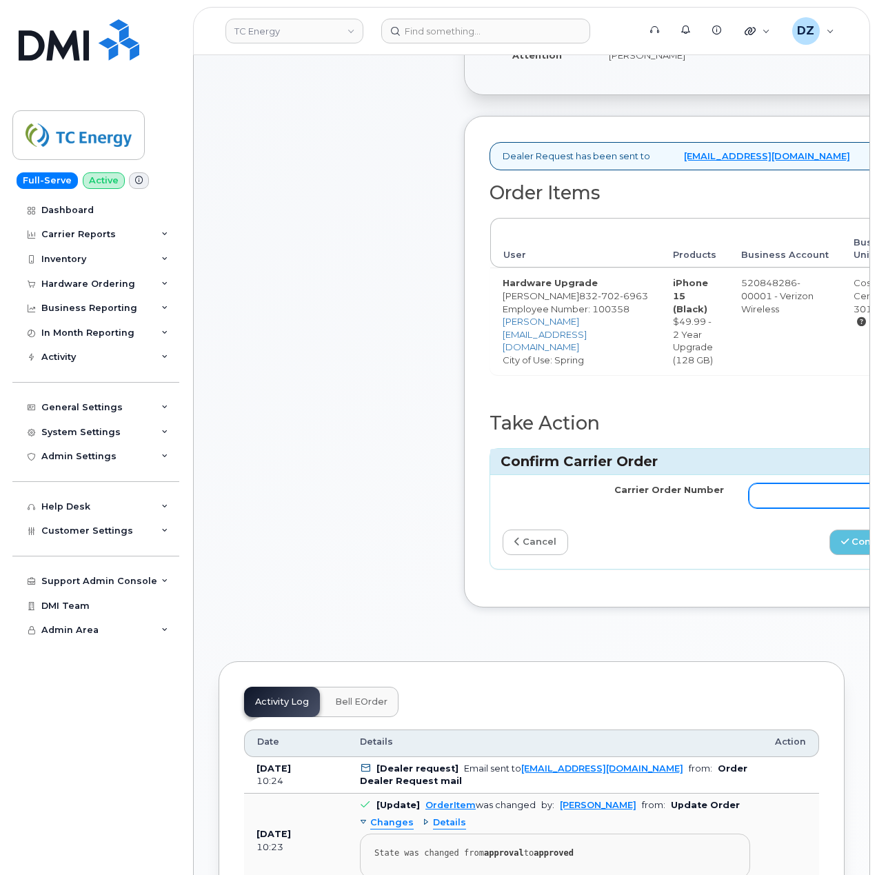
click at [815, 508] on input "Carrier Order Number" at bounding box center [859, 495] width 221 height 25
paste input "MB3000593129832"
type input "MB3000593129832"
drag, startPoint x: 824, startPoint y: 572, endPoint x: 594, endPoint y: 604, distance: 232.5
